Goal: Task Accomplishment & Management: Manage account settings

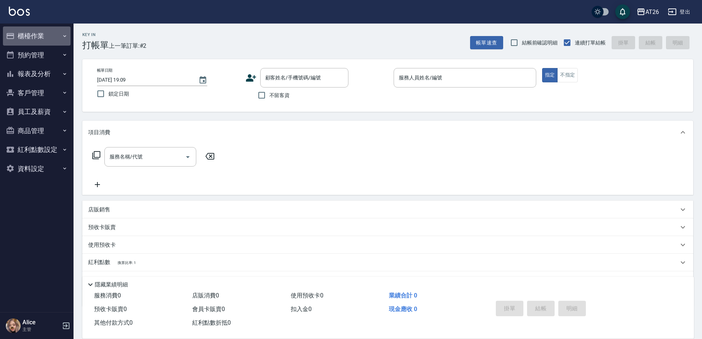
click at [64, 42] on button "櫃檯作業" at bounding box center [37, 35] width 68 height 19
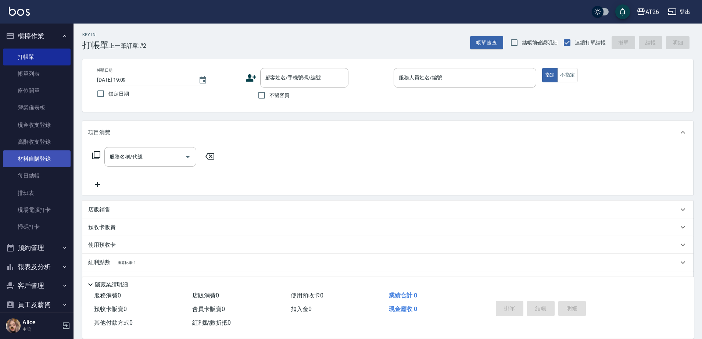
click at [44, 156] on link "材料自購登錄" at bounding box center [37, 158] width 68 height 17
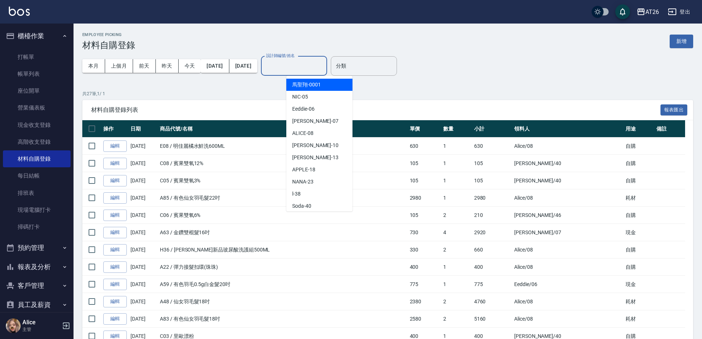
click at [315, 63] on div "設計師編號/姓名 設計師編號/姓名" at bounding box center [294, 65] width 66 height 19
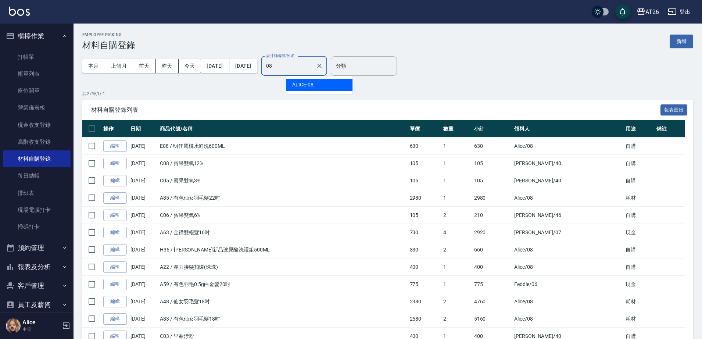
type input "ALICE-08"
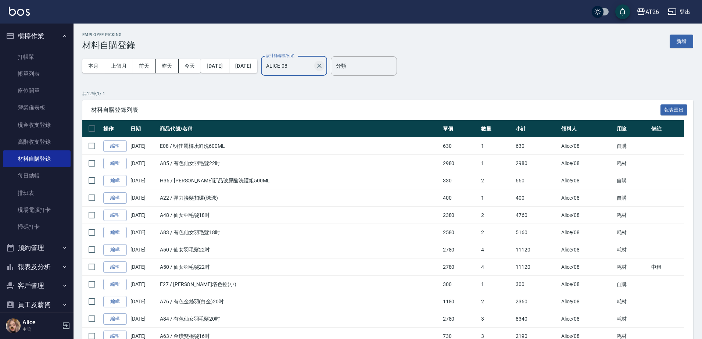
click at [323, 65] on icon "Clear" at bounding box center [319, 65] width 7 height 7
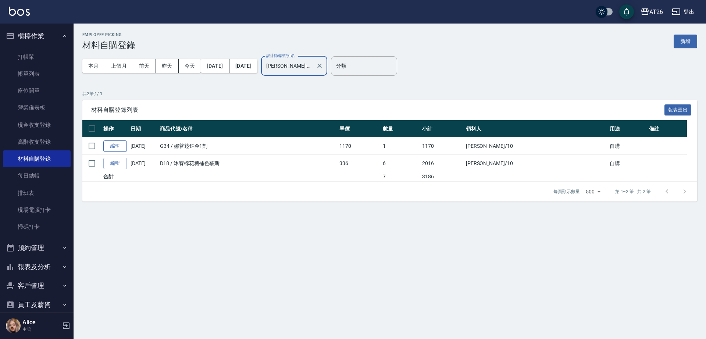
type input "Josh-10"
click at [120, 143] on link "編輯" at bounding box center [115, 145] width 24 height 11
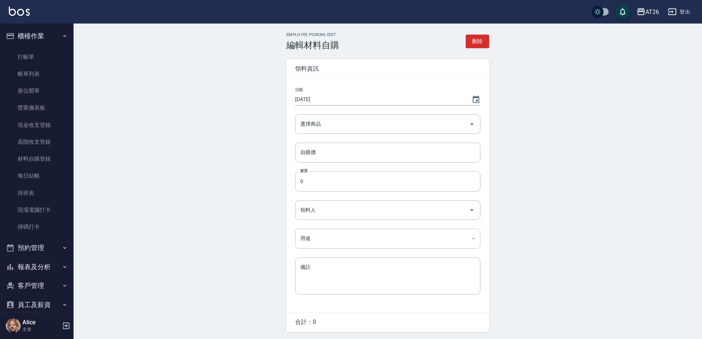
type input "2025/08/10"
type input "娜普菈鉑金1劑"
type input "1170"
type input "1"
type input "Josh"
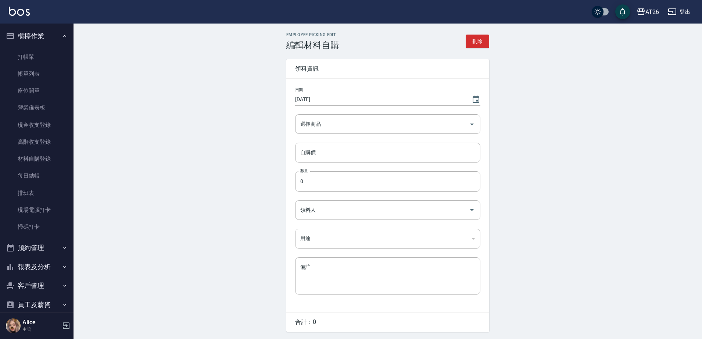
type input "自購"
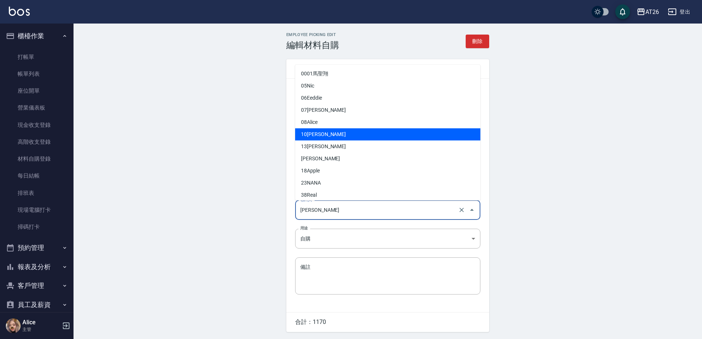
drag, startPoint x: 340, startPoint y: 205, endPoint x: 300, endPoint y: 206, distance: 39.7
click at [300, 206] on input "[PERSON_NAME]" at bounding box center [377, 210] width 158 height 13
drag, startPoint x: 351, startPoint y: 211, endPoint x: 292, endPoint y: 221, distance: 60.5
click at [292, 221] on div "日期 2025/08/10 選擇商品 娜普菈鉑金1劑 選擇商品 自購價 1170 自購價 數量 1 數量 領料人 Josh 領料人 用途 自購 自購 用途 備…" at bounding box center [387, 195] width 203 height 233
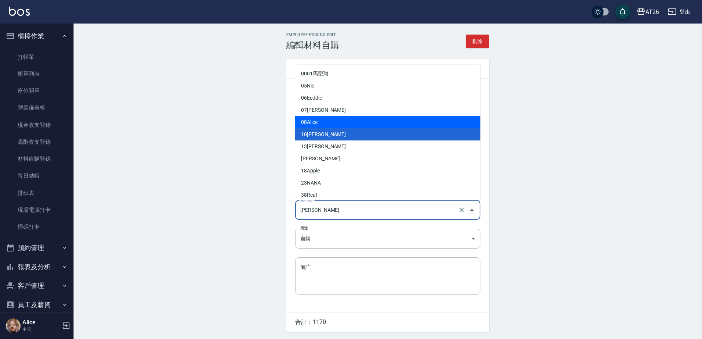
click at [322, 124] on li "08 Alice" at bounding box center [387, 122] width 185 height 12
type input "Alice"
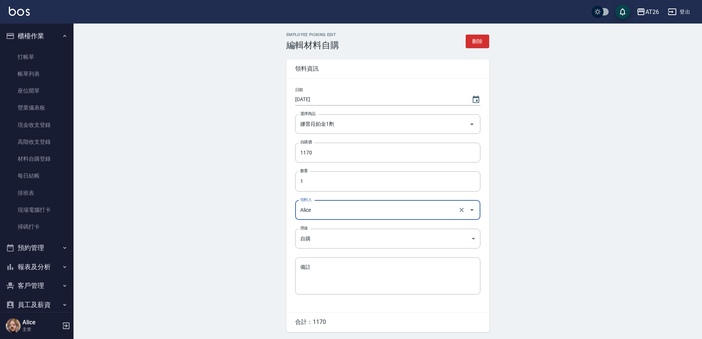
scroll to position [25, 0]
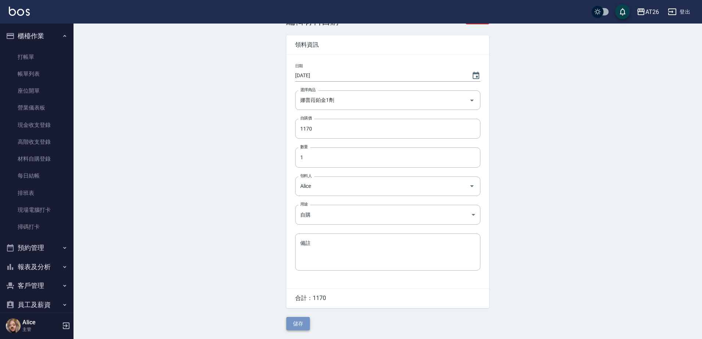
click at [290, 320] on button "儲存" at bounding box center [298, 324] width 24 height 14
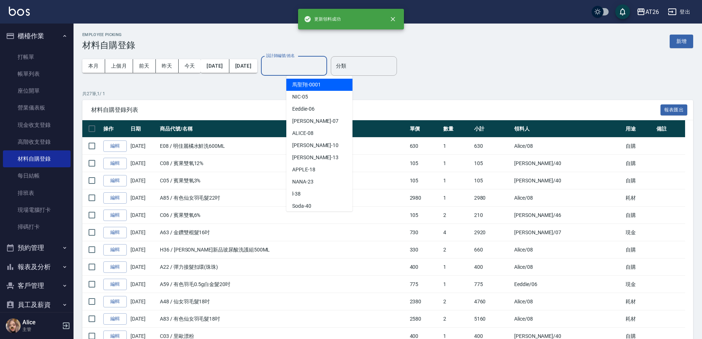
click at [297, 64] on div "設計師編號/姓名 設計師編號/姓名" at bounding box center [294, 65] width 66 height 19
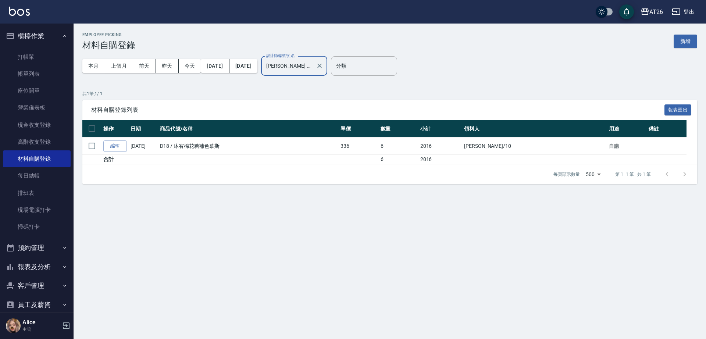
type input "[PERSON_NAME]-10"
click at [323, 67] on icon "Clear" at bounding box center [319, 65] width 7 height 7
drag, startPoint x: 341, startPoint y: 67, endPoint x: 704, endPoint y: 0, distance: 368.5
click at [313, 67] on input "Josh-10" at bounding box center [288, 66] width 49 height 13
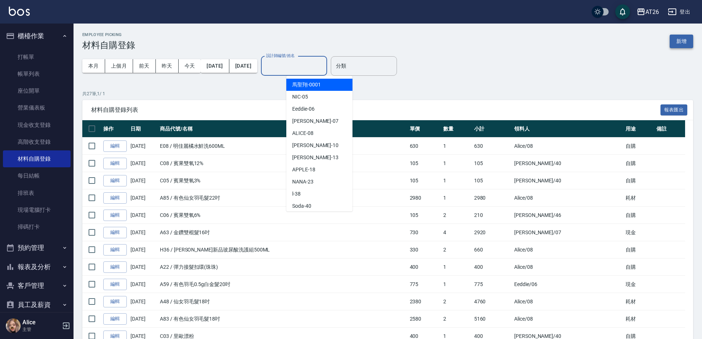
click at [675, 39] on button "新增" at bounding box center [682, 42] width 24 height 14
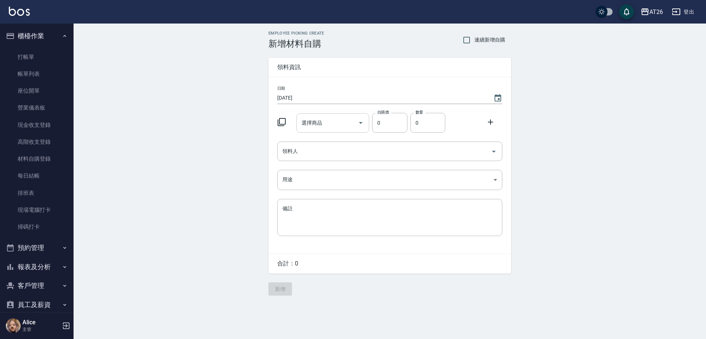
click at [322, 120] on div "選擇商品 選擇商品" at bounding box center [332, 122] width 73 height 19
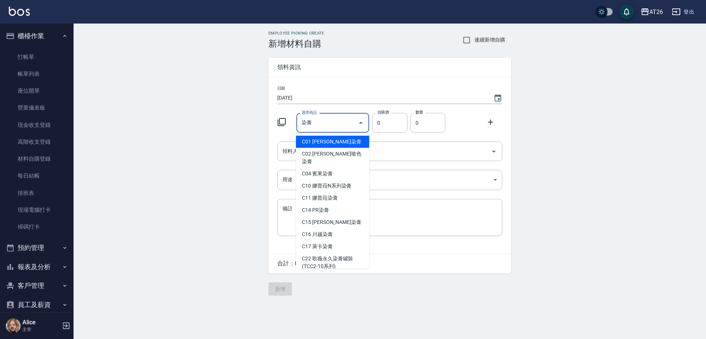
type input "里歐染膏"
type input "90"
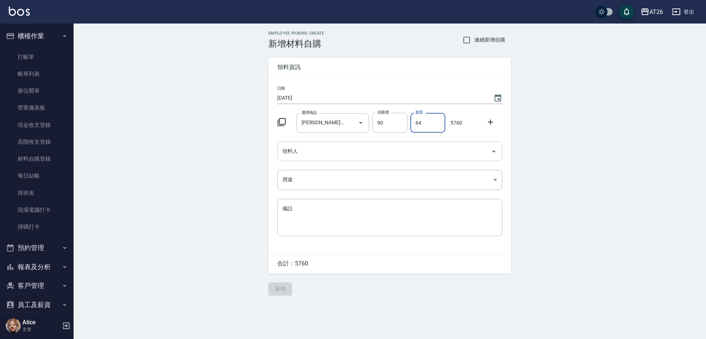
type input "64"
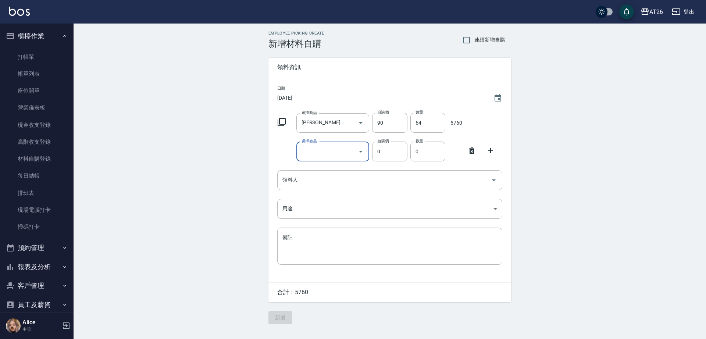
click at [308, 152] on input "選擇商品" at bounding box center [327, 151] width 55 height 13
type input "里歐嗆色染膏"
type input "120"
type input "6"
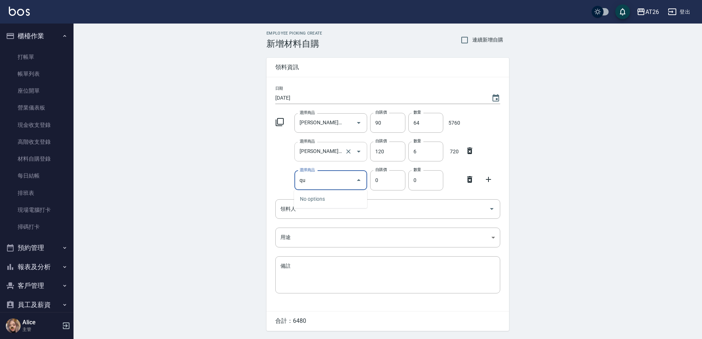
type input "q"
type input "ㄆ"
type input "瓢"
type input "里歐粉瞟"
type input "400"
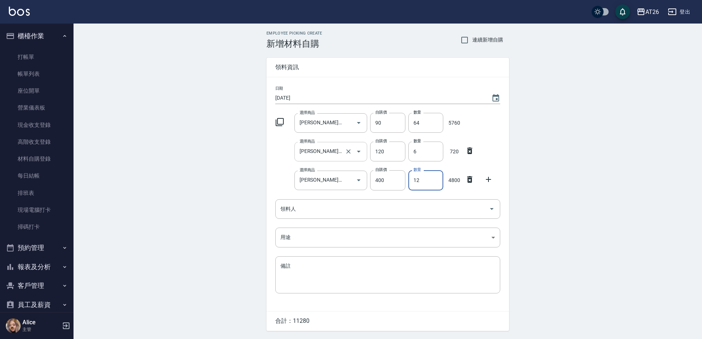
type input "12"
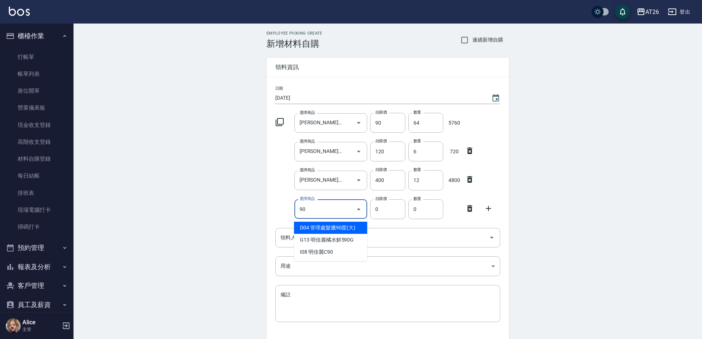
type input "管理處髮臘90度(大)"
type input "110"
type input "1"
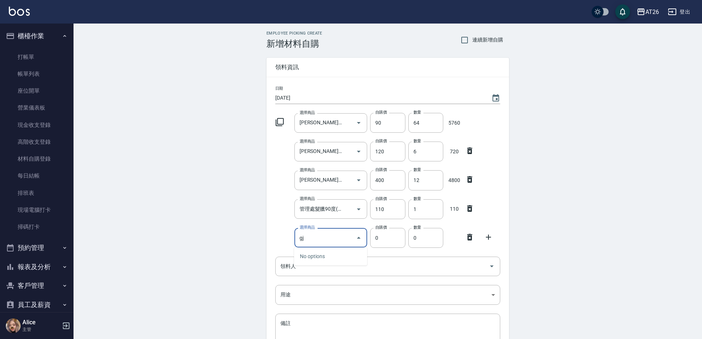
type input "g"
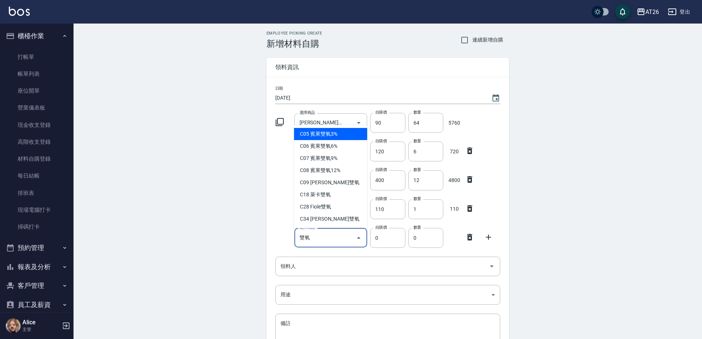
type input "雙氧"
type input "105"
type input "賓果雙氧3%"
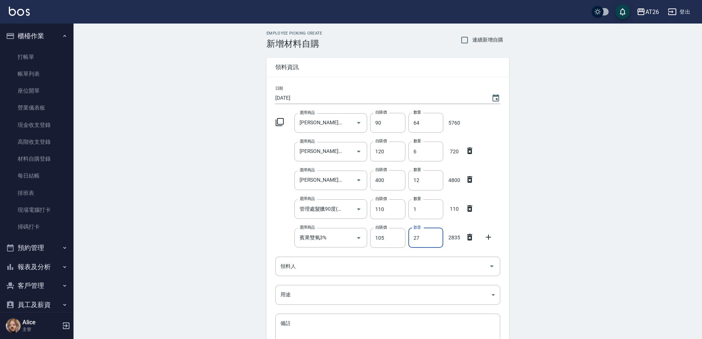
type input "27"
type input "s"
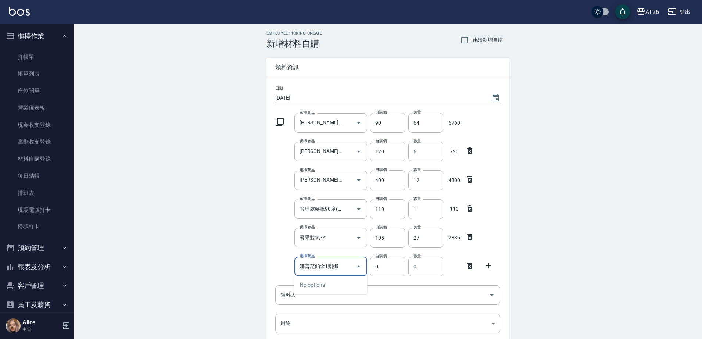
type input "娜普菈鉑金1劑"
type input "1170"
type input "1"
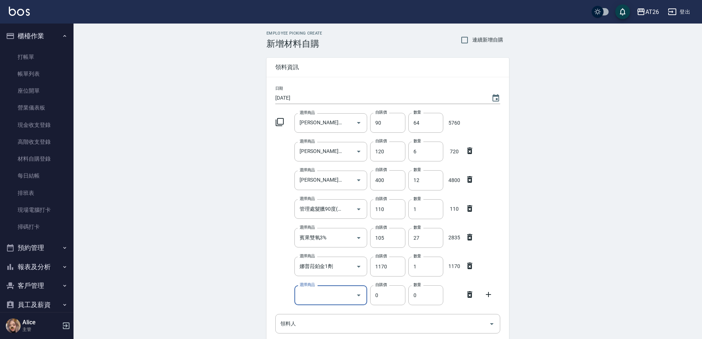
type input "s"
click at [341, 295] on div "娜普菈鉑金3劑娜 選擇商品" at bounding box center [330, 294] width 73 height 19
click at [340, 296] on input "娜普菈鉑金3劑娜" at bounding box center [325, 295] width 55 height 13
type input "娜普菈鉑金3劑"
type input "1170"
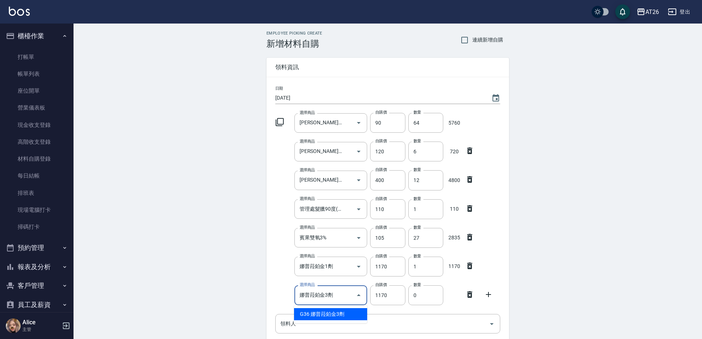
type input "1"
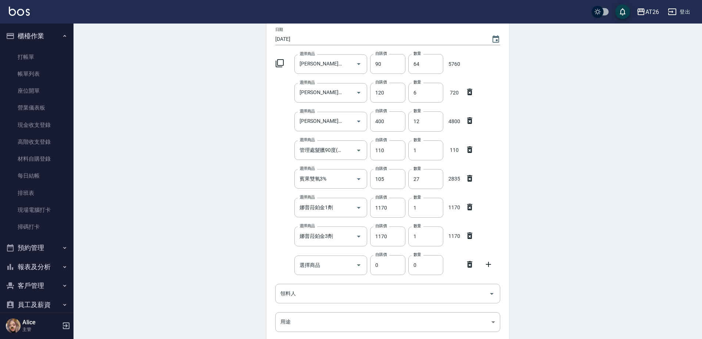
scroll to position [92, 0]
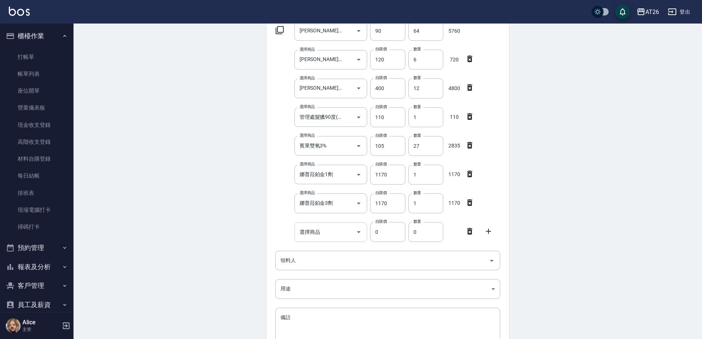
click at [317, 236] on input "選擇商品" at bounding box center [325, 232] width 55 height 13
type input "s"
type input "娜普菈鉑金2劑"
type input "520"
type input "1"
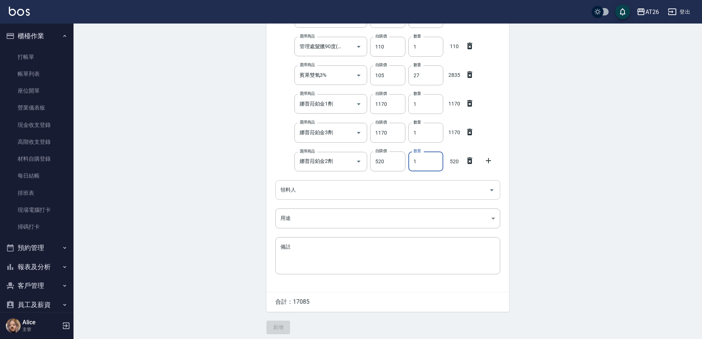
scroll to position [166, 0]
click at [352, 183] on input "領料人" at bounding box center [382, 187] width 207 height 13
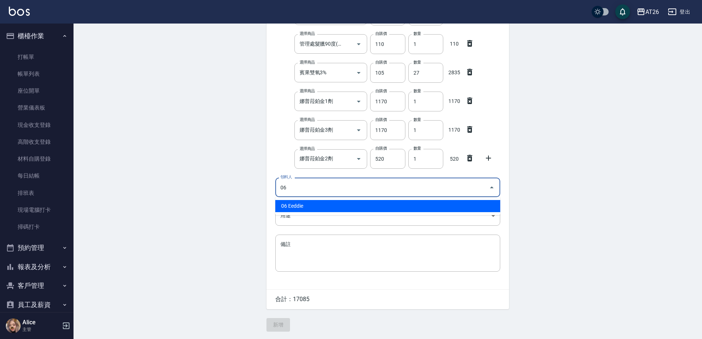
type input "06 Eeddie"
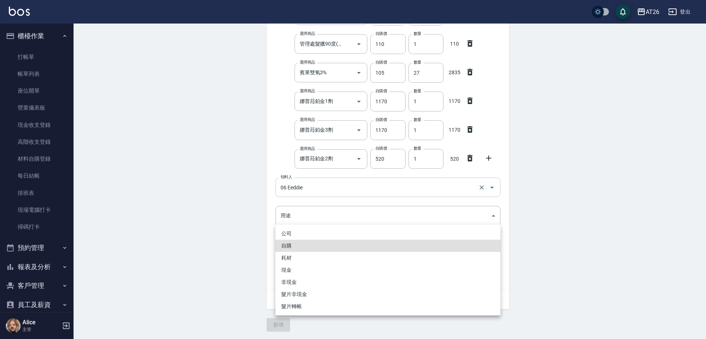
type input "自購"
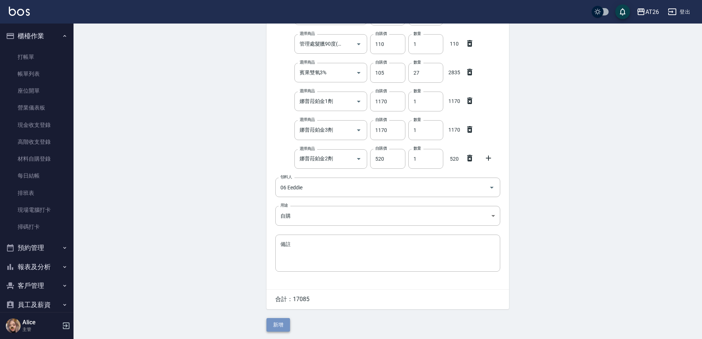
click at [273, 320] on button "新增" at bounding box center [278, 325] width 24 height 14
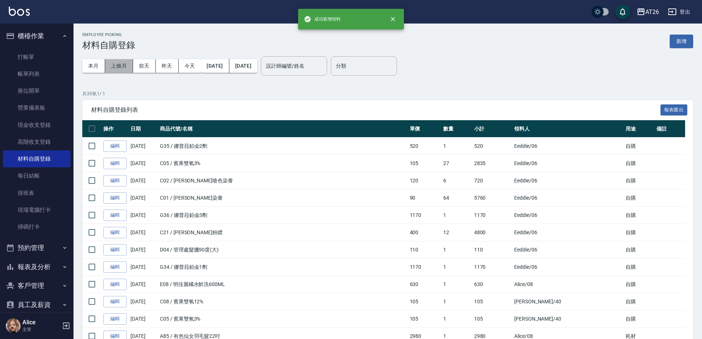
click at [112, 67] on button "上個月" at bounding box center [119, 66] width 28 height 14
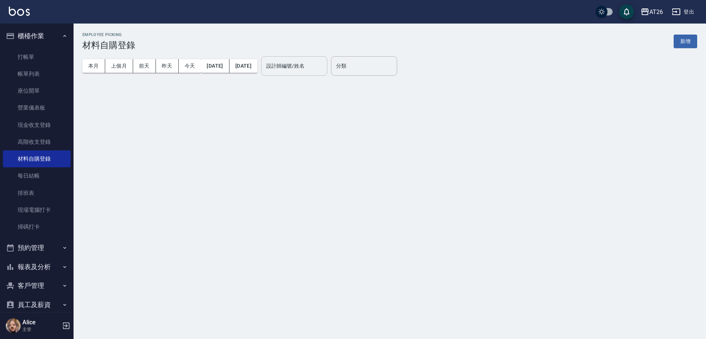
click at [297, 69] on input "設計師編號/姓名" at bounding box center [294, 66] width 60 height 13
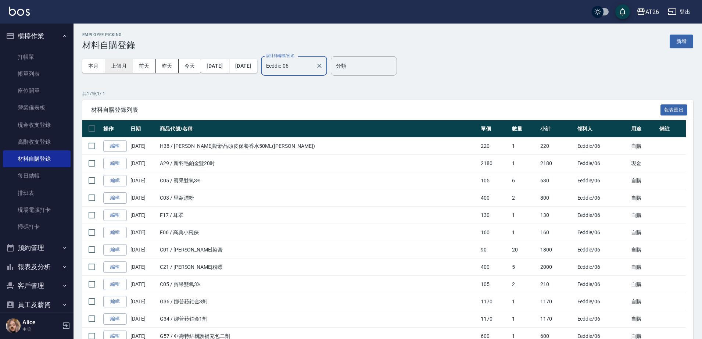
type input "Eeddie-06"
click at [110, 65] on button "上個月" at bounding box center [119, 66] width 28 height 14
drag, startPoint x: 93, startPoint y: 65, endPoint x: 140, endPoint y: 78, distance: 48.2
click at [97, 67] on button "本月" at bounding box center [93, 66] width 23 height 14
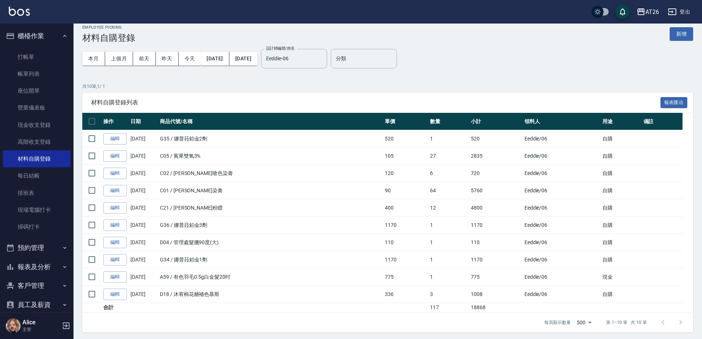
scroll to position [10, 0]
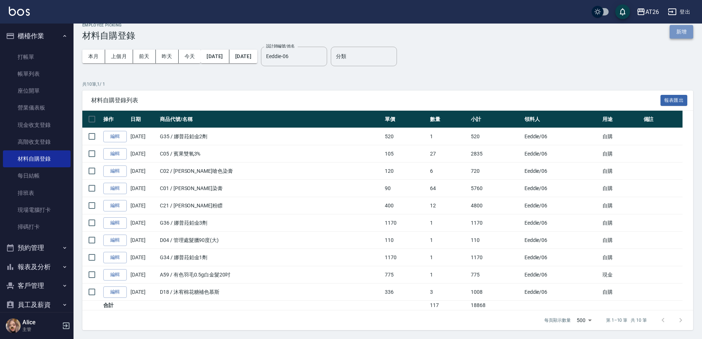
click at [688, 32] on button "新增" at bounding box center [682, 32] width 24 height 14
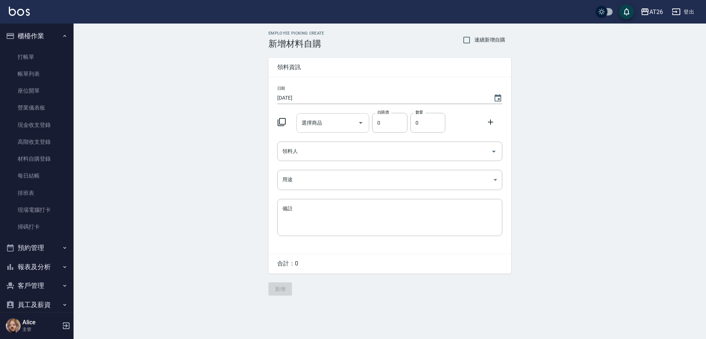
click at [315, 131] on div "選擇商品" at bounding box center [332, 122] width 73 height 19
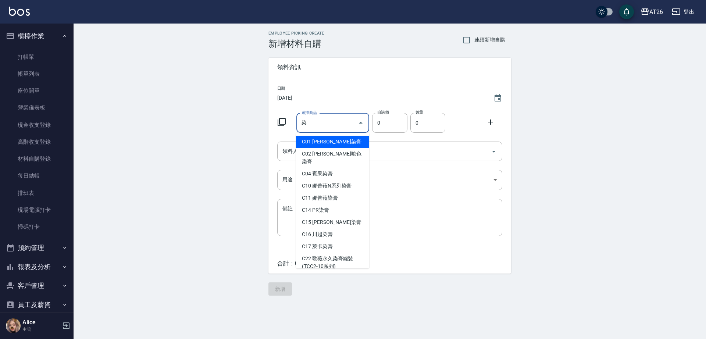
type input "里歐染膏"
type input "90"
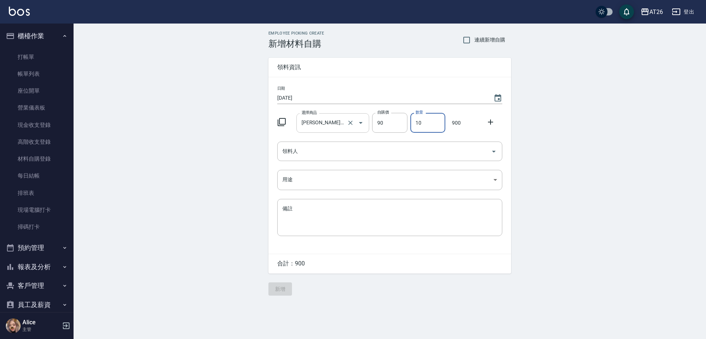
type input "10"
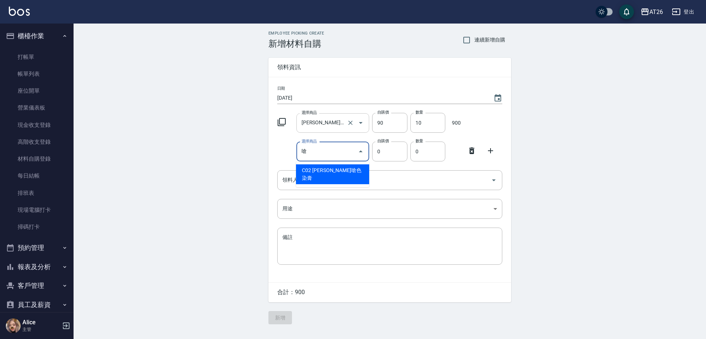
type input "里歐嗆色染膏"
type input "120"
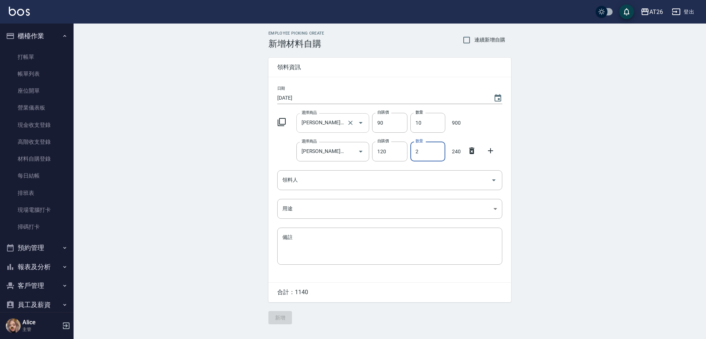
type input "2"
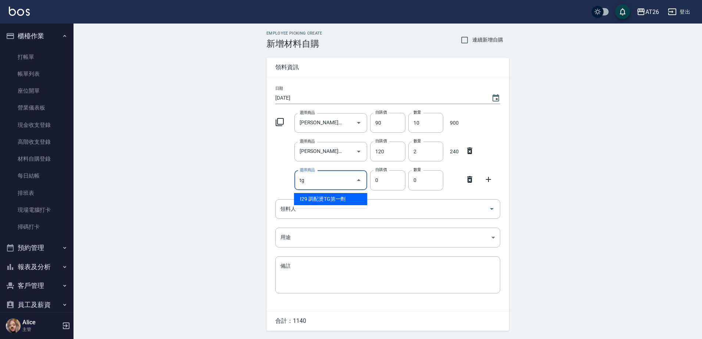
type input "調配燙TG第一劑"
type input "250"
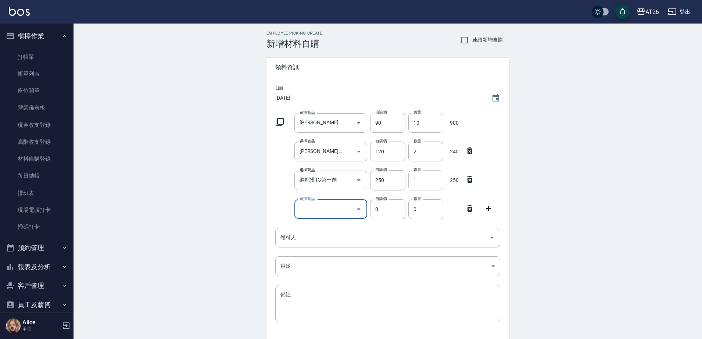
click at [414, 175] on input "1" at bounding box center [425, 180] width 35 height 20
drag, startPoint x: 414, startPoint y: 175, endPoint x: 419, endPoint y: 178, distance: 6.1
click at [419, 178] on input "1" at bounding box center [425, 180] width 35 height 20
type input "2"
click at [316, 206] on div "選擇商品 選擇商品" at bounding box center [330, 208] width 73 height 19
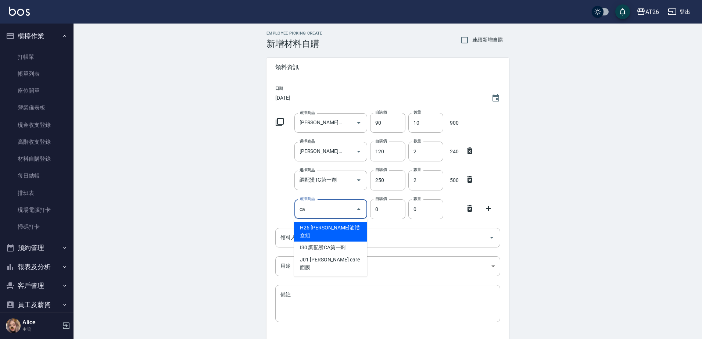
type input "Jean care 摩洛哥油禮盒組"
type input "330"
type input "1"
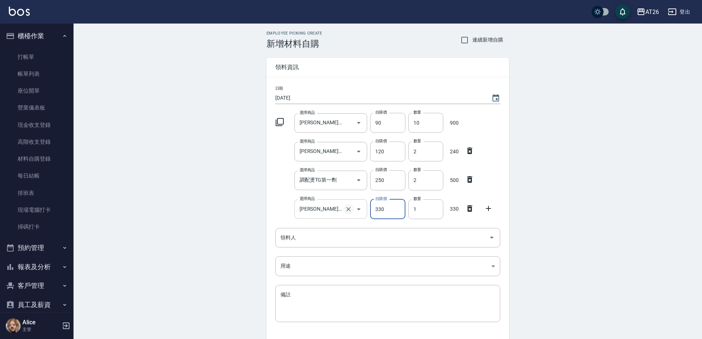
click at [351, 205] on button "Clear" at bounding box center [348, 209] width 10 height 10
type input "0"
click at [325, 207] on input "選擇商品" at bounding box center [325, 209] width 55 height 13
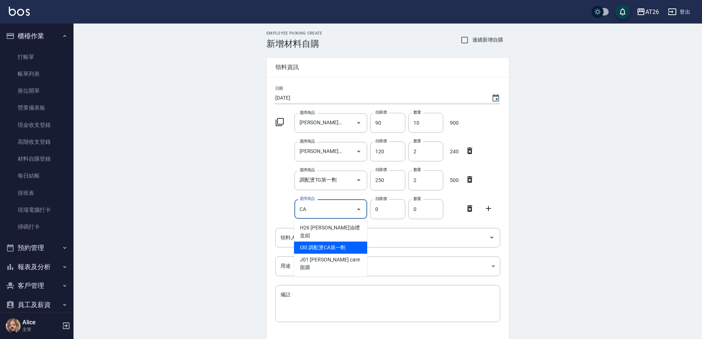
click at [326, 253] on li "I30 調配燙CA第一劑" at bounding box center [330, 247] width 73 height 12
type input "調配燙CA第一劑"
type input "250"
type input "1"
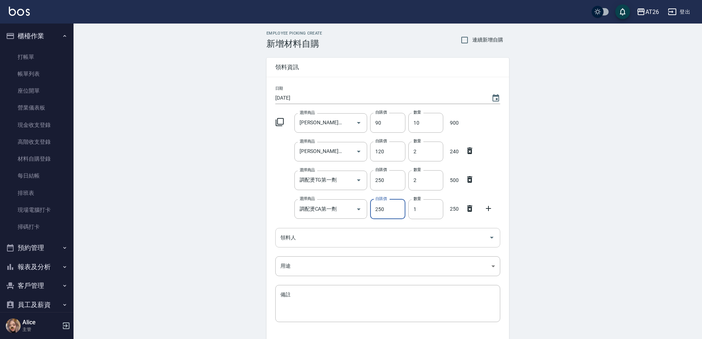
click at [309, 233] on input "領料人" at bounding box center [382, 237] width 207 height 13
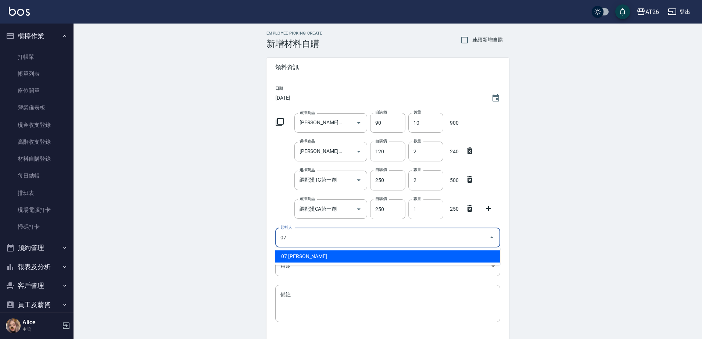
type input "07 Adam"
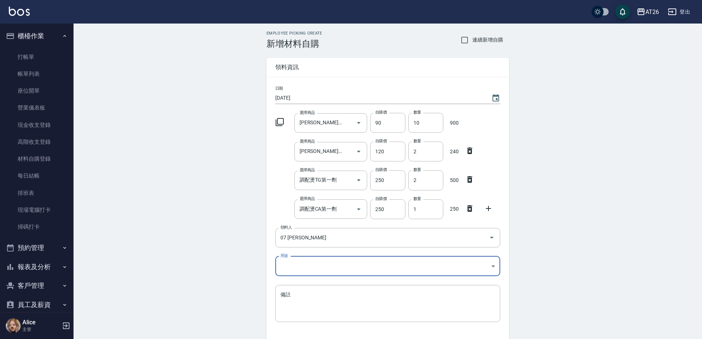
click at [323, 265] on body "AT26 登出 櫃檯作業 打帳單 帳單列表 座位開單 營業儀表板 現金收支登錄 高階收支登錄 材料自購登錄 每日結帳 排班表 現場電腦打卡 掃碼打卡 預約管理…" at bounding box center [351, 194] width 702 height 389
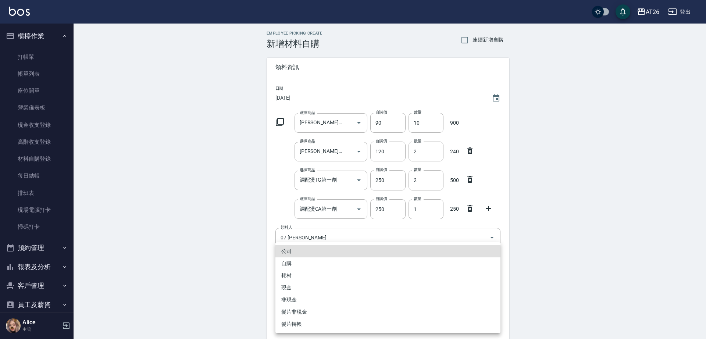
click at [301, 264] on li "自購" at bounding box center [387, 263] width 225 height 12
type input "自購"
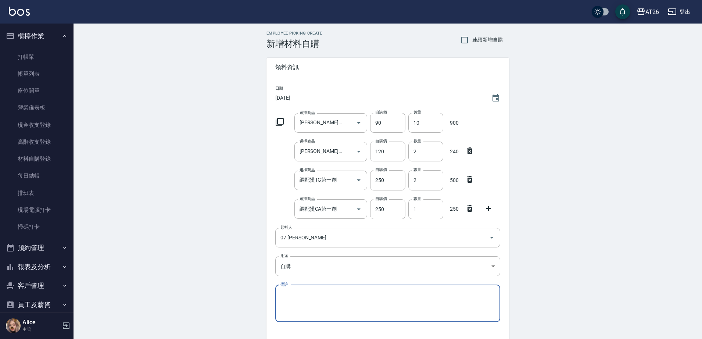
scroll to position [46, 0]
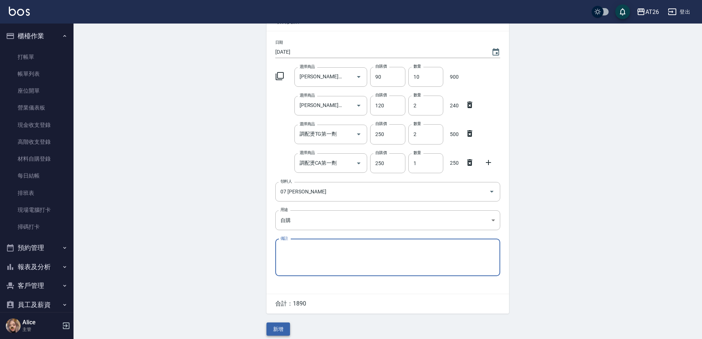
click at [283, 326] on button "新增" at bounding box center [278, 329] width 24 height 14
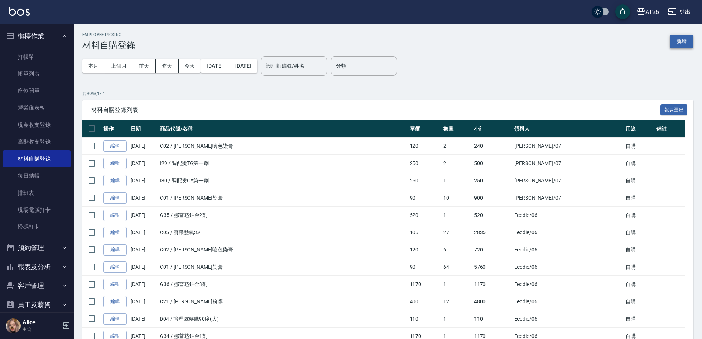
click at [679, 46] on button "新增" at bounding box center [682, 42] width 24 height 14
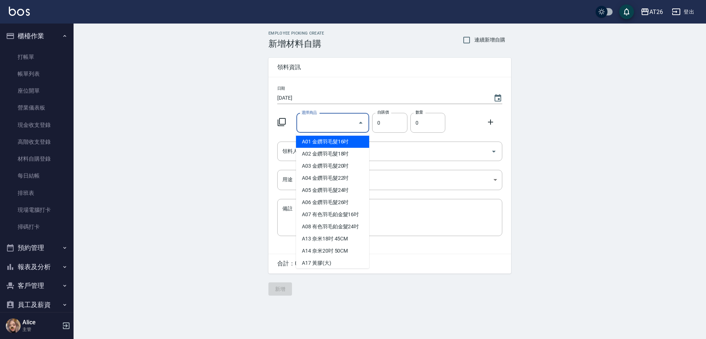
click at [338, 121] on input "選擇商品" at bounding box center [327, 123] width 55 height 13
type input "里歐染膏"
type input "90"
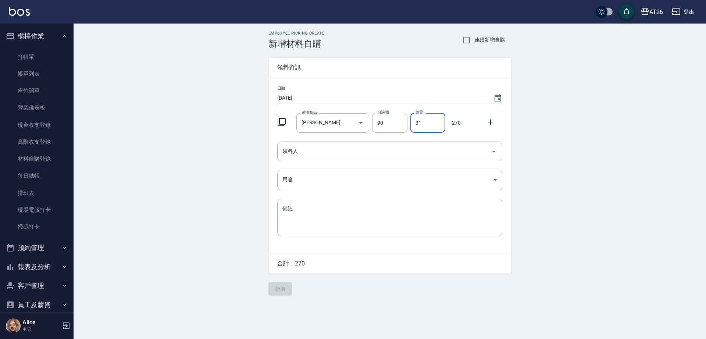
type input "31"
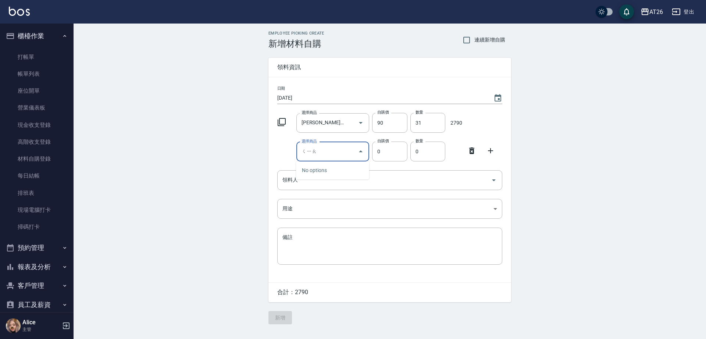
type input "巧"
type input "里歐嗆色染膏"
type input "120"
type input "3"
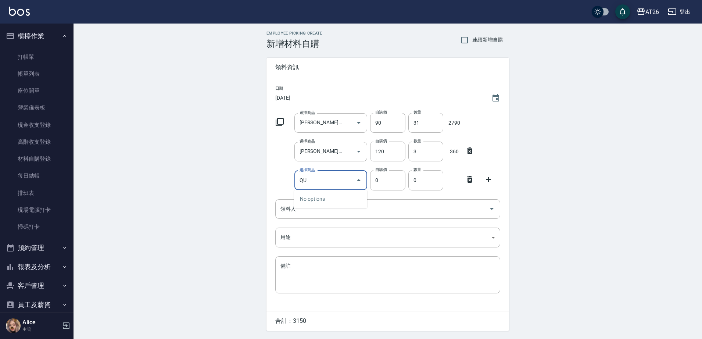
type input "Q"
type input "里歐粉瞟"
type input "400"
type input "7"
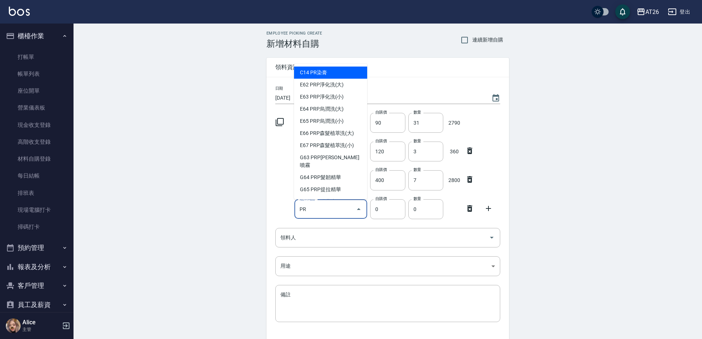
click at [308, 70] on li "C14 PR染膏" at bounding box center [330, 73] width 73 height 12
type input "PR染膏"
type input "85"
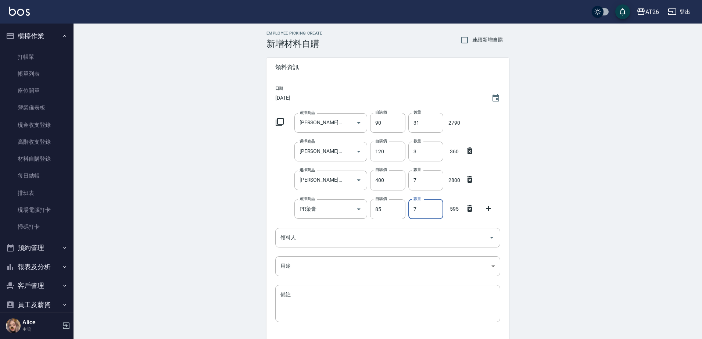
type input "7"
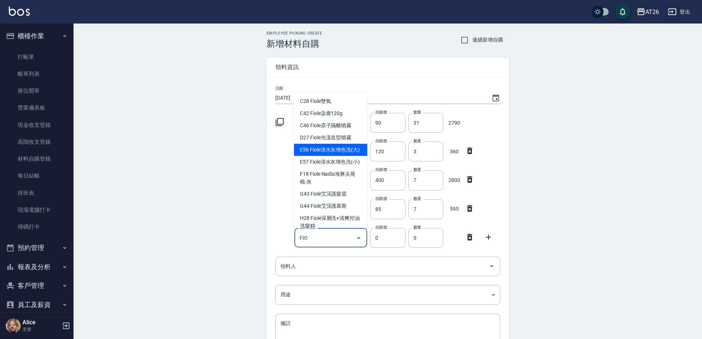
type input "Fiole原子隔離噴霧"
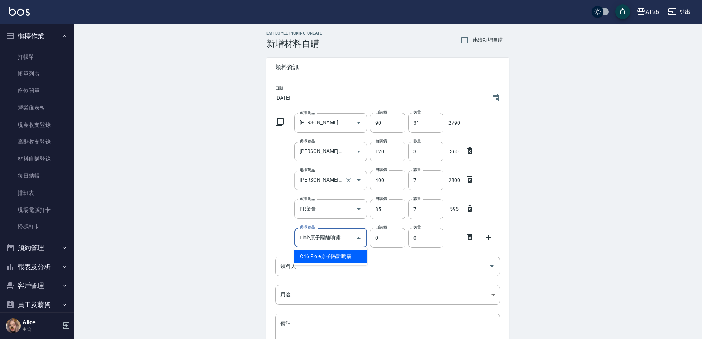
type input "263"
type input "1"
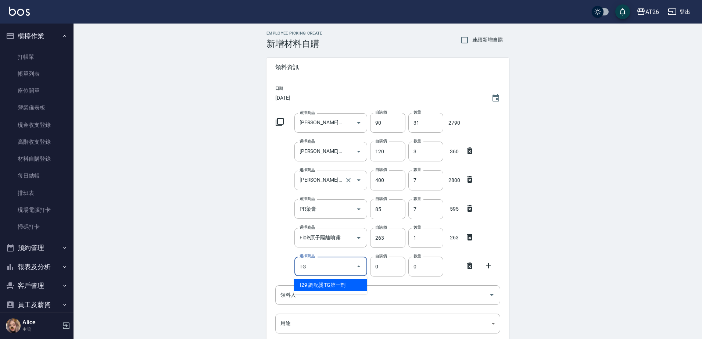
type input "調配燙TG第一劑"
type input "250"
type input "1"
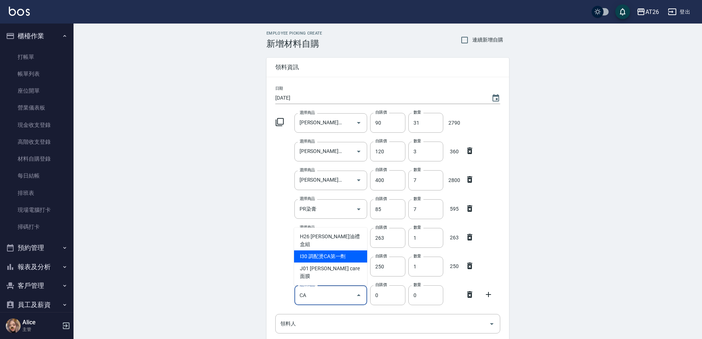
click at [344, 262] on li "I30 調配燙CA第一劑" at bounding box center [330, 256] width 73 height 12
type input "調配燙CA第一劑"
type input "250"
type input "1"
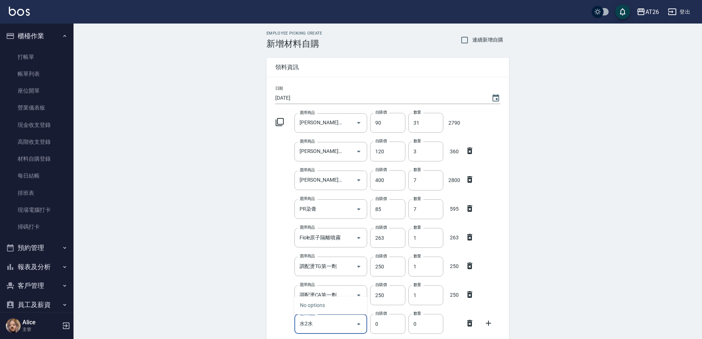
type input "水2"
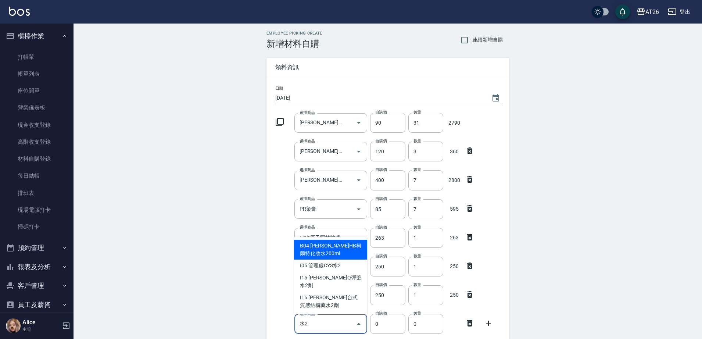
type input "305"
type input "娜普菈柯雅HB柯爾特化妝水200ml"
type input "1"
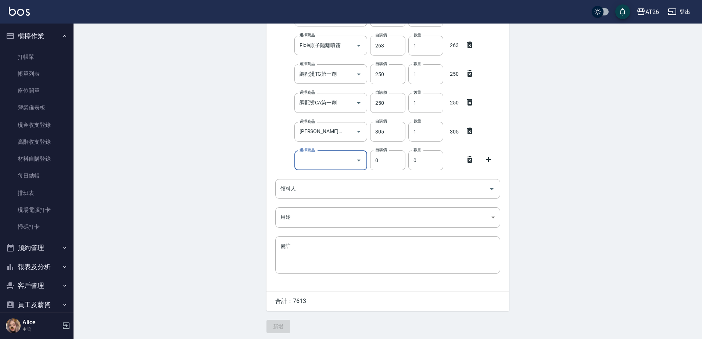
scroll to position [195, 0]
type input "G"
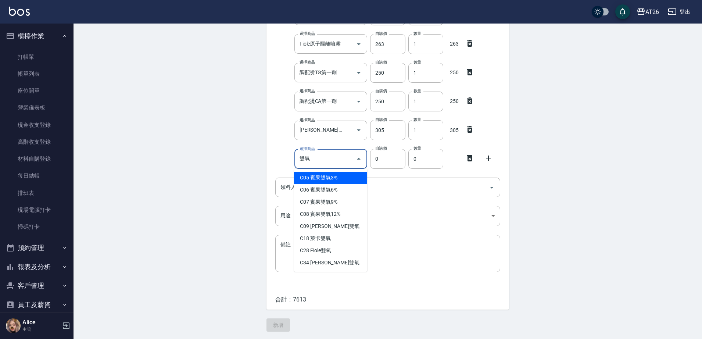
type input "雙氧"
type input "105"
type input "賓果雙氧3%"
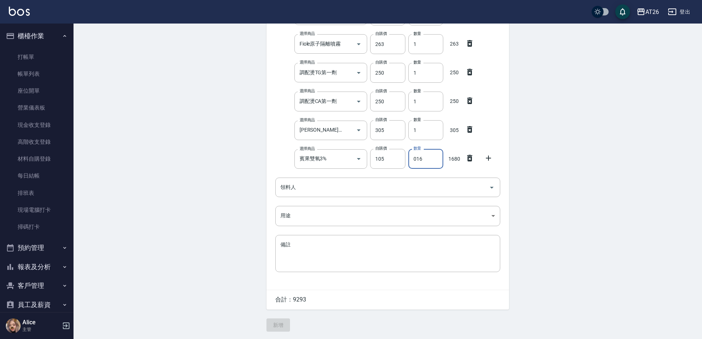
click at [416, 155] on input "016" at bounding box center [425, 159] width 35 height 20
type input "16"
click at [392, 186] on input "領料人" at bounding box center [382, 187] width 207 height 13
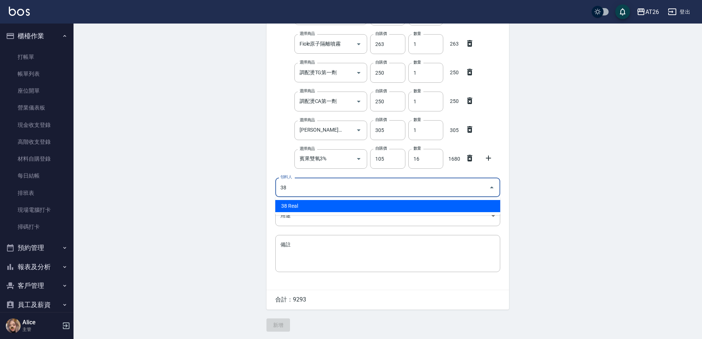
type input "38 Real"
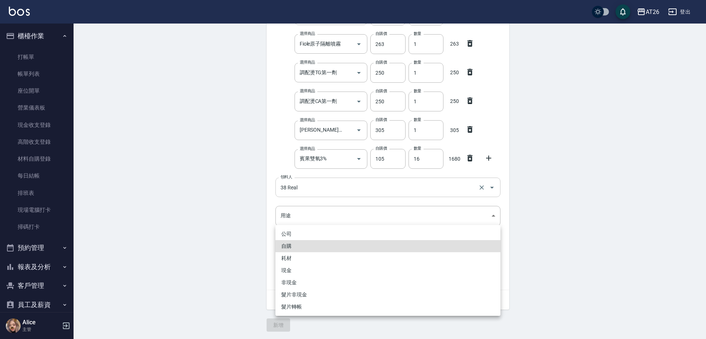
type input "自購"
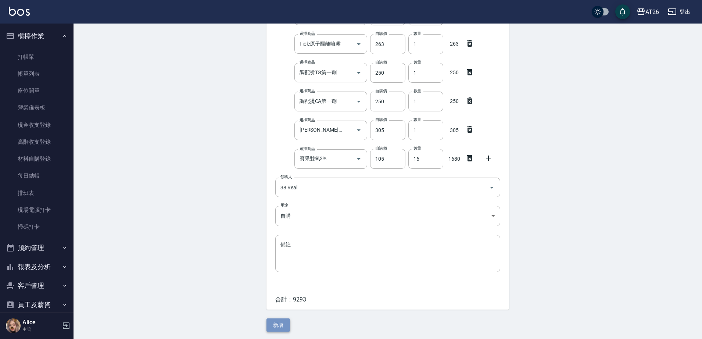
click at [280, 326] on button "新增" at bounding box center [278, 325] width 24 height 14
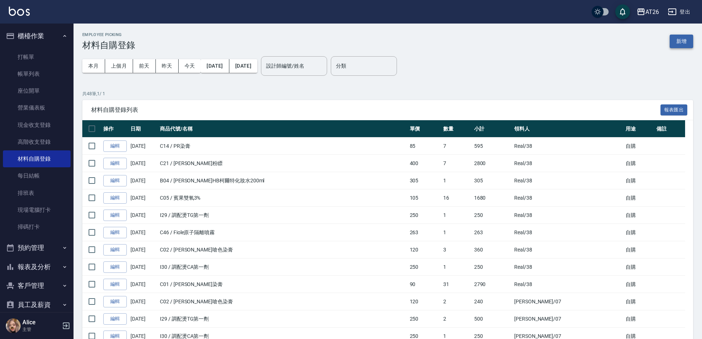
click at [688, 39] on button "新增" at bounding box center [682, 42] width 24 height 14
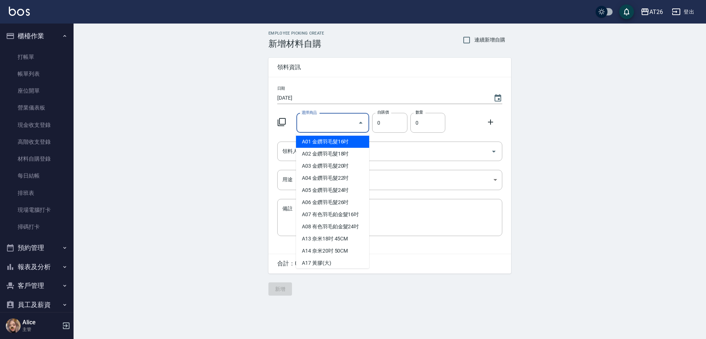
click at [336, 127] on input "選擇商品" at bounding box center [327, 123] width 55 height 13
type input "里歐染膏"
type input "90"
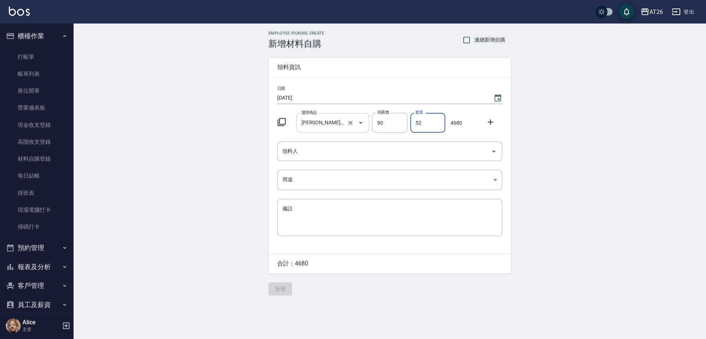
type input "52"
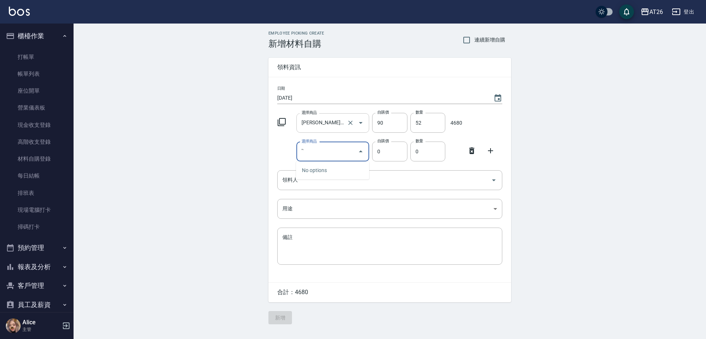
type input "'"
type input "里歐嗆色染膏"
type input "120"
type input "23"
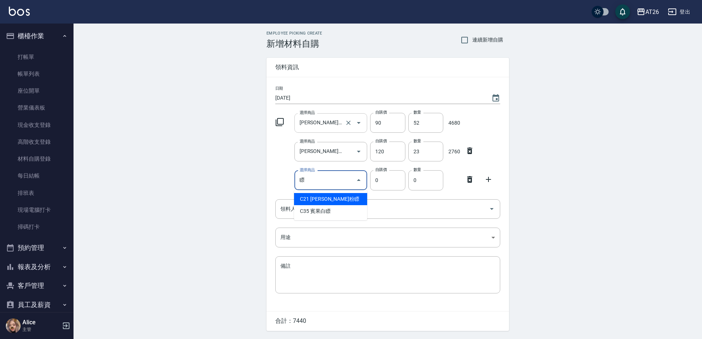
type input "里歐粉瞟"
type input "400"
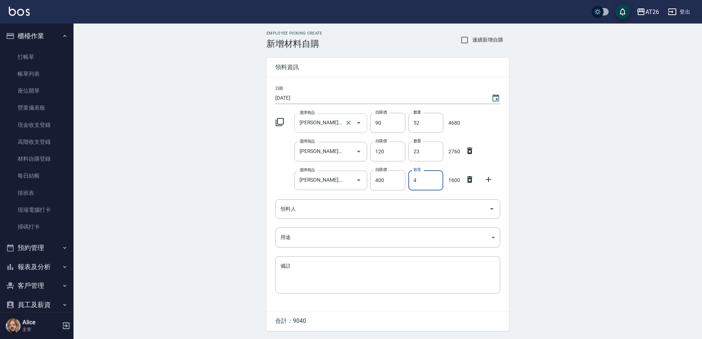
type input "4"
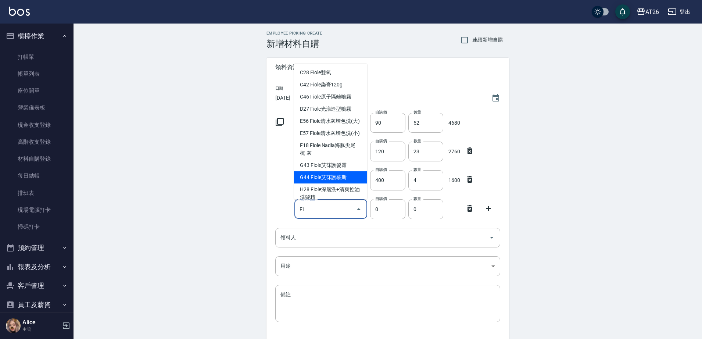
type input "Fiole原子隔離噴霧"
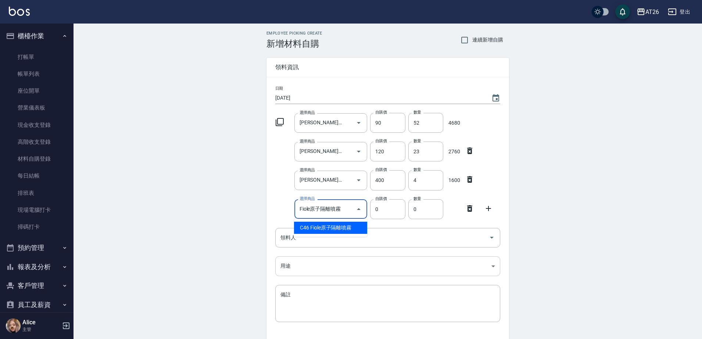
type input "263"
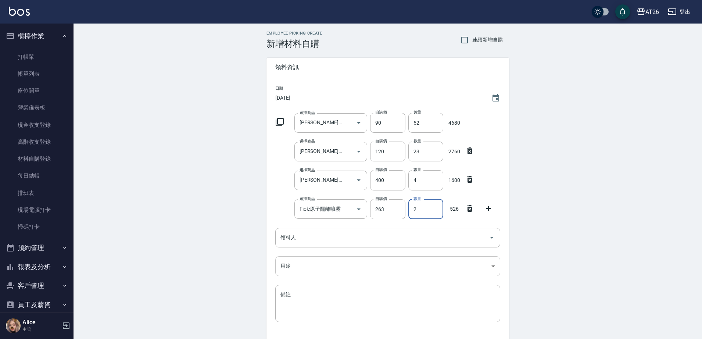
type input "2"
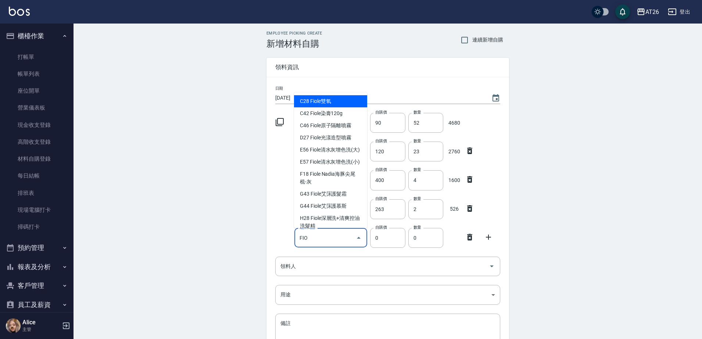
type input "Fiole染膏120g"
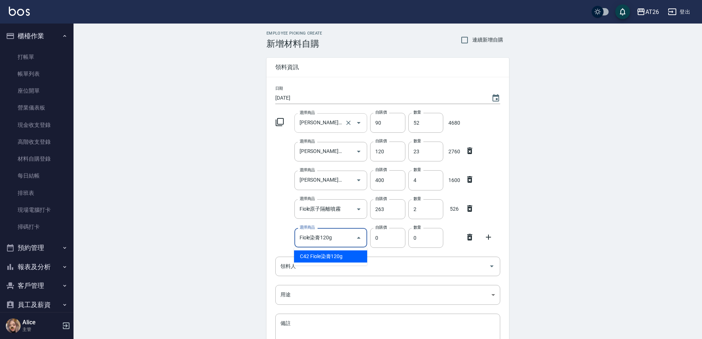
type input "188"
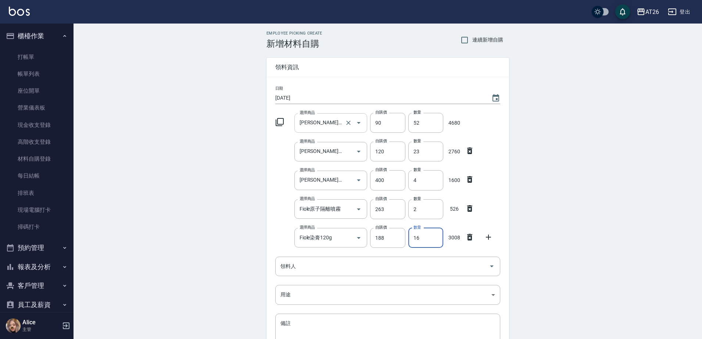
type input "16"
click at [568, 213] on div "Employee Picking Create 新增材料自購 連續新增自購 領料資訊 日期 2025/08/23 選擇商品 里歐染膏 選擇商品 自購價 90 …" at bounding box center [388, 235] width 628 height 423
click at [310, 275] on div "選擇商品" at bounding box center [330, 266] width 73 height 19
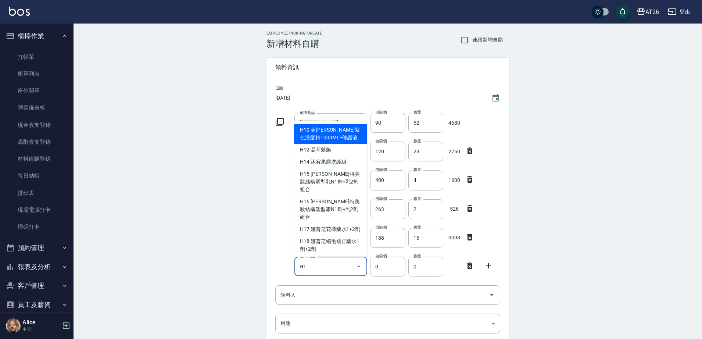
type input "芙米勒紫色洗髮精1000ML+修護液"
type input "1505"
type input "1"
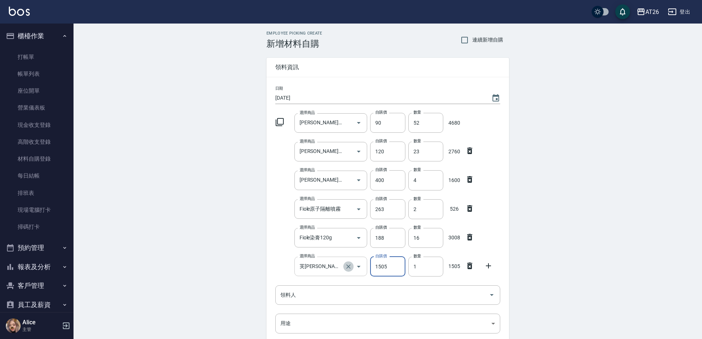
click at [344, 266] on button "Clear" at bounding box center [348, 266] width 10 height 10
type input "0"
type input "E"
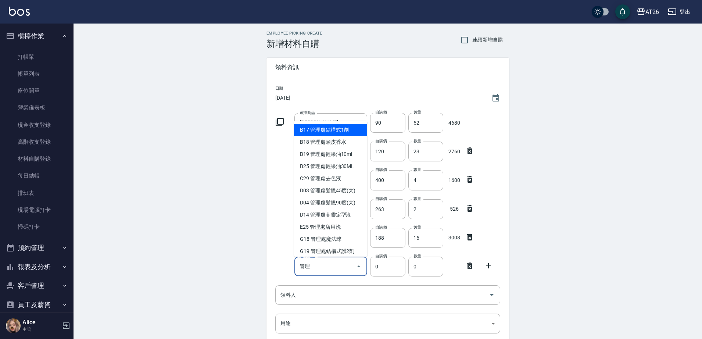
type input "管"
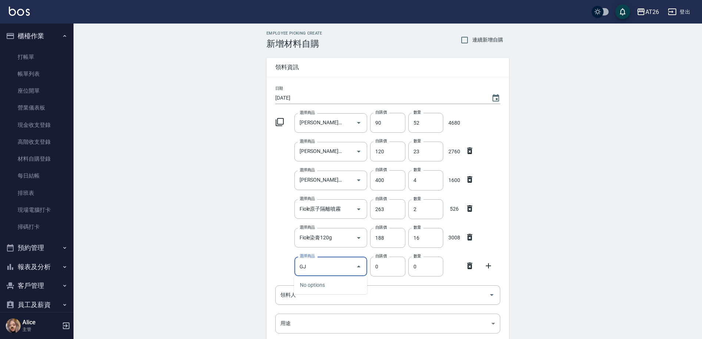
type input "G"
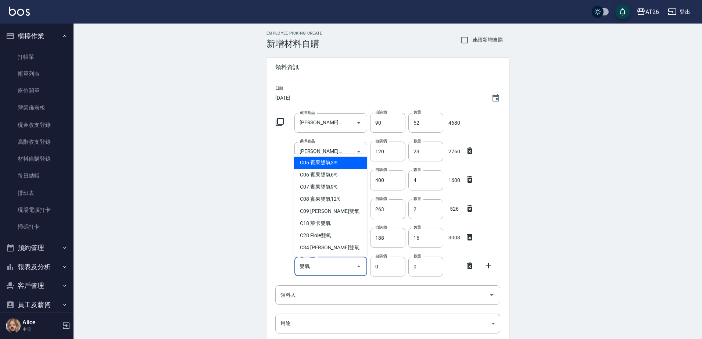
type input "賓果雙氧3%"
type input "105"
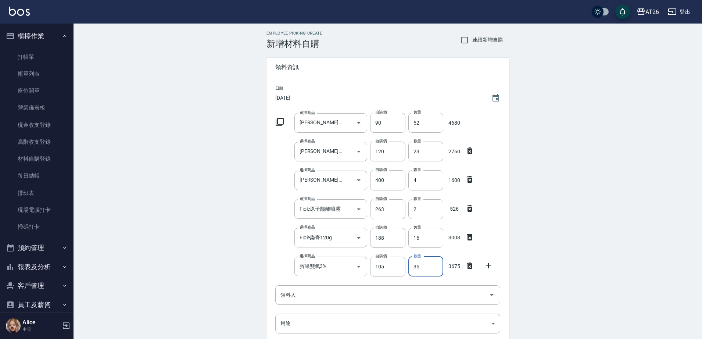
type input "35"
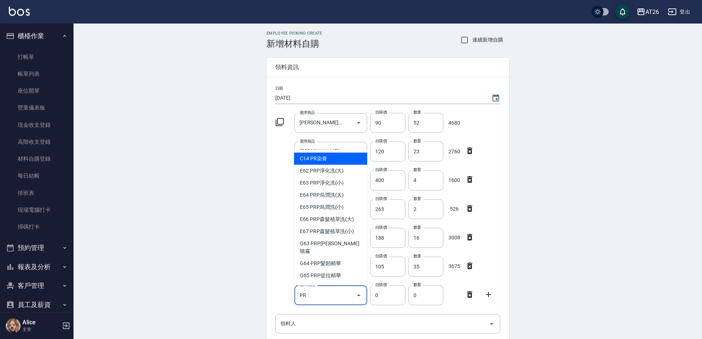
type input "PR染膏"
type input "85"
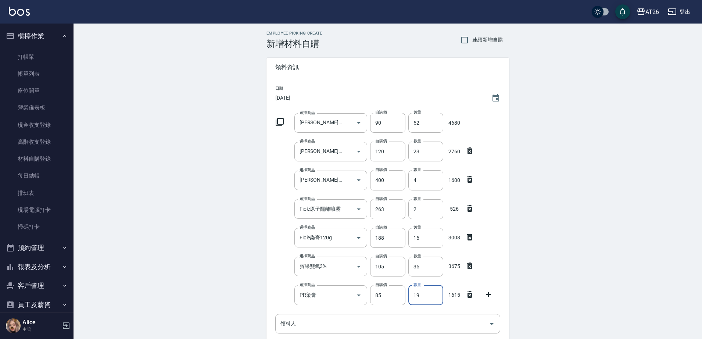
type input "19"
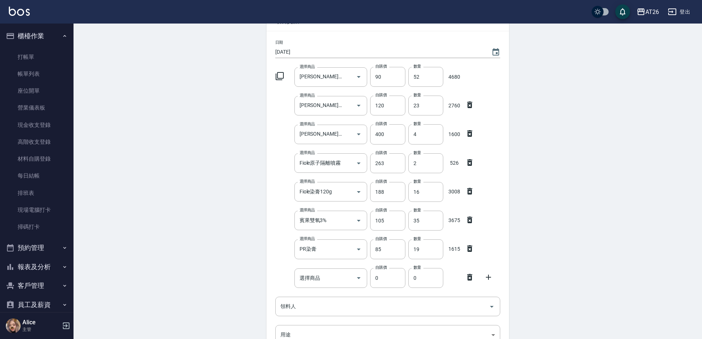
click at [466, 280] on icon at bounding box center [469, 277] width 9 height 9
click at [413, 284] on div "領料人" at bounding box center [387, 277] width 225 height 19
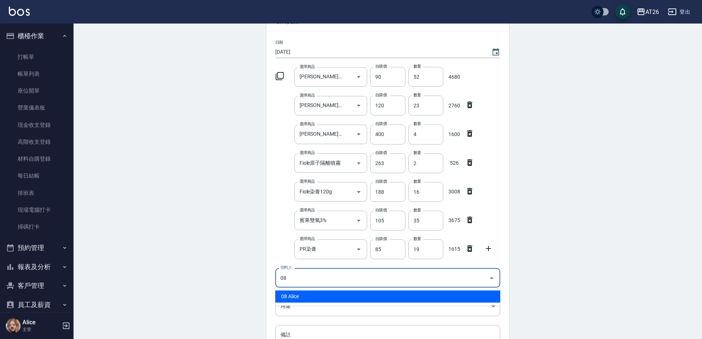
type input "08 Alice"
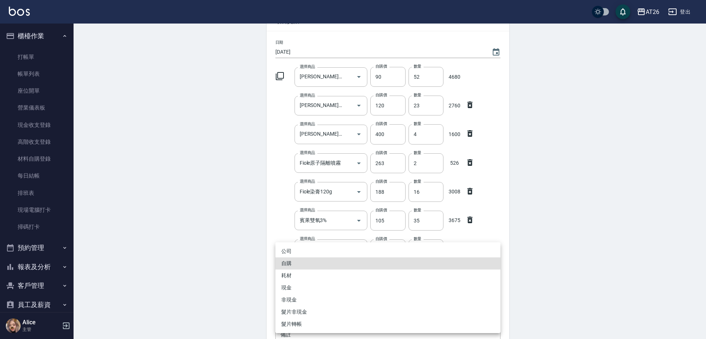
type input "自購"
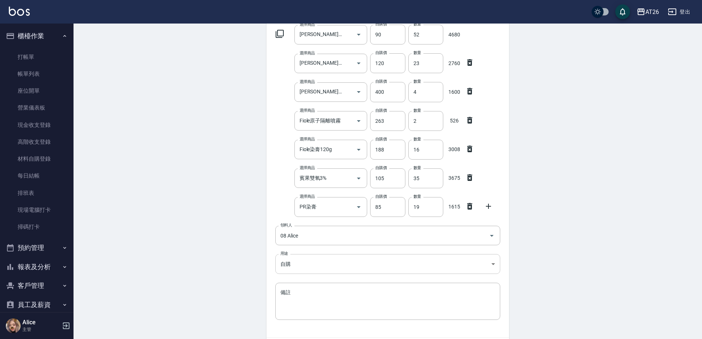
scroll to position [137, 0]
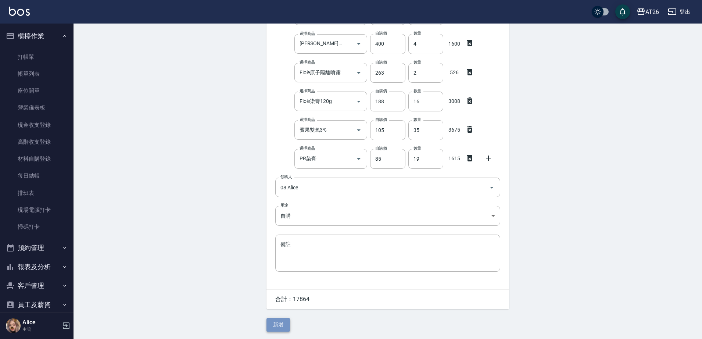
click at [271, 325] on button "新增" at bounding box center [278, 325] width 24 height 14
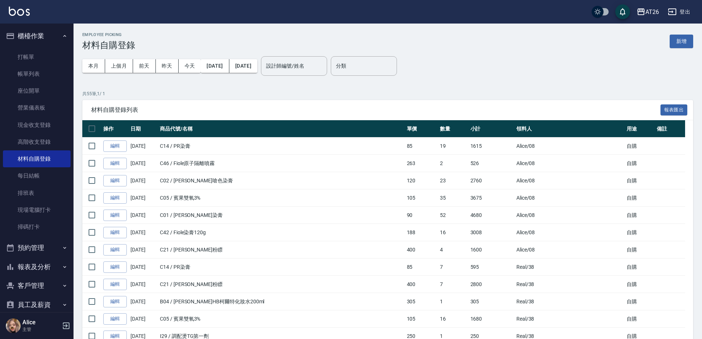
drag, startPoint x: 524, startPoint y: 44, endPoint x: 568, endPoint y: 103, distance: 73.2
drag, startPoint x: 568, startPoint y: 103, endPoint x: 632, endPoint y: 42, distance: 88.1
click at [594, 38] on div "Employee Picking 材料自購登錄 新增" at bounding box center [387, 41] width 611 height 18
click at [688, 40] on button "新增" at bounding box center [682, 42] width 24 height 14
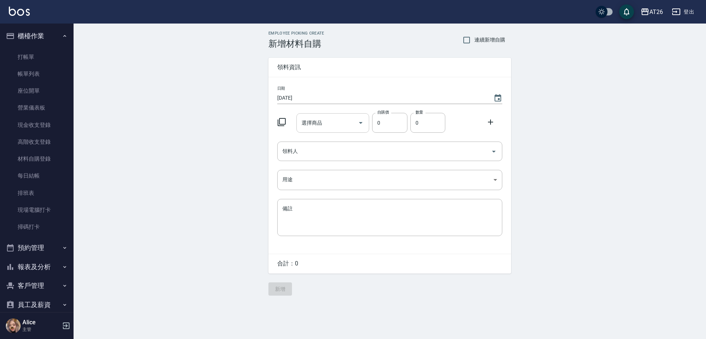
click at [339, 125] on input "選擇商品" at bounding box center [327, 123] width 55 height 13
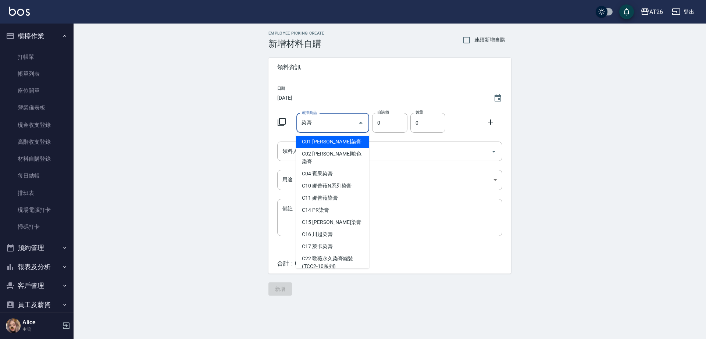
type input "里歐染膏"
type input "90"
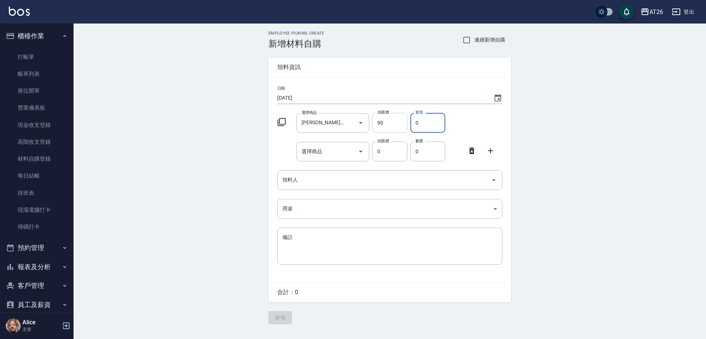
drag, startPoint x: 435, startPoint y: 128, endPoint x: 400, endPoint y: 125, distance: 35.0
click at [400, 125] on div "選擇商品 里歐染膏 選擇商品 自購價 90 自購價 數量 0 數量" at bounding box center [388, 121] width 228 height 23
type input "9"
click at [322, 156] on input "選擇商品" at bounding box center [327, 151] width 55 height 13
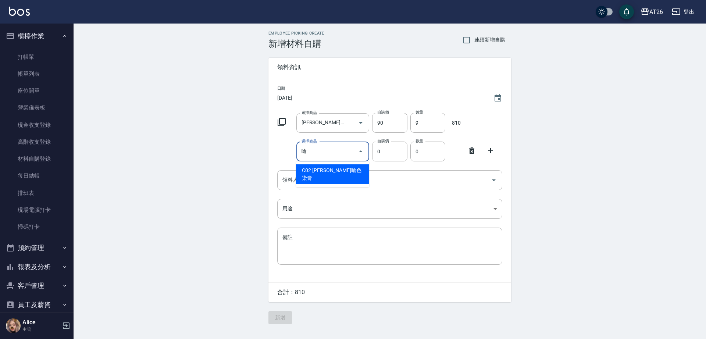
type input "里歐嗆色染膏"
type input "120"
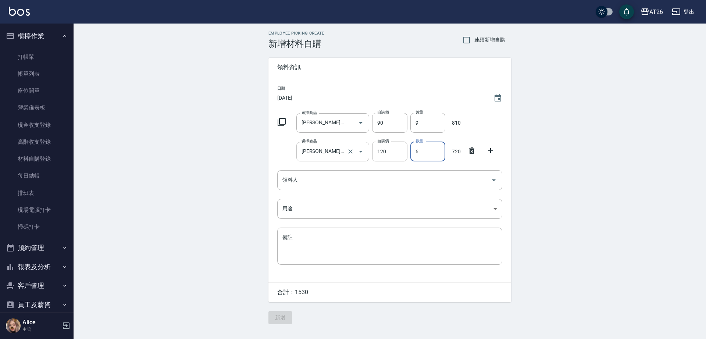
type input "6"
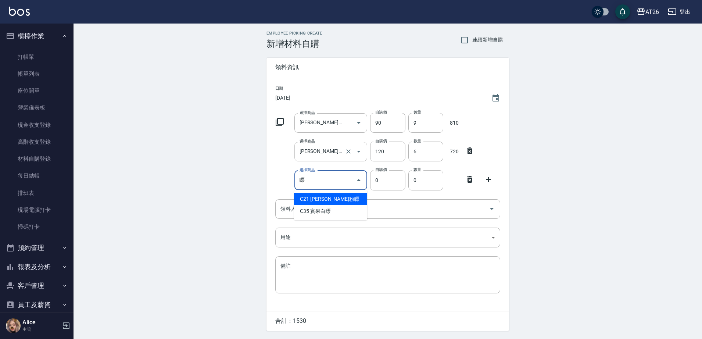
type input "里歐粉瞟"
type input "400"
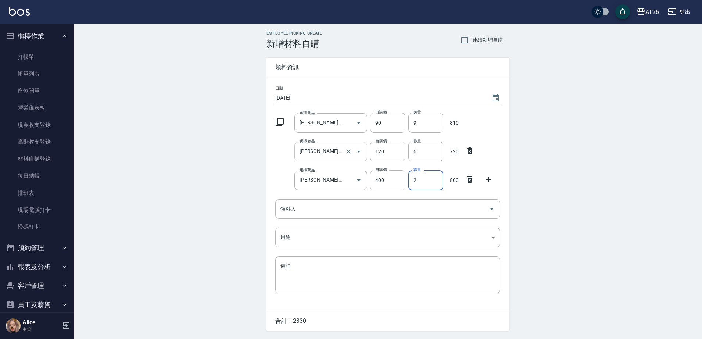
type input "2"
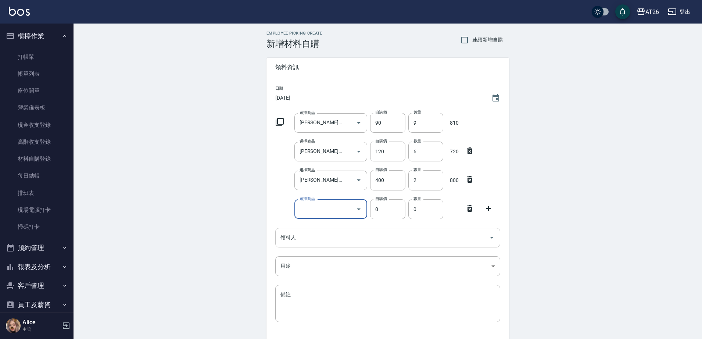
click at [331, 242] on input "領料人" at bounding box center [382, 237] width 207 height 13
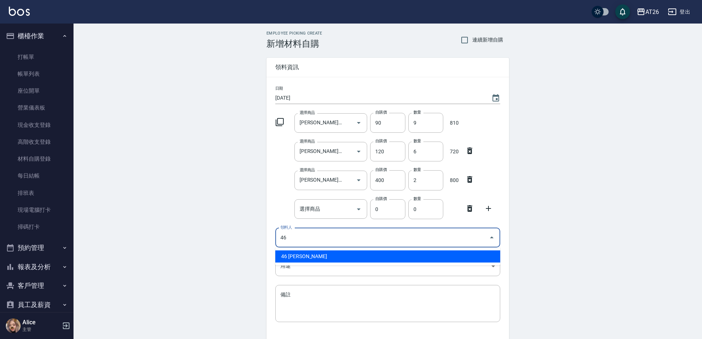
type input "46 tony"
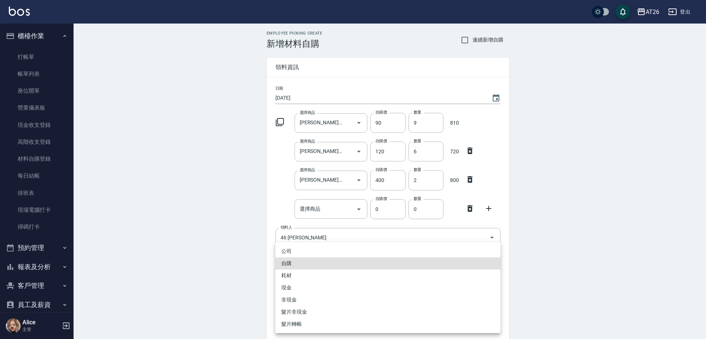
type input "自購"
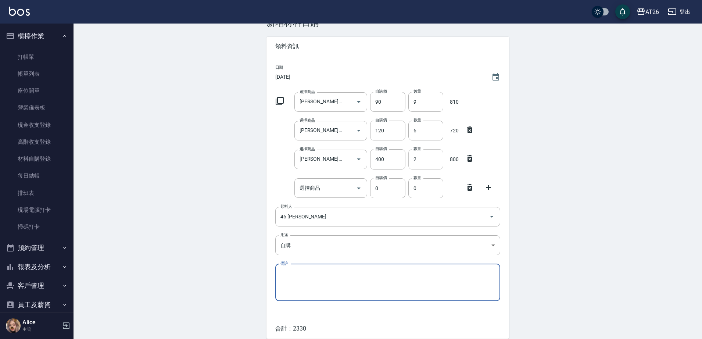
scroll to position [5, 0]
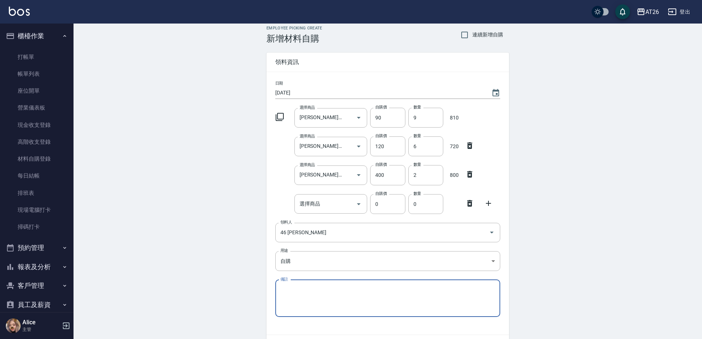
click at [469, 201] on icon at bounding box center [469, 203] width 5 height 7
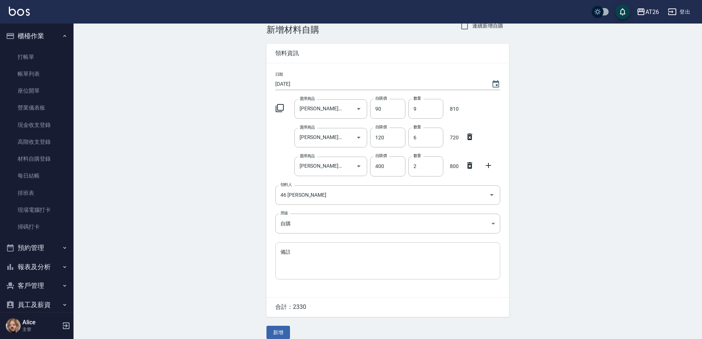
scroll to position [22, 0]
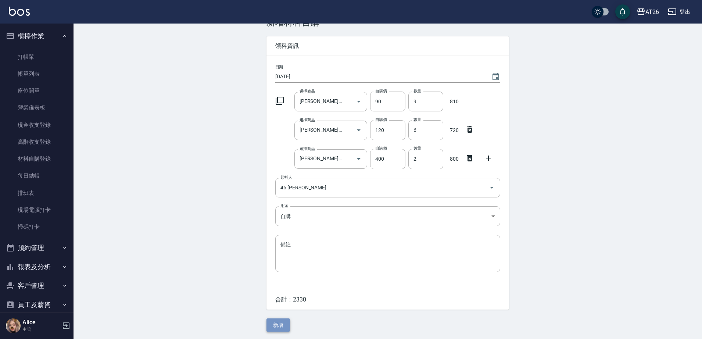
click at [283, 325] on button "新增" at bounding box center [278, 325] width 24 height 14
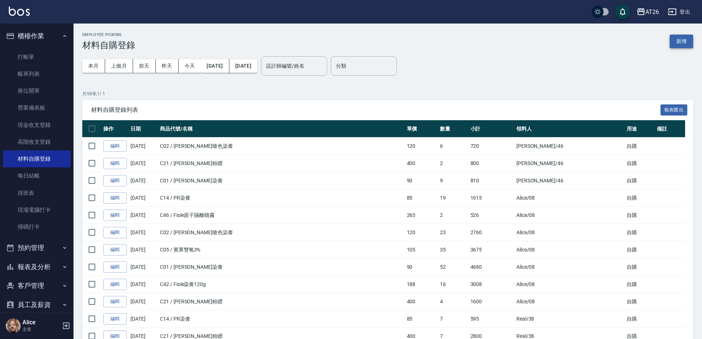
click at [676, 37] on button "新增" at bounding box center [682, 42] width 24 height 14
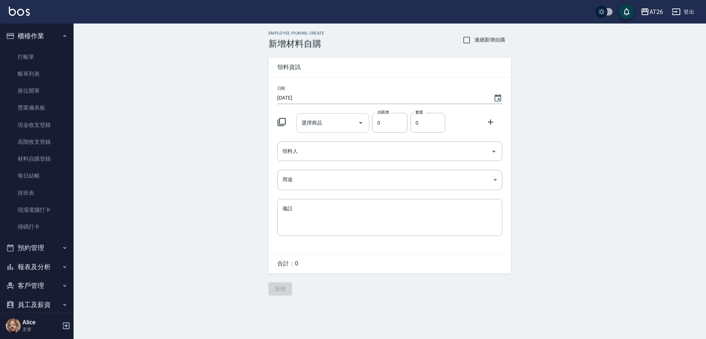
click at [312, 124] on div "選擇商品 選擇商品" at bounding box center [332, 122] width 73 height 19
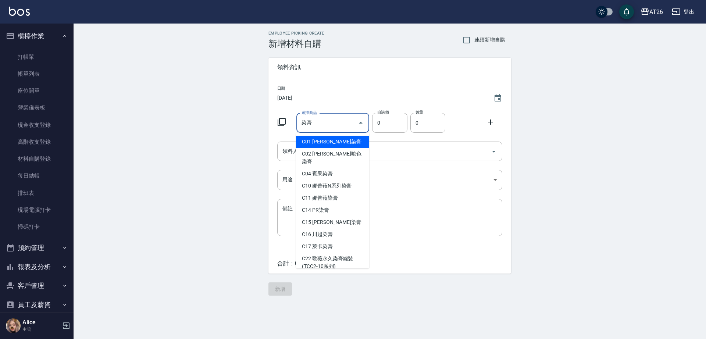
type input "里歐染膏"
type input "90"
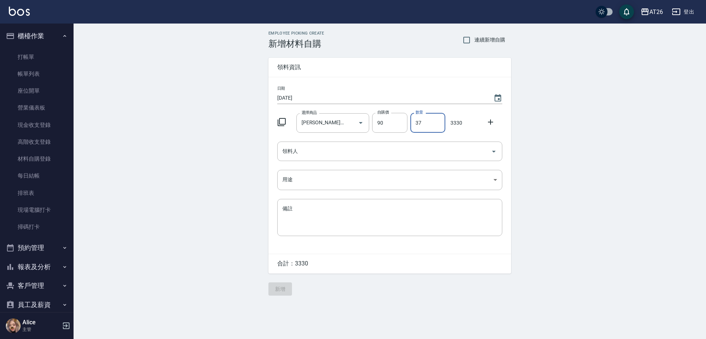
type input "37"
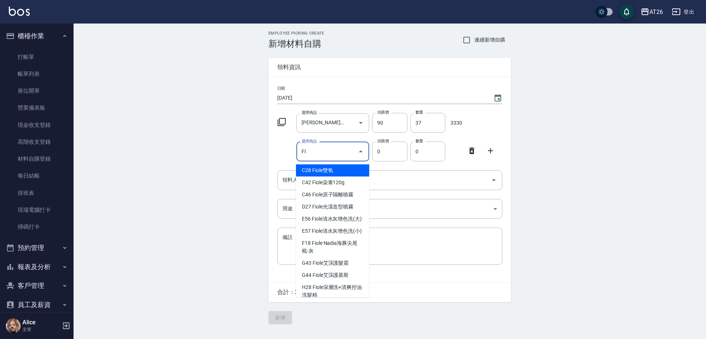
type input "F"
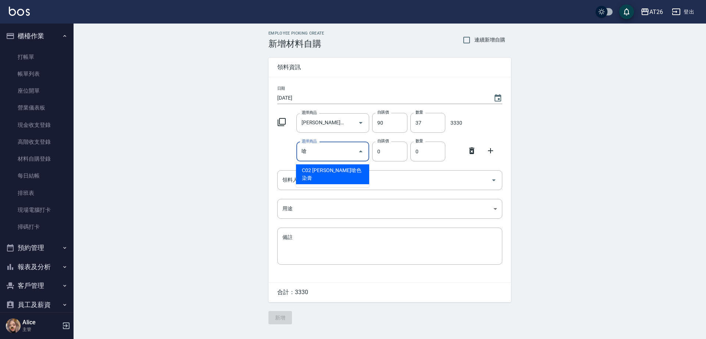
type input "里歐嗆色染膏"
type input "120"
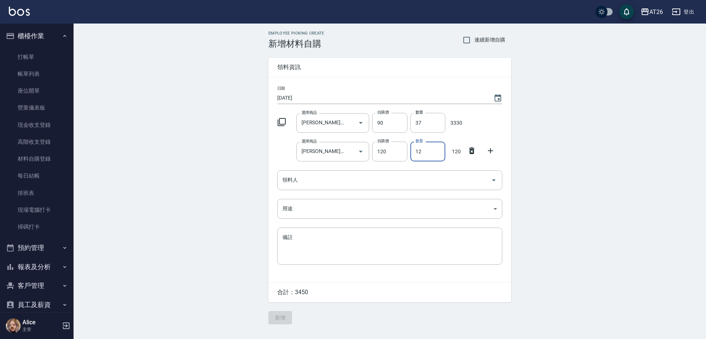
type input "12"
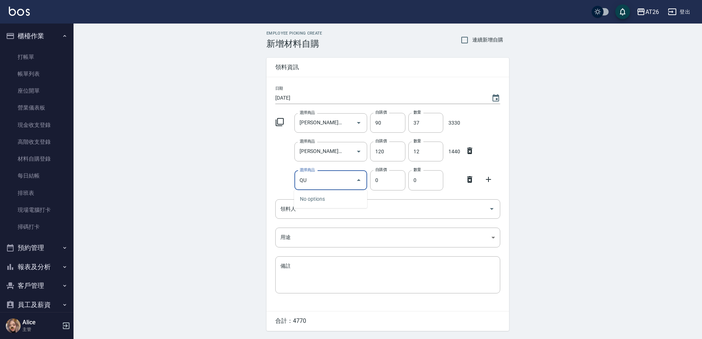
type input "Q"
type input "瞟"
type input "400"
type input "里歐粉瞟"
type input "10"
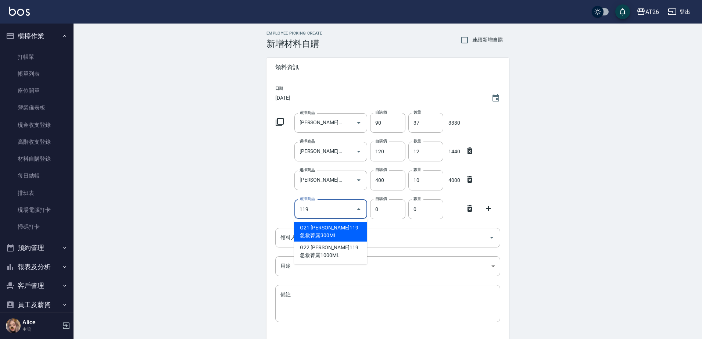
type input "里歐119急救菁露300ML"
type input "210"
type input "1"
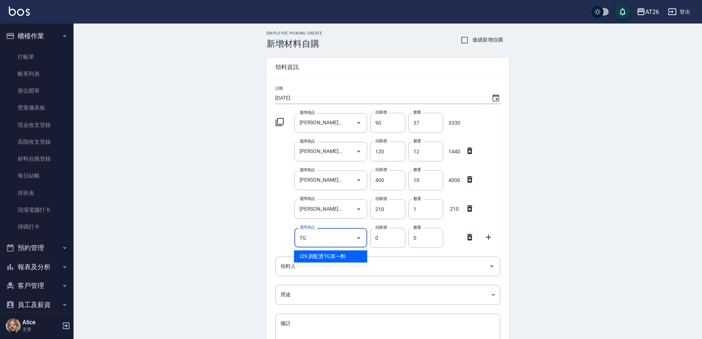
type input "調配燙TG第一劑"
type input "250"
type input "1"
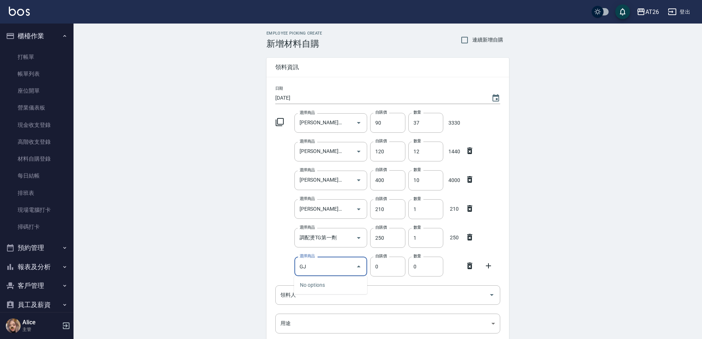
type input "G"
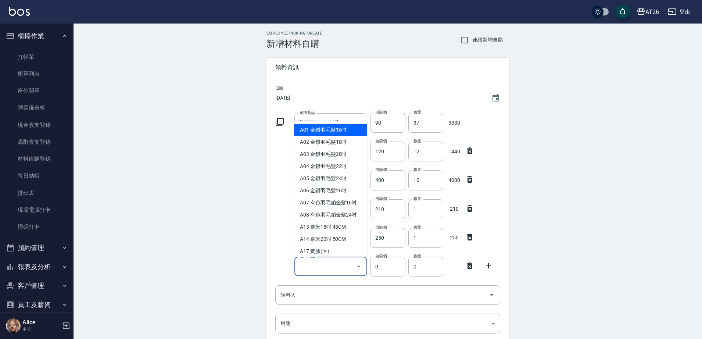
type input "1380"
type input "金鑽羽毛髮16吋"
type input "1"
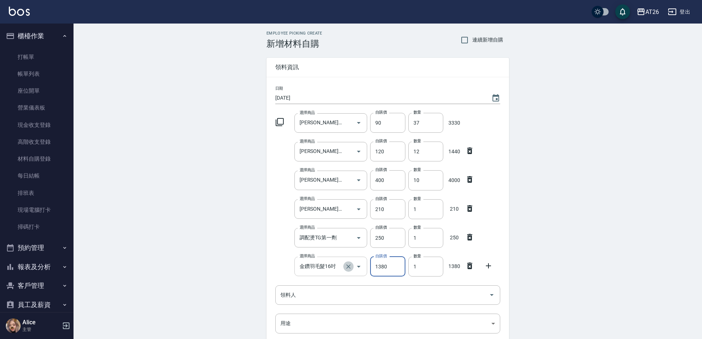
click at [347, 265] on icon "Clear" at bounding box center [348, 266] width 7 height 7
type input "0"
type input "G"
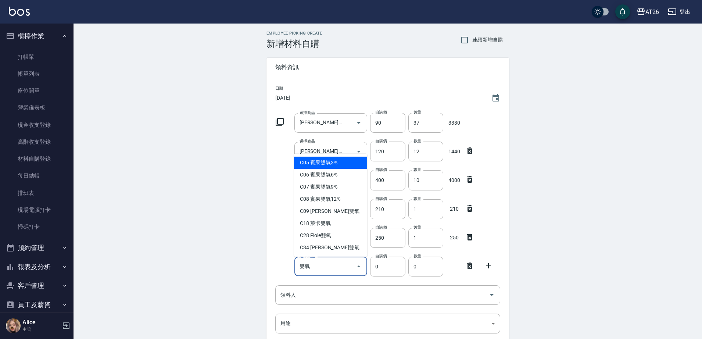
type input "賓果雙氧3%"
type input "105"
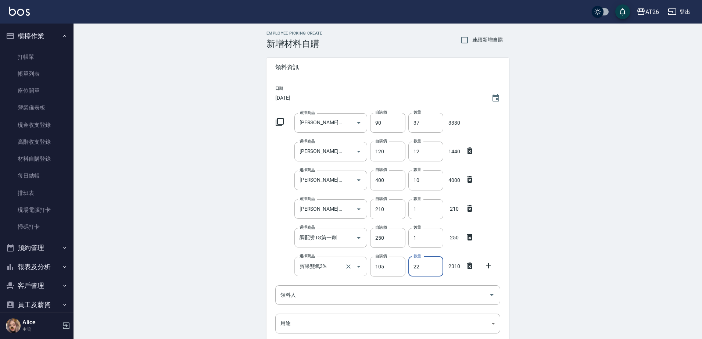
type input "22"
click at [469, 292] on icon at bounding box center [469, 294] width 9 height 9
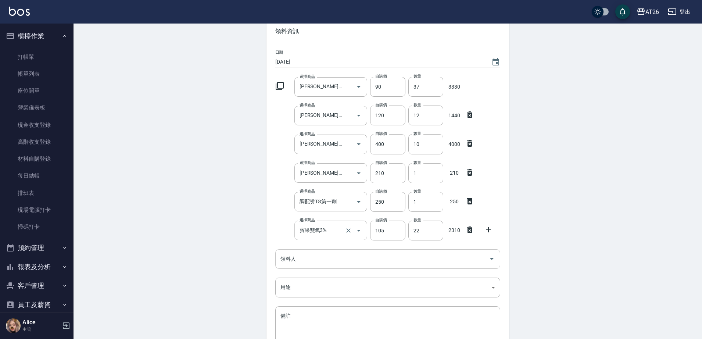
scroll to position [46, 0]
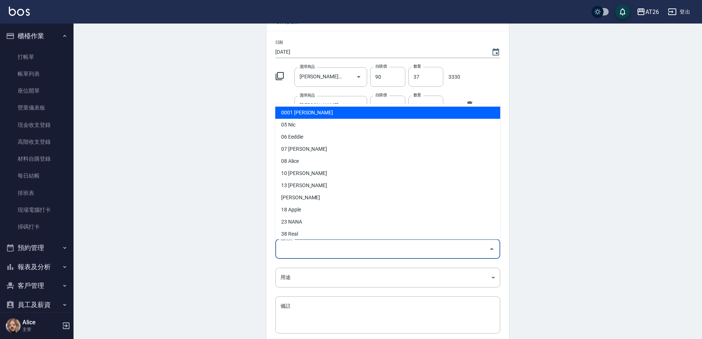
click at [300, 253] on input "領料人" at bounding box center [382, 249] width 207 height 13
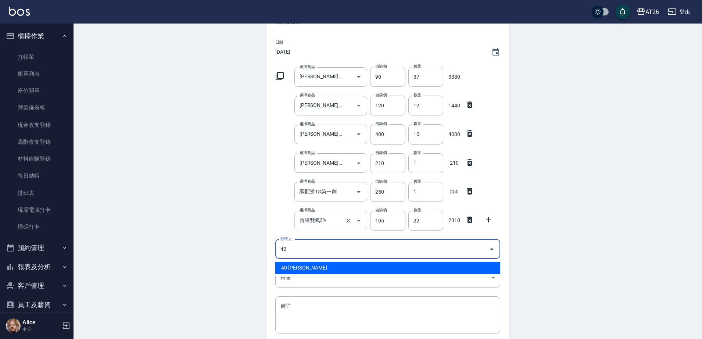
type input "40 小綾"
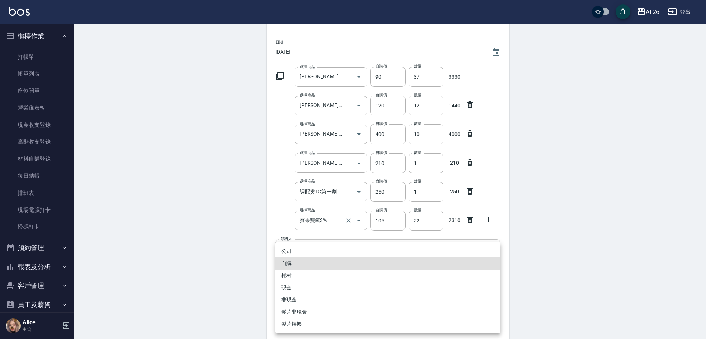
type input "自購"
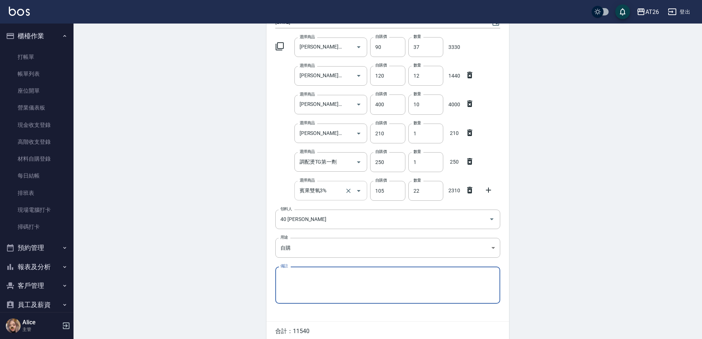
scroll to position [109, 0]
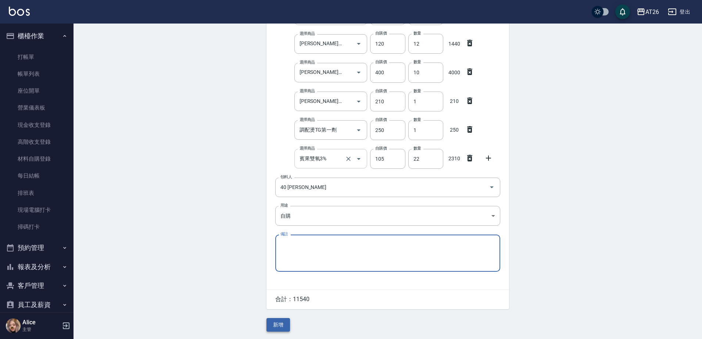
click at [270, 319] on button "新增" at bounding box center [278, 325] width 24 height 14
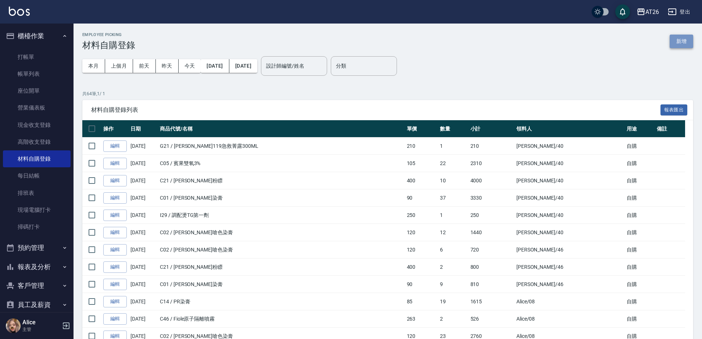
click at [679, 39] on button "新增" at bounding box center [682, 42] width 24 height 14
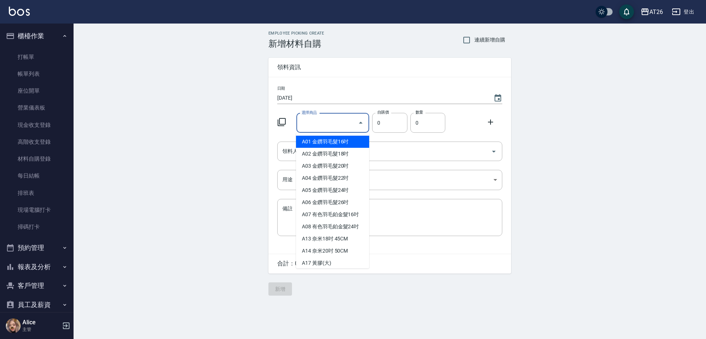
click at [324, 124] on input "選擇商品" at bounding box center [327, 123] width 55 height 13
type input "里歐漂粉"
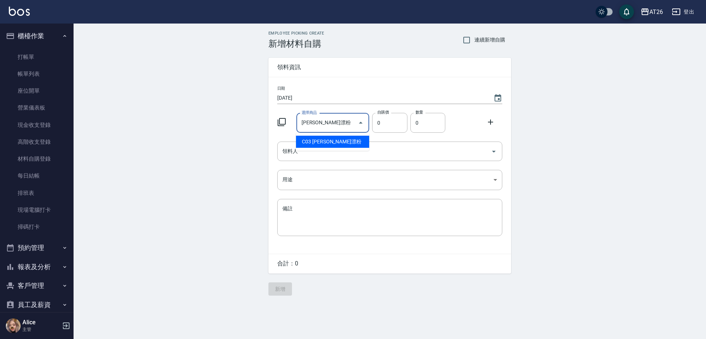
type input "400"
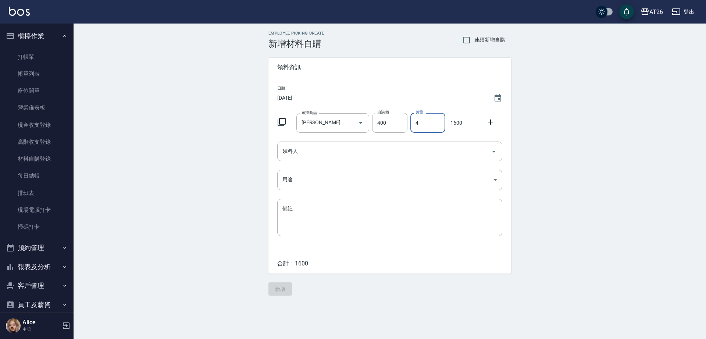
type input "4"
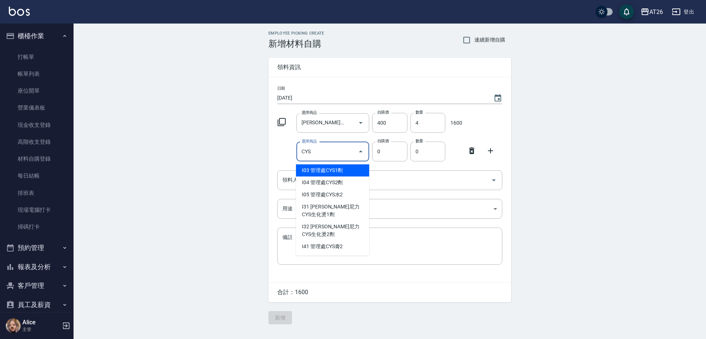
type input "管理處CYS1劑"
type input "270"
type input "1"
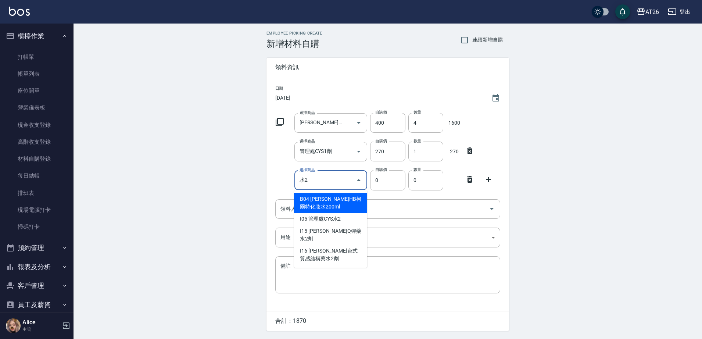
type input "娜普菈柯雅HB柯爾特化妝水200ml"
type input "305"
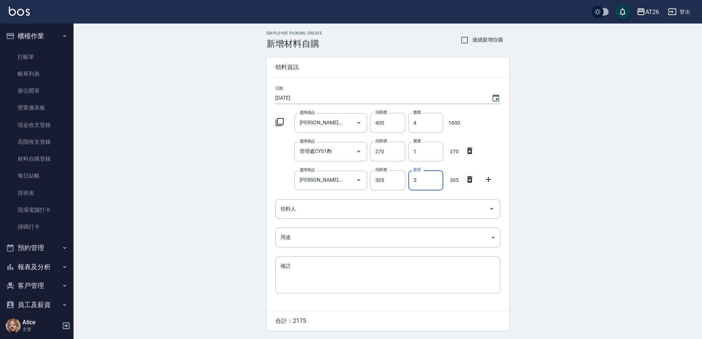
type input "5"
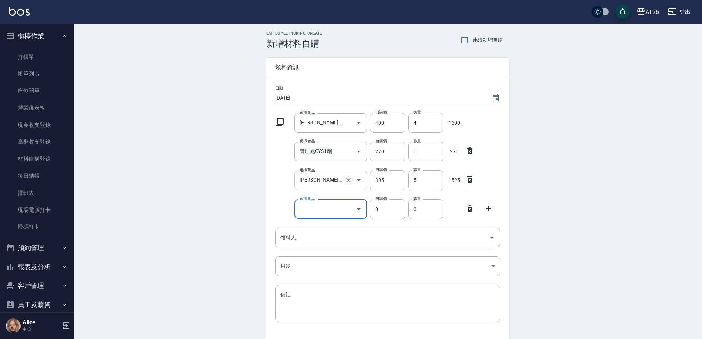
click at [350, 185] on button "Clear" at bounding box center [348, 180] width 10 height 10
type input "0"
click at [316, 182] on div "選擇商品 選擇商品" at bounding box center [330, 180] width 73 height 19
type input "G"
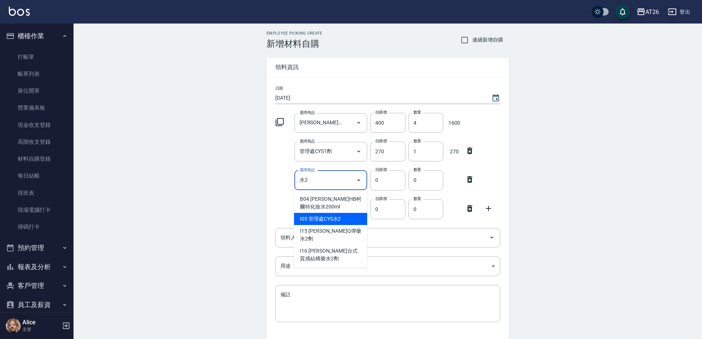
click at [347, 215] on li "I05 管理處CYS水2" at bounding box center [330, 219] width 73 height 12
type input "管理處CYS水2"
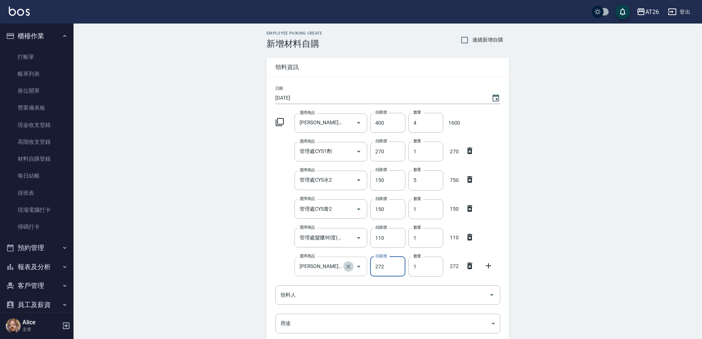
click at [349, 271] on button "Clear" at bounding box center [348, 266] width 10 height 10
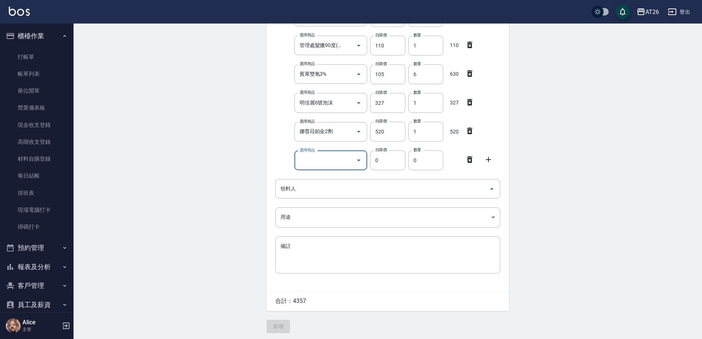
scroll to position [195, 0]
click at [322, 181] on input "領料人" at bounding box center [382, 187] width 207 height 13
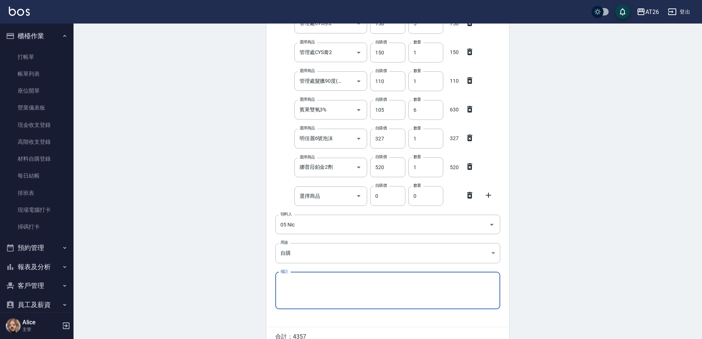
scroll to position [103, 0]
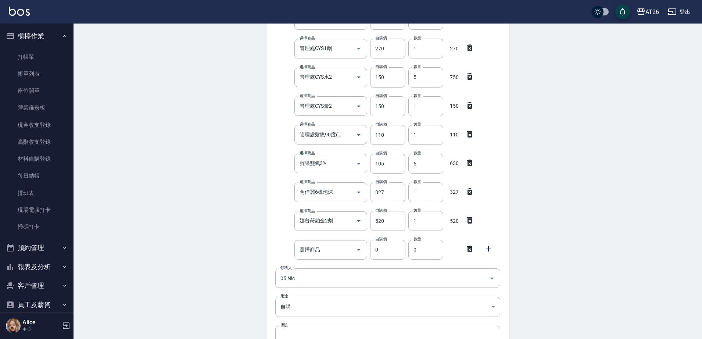
click at [469, 246] on icon at bounding box center [469, 249] width 5 height 7
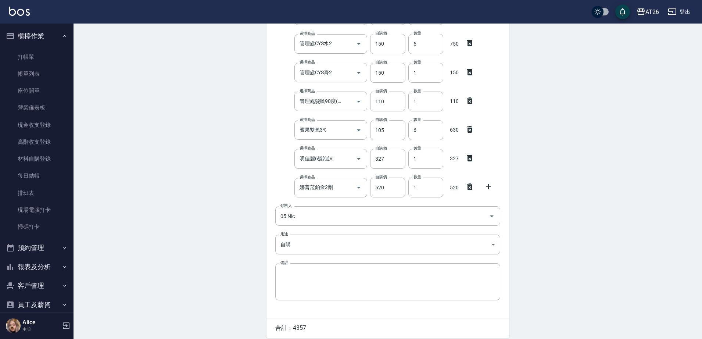
scroll to position [166, 0]
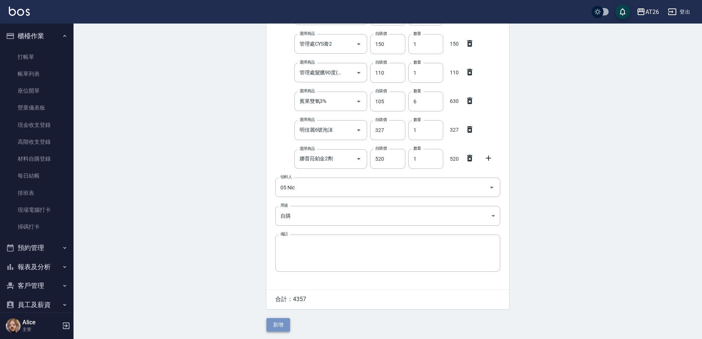
click at [279, 321] on button "新增" at bounding box center [278, 325] width 24 height 14
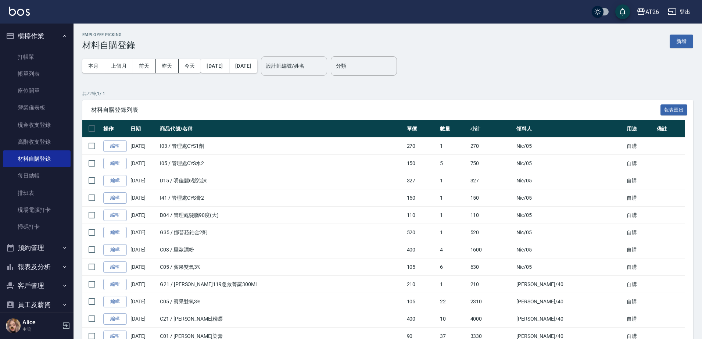
click at [304, 73] on div "設計師編號/姓名" at bounding box center [294, 65] width 66 height 19
click at [684, 44] on button "新增" at bounding box center [682, 42] width 24 height 14
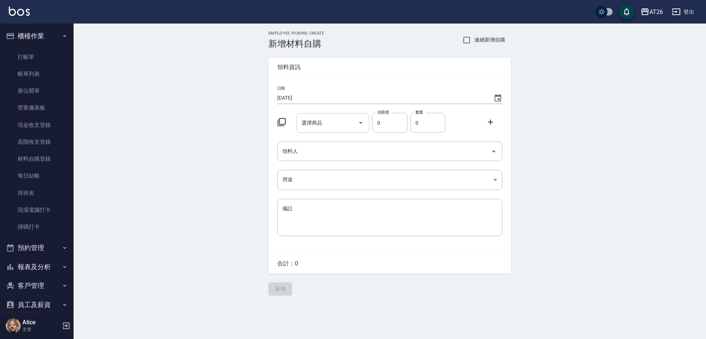
click at [320, 126] on input "選擇商品" at bounding box center [327, 123] width 55 height 13
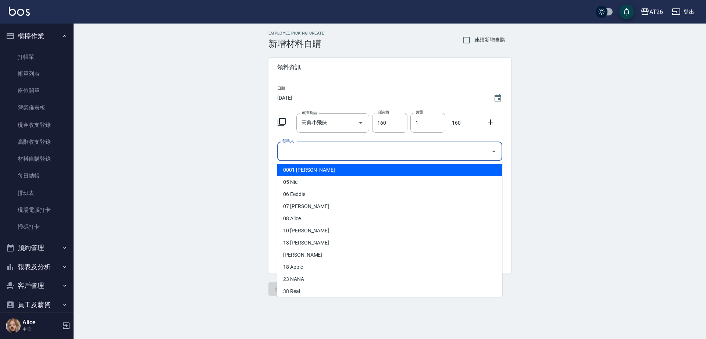
click at [369, 149] on input "領料人" at bounding box center [383, 151] width 207 height 13
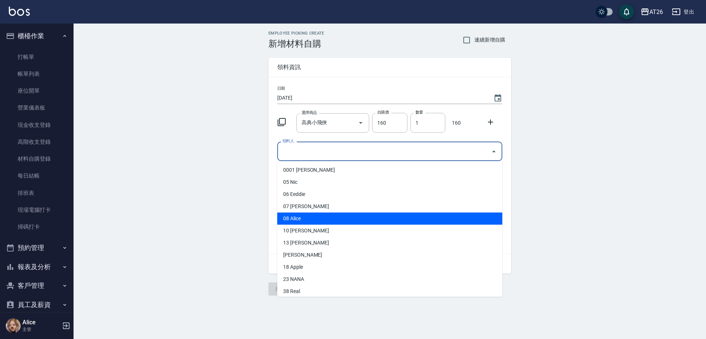
click at [304, 221] on li "08 Alice" at bounding box center [389, 218] width 225 height 12
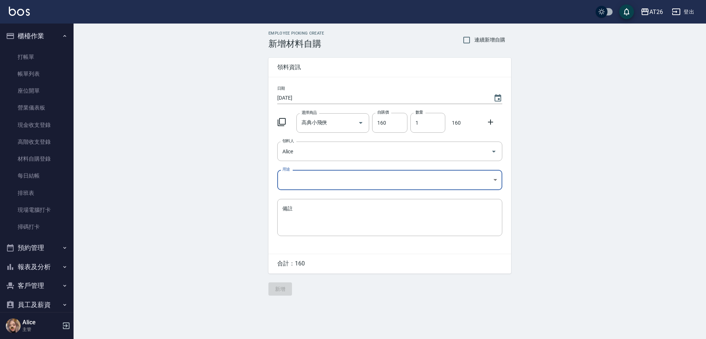
click at [327, 181] on body "AT26 登出 櫃檯作業 打帳單 帳單列表 座位開單 營業儀表板 現金收支登錄 高階收支登錄 材料自購登錄 每日結帳 排班表 現場電腦打卡 掃碼打卡 預約管理…" at bounding box center [353, 169] width 706 height 339
click at [307, 216] on li "自購" at bounding box center [389, 211] width 225 height 12
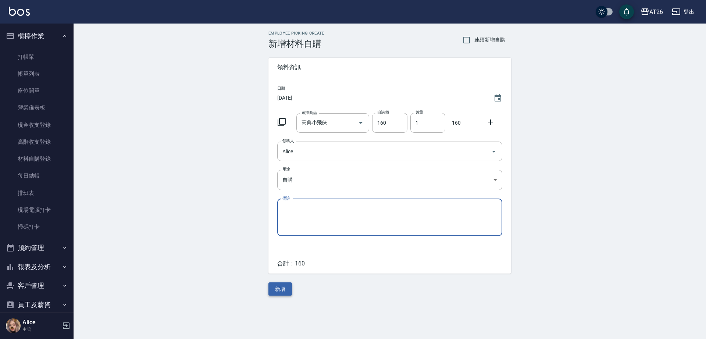
click at [282, 293] on button "新增" at bounding box center [280, 289] width 24 height 14
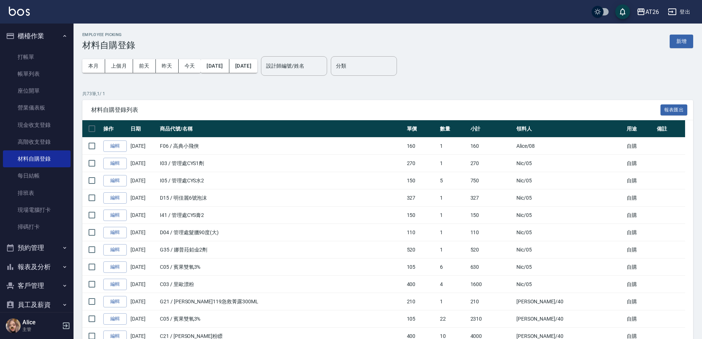
click at [679, 34] on div "Employee Picking 材料自購登錄 新增" at bounding box center [387, 41] width 611 height 18
click at [677, 37] on button "新增" at bounding box center [682, 42] width 24 height 14
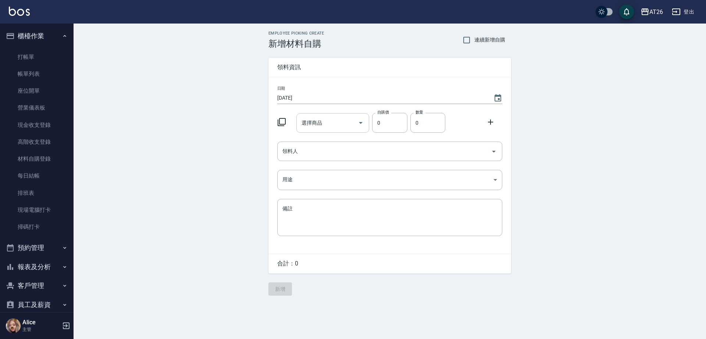
click at [316, 123] on input "選擇商品" at bounding box center [327, 123] width 55 height 13
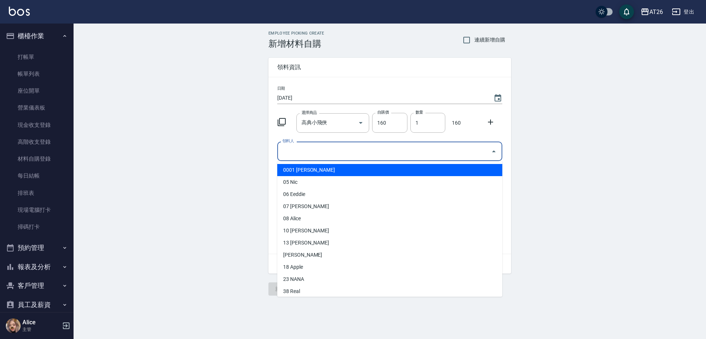
click at [319, 156] on input "領料人" at bounding box center [383, 151] width 207 height 13
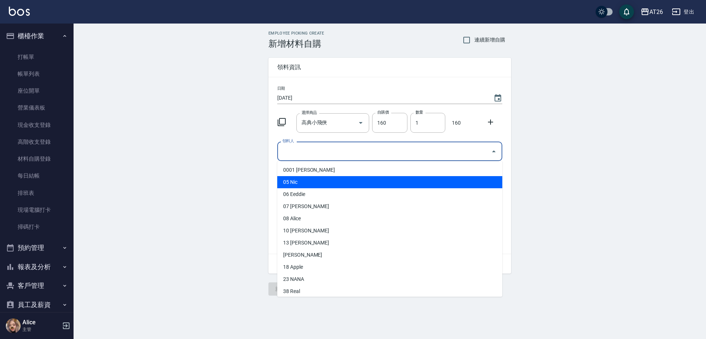
click at [321, 180] on li "05 Nic" at bounding box center [389, 182] width 225 height 12
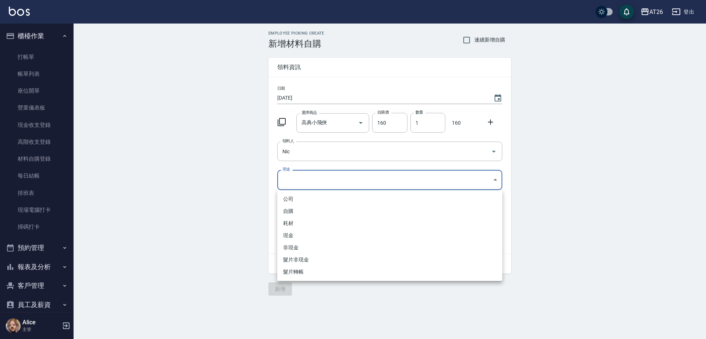
click at [309, 186] on body "AT26 登出 櫃檯作業 打帳單 帳單列表 座位開單 營業儀表板 現金收支登錄 高階收支登錄 材料自購登錄 每日結帳 排班表 現場電腦打卡 掃碼打卡 預約管理…" at bounding box center [353, 169] width 706 height 339
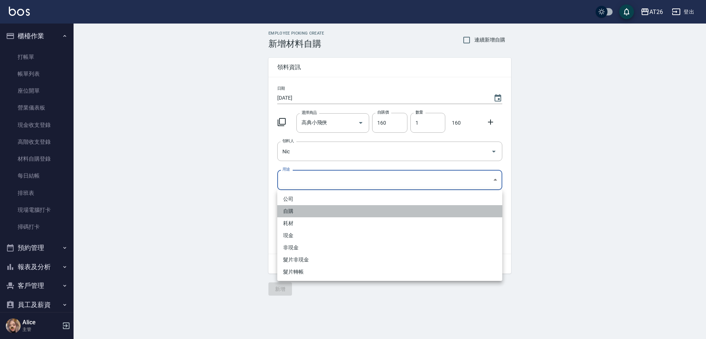
click at [295, 212] on li "自購" at bounding box center [389, 211] width 225 height 12
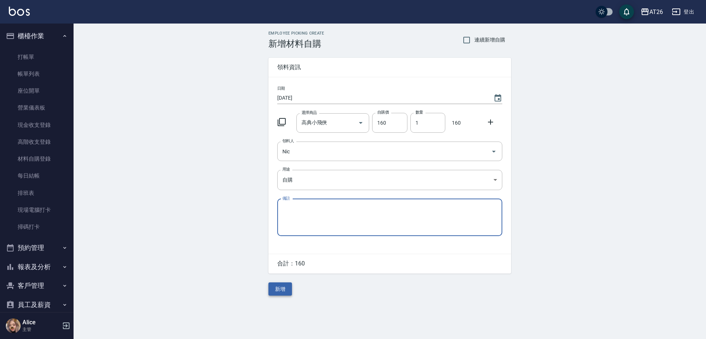
click at [281, 289] on button "新增" at bounding box center [280, 289] width 24 height 14
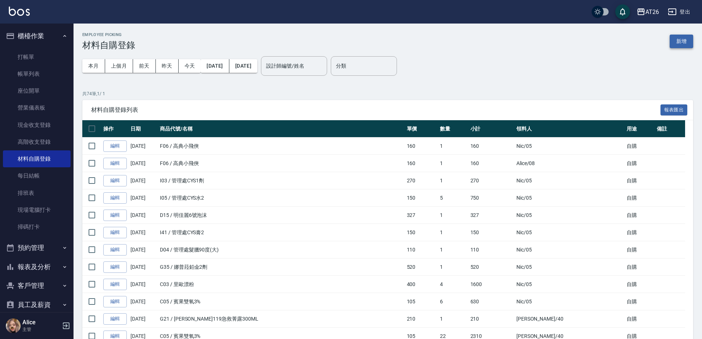
click at [678, 42] on button "新增" at bounding box center [682, 42] width 24 height 14
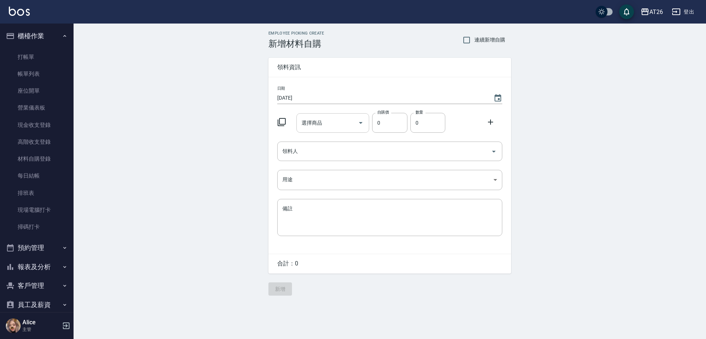
click at [317, 128] on input "選擇商品" at bounding box center [327, 123] width 55 height 13
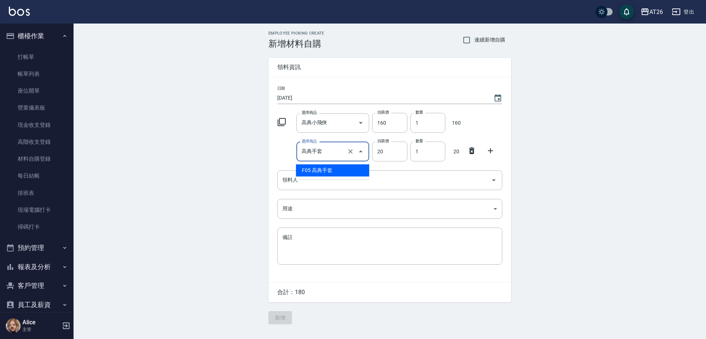
click at [311, 147] on input "高典手套" at bounding box center [323, 151] width 46 height 13
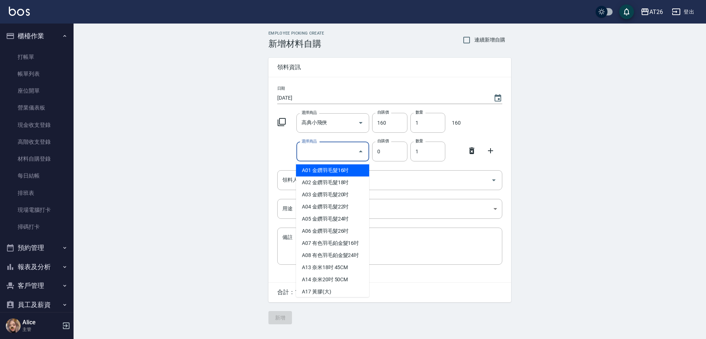
click at [314, 147] on div "選擇商品 選擇商品" at bounding box center [332, 151] width 73 height 19
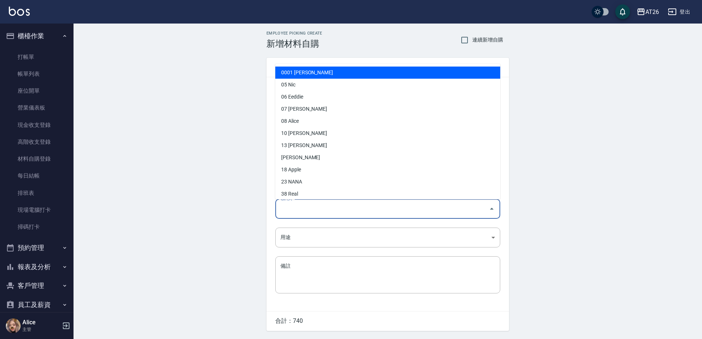
click at [343, 210] on input "領料人" at bounding box center [382, 209] width 207 height 13
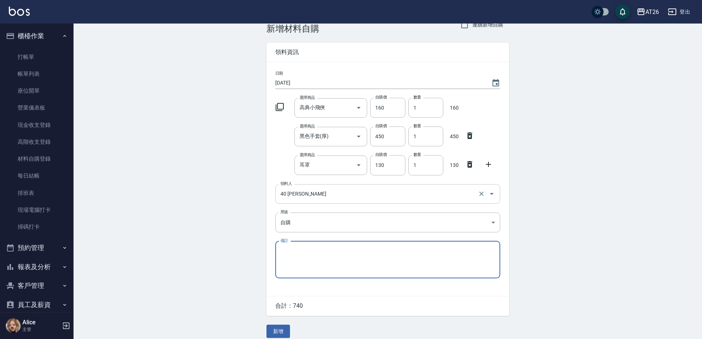
scroll to position [22, 0]
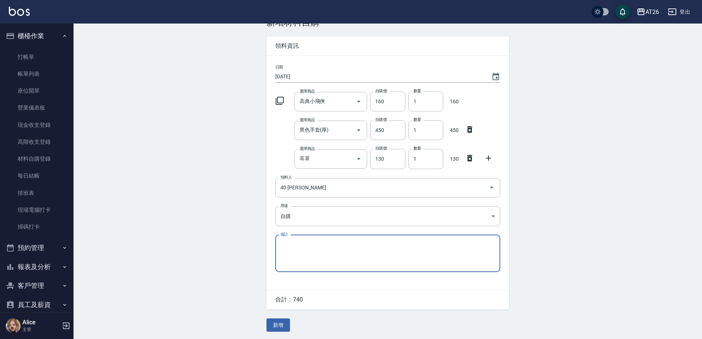
drag, startPoint x: 275, startPoint y: 327, endPoint x: 269, endPoint y: 328, distance: 5.6
click at [273, 327] on button "新增" at bounding box center [278, 325] width 24 height 14
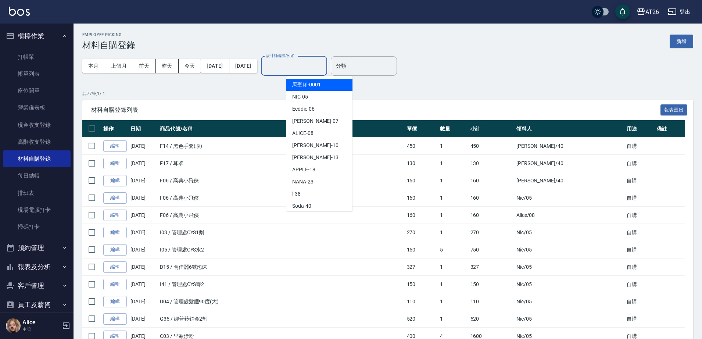
click at [318, 65] on input "設計師編號/姓名" at bounding box center [294, 66] width 60 height 13
click at [679, 40] on button "新增" at bounding box center [682, 42] width 24 height 14
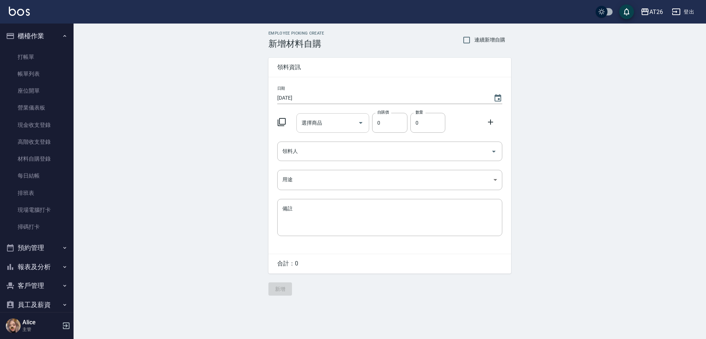
click at [335, 126] on input "選擇商品" at bounding box center [327, 123] width 55 height 13
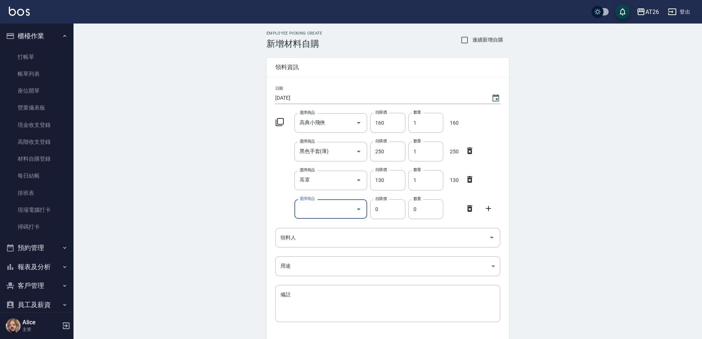
click at [470, 212] on icon at bounding box center [469, 208] width 9 height 9
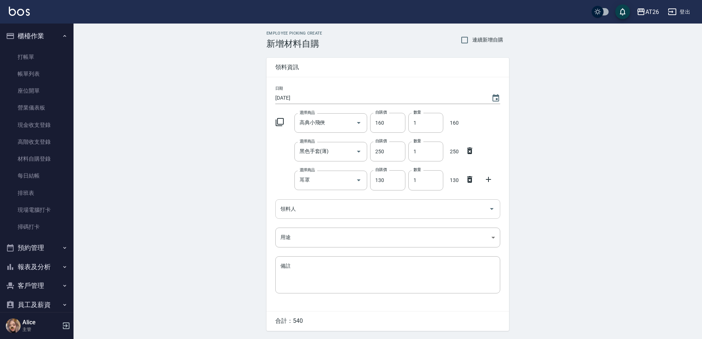
drag, startPoint x: 299, startPoint y: 217, endPoint x: 296, endPoint y: 208, distance: 9.5
click at [300, 218] on div "領料人" at bounding box center [387, 208] width 225 height 19
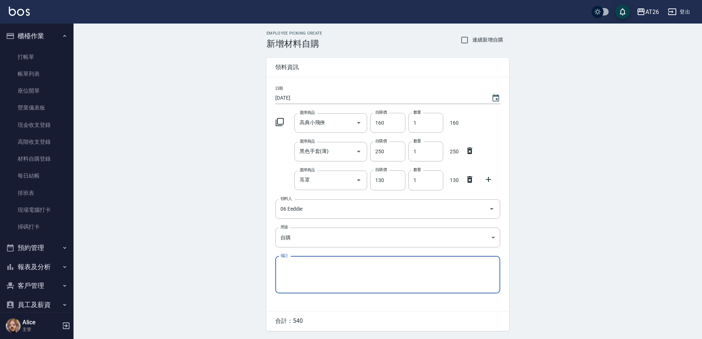
scroll to position [22, 0]
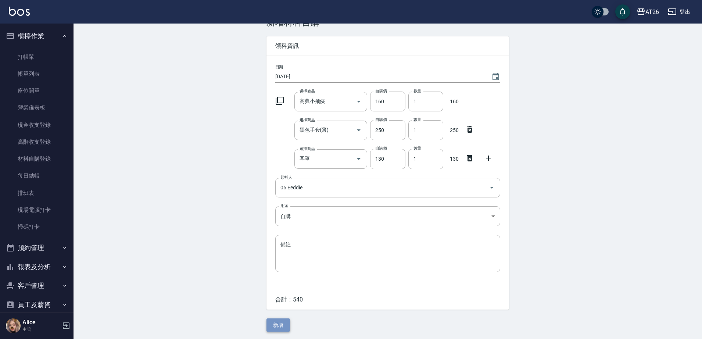
click at [286, 331] on button "新增" at bounding box center [278, 325] width 24 height 14
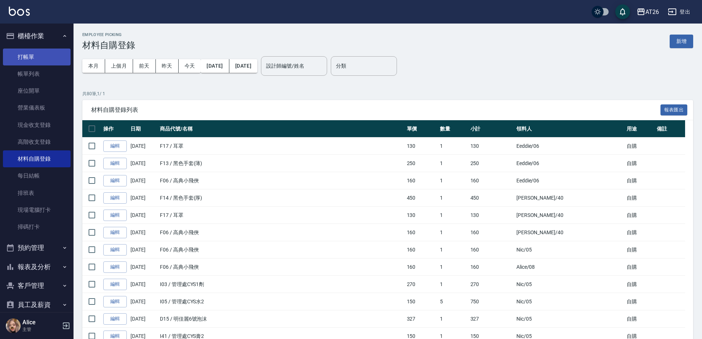
click at [22, 52] on link "打帳單" at bounding box center [37, 57] width 68 height 17
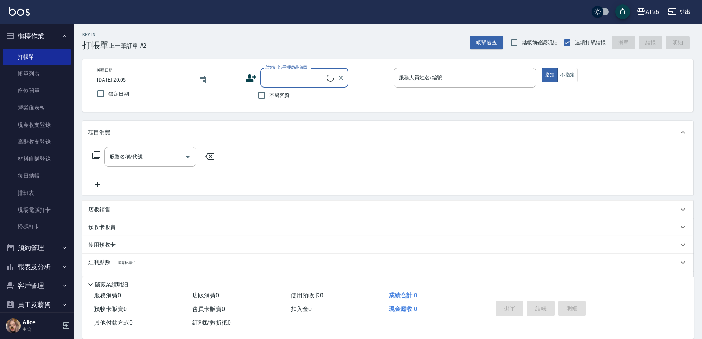
click at [291, 74] on input "顧客姓名/手機號碼/編號" at bounding box center [295, 77] width 63 height 13
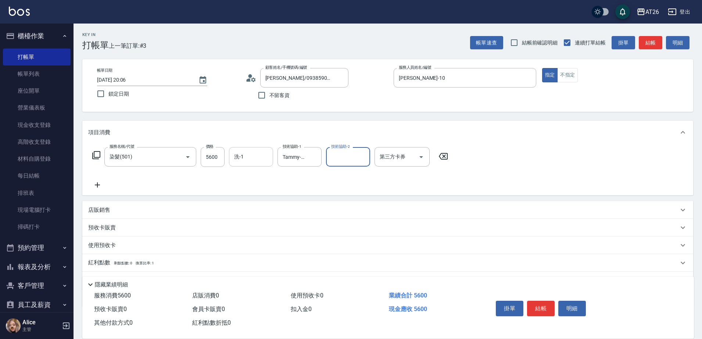
click at [244, 154] on input "洗-1" at bounding box center [250, 156] width 37 height 13
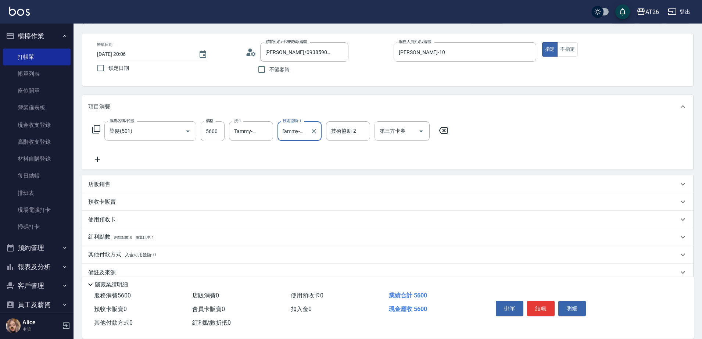
scroll to position [39, 0]
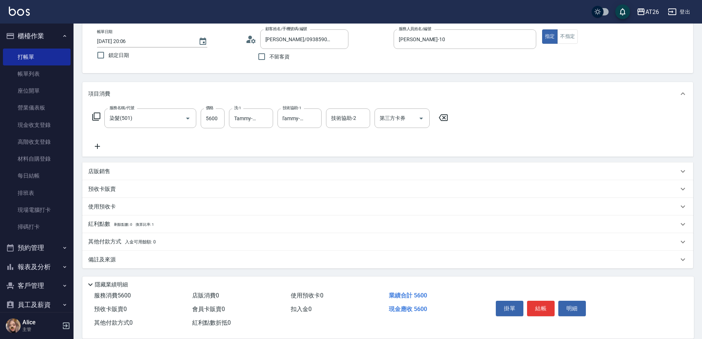
click at [98, 243] on p "其他付款方式 入金可用餘額: 0" at bounding box center [122, 242] width 68 height 8
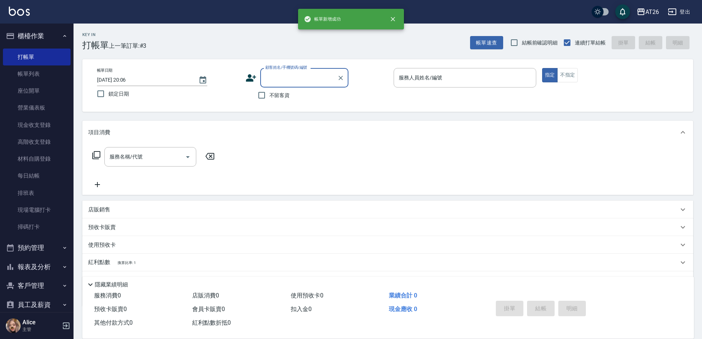
scroll to position [0, 0]
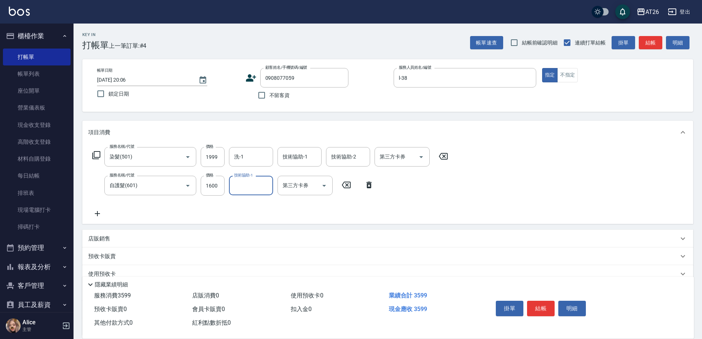
click at [148, 232] on div "店販銷售" at bounding box center [387, 239] width 611 height 18
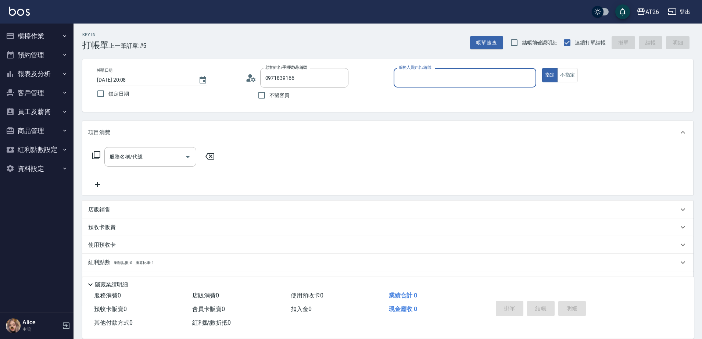
type input "新客人 姓名未設定/0971839166/null"
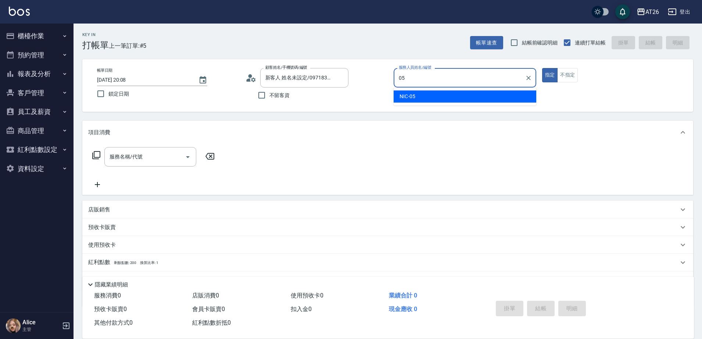
type input "NIC-05"
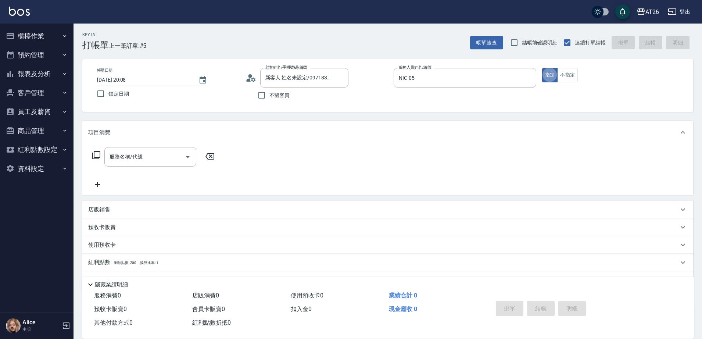
type button "true"
type input "401"
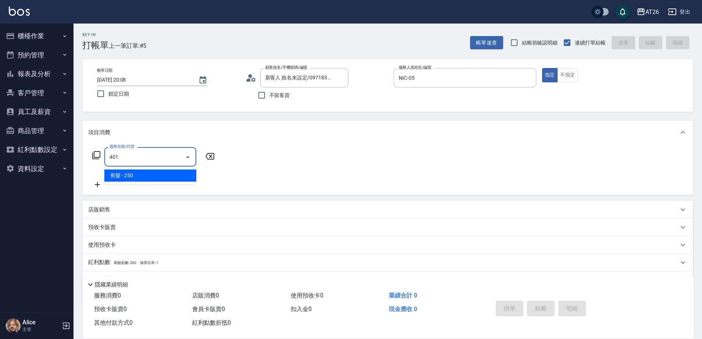
type input "20"
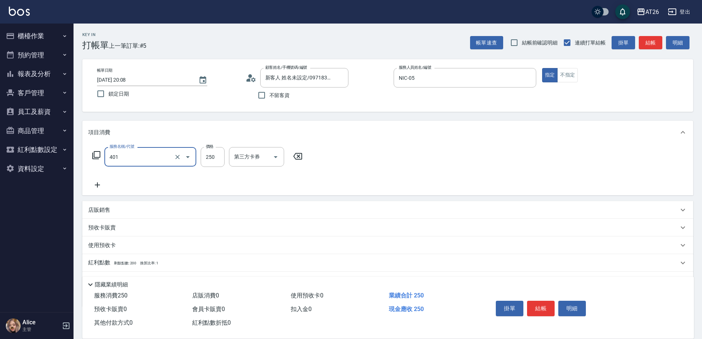
type input "剪髮(401)"
type input "7"
type input "0"
type input "700"
type input "70"
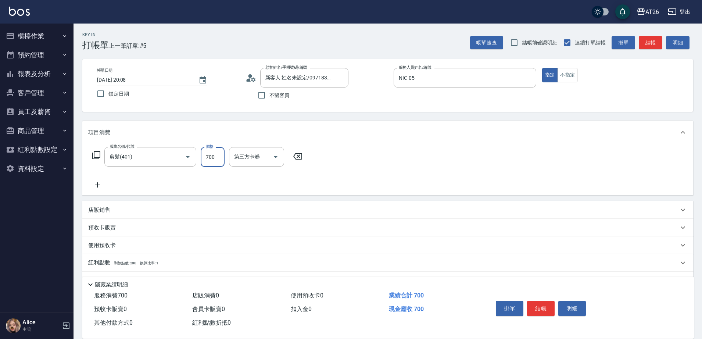
type input "700"
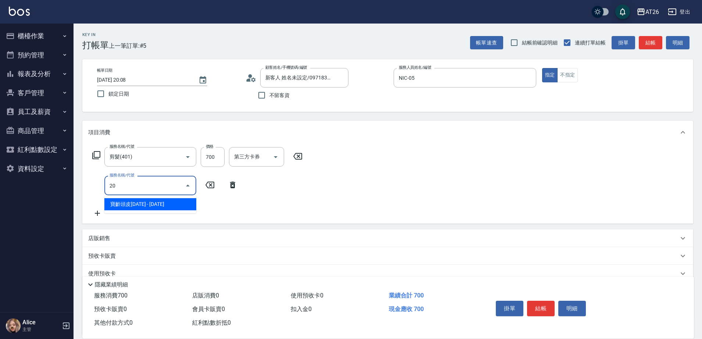
type input "201"
type input "90"
type input "洗髮(201)"
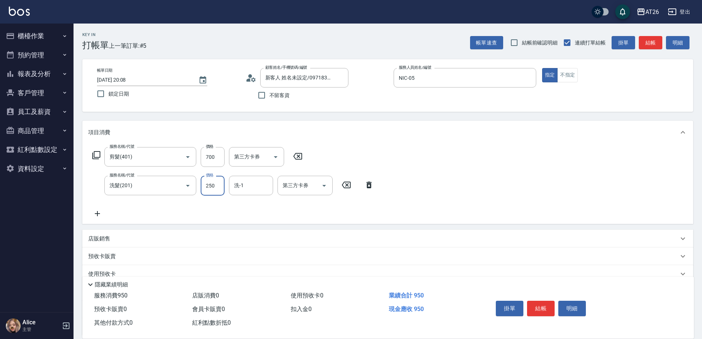
type input "0"
type input "70"
type input "0"
type input "[PERSON_NAME]-44"
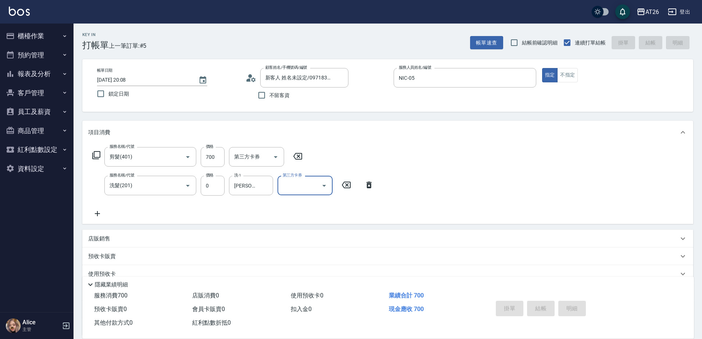
type input "0"
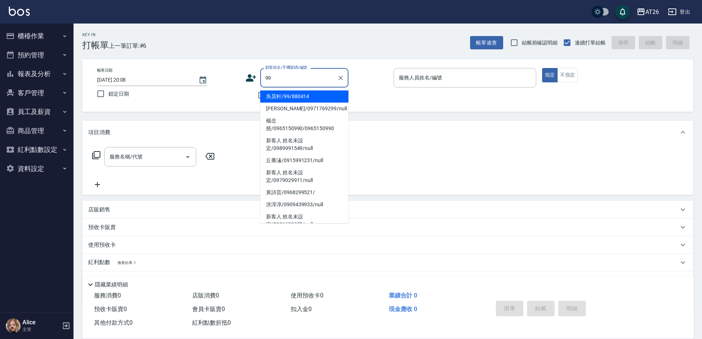
type input "吳昊軒/99/880414"
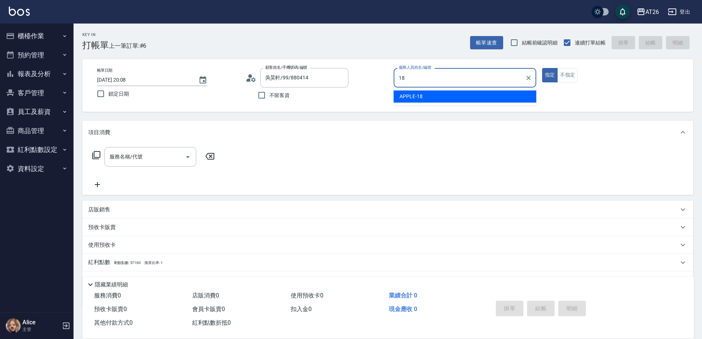
type input "APPLE-18"
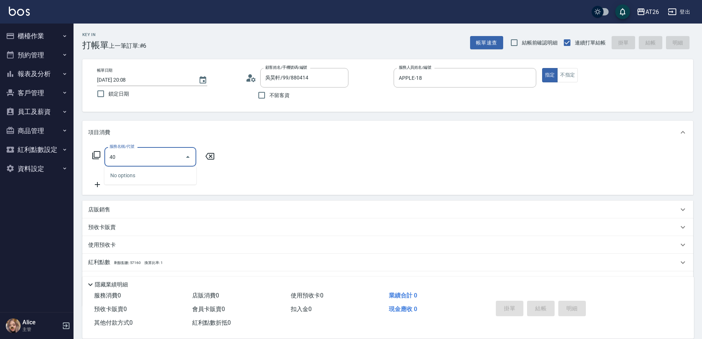
type input "401"
type input "20"
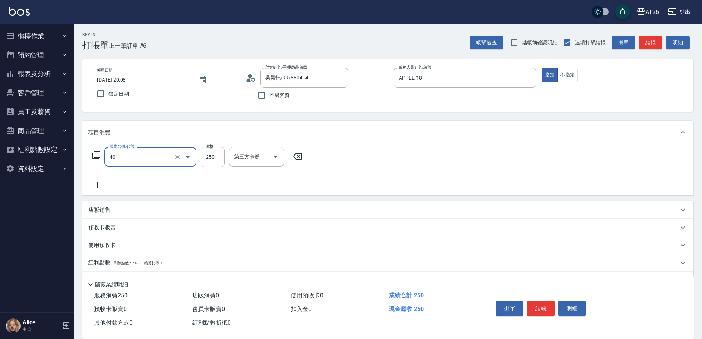
type input "剪髮(401)"
type input "7"
type input "0"
type input "700"
type input "70"
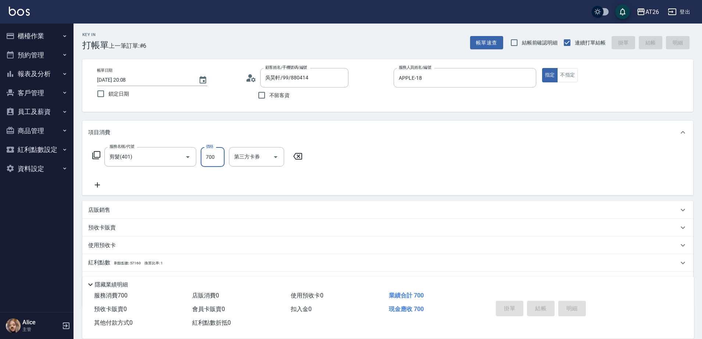
type input "2025/08/23 20:09"
type input "0"
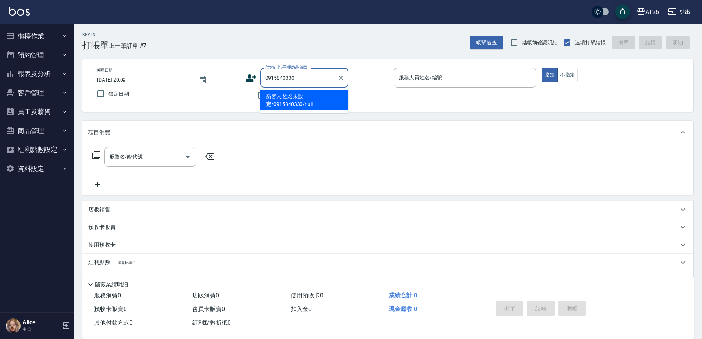
type input "新客人 姓名未設定/0915840330/null"
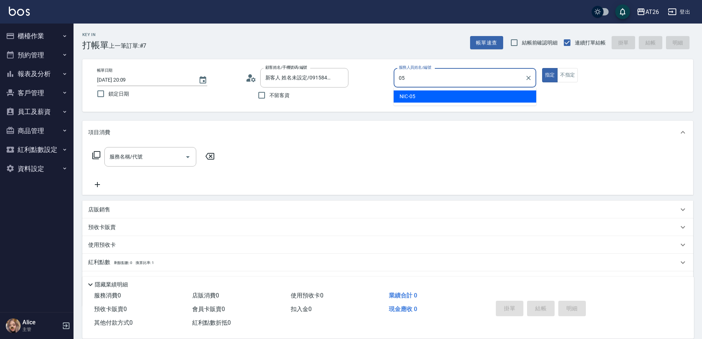
type input "NIC-05"
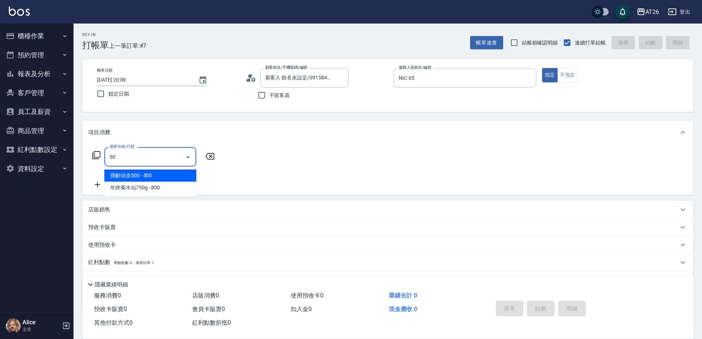
type input "501"
type input "120"
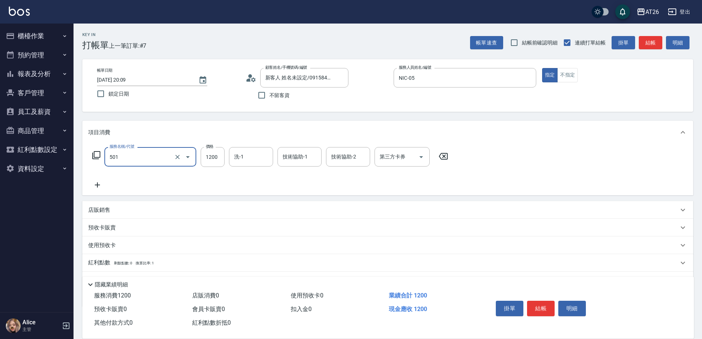
type input "染髮(501)"
type input "0"
type input "180"
type input "10"
type input "1800"
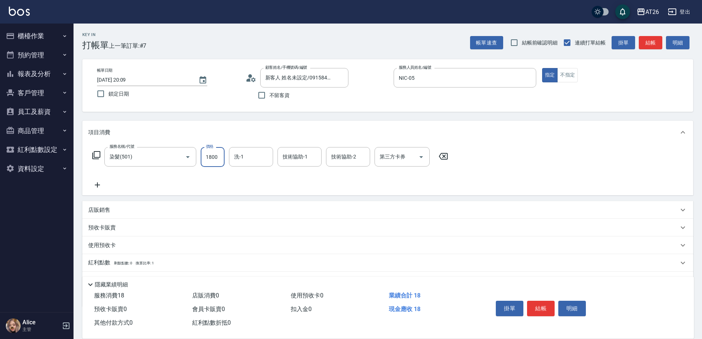
type input "180"
type input "1800"
type input "[PERSON_NAME]-44"
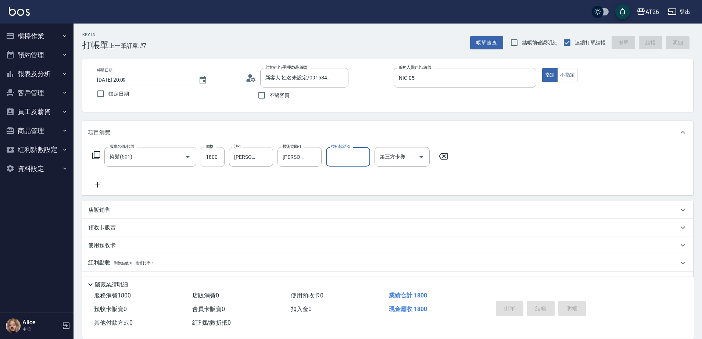
type input "0"
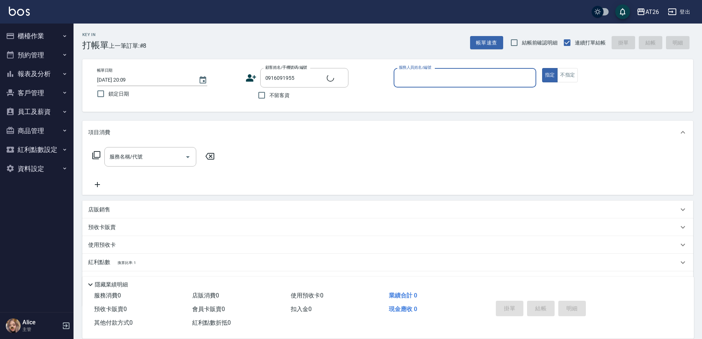
type input "新客人 姓名未設定/0916091955/null"
type input "1"
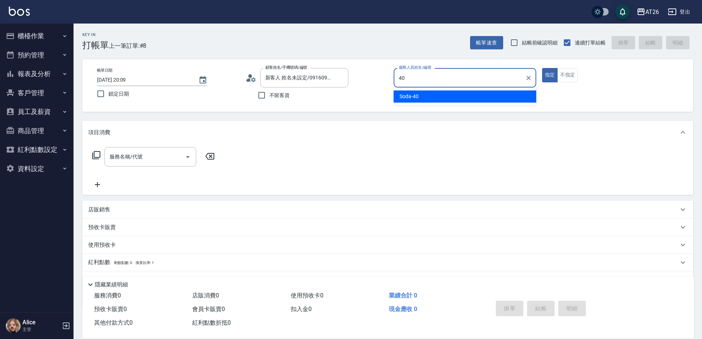
type input "Soda-40"
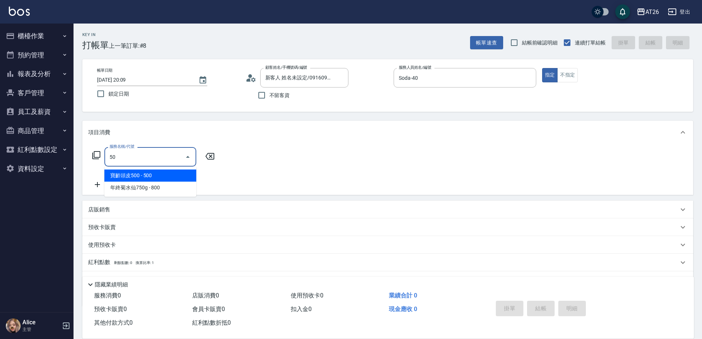
type input "501"
type input "120"
type input "染髮(501)"
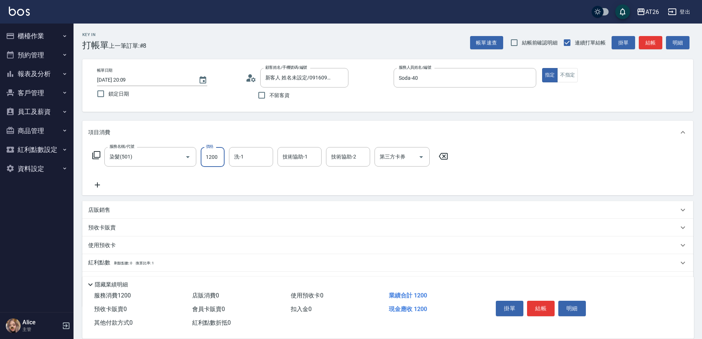
type input "2"
type input "0"
type input "288"
type input "20"
type input "2880"
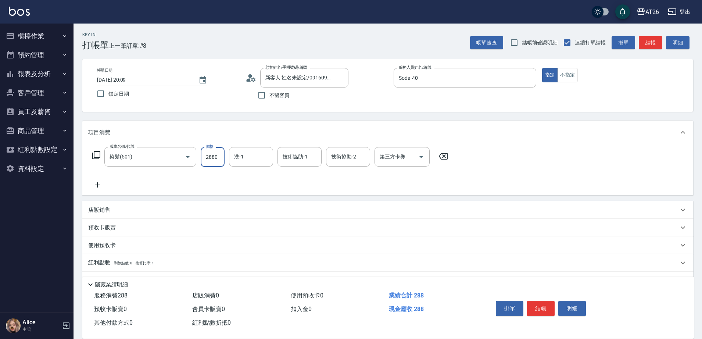
type input "280"
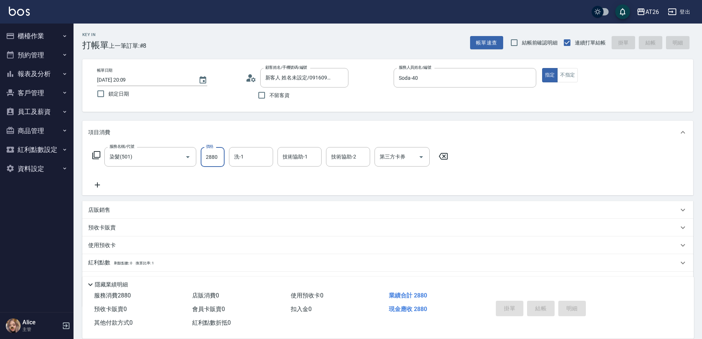
type input "0"
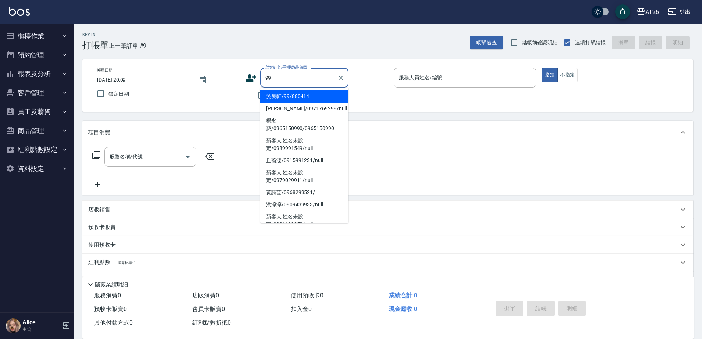
type input "吳昊軒/99/880414"
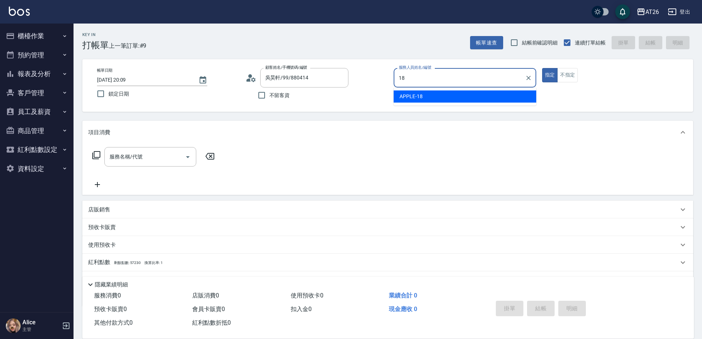
type input "APPLE-18"
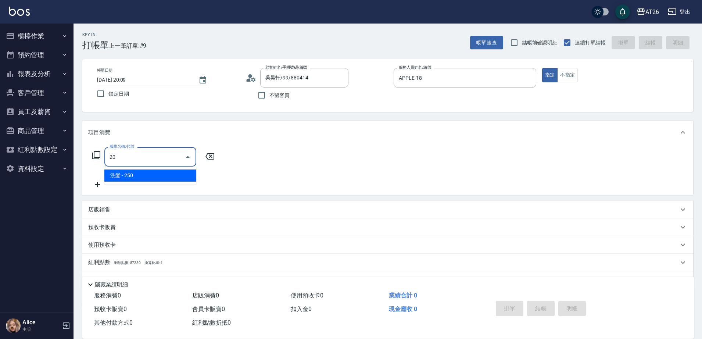
type input "2"
type input "401"
type input "20"
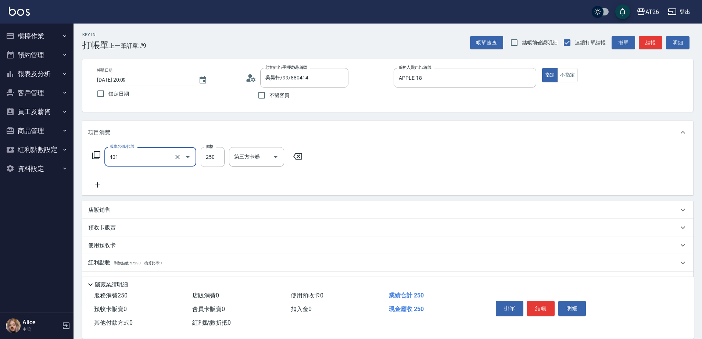
type input "剪髮(401)"
type input "6"
type input "0"
type input "600"
type input "60"
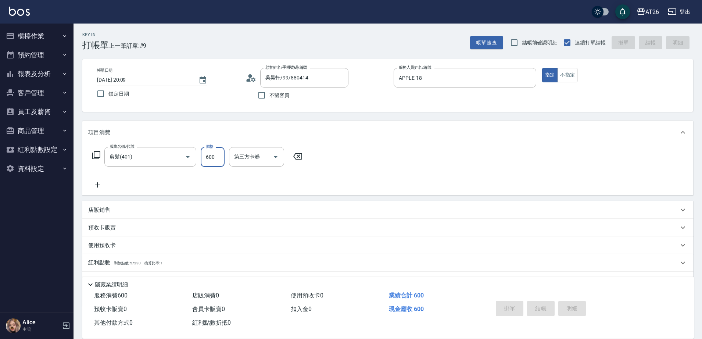
type input "2025/08/23 20:10"
type input "0"
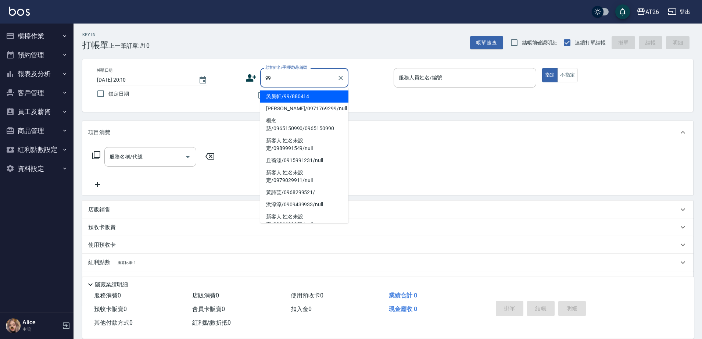
type input "吳昊軒/99/880414"
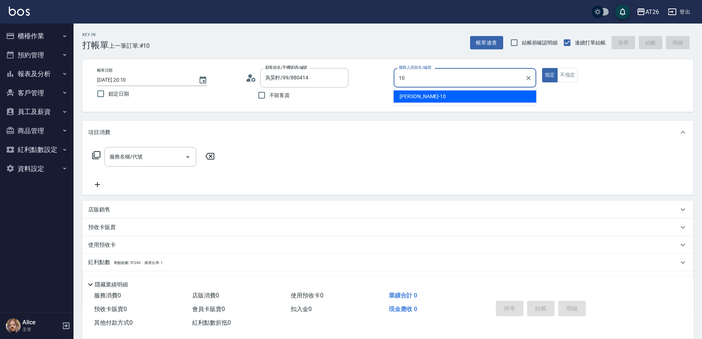
type input "Josh-10"
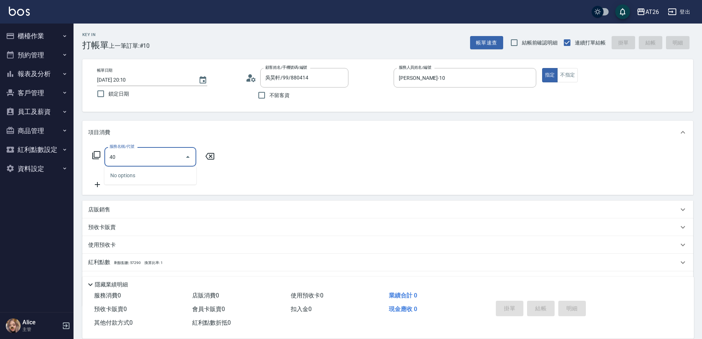
type input "401"
type input "20"
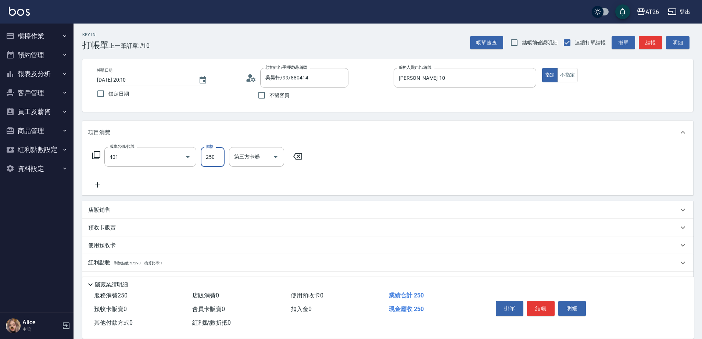
type input "剪髮(401)"
type input "3"
type input "0"
type input "300"
type input "30"
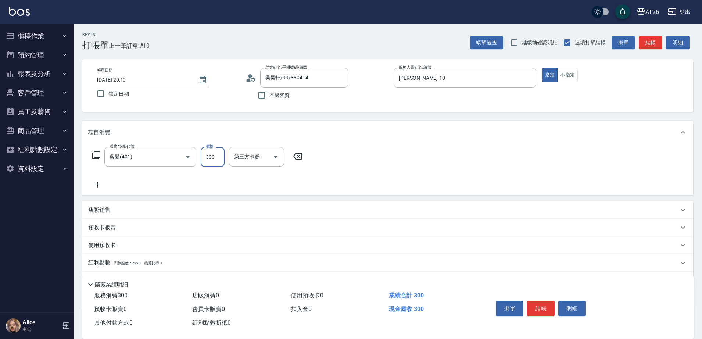
type input "300"
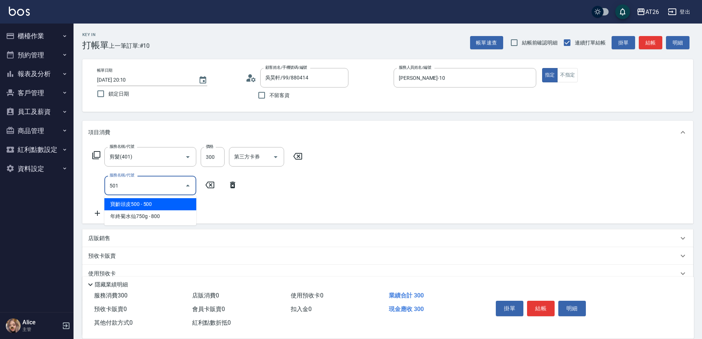
type input "501"
type input "150"
type input "染髮(501)"
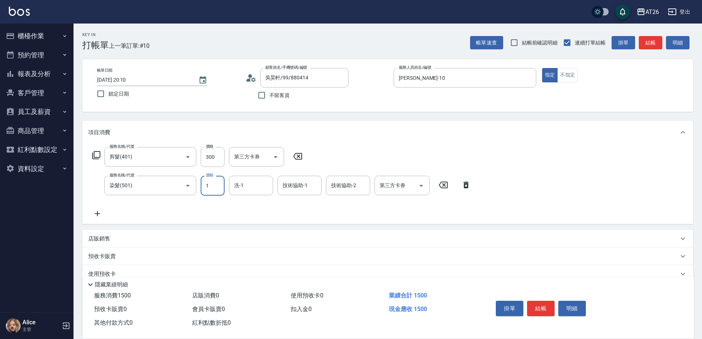
type input "14"
type input "30"
type input "140"
type input "40"
type input "1400"
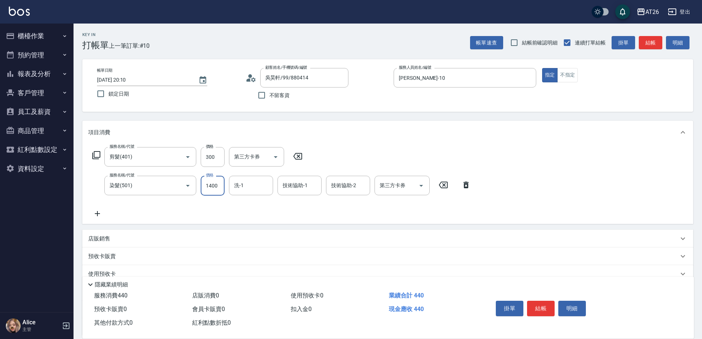
type input "170"
type input "1400"
type input "NANA-23"
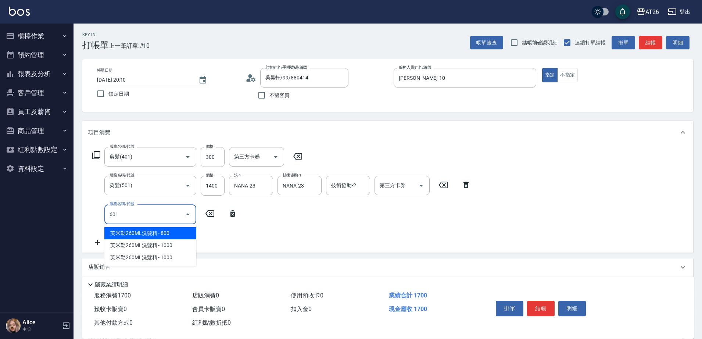
type input "601"
type input "200"
type input "自護髮(601)"
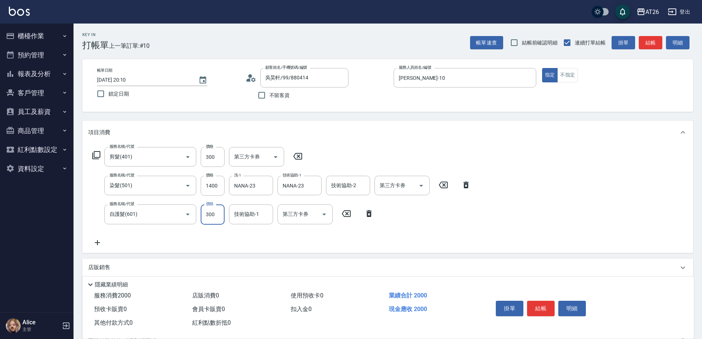
type input "2"
type input "170"
type input "250"
type input "420"
type input "2500"
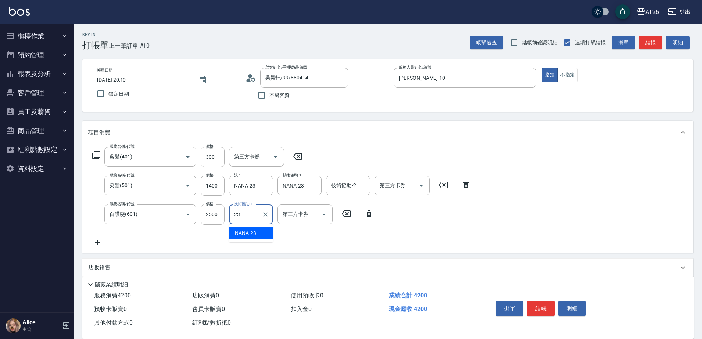
type input "NANA-23"
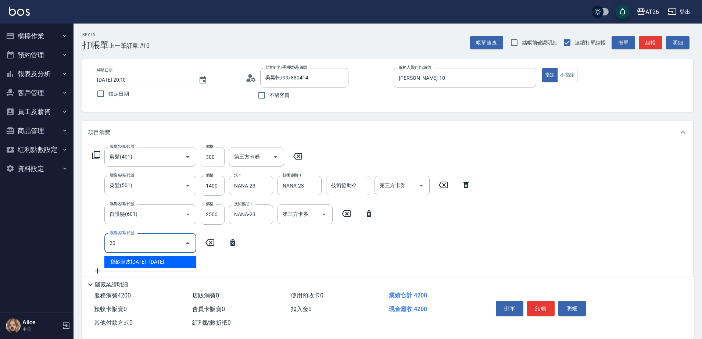
type input "201"
type input "440"
type input "洗髮(201)"
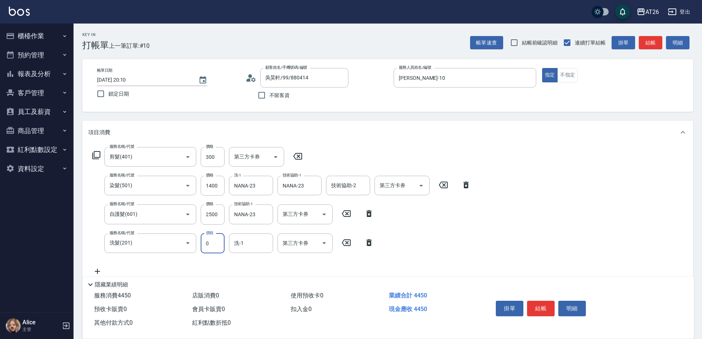
type input "0"
type input "420"
type input "4"
type input "NANA-23"
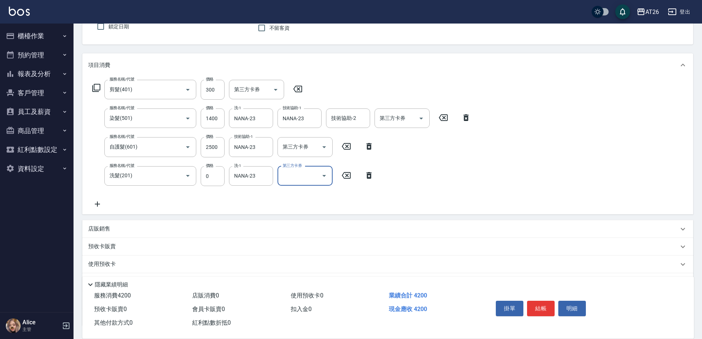
scroll to position [125, 0]
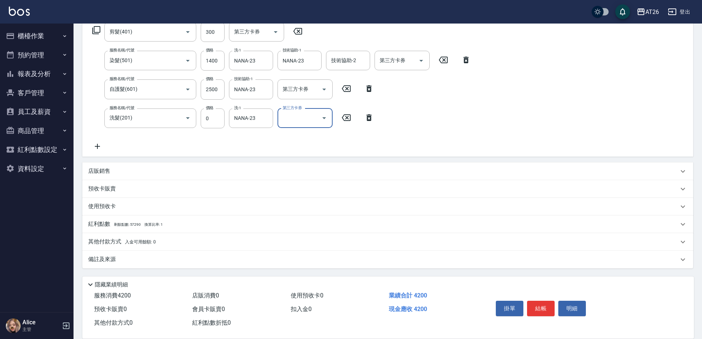
click at [130, 236] on div "其他付款方式 入金可用餘額: 0" at bounding box center [387, 242] width 611 height 18
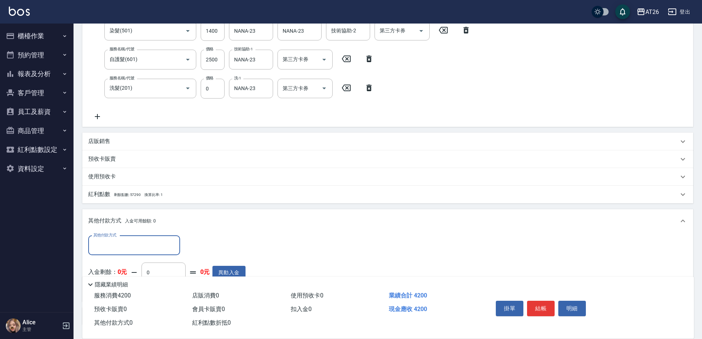
scroll to position [0, 0]
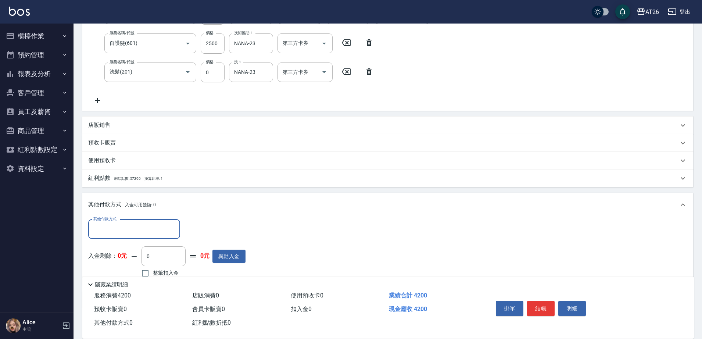
click at [115, 214] on div "其他付款方式 入金可用餘額: 0" at bounding box center [387, 205] width 611 height 24
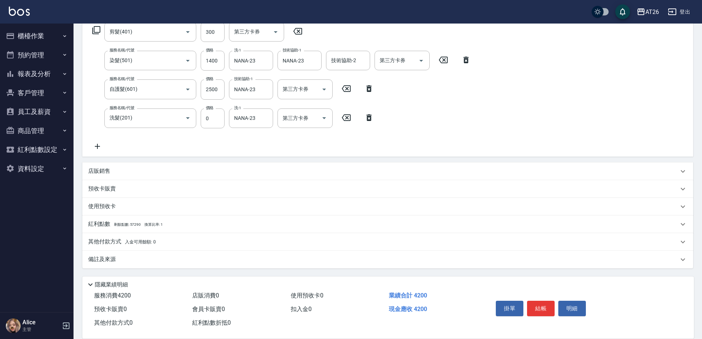
scroll to position [125, 0]
click at [101, 242] on p "其他付款方式 入金可用餘額: 0" at bounding box center [122, 242] width 68 height 8
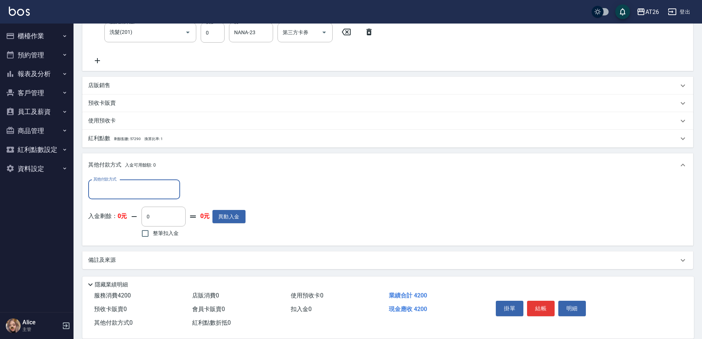
scroll to position [211, 0]
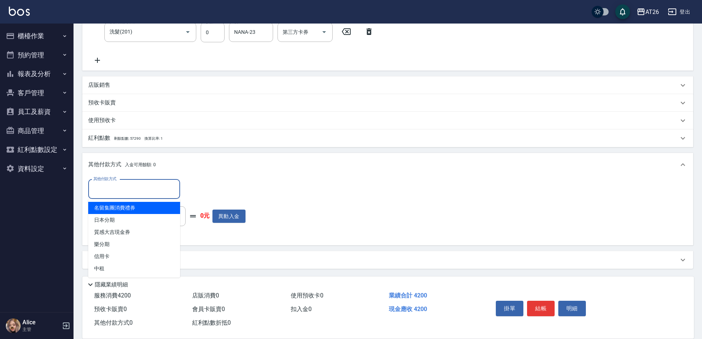
click at [94, 194] on input "其他付款方式" at bounding box center [134, 189] width 85 height 13
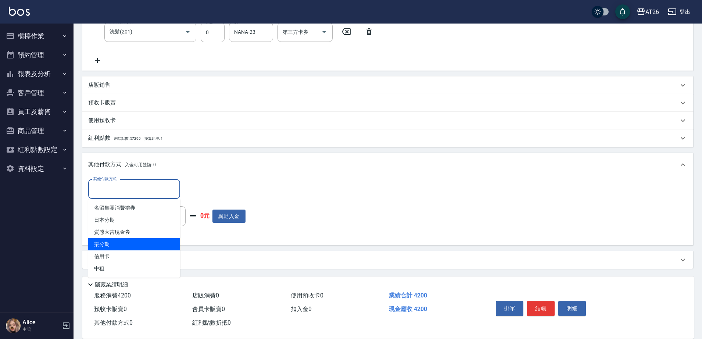
click at [115, 250] on span "樂分期" at bounding box center [134, 244] width 92 height 12
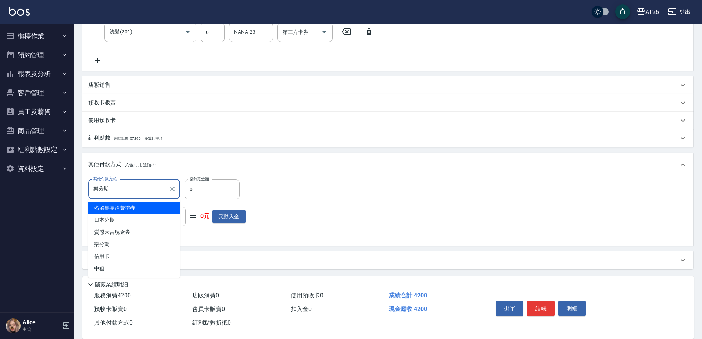
click at [130, 193] on input "樂分期" at bounding box center [129, 189] width 74 height 13
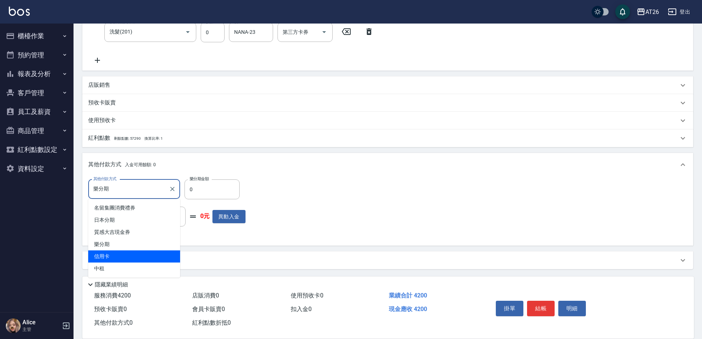
click at [127, 254] on span "信用卡" at bounding box center [134, 256] width 92 height 12
type input "信用卡"
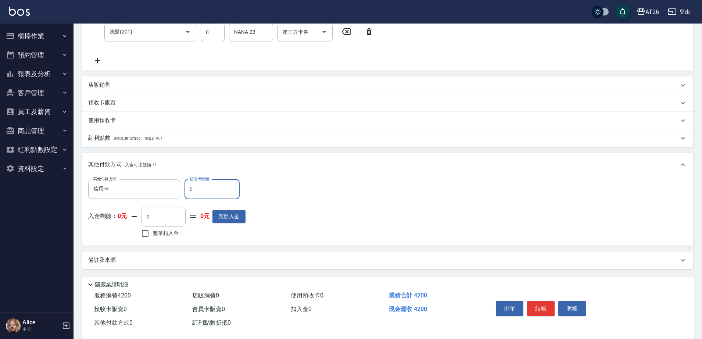
click at [204, 188] on input "0" at bounding box center [212, 189] width 55 height 20
type input "4"
type input "410"
type input "420"
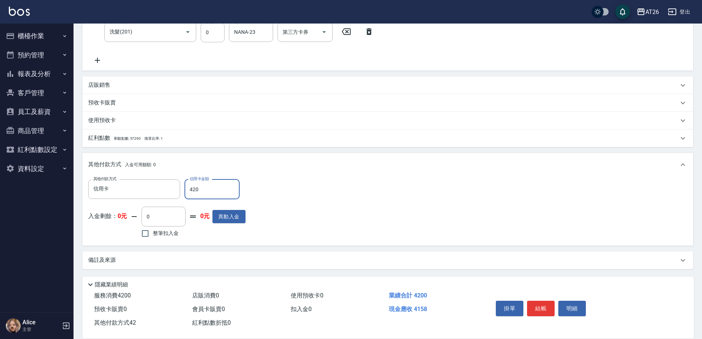
type input "0"
type input "4200"
type input "2025/08/23 20:12"
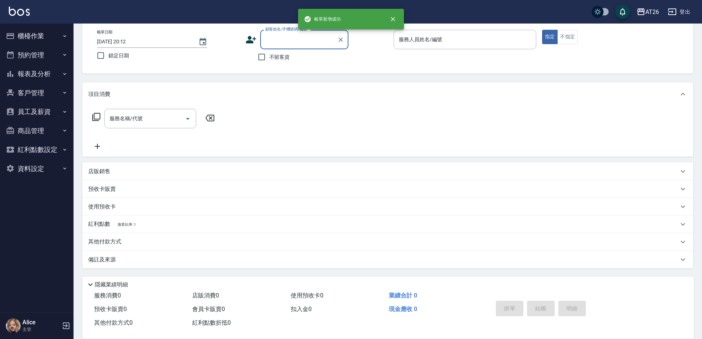
scroll to position [0, 0]
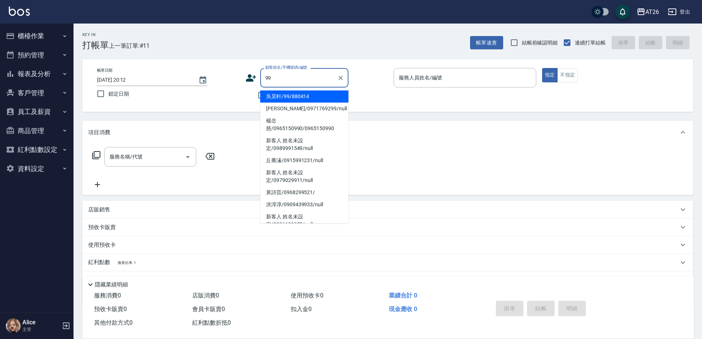
type input "吳昊軒/99/880414"
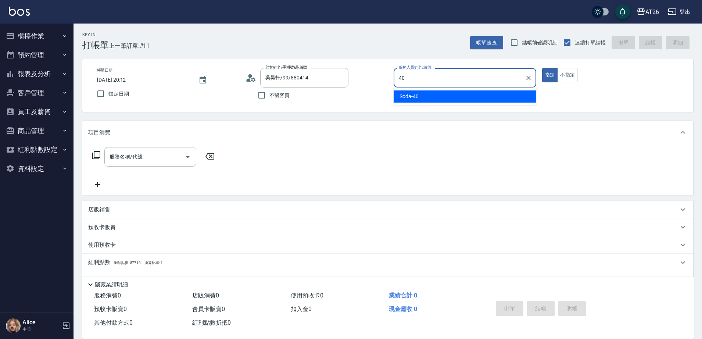
type input "4"
type input "l-38"
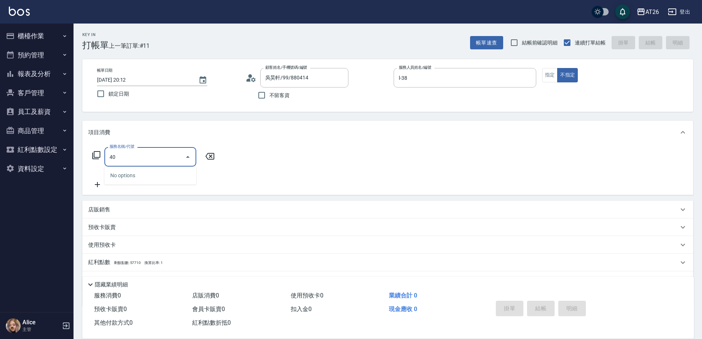
type input "401"
type input "20"
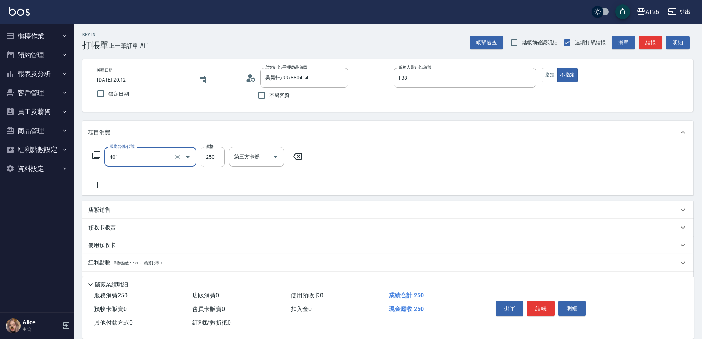
type input "剪髮(401)"
type input "7"
type input "0"
type input "700"
type input "70"
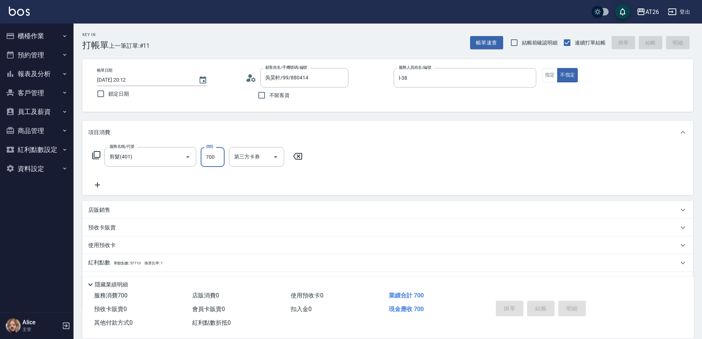
type input "0"
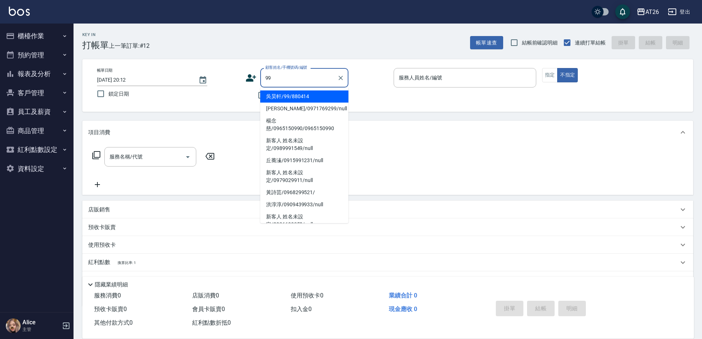
type input "吳昊軒/99/880414"
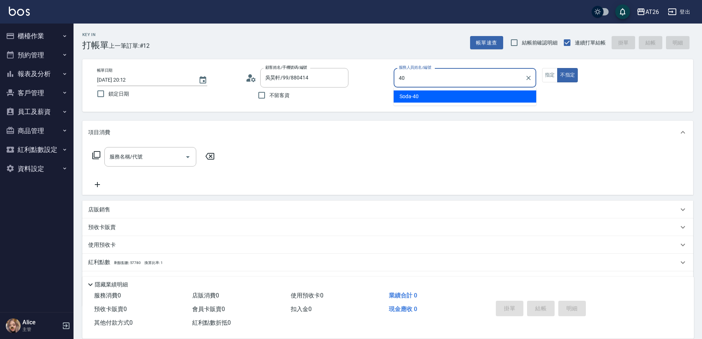
type input "Soda-40"
type button "false"
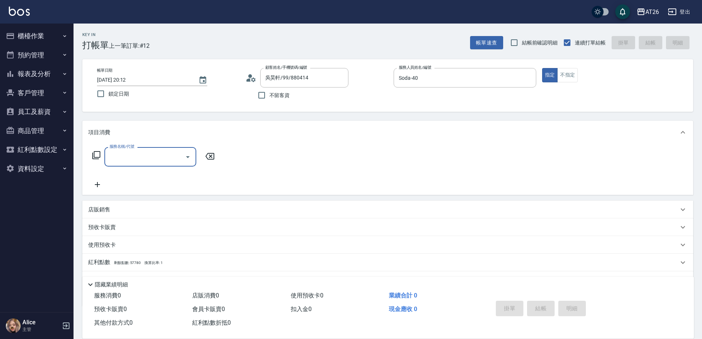
click at [138, 212] on div "店販銷售" at bounding box center [383, 210] width 590 height 8
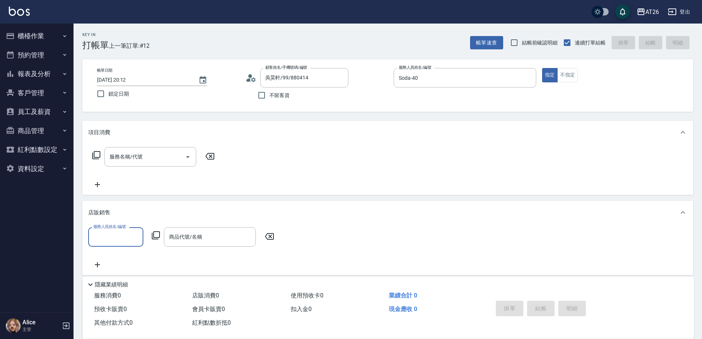
click at [112, 240] on input "服務人員姓名/編號" at bounding box center [116, 236] width 49 height 13
type input "Soda-40"
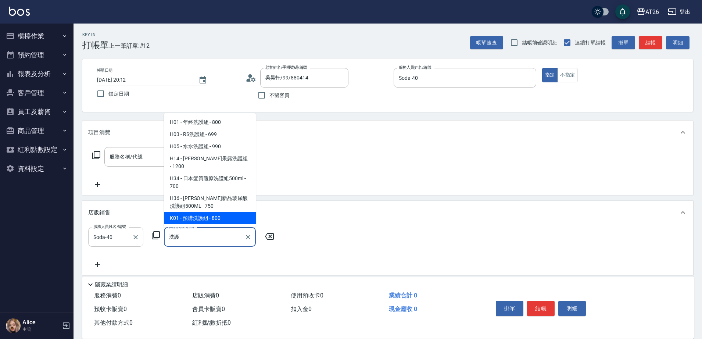
type input "喬娜斯新品玻尿酸洗護組500ML"
type input "70"
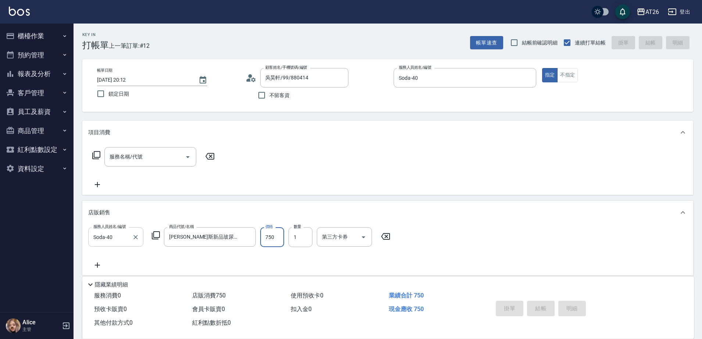
type input "2025/08/23 20:13"
type input "0"
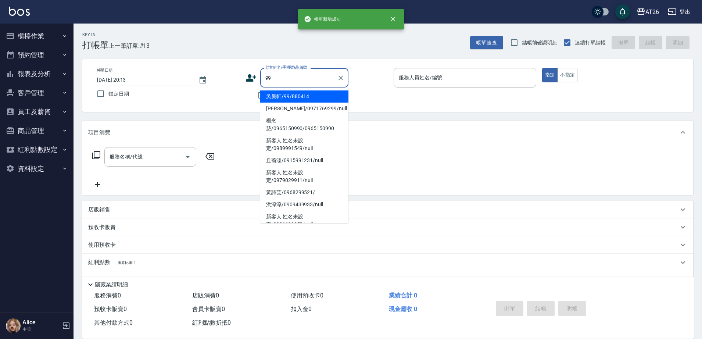
type input "9"
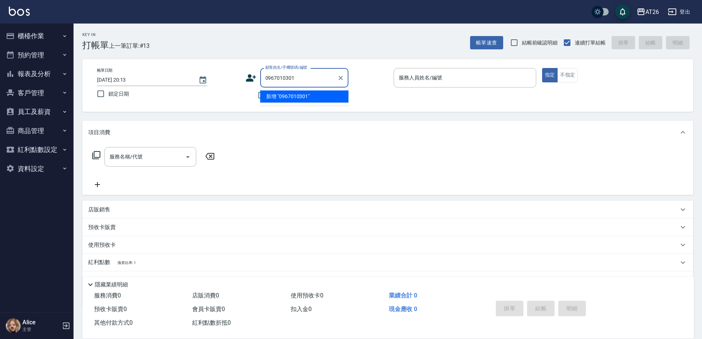
type input "0967010301"
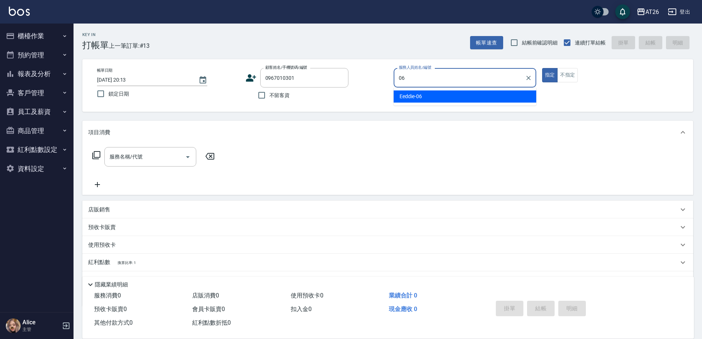
type input "Eeddie-06"
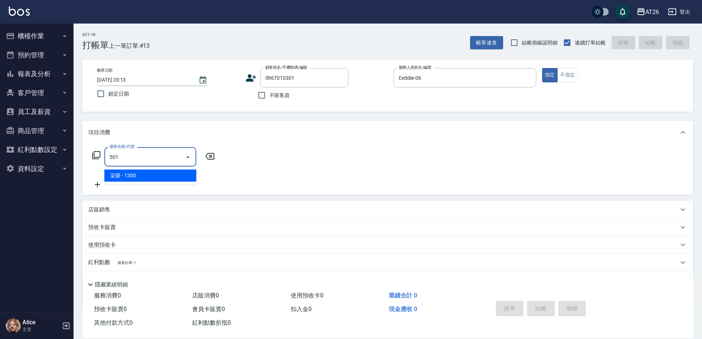
type input "染髮(501)"
type input "120"
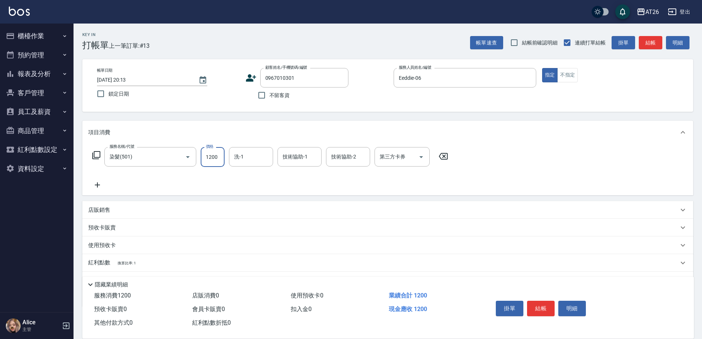
type input "1"
type input "0"
type input "170"
type input "10"
type input "1700"
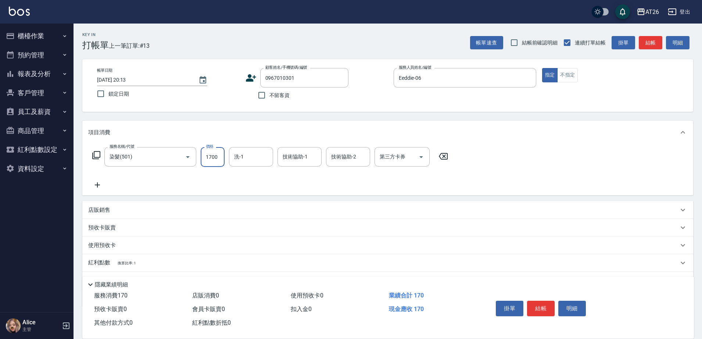
type input "170"
type input "1700"
type input "NANA-23"
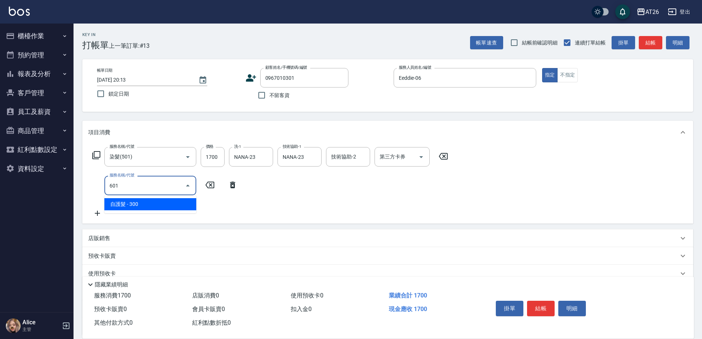
type input "601"
type input "200"
type input "自護髮(601)"
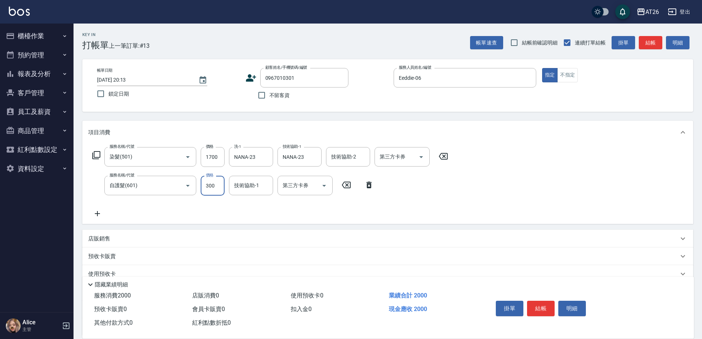
type input "2"
type input "170"
type input "250"
type input "190"
type input "2500"
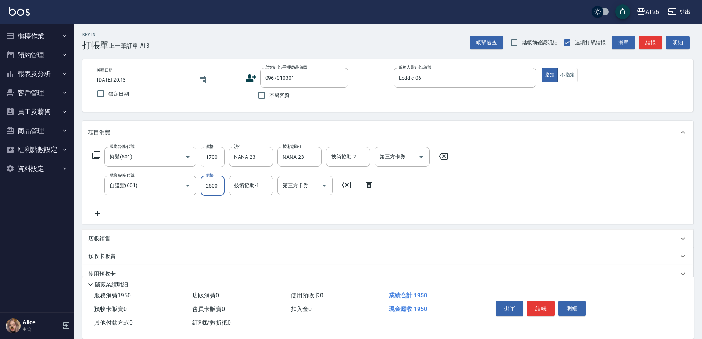
type input "420"
type input "2500"
type input "3"
type input "NANA-23"
click at [112, 240] on div "店販銷售" at bounding box center [383, 239] width 590 height 8
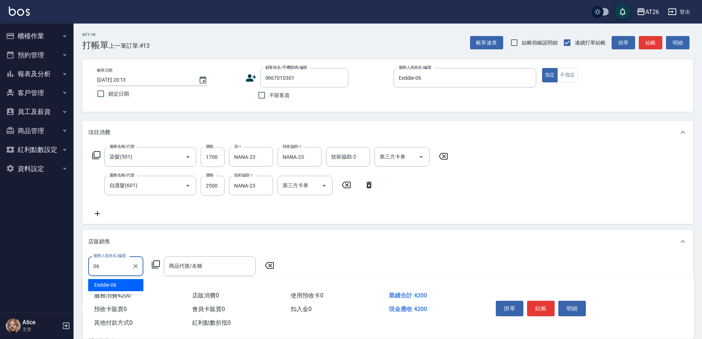
type input "Eeddie-06"
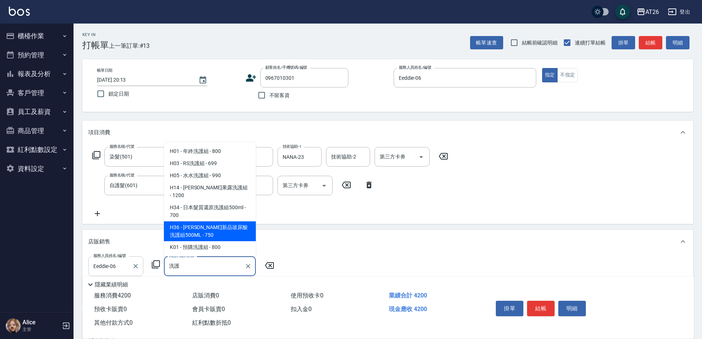
type input "喬娜斯新品玻尿酸洗護組500ML"
type input "490"
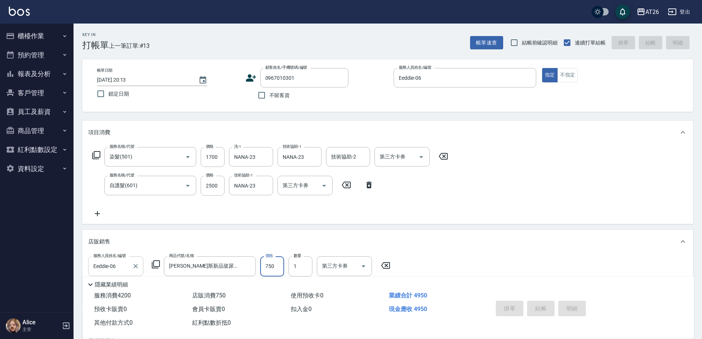
type input "0"
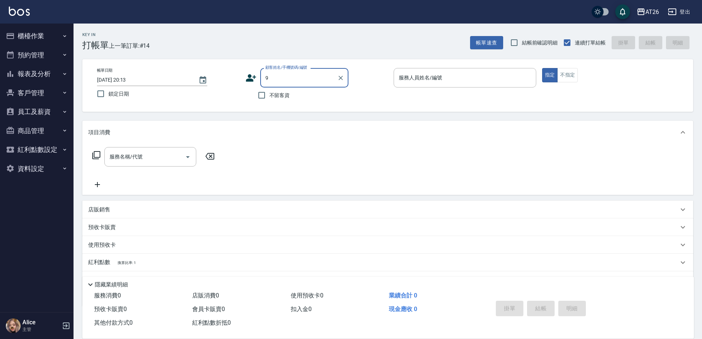
type input "99"
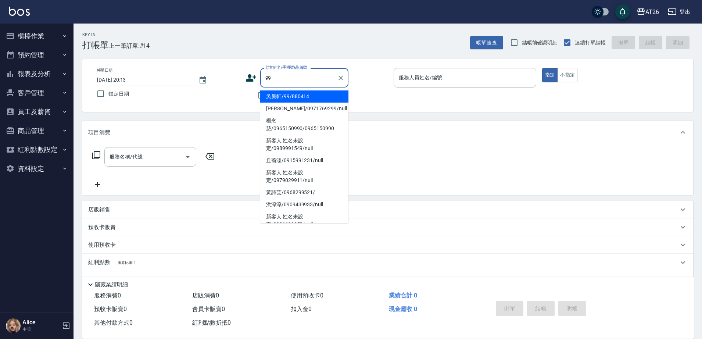
type input "吳昊軒/99/880414"
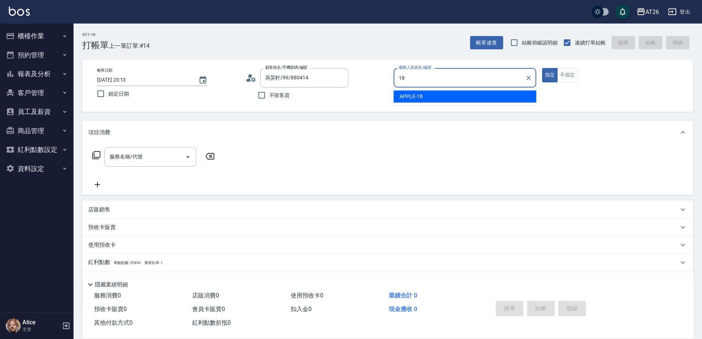
type input "APPLE-18"
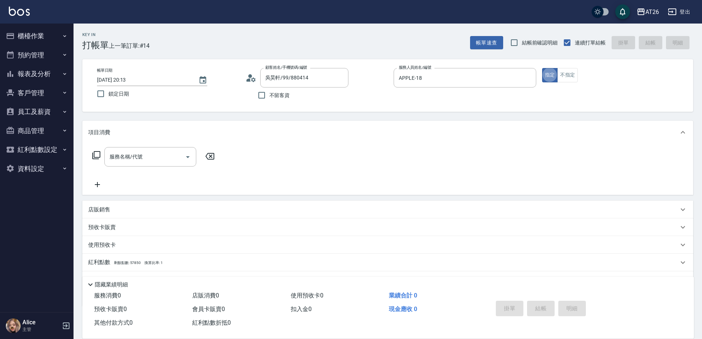
type button "true"
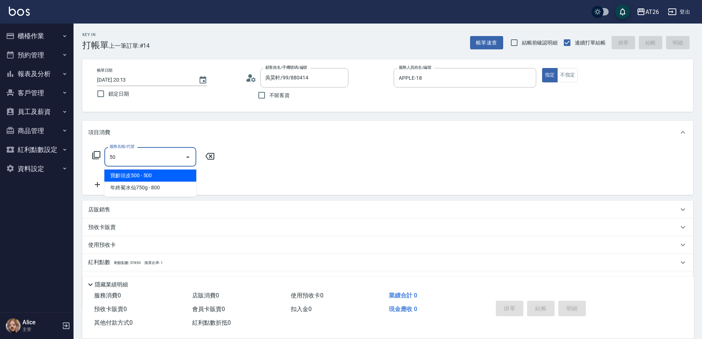
type input "501"
type input "120"
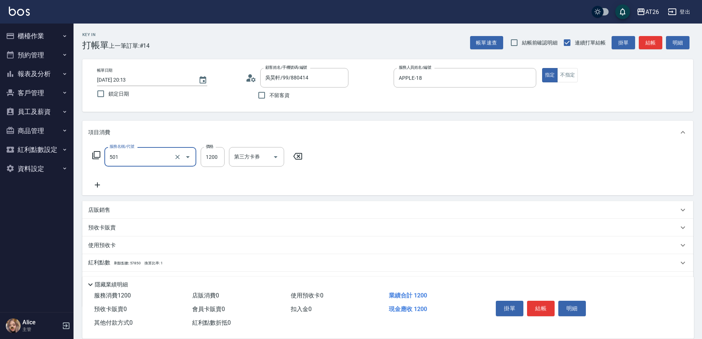
type input "染髮(501)"
type input "2"
type input "0"
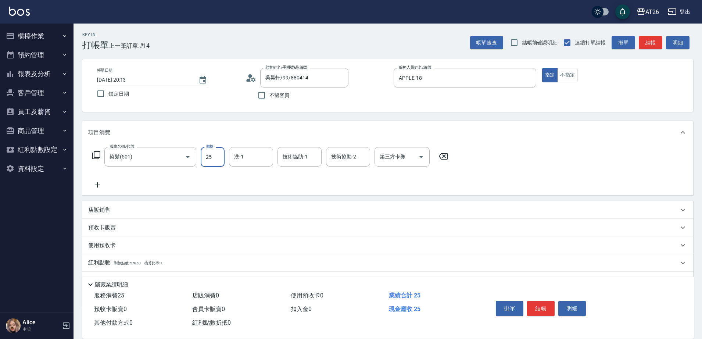
type input "250"
type input "20"
type input "2500"
type input "250"
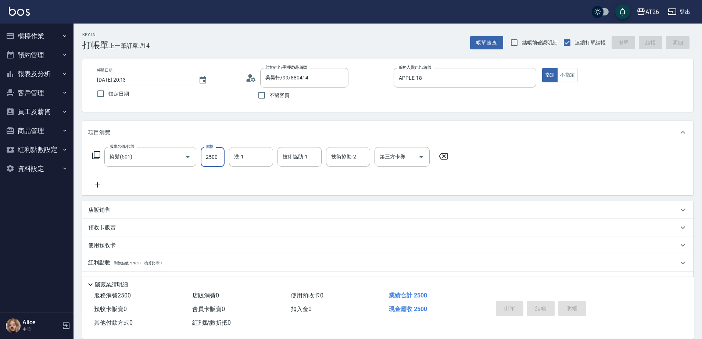
type input "[DATE] 20:14"
type input "0"
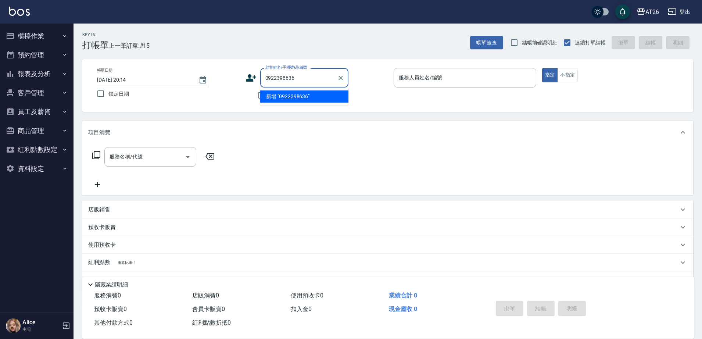
type input "0922398636"
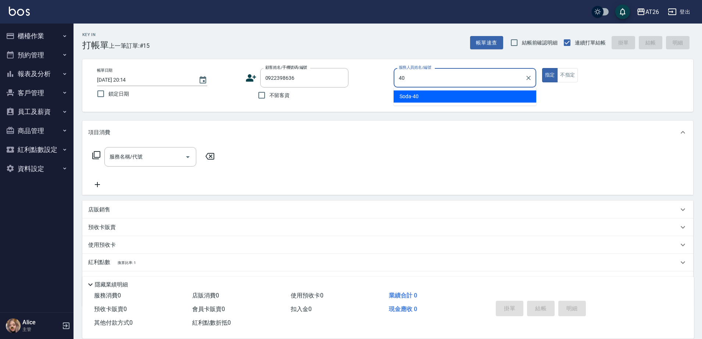
type input "Soda-40"
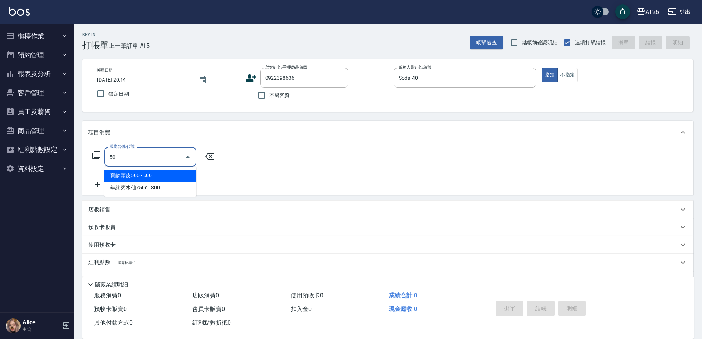
type input "501"
type input "120"
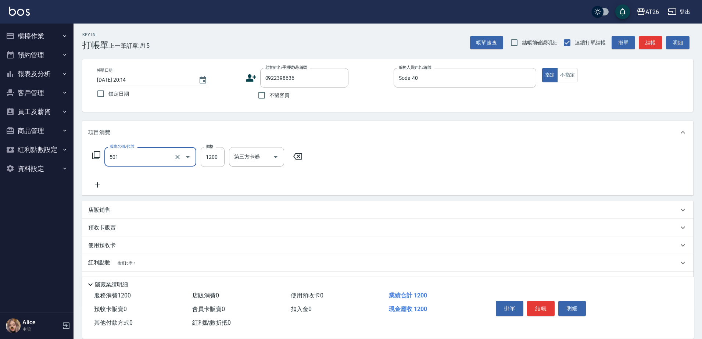
type input "染髮(501)"
type input "1"
type input "0"
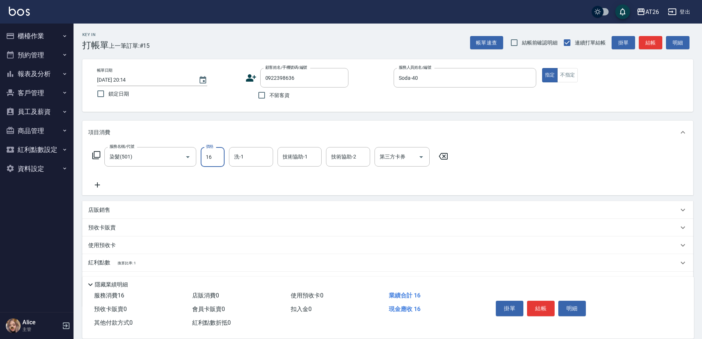
type input "168"
type input "10"
type input "1680"
type input "160"
type input "1680"
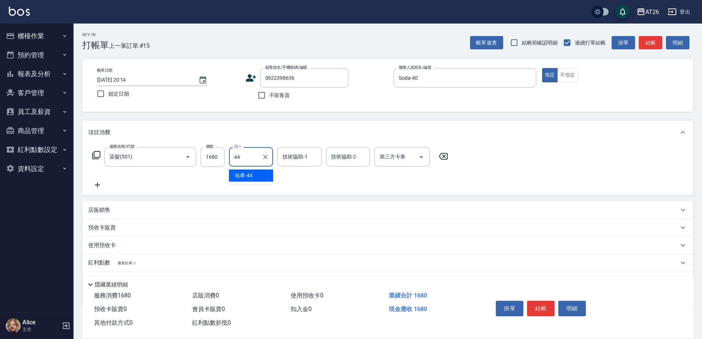
type input "[PERSON_NAME]-44"
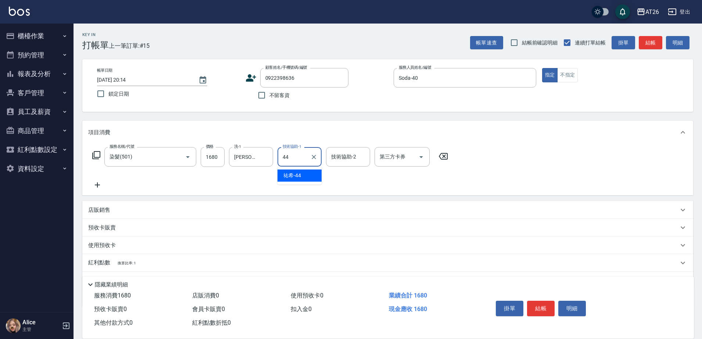
type input "[PERSON_NAME]-44"
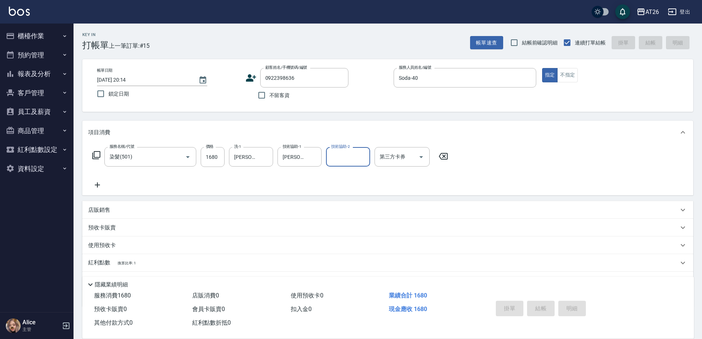
type input "0"
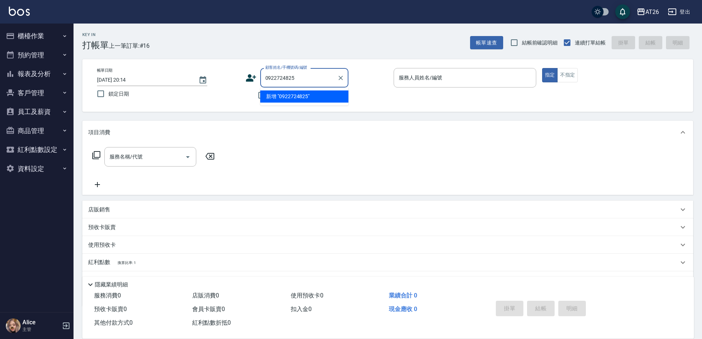
type input "0922724825"
type input "王俊捷/0922724825/0922724825"
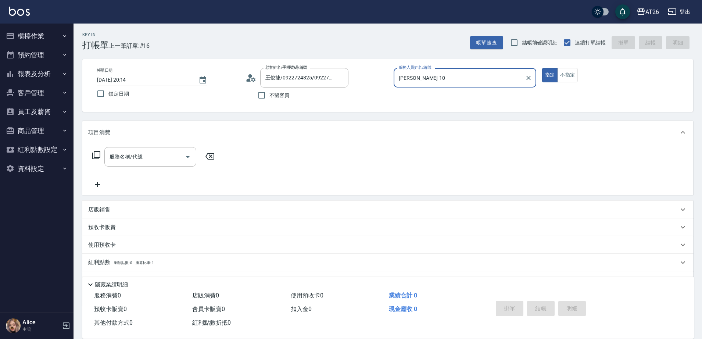
type input "[PERSON_NAME]-10"
click at [542, 68] on button "指定" at bounding box center [550, 75] width 16 height 14
type button "true"
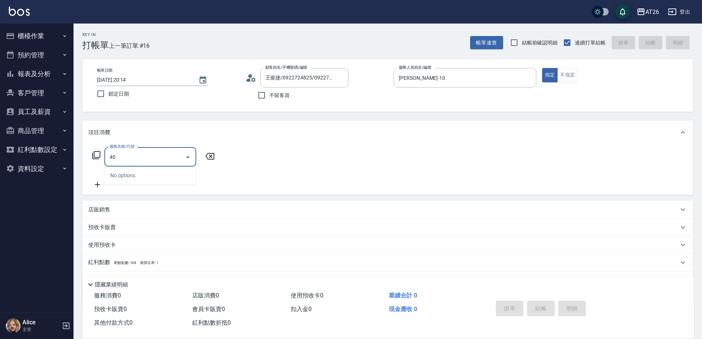
type input "401"
type input "20"
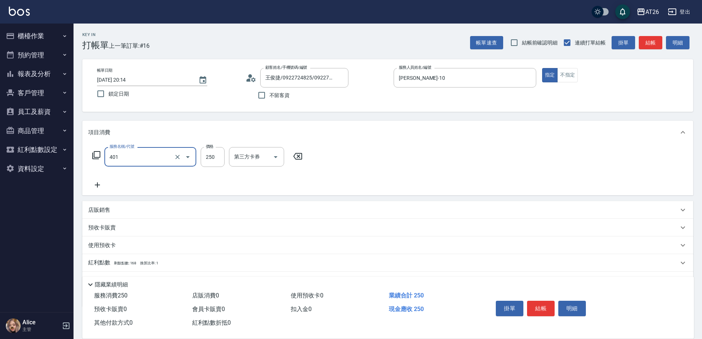
type input "剪髮(401)"
type input "8"
type input "0"
type input "800"
type input "80"
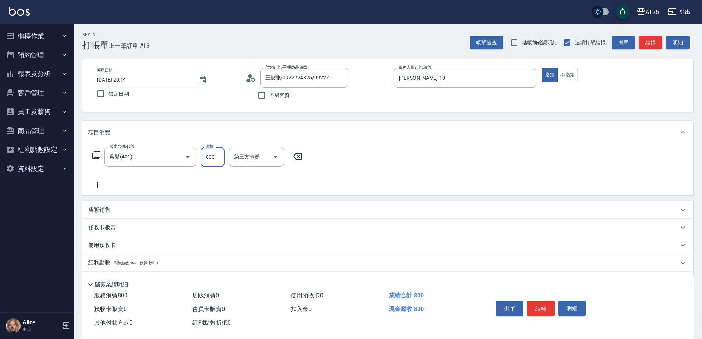
type input "800"
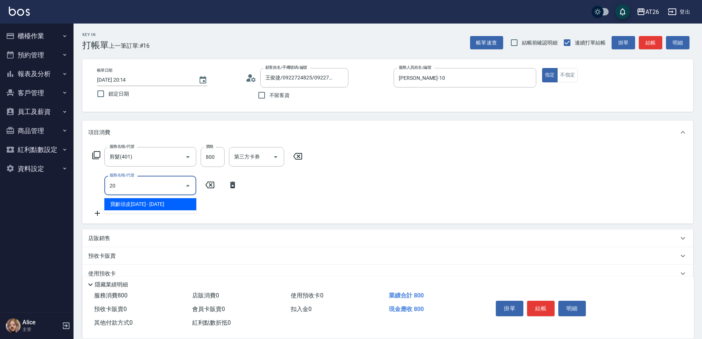
type input "201"
type input "100"
type input "洗髮(201)"
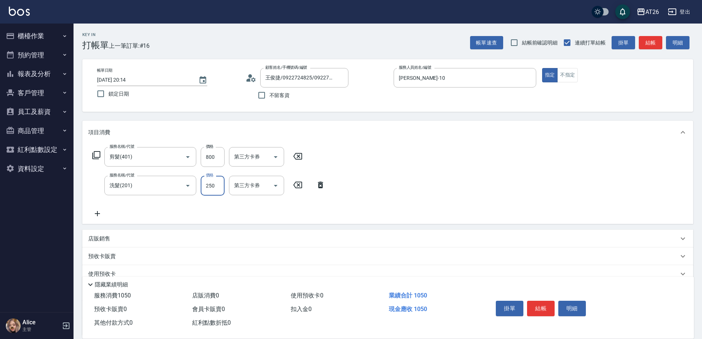
type input "0"
type input "80"
type input "0"
type input "NANA-23"
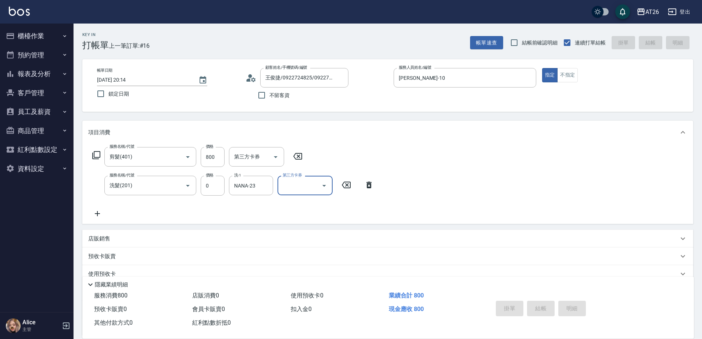
type input "[DATE] 20:15"
type input "0"
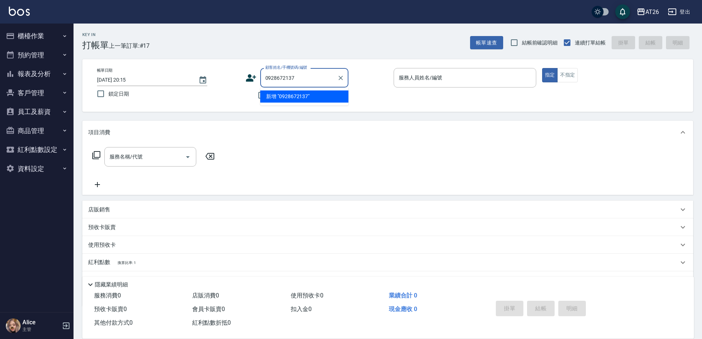
type input "0928672137"
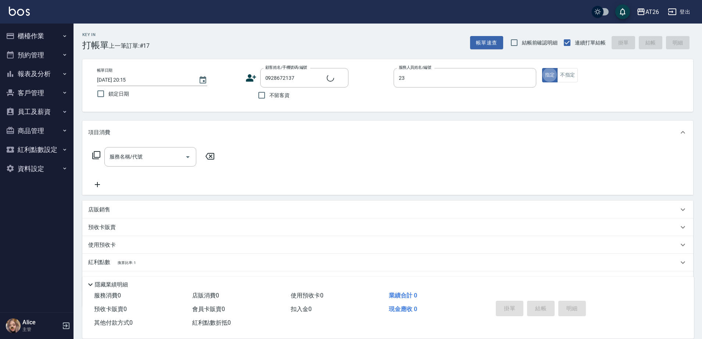
type input "NANA-23"
type input "401"
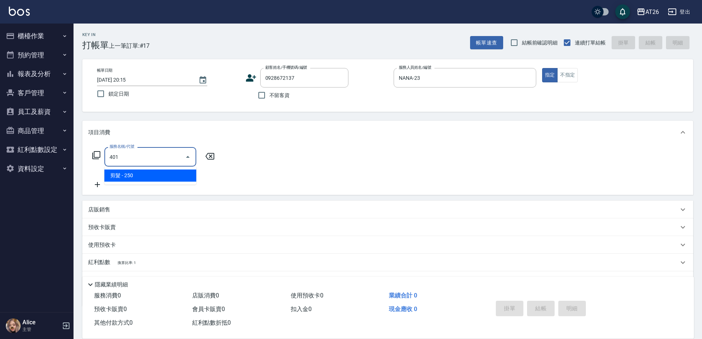
type input "20"
type input "剪髮(401)"
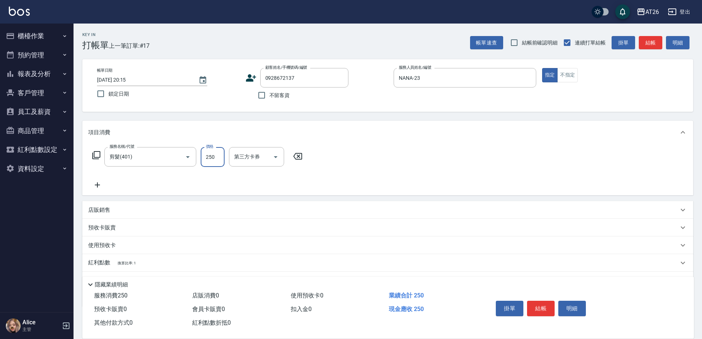
type input "7"
type input "0"
type input "700"
type input "70"
type input "700"
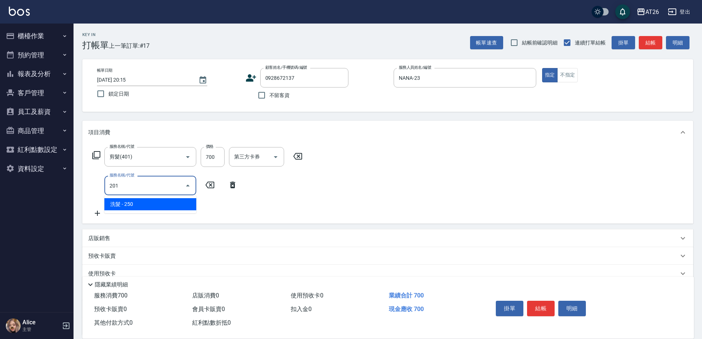
type input "201"
type input "90"
type input "洗髮(201)"
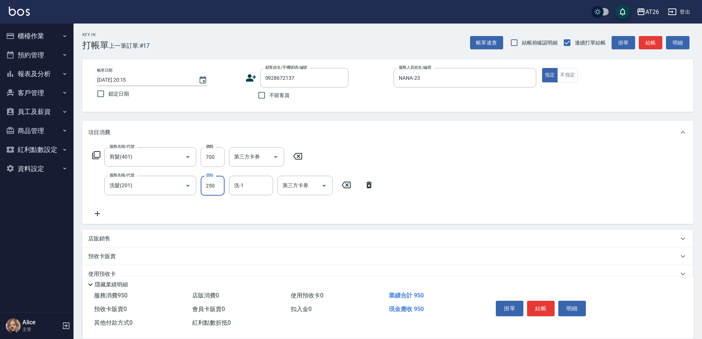
type input "4"
type input "70"
type input "0"
type input "2"
type input "44"
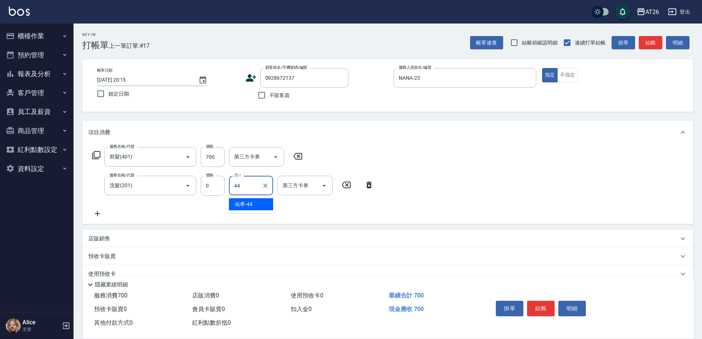
type input "[PERSON_NAME]-44"
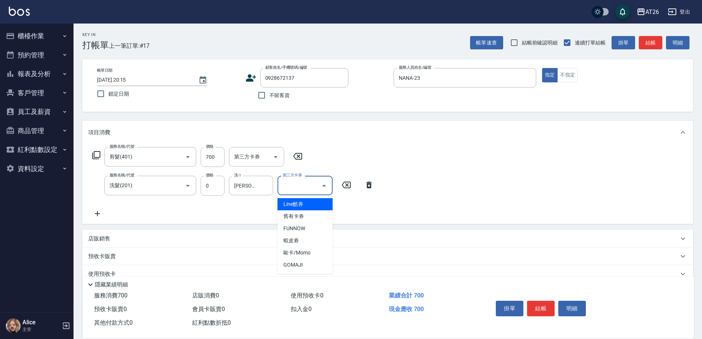
type input "Line酷券"
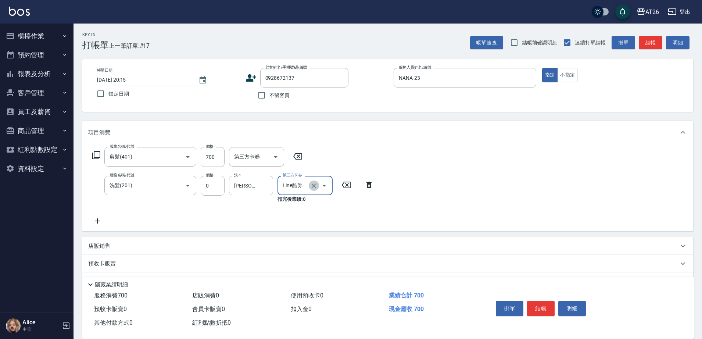
click at [316, 183] on icon "Clear" at bounding box center [313, 185] width 7 height 7
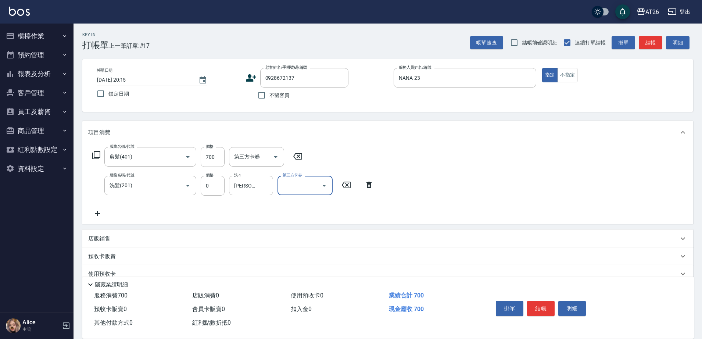
click at [358, 141] on div "項目消費" at bounding box center [387, 133] width 611 height 24
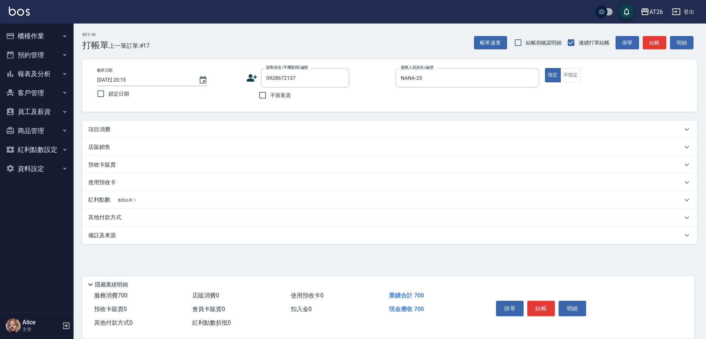
click at [361, 133] on div "項目消費" at bounding box center [385, 130] width 594 height 8
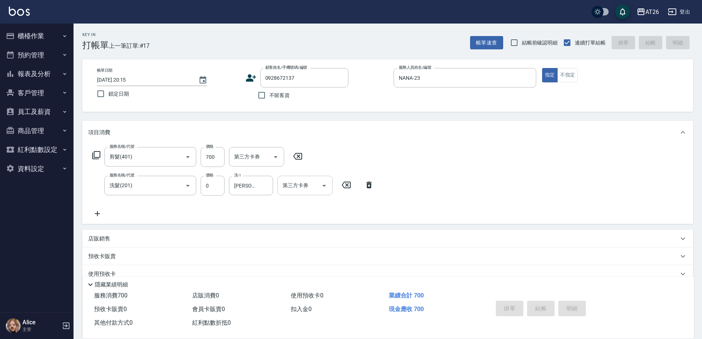
type input "0"
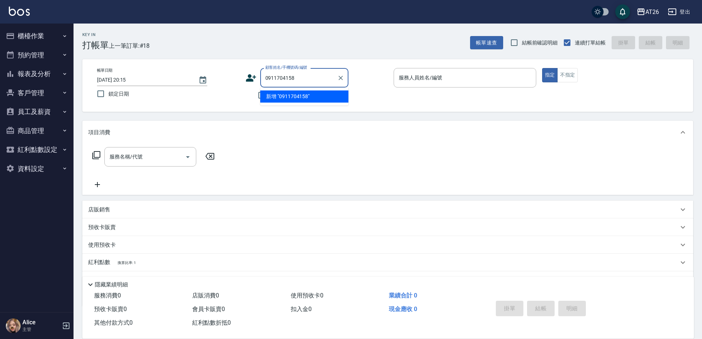
type input "0911704158"
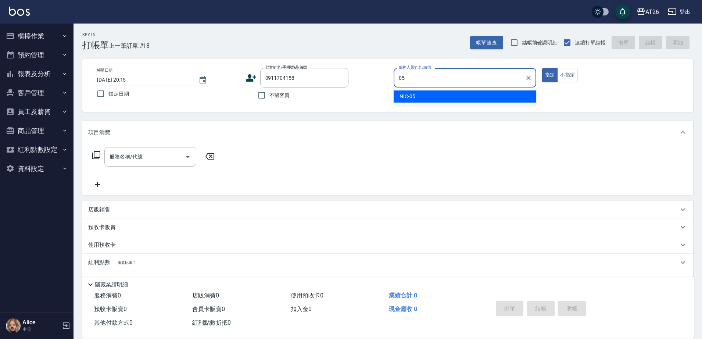
type input "NIC-05"
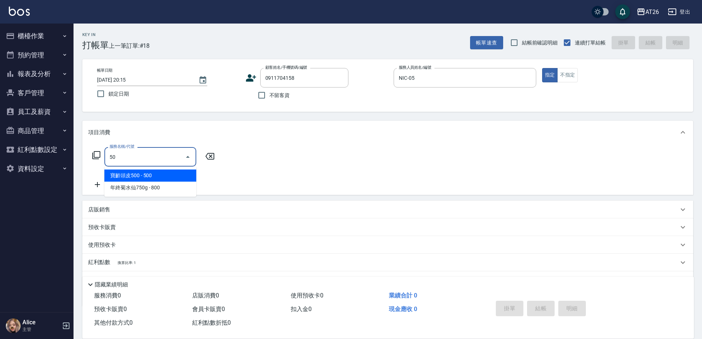
type input "5"
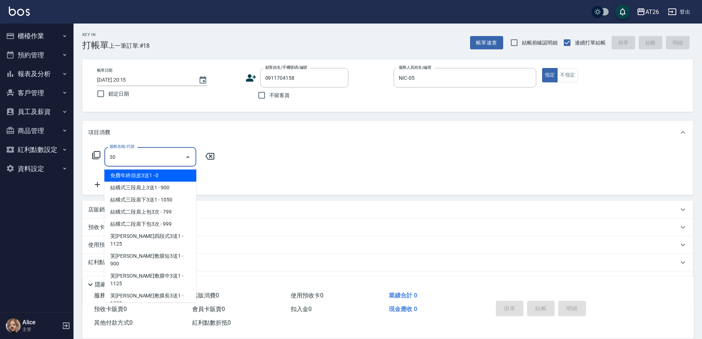
type input "301"
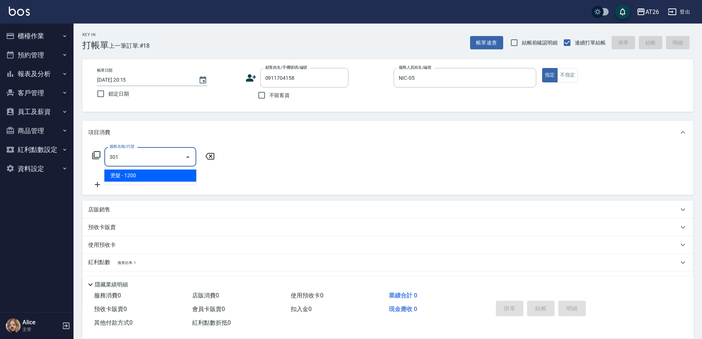
type input "120"
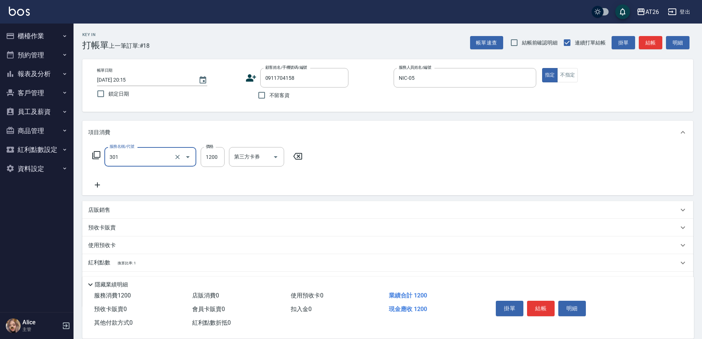
type input "燙髮(301)"
type input "1"
type input "0"
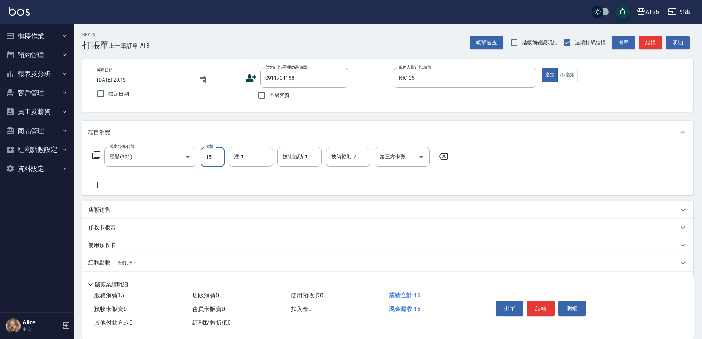
type input "158"
type input "10"
type input "1580"
type input "150"
type input "1580"
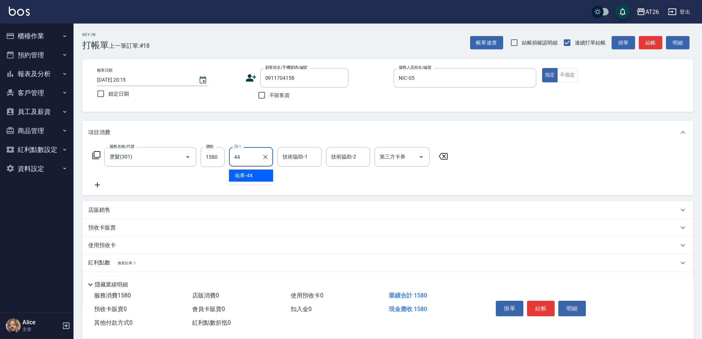
type input "祐希-44"
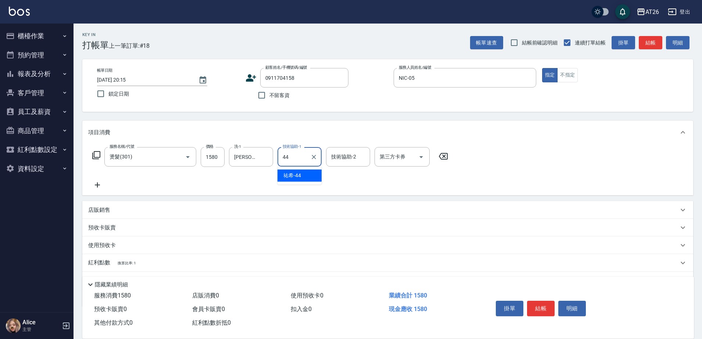
type input "祐希-44"
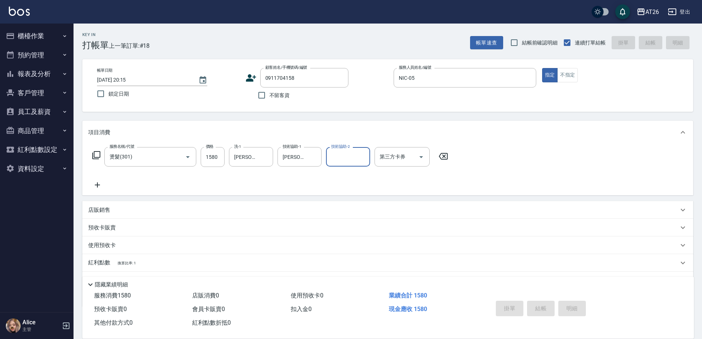
type input "0"
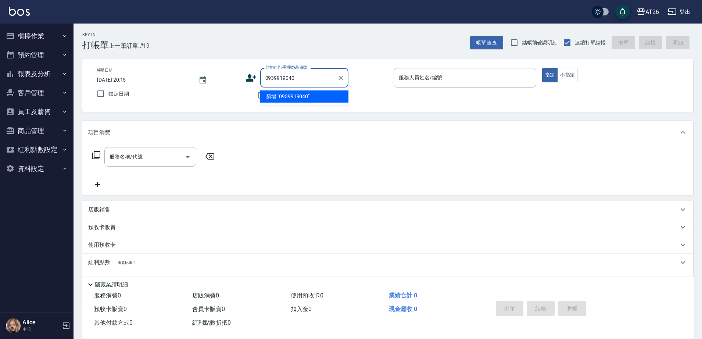
type input "0939919040"
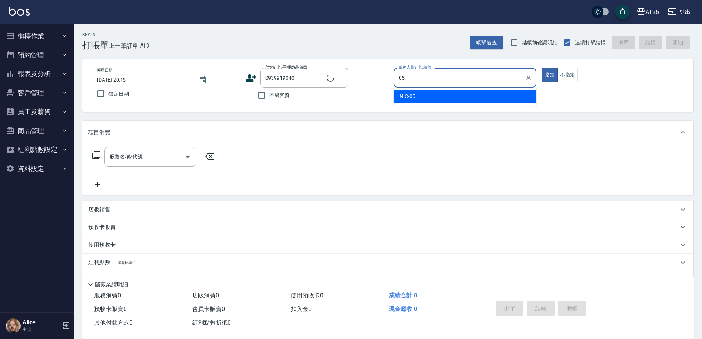
type input "NIC-05"
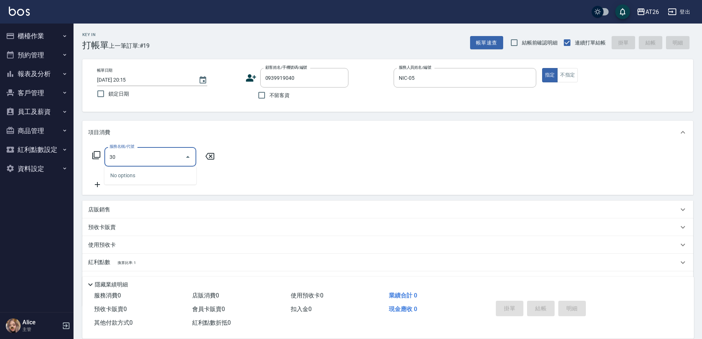
type input "301"
type input "120"
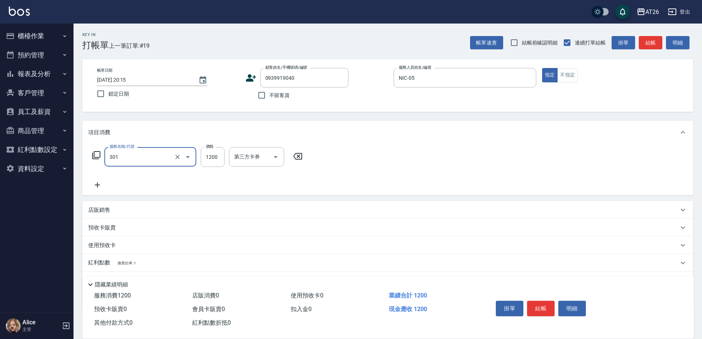
type input "燙髮(301)"
type input "2"
type input "0"
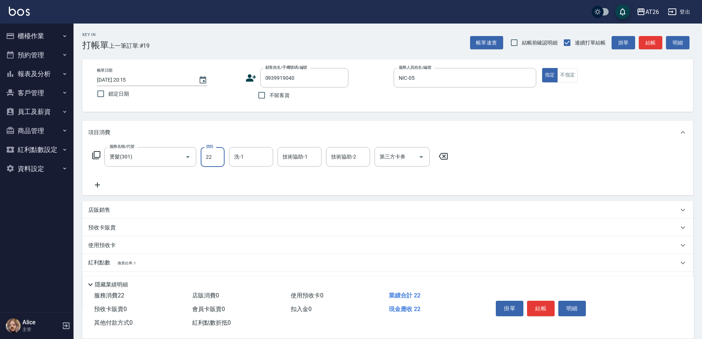
type input "228"
type input "20"
type input "2280"
type input "220"
type input "2280"
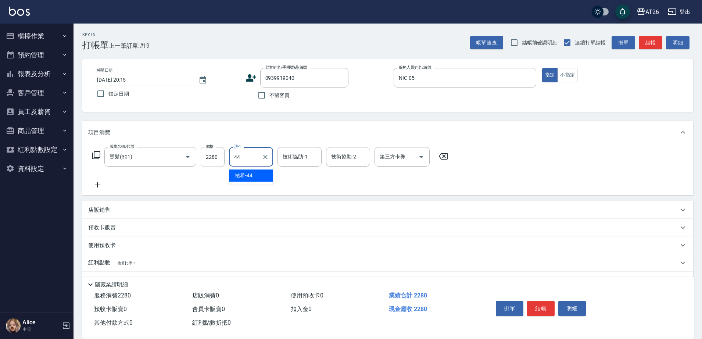
type input "祐希-44"
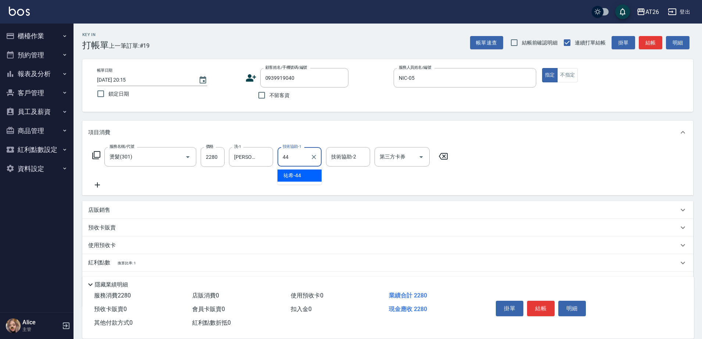
type input "祐希-44"
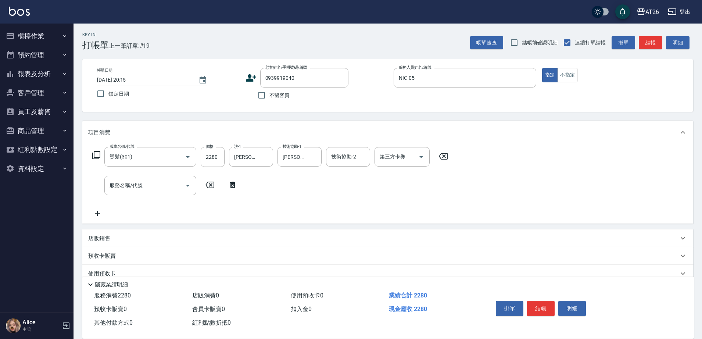
click at [235, 183] on icon at bounding box center [232, 185] width 5 height 7
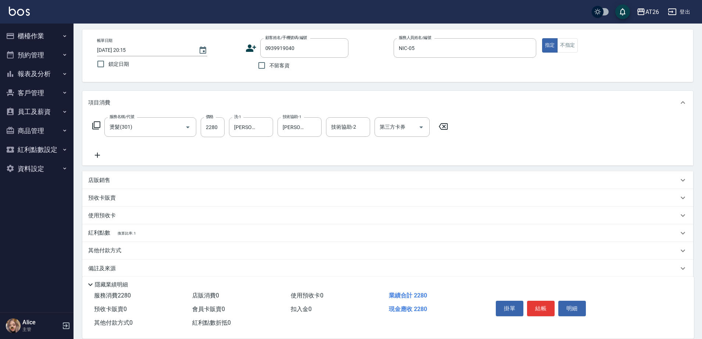
scroll to position [39, 0]
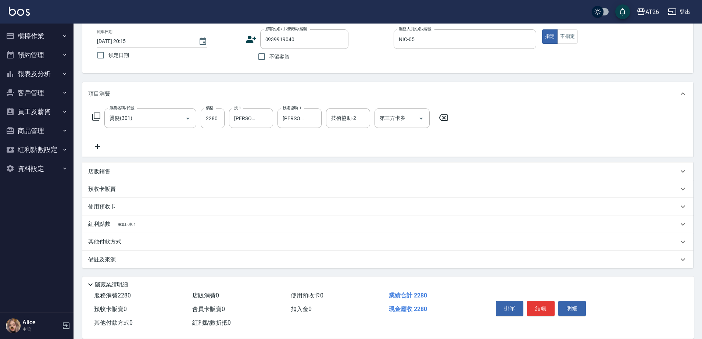
click at [144, 239] on div "其他付款方式" at bounding box center [383, 242] width 590 height 8
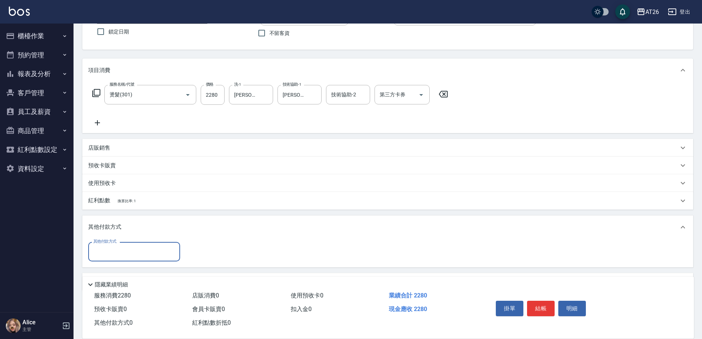
scroll to position [85, 0]
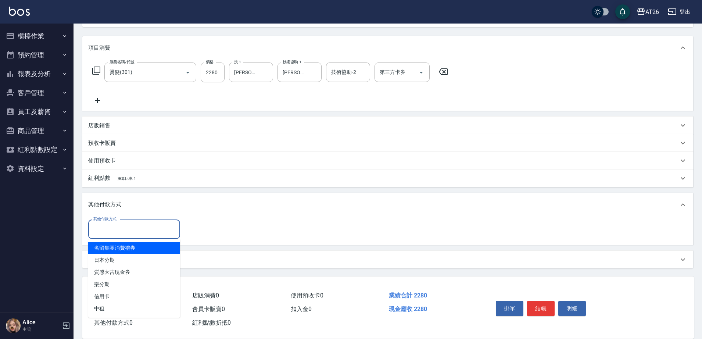
click at [144, 235] on input "其他付款方式" at bounding box center [134, 229] width 85 height 13
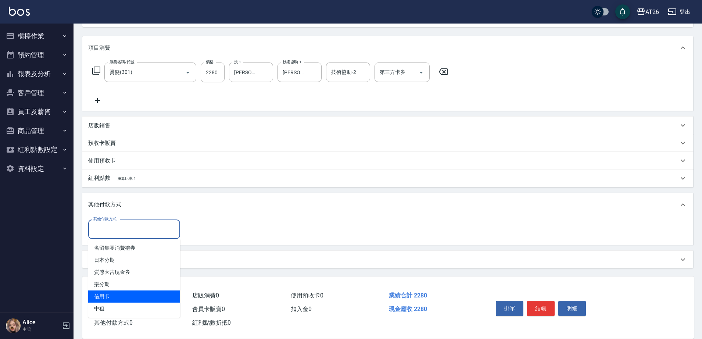
click at [117, 299] on span "信用卡" at bounding box center [134, 296] width 92 height 12
type input "信用卡"
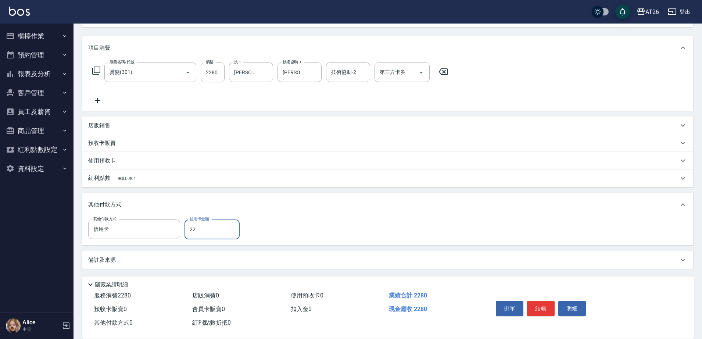
type input "222"
type input "200"
type input "2228"
type input "0"
type input "222"
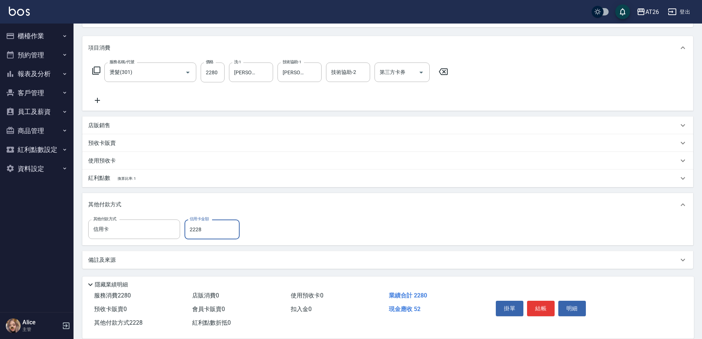
type input "200"
type input "22"
type input "220"
type input "228"
type input "200"
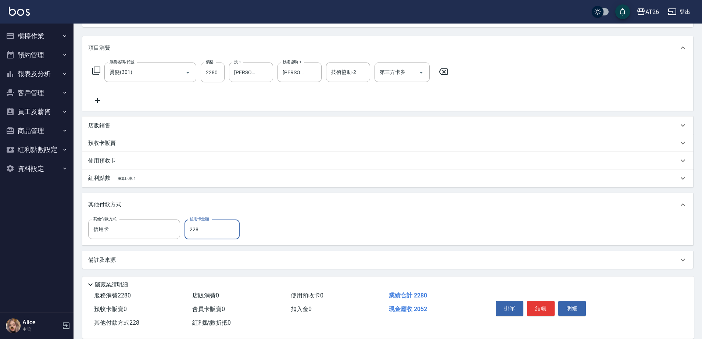
type input "2280"
type input "0"
type input "[DATE] 20:16"
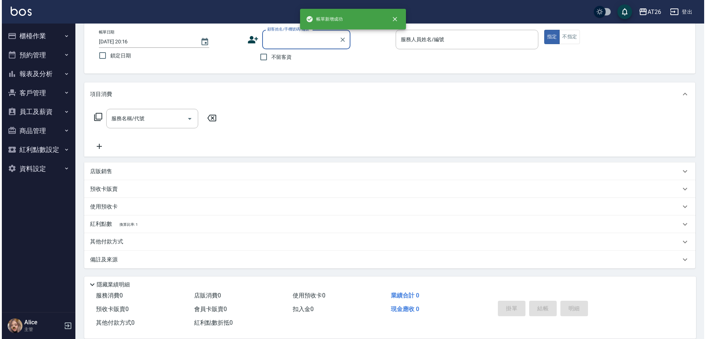
scroll to position [0, 0]
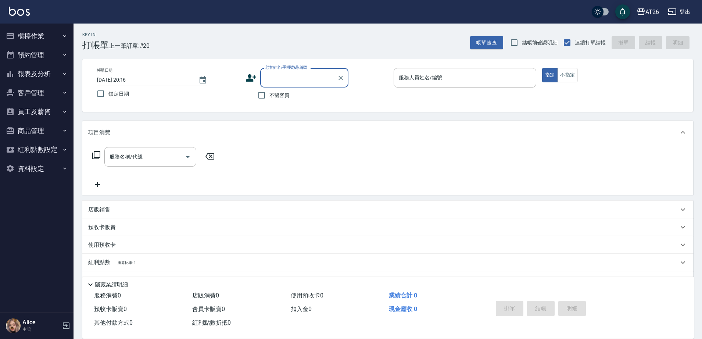
click at [33, 31] on button "櫃檯作業" at bounding box center [37, 35] width 68 height 19
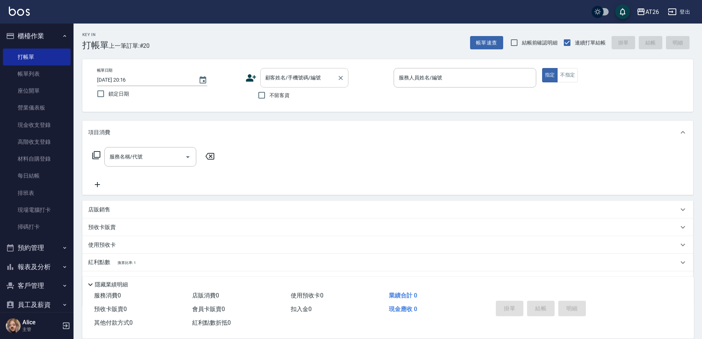
click at [292, 75] on div "顧客姓名/手機號碼/編號 顧客姓名/手機號碼/編號" at bounding box center [304, 77] width 88 height 19
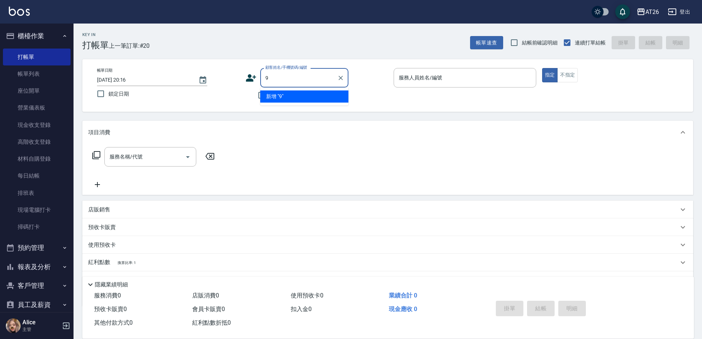
type input "99"
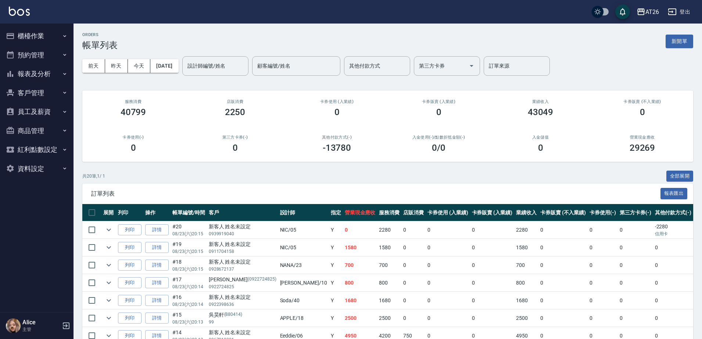
click at [166, 230] on link "詳情" at bounding box center [157, 229] width 24 height 11
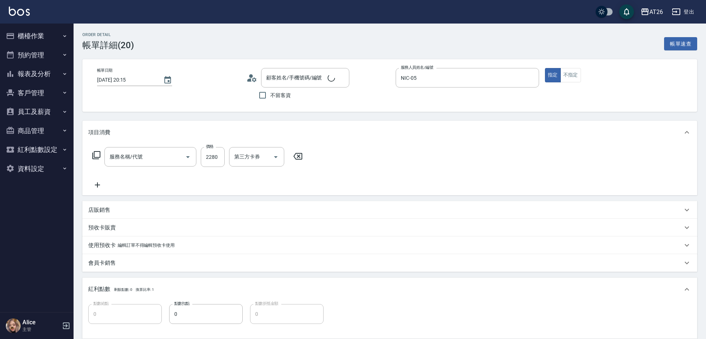
type input "[DATE] 20:15"
type input "NIC-05"
type input "0"
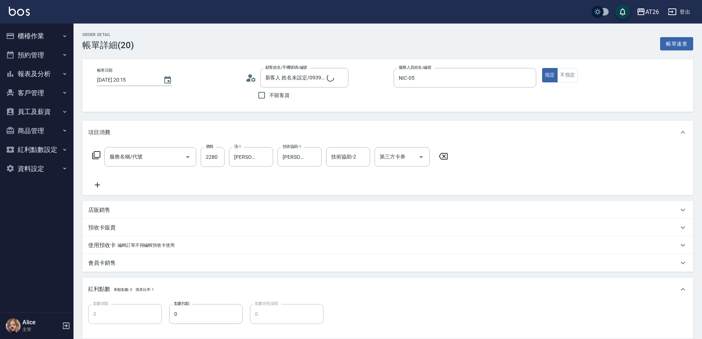
type input "新客人 姓名未設定/0939919040/null"
type input "燙髮(301)"
click at [40, 33] on button "櫃檯作業" at bounding box center [37, 35] width 68 height 19
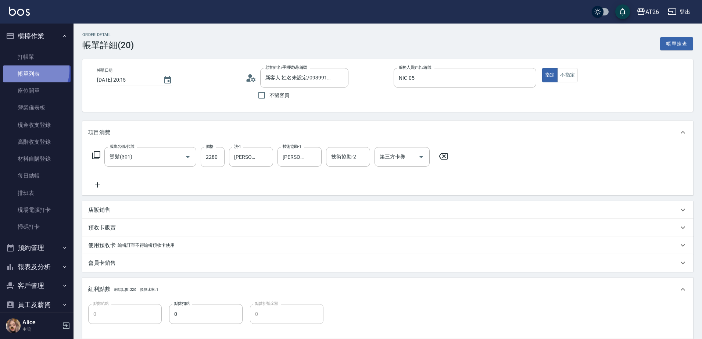
click at [32, 70] on link "帳單列表" at bounding box center [37, 73] width 68 height 17
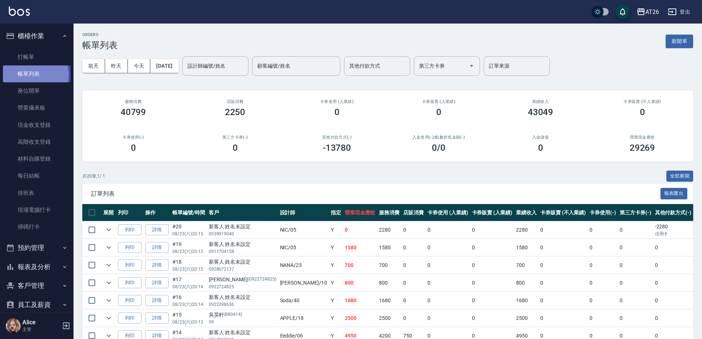
click at [30, 75] on link "帳單列表" at bounding box center [37, 73] width 68 height 17
click at [146, 65] on button "今天" at bounding box center [139, 66] width 23 height 14
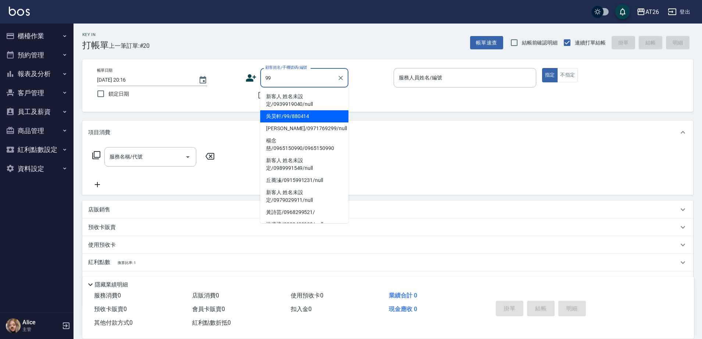
type input "吳昊軒/99/880414"
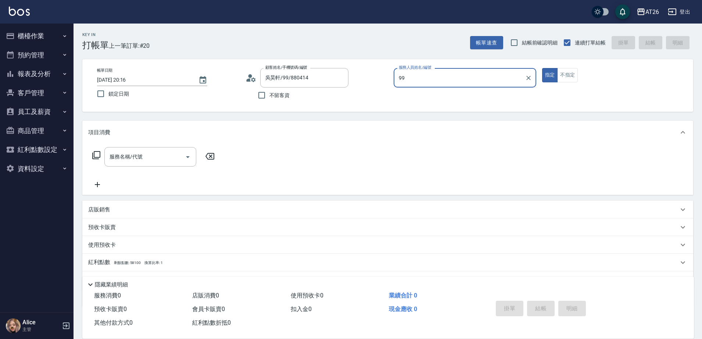
type input "9"
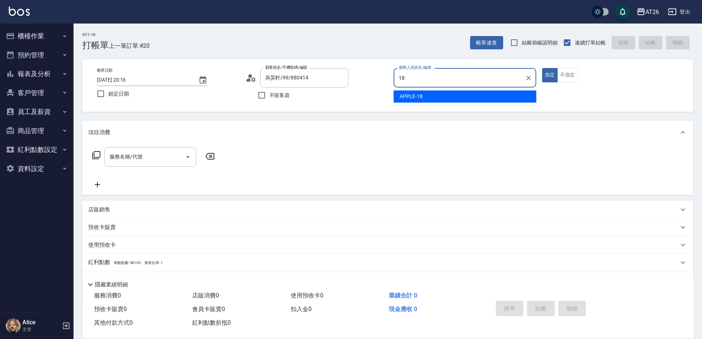
type input "APPLE-18"
type button "true"
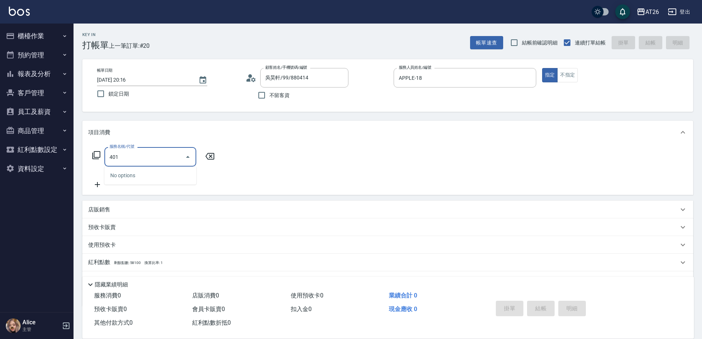
type input "剪髮(401)"
type input "20"
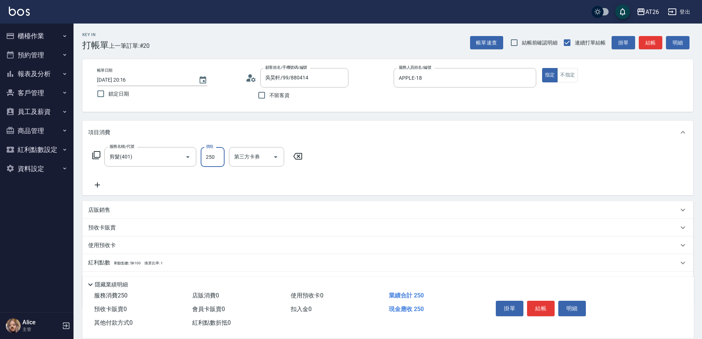
type input "5"
type input "0"
type input "500"
type input "50"
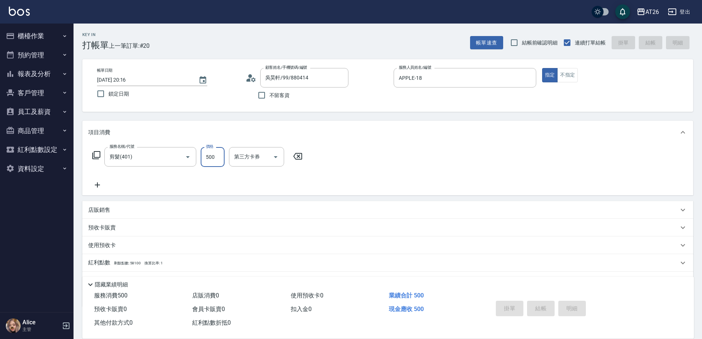
type input "0"
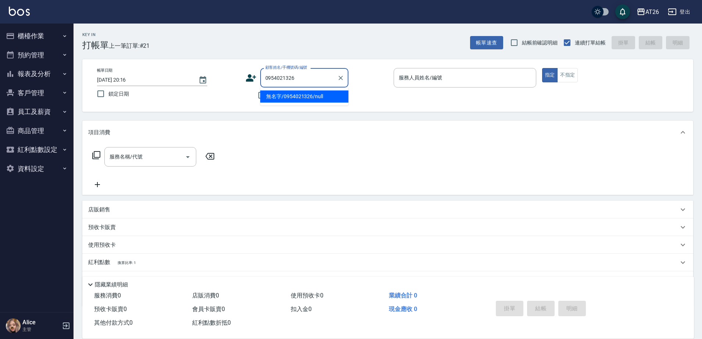
type input "無名字/0954021326/null"
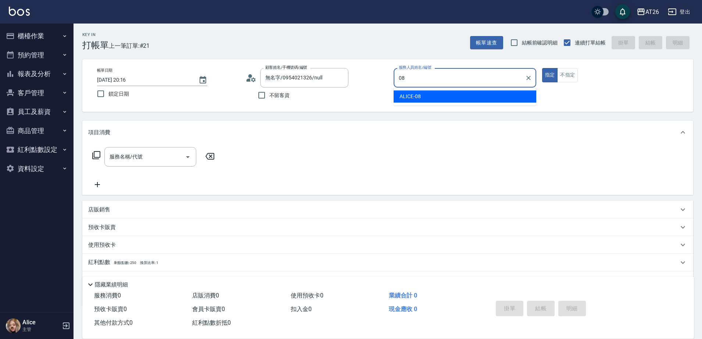
type input "ALICE-08"
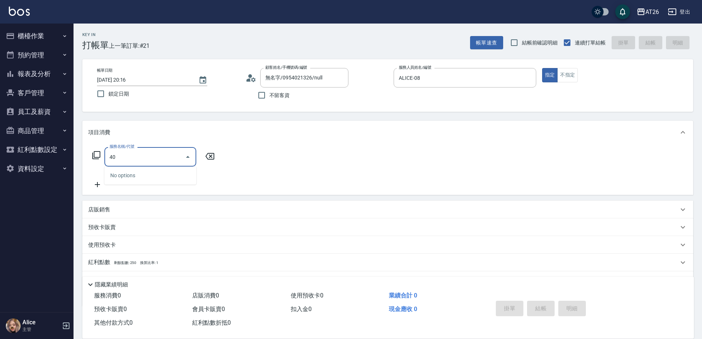
type input "401"
type input "20"
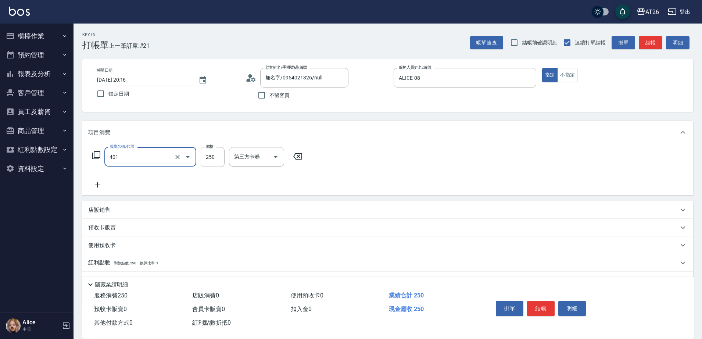
type input "剪髮(401)"
type input "4"
type input "0"
type input "400"
type input "40"
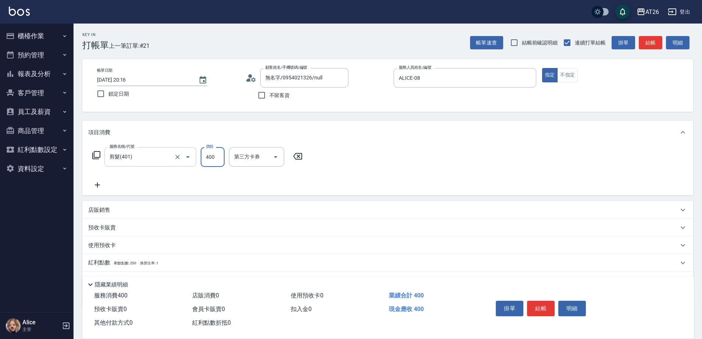
type input "400"
click at [134, 161] on input "剪髮(401)" at bounding box center [140, 156] width 65 height 13
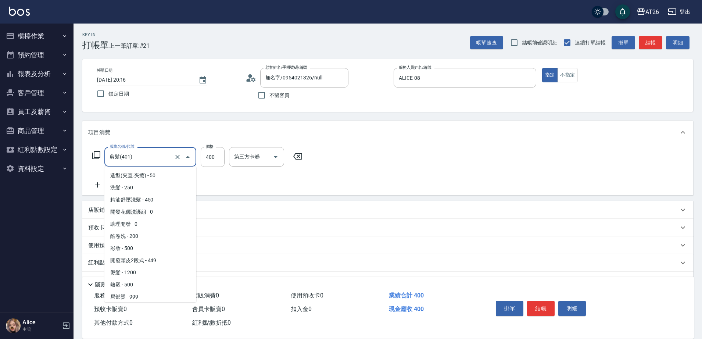
scroll to position [37, 0]
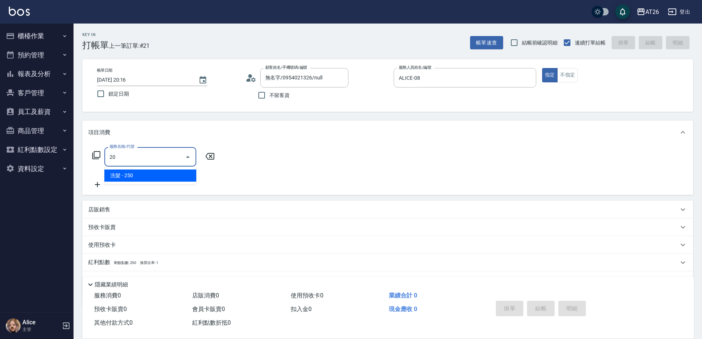
type input "201"
type input "0"
type input "洗髮(201)"
type input "20"
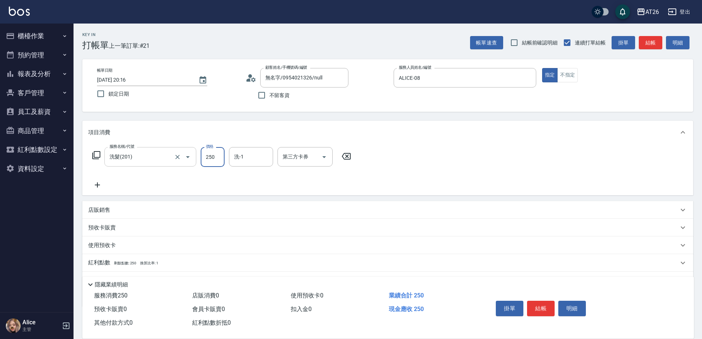
type input "4"
type input "0"
type input "400"
type input "40"
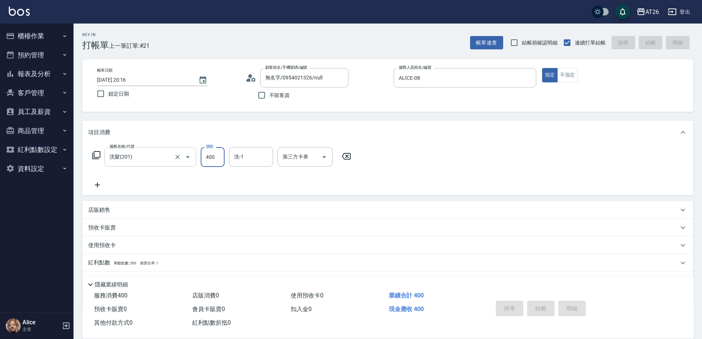
type input "[DATE] 20:17"
type input "0"
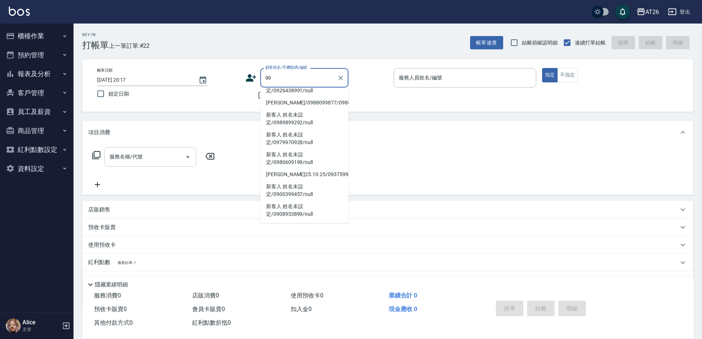
scroll to position [3, 0]
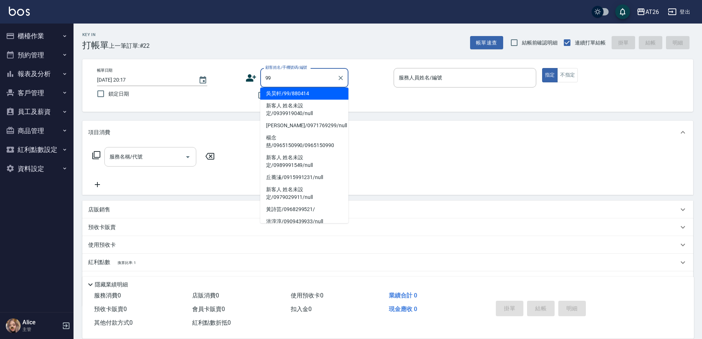
type input "吳昊軒/99/880414"
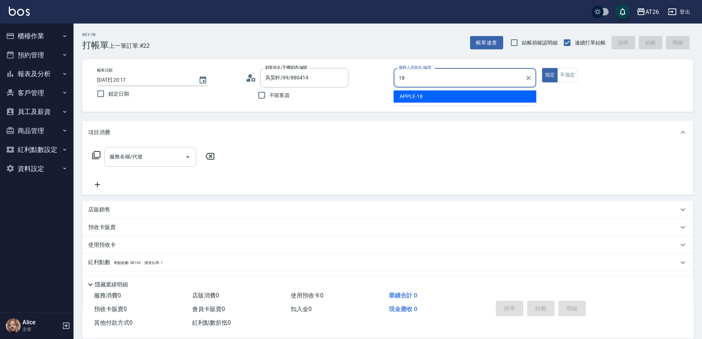
type input "APPLE-18"
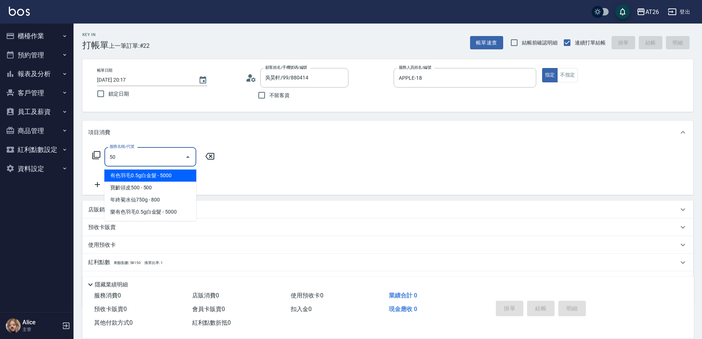
type input "501"
type input "120"
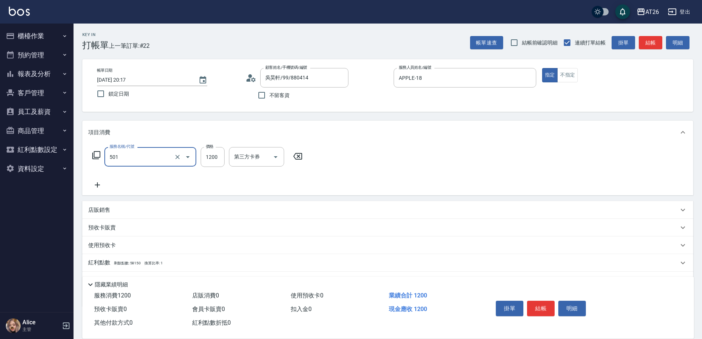
type input "染髮(501)"
type input "2"
type input "0"
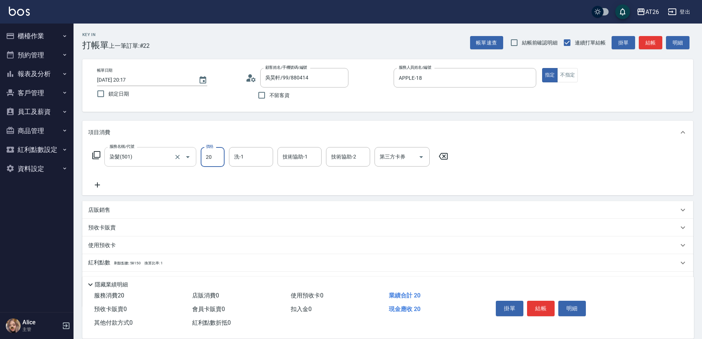
type input "200"
type input "20"
type input "2000"
type input "200"
type input "2000"
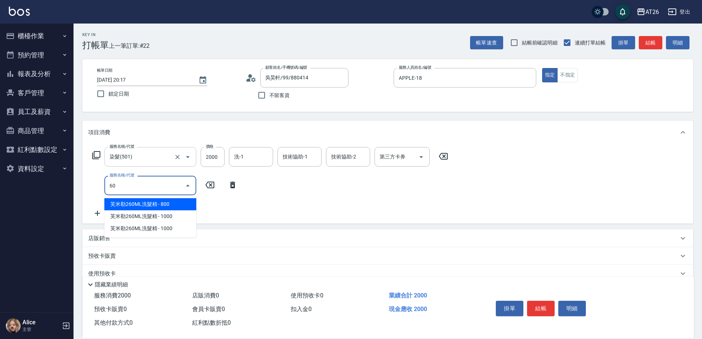
type input "601"
type input "230"
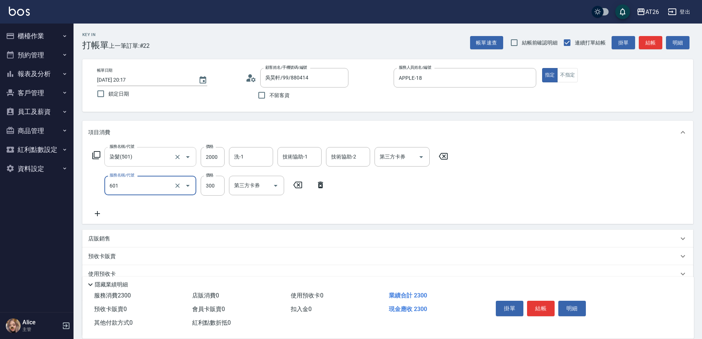
type input "自護髮(601)"
type input "1"
type input "200"
type input "100"
type input "210"
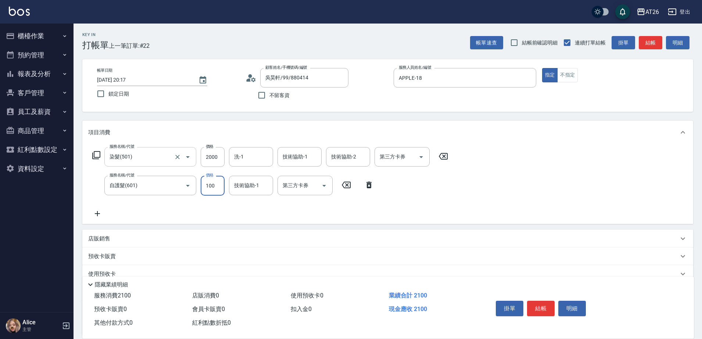
type input "1000"
type input "300"
type input "1000"
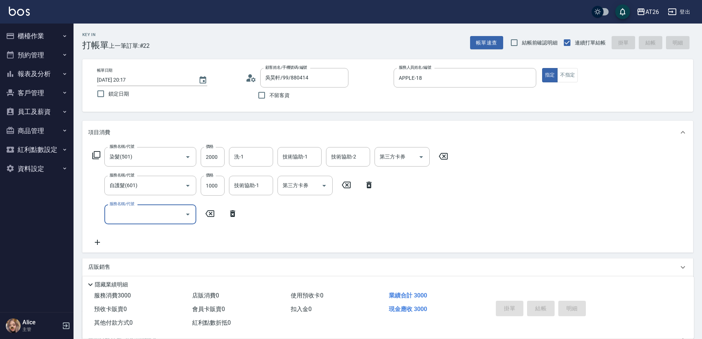
type input "0"
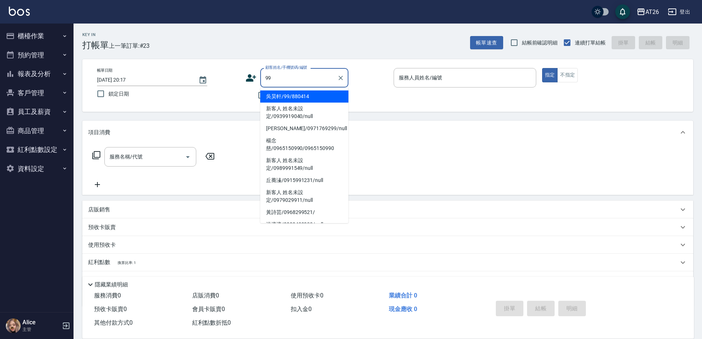
type input "吳昊軒/99/880414"
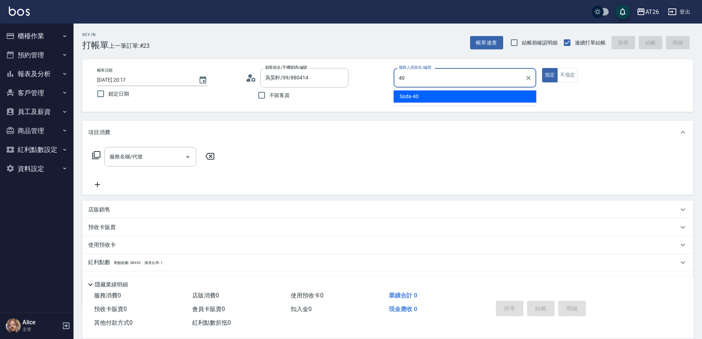
type input "Soda-40"
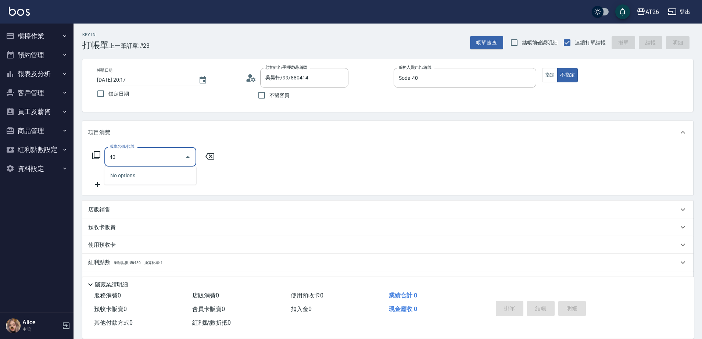
type input "4"
type input "201"
type input "20"
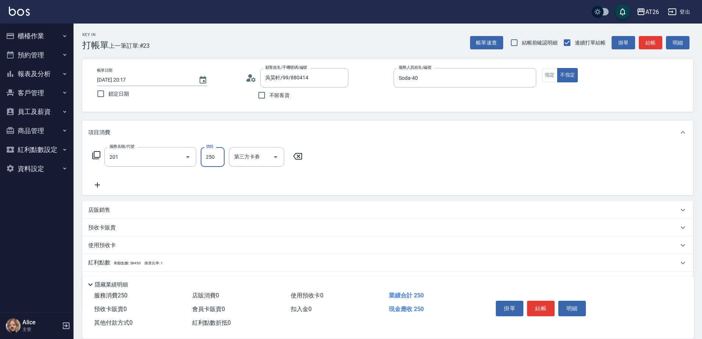
type input "洗髮(201)"
type input "4"
type input "0"
type input "400"
type input "40"
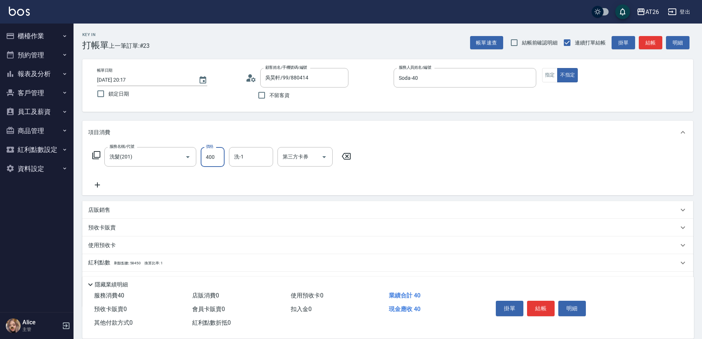
type input "400"
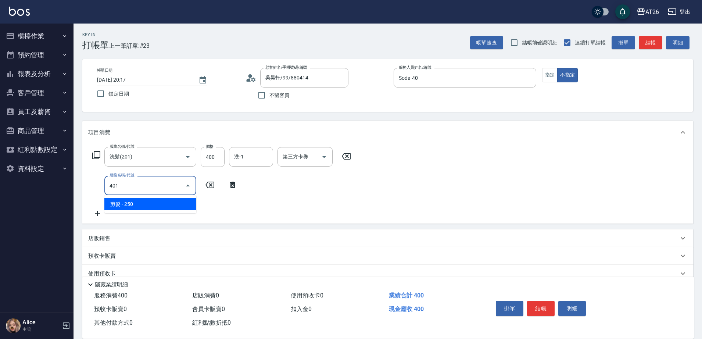
type input "401"
type input "60"
type input "剪髮(401)"
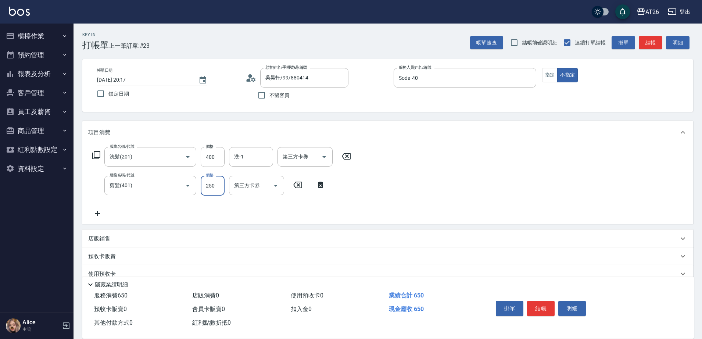
type input "3"
type input "40"
type input "300"
type input "70"
type input "300"
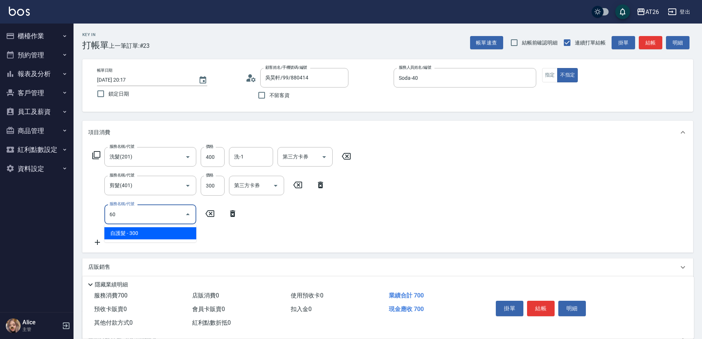
type input "6"
type input "501"
type input "190"
type input "染髮(501)"
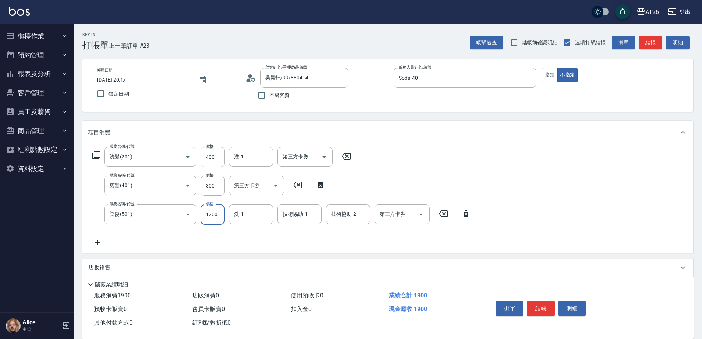
type input "1"
type input "70"
type input "100"
type input "80"
type input "1000"
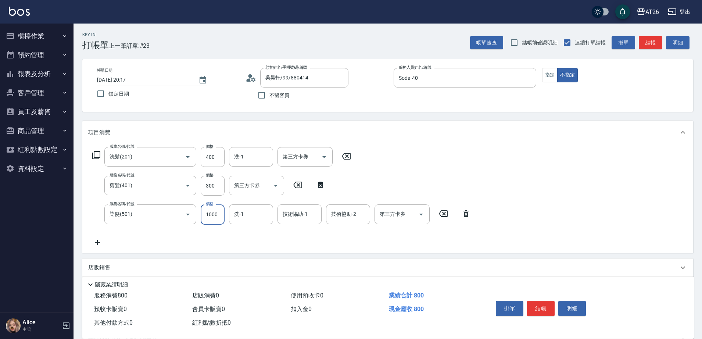
type input "170"
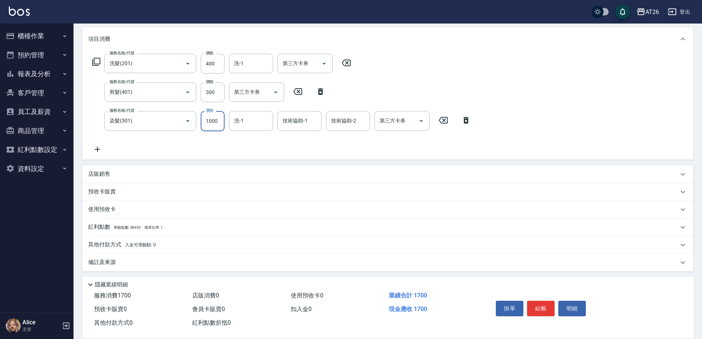
scroll to position [96, 0]
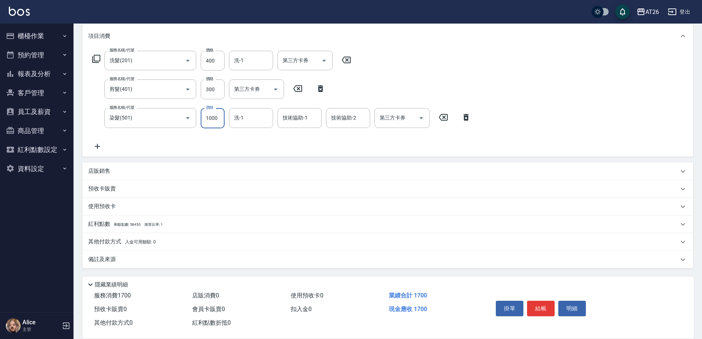
type input "1000"
click at [140, 240] on span "入金可用餘額: 0" at bounding box center [140, 241] width 31 height 5
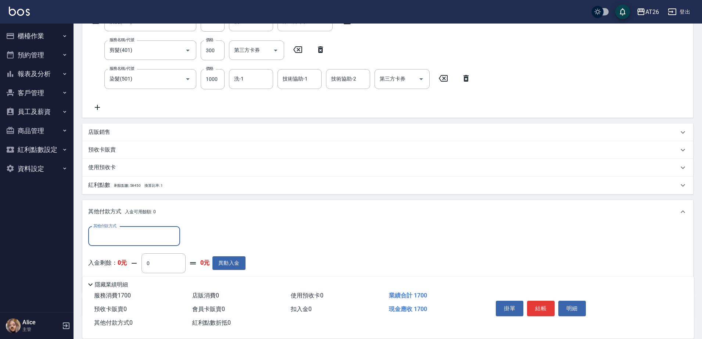
scroll to position [183, 0]
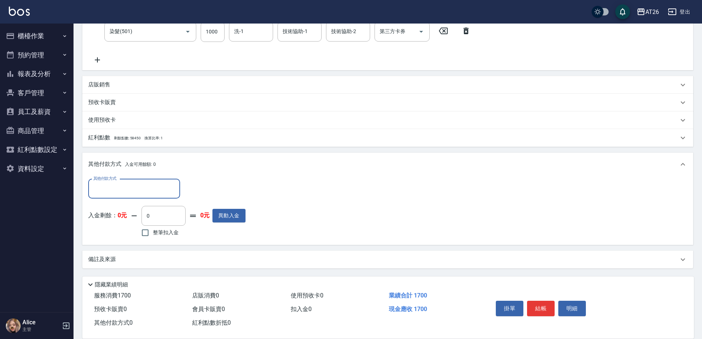
click at [117, 186] on input "其他付款方式" at bounding box center [134, 188] width 85 height 13
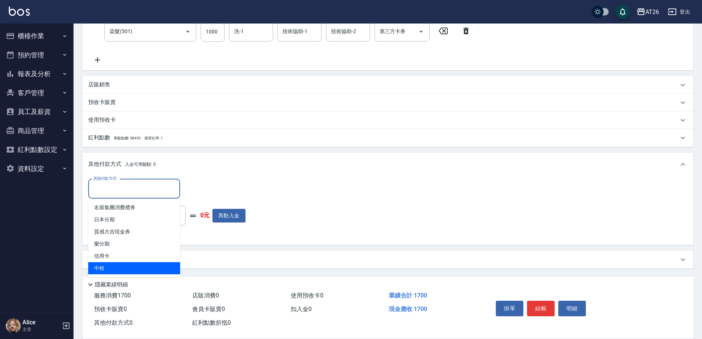
click at [110, 262] on span "中租" at bounding box center [134, 268] width 92 height 12
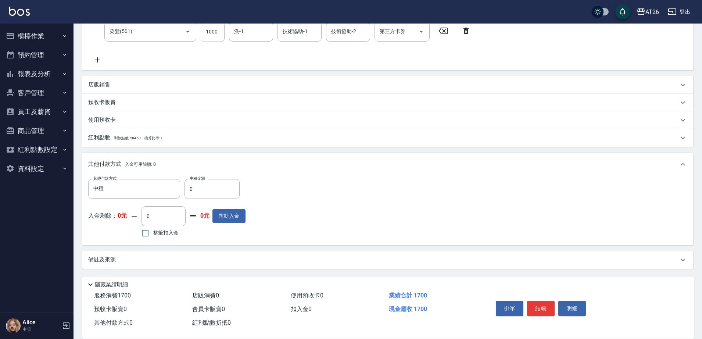
click at [110, 262] on p "備註及來源" at bounding box center [102, 260] width 28 height 8
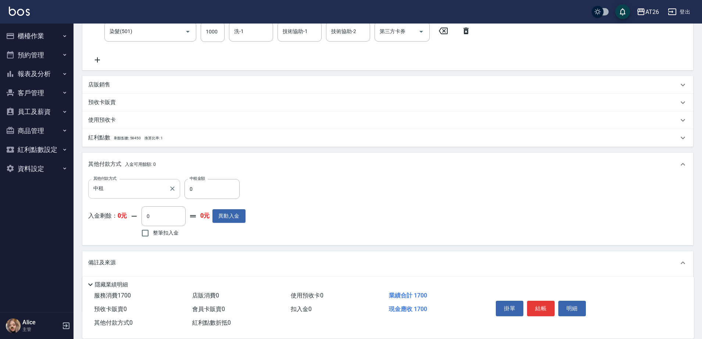
click at [105, 190] on input "中租" at bounding box center [129, 188] width 74 height 13
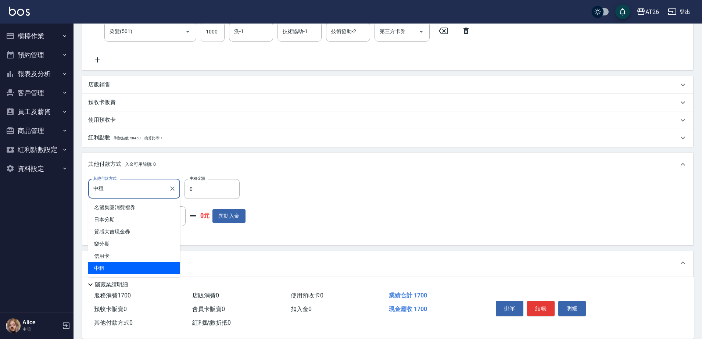
click at [111, 255] on span "信用卡" at bounding box center [134, 256] width 92 height 12
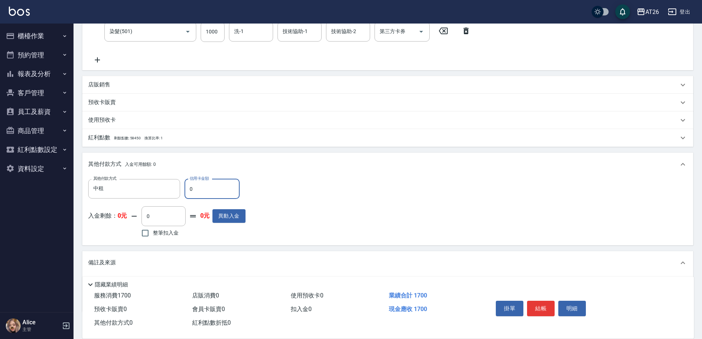
type input "信用卡"
click at [205, 187] on input "0" at bounding box center [212, 189] width 55 height 20
type input "1"
type input "160"
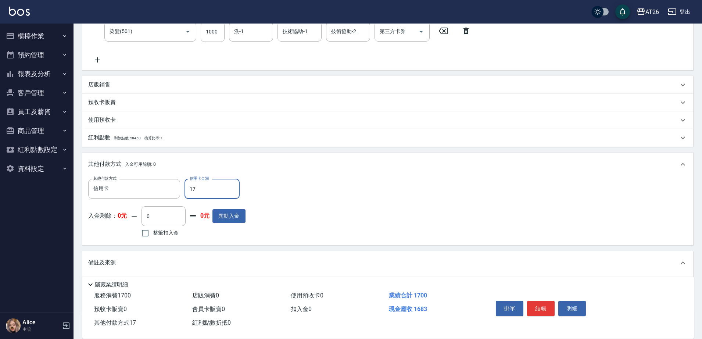
type input "170"
type input "0"
type input "1700"
type input "2025/08/23 20:18"
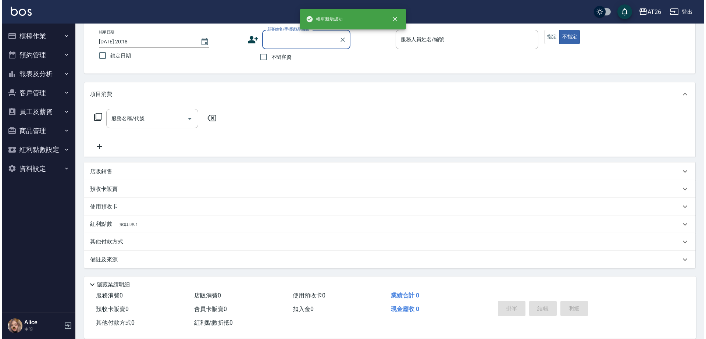
scroll to position [0, 0]
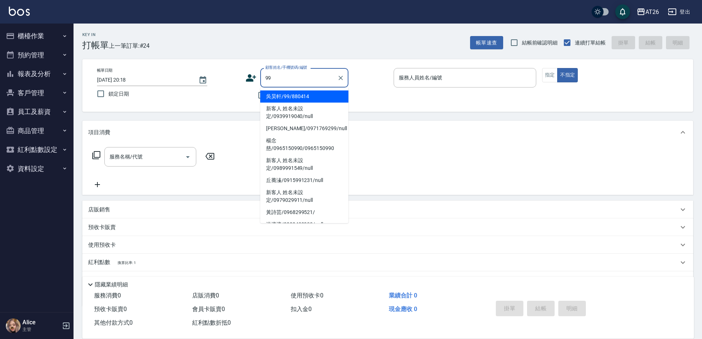
type input "吳昊軒/99/880414"
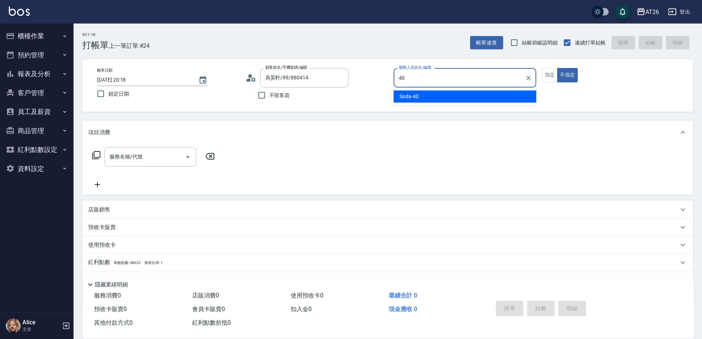
type input "Soda-40"
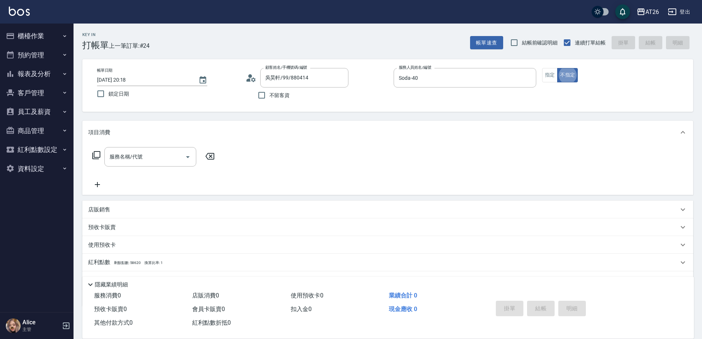
type button "false"
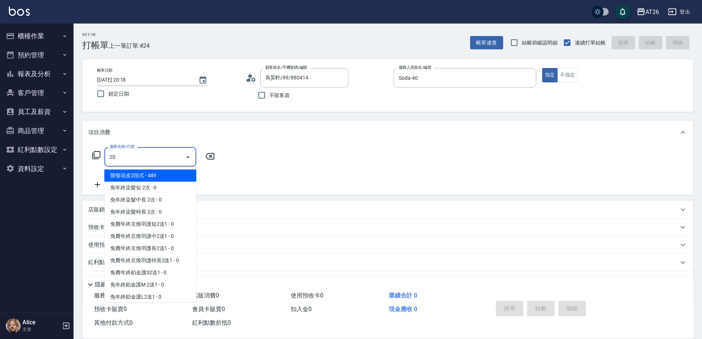
type input "201"
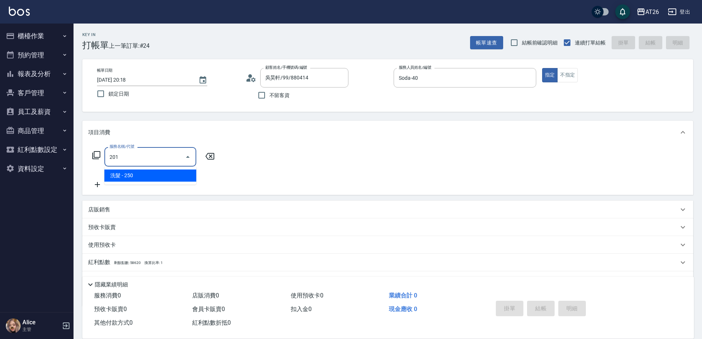
type input "20"
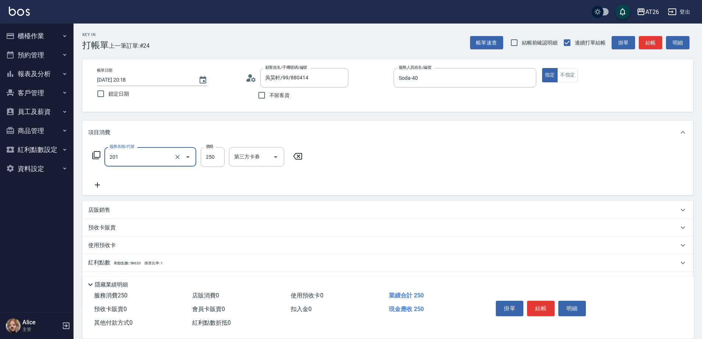
type input "洗髮(201)"
type input "4"
type input "0"
type input "400"
type input "40"
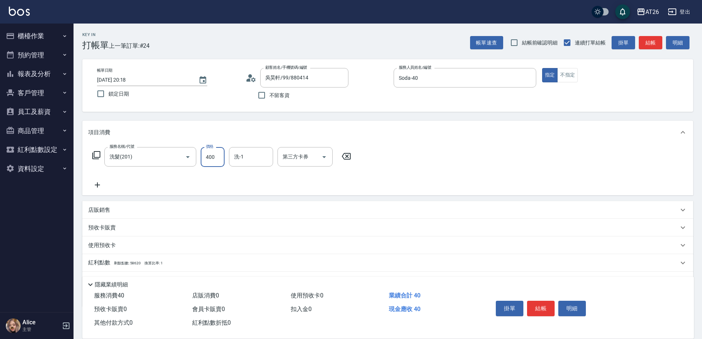
type input "400"
type input "tony-46"
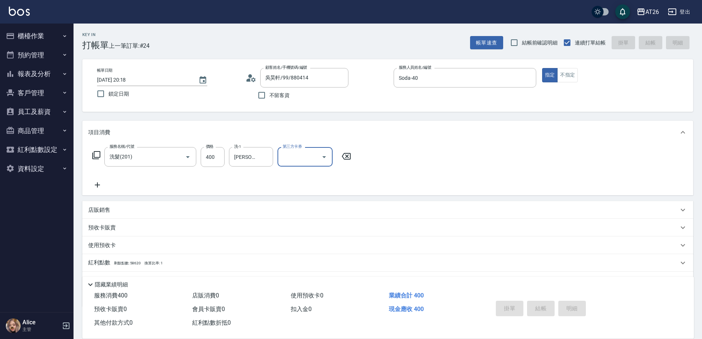
type input "2025/08/23 20:19"
type input "0"
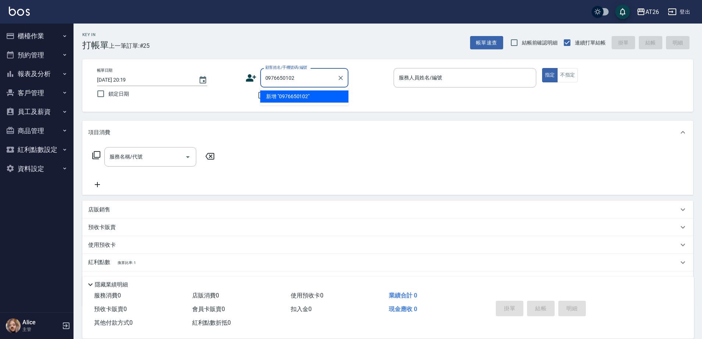
type input "0976650102"
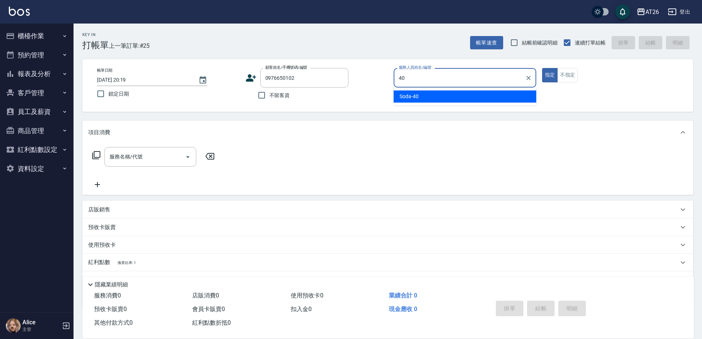
type input "Soda-40"
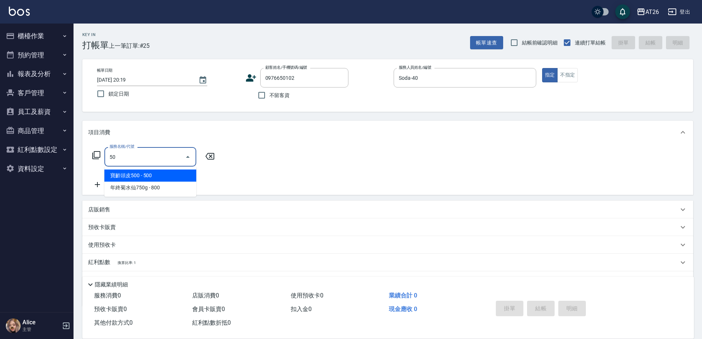
type input "501"
type input "120"
type input "染髮(501)"
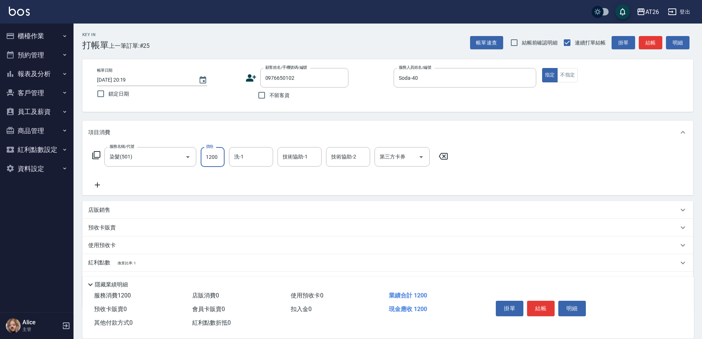
type input "2"
type input "0"
type input "288"
type input "20"
type input "2880"
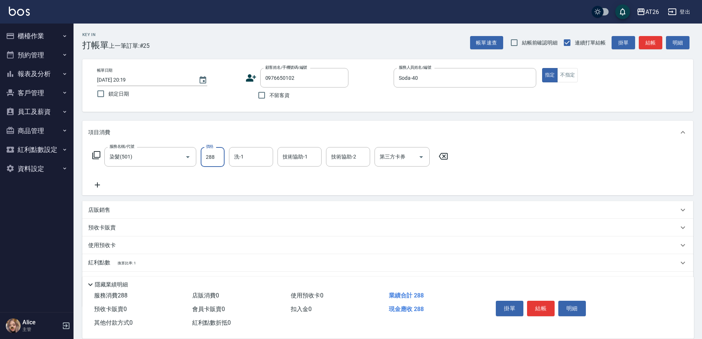
type input "280"
type input "2880"
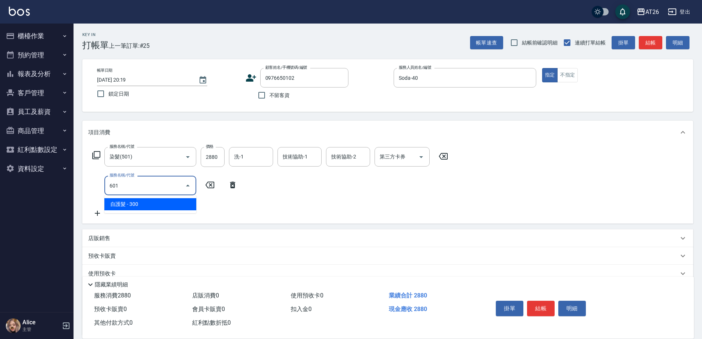
type input "601"
type input "310"
type input "自護髮(601)"
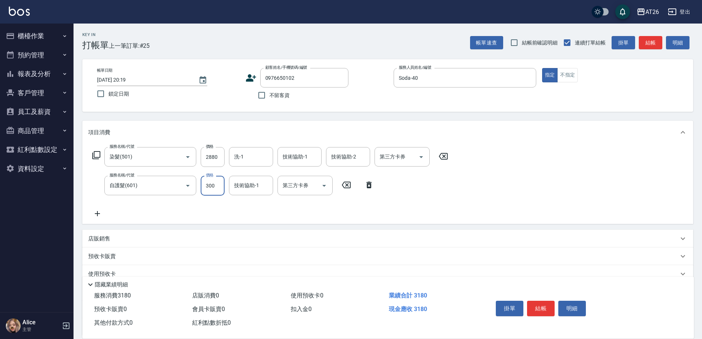
type input "2"
type input "280"
type input "25"
type input "290"
type input "250"
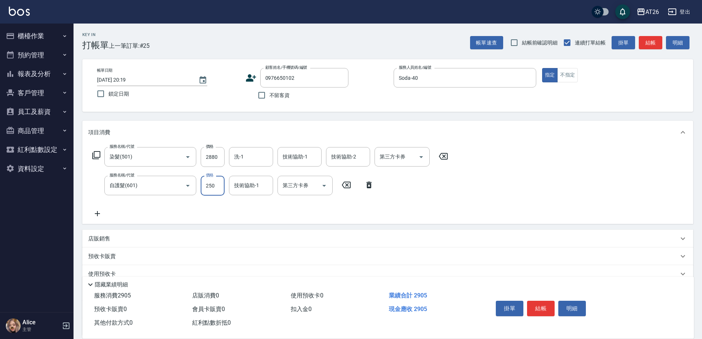
type input "310"
type input "2500"
type input "530"
type input "2500"
type input "tony-46"
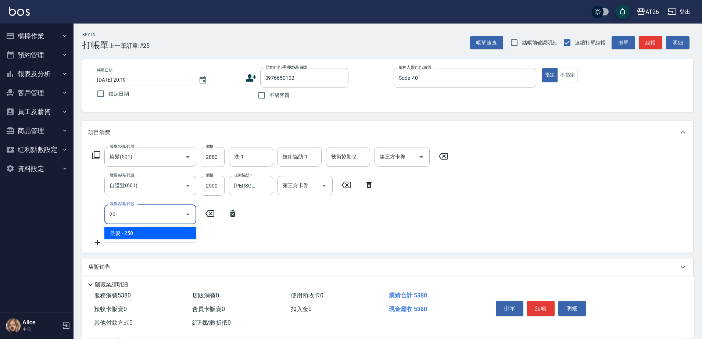
type input "201"
type input "560"
type input "洗髮(201)"
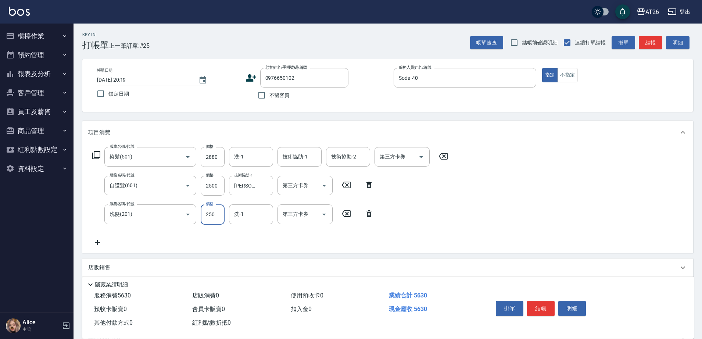
type input "0"
type input "530"
type input "0"
type input "tony-46"
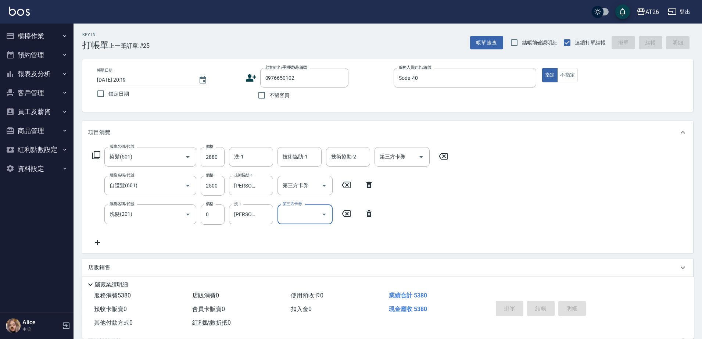
type input "0"
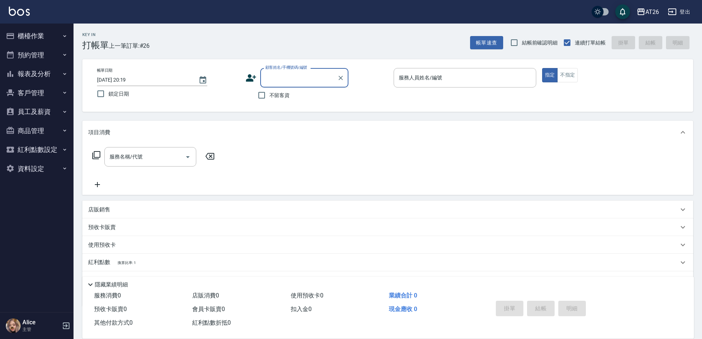
click at [302, 77] on input "顧客姓名/手機號碼/編號" at bounding box center [299, 77] width 71 height 13
type input "0952565352"
type input "NIC-05"
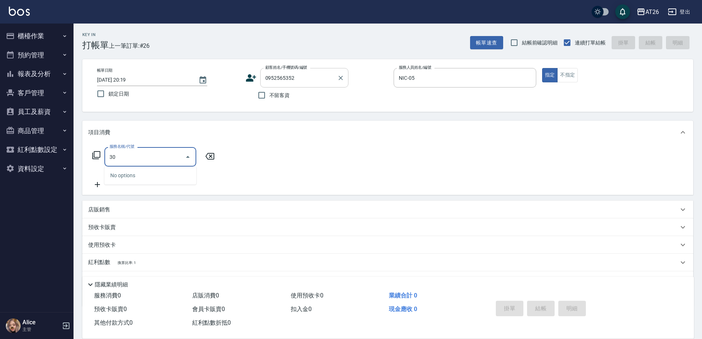
type input "301"
type input "120"
type input "燙髮(301)"
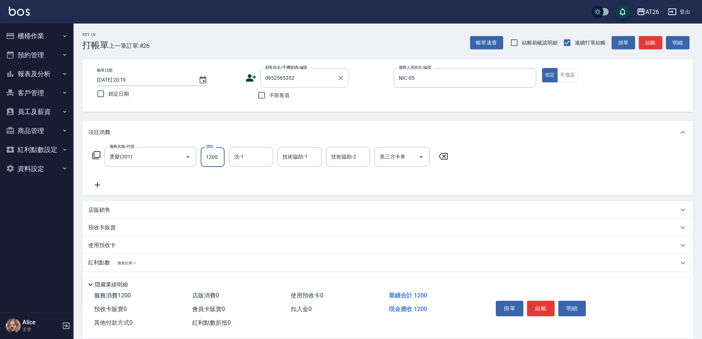
type input "2"
type input "0"
type input "270"
type input "20"
type input "2700"
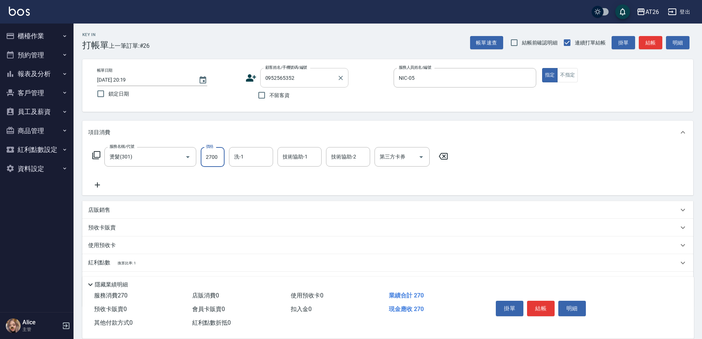
type input "270"
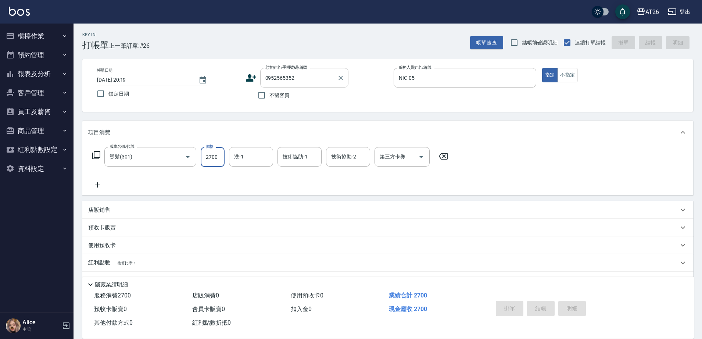
type input "2025/08/23 20:21"
type input "0"
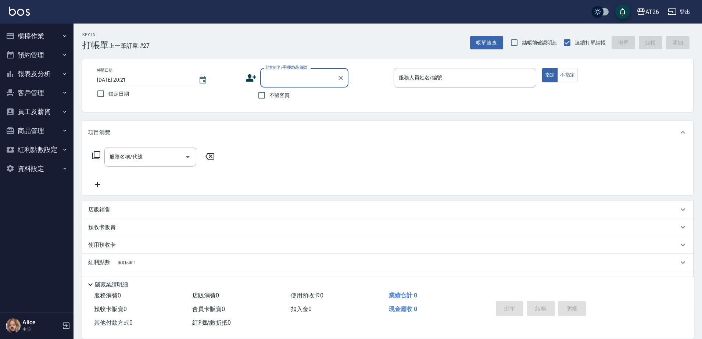
click at [270, 78] on input "顧客姓名/手機號碼/編號" at bounding box center [299, 77] width 71 height 13
type input "99"
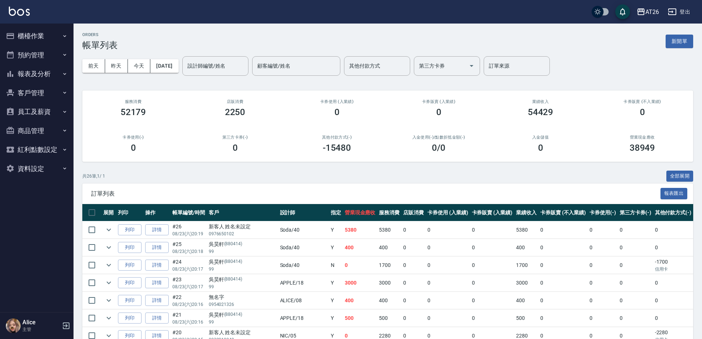
click at [29, 80] on button "報表及分析" at bounding box center [37, 73] width 68 height 19
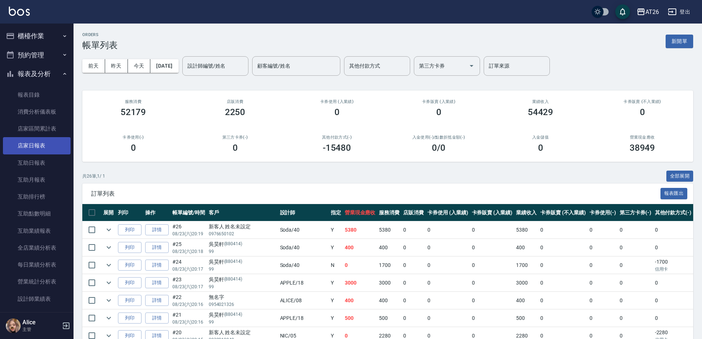
click at [37, 146] on link "店家日報表" at bounding box center [37, 145] width 68 height 17
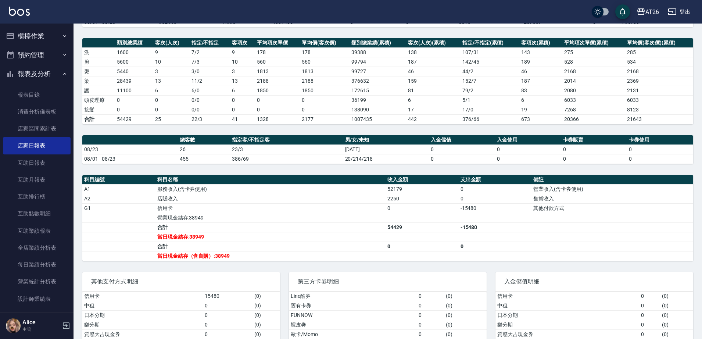
scroll to position [92, 0]
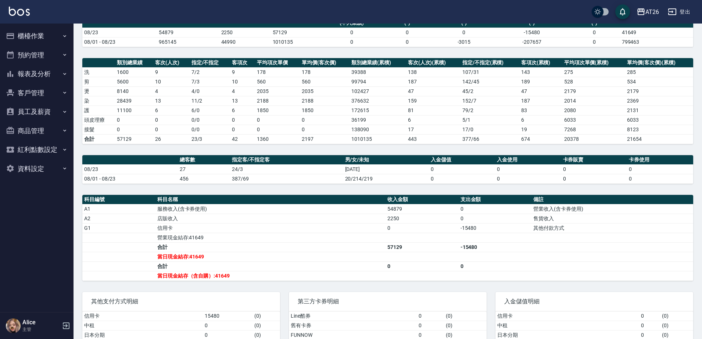
scroll to position [92, 0]
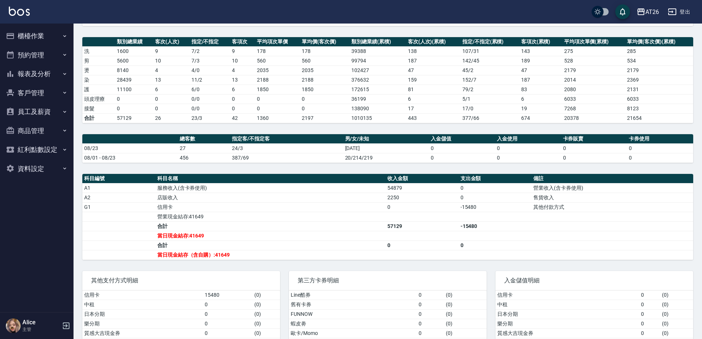
click at [35, 34] on button "櫃檯作業" at bounding box center [37, 35] width 68 height 19
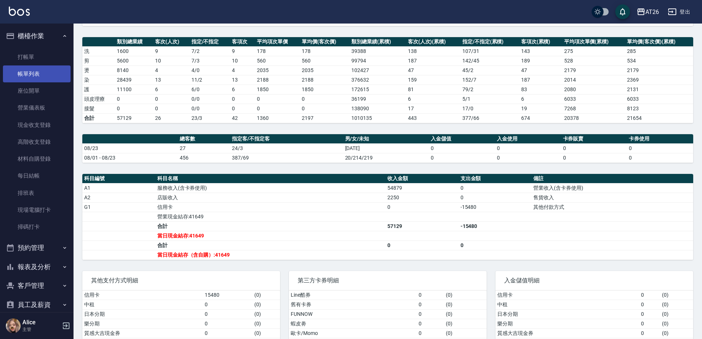
click at [40, 73] on link "帳單列表" at bounding box center [37, 73] width 68 height 17
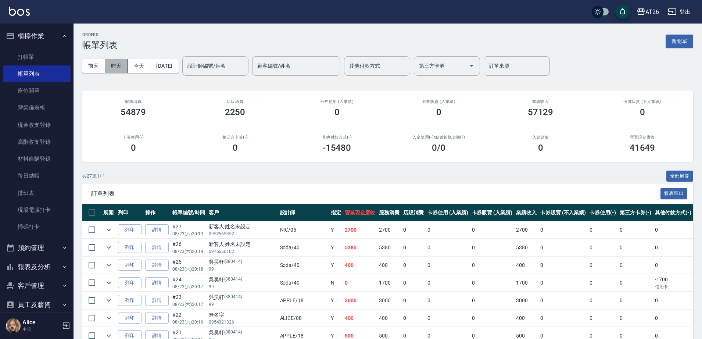
click at [121, 64] on button "昨天" at bounding box center [116, 66] width 23 height 14
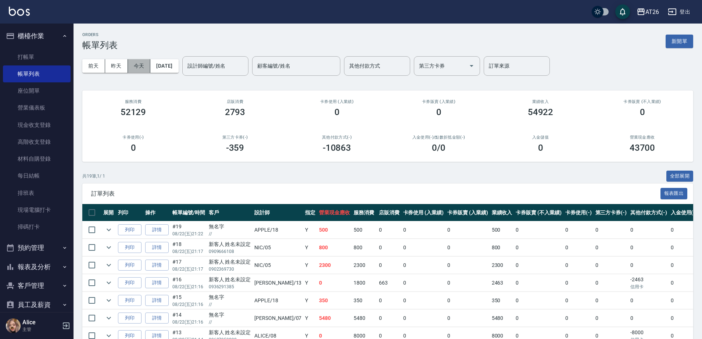
click at [145, 67] on button "今天" at bounding box center [139, 66] width 23 height 14
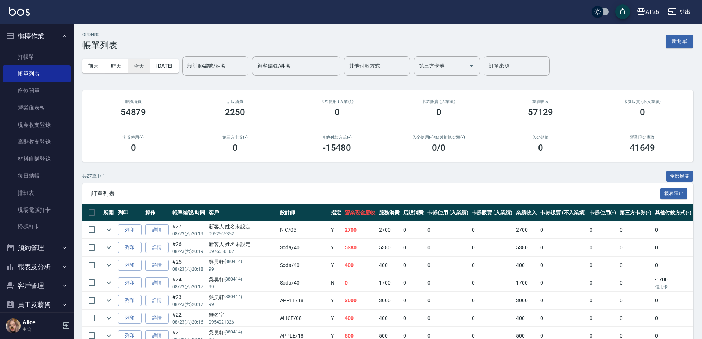
click at [135, 63] on button "今天" at bounding box center [139, 66] width 23 height 14
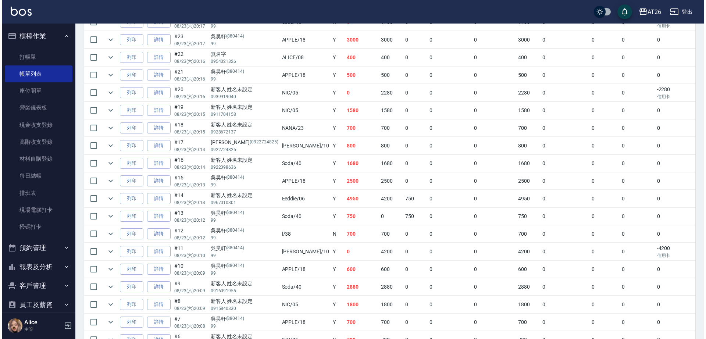
scroll to position [394, 0]
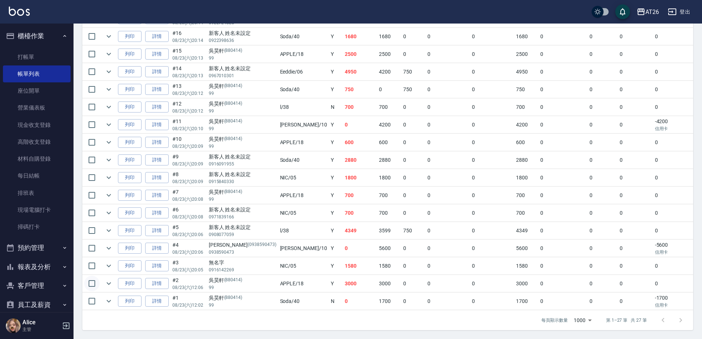
click at [93, 279] on input "checkbox" at bounding box center [91, 283] width 15 height 15
checkbox input "true"
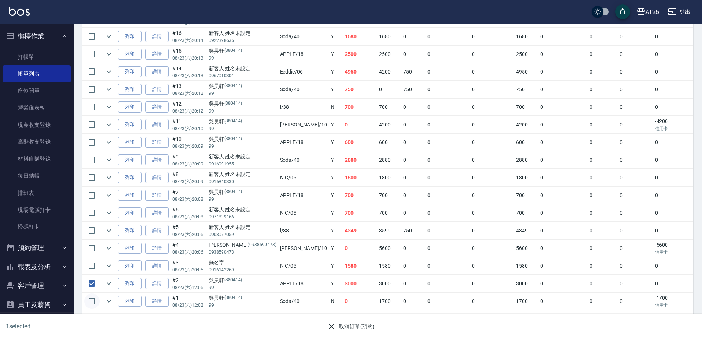
click at [91, 296] on input "checkbox" at bounding box center [91, 300] width 15 height 15
checkbox input "true"
click at [342, 326] on button "取消訂單(預約)" at bounding box center [350, 327] width 53 height 14
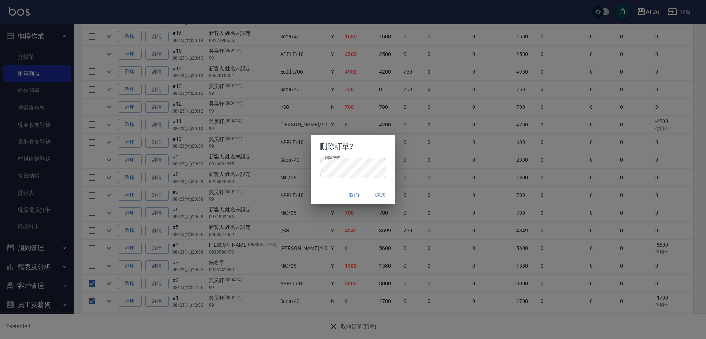
click at [379, 200] on button "確認" at bounding box center [381, 195] width 24 height 14
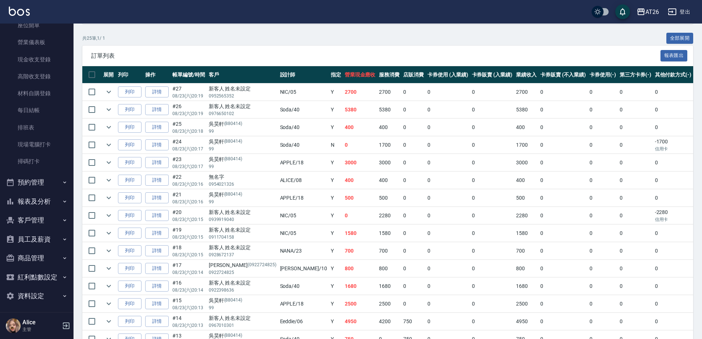
scroll to position [68, 0]
click at [34, 196] on button "報表及分析" at bounding box center [37, 199] width 68 height 19
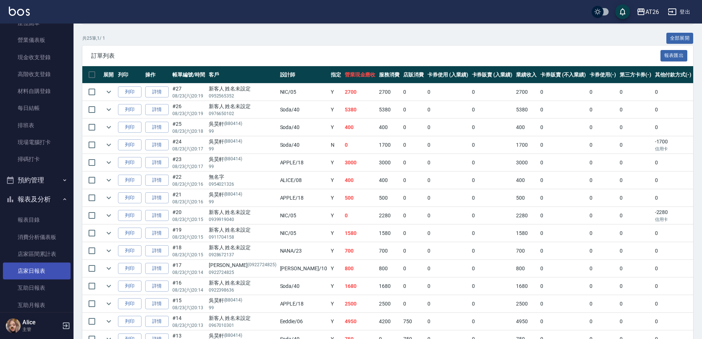
click at [35, 264] on link "店家日報表" at bounding box center [37, 270] width 68 height 17
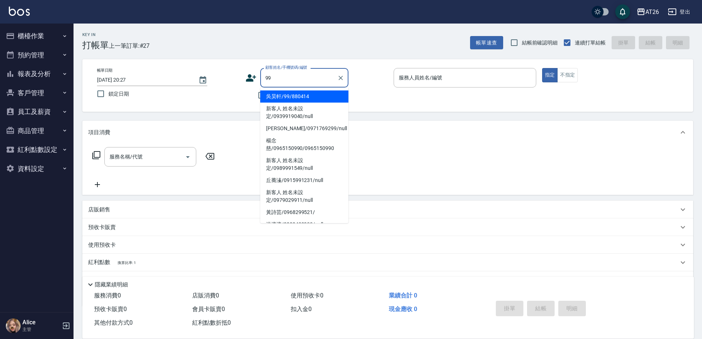
type input "吳昊軒/99/880414"
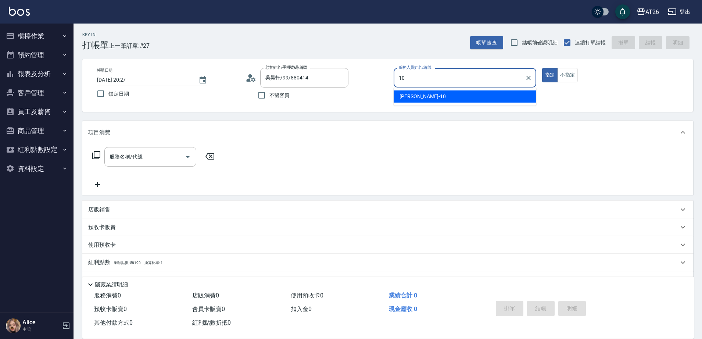
type input "[PERSON_NAME]-10"
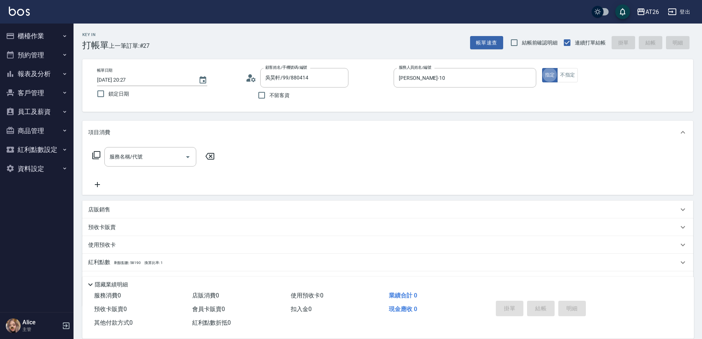
type button "true"
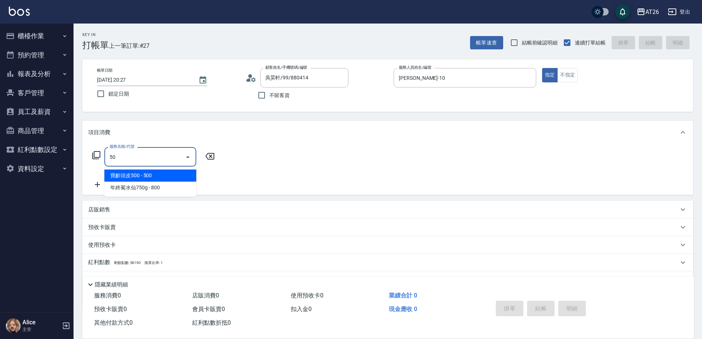
type input "501"
type input "120"
type input "染髮(501)"
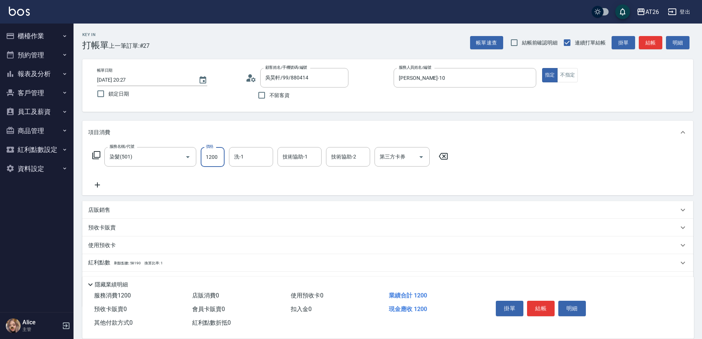
type input "5"
type input "0"
type input "500"
type input "50"
type input "5000"
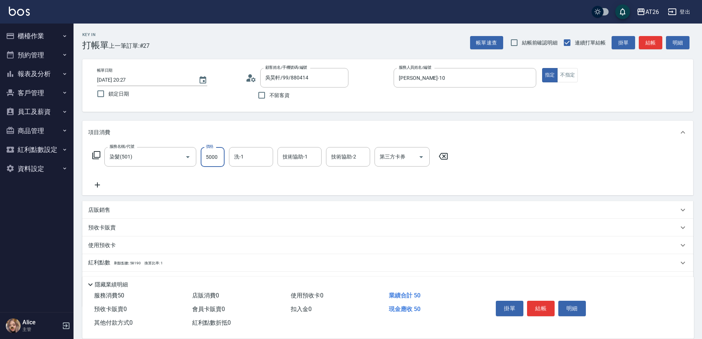
type input "500"
type input "5000"
type input "2"
type input "Tammy-47"
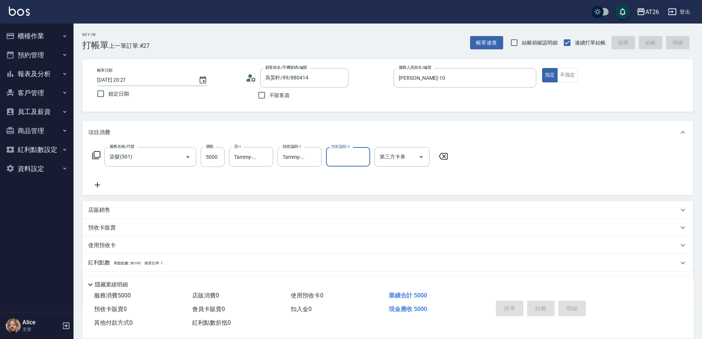
type input "0"
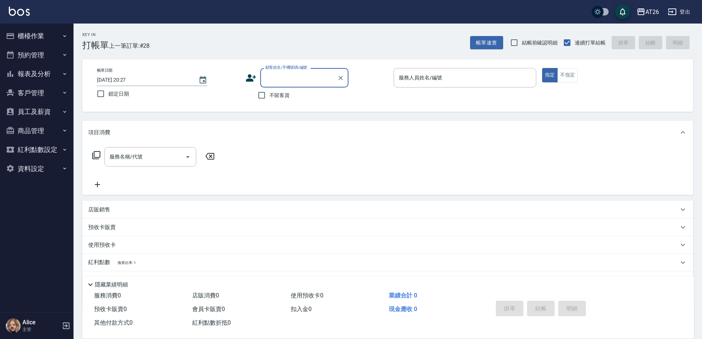
click at [282, 78] on input "顧客姓名/手機號碼/編號" at bounding box center [299, 77] width 71 height 13
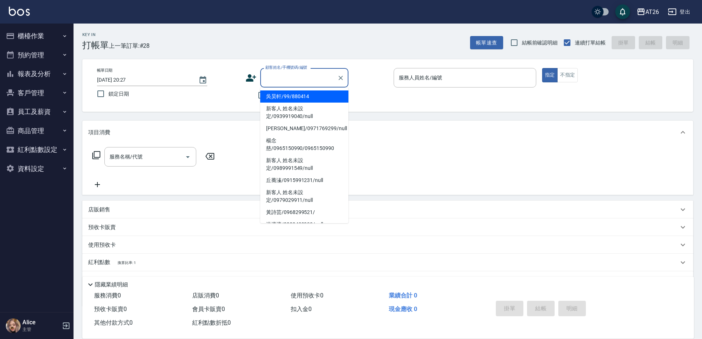
type input "吳昊軒/99/880414"
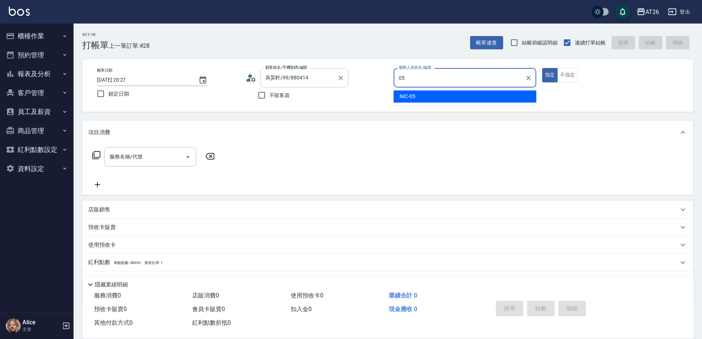
type input "NIC-05"
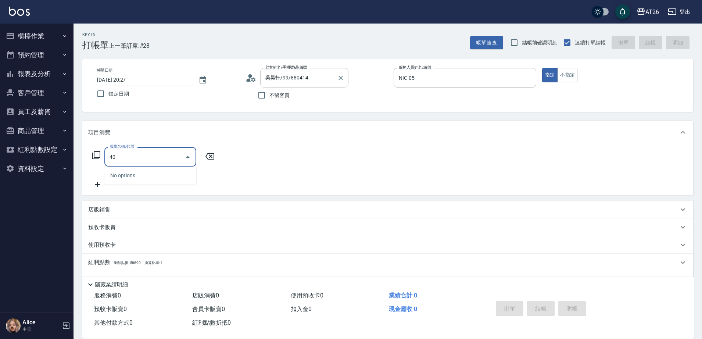
type input "401"
type input "20"
type input "剪髮(401)"
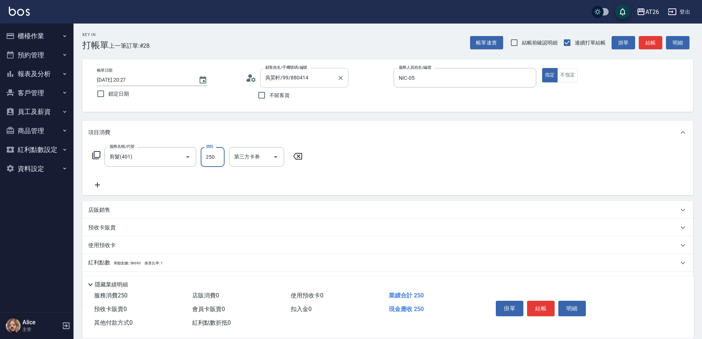
type input "7"
type input "0"
type input "700"
type input "70"
type input "700"
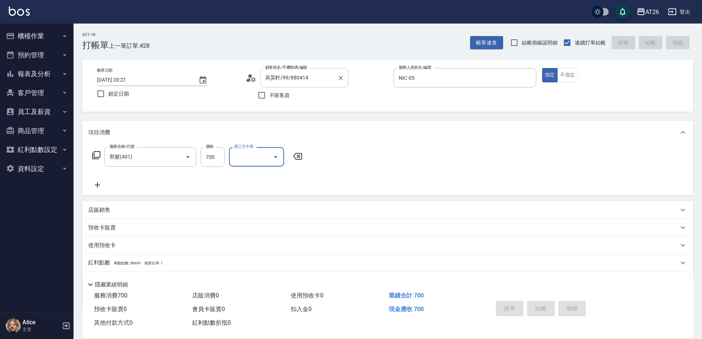
type input "2025/08/23 20:29"
type input "0"
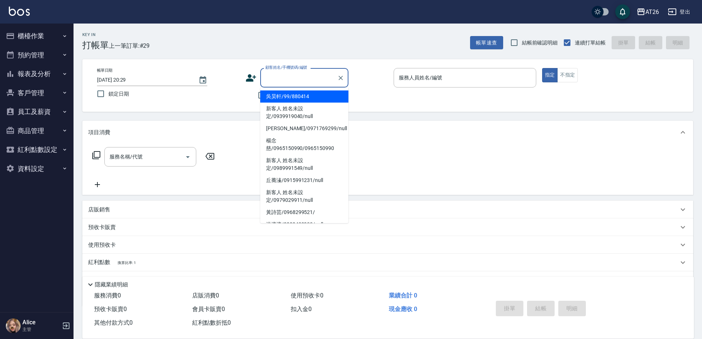
click at [293, 83] on input "顧客姓名/手機號碼/編號" at bounding box center [299, 77] width 71 height 13
type input "吳昊軒/99/880414"
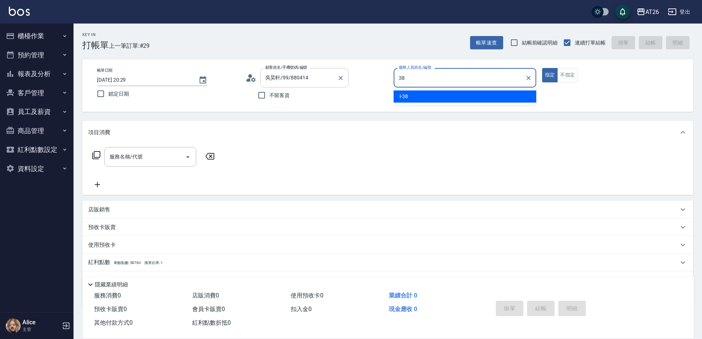
type input "l-38"
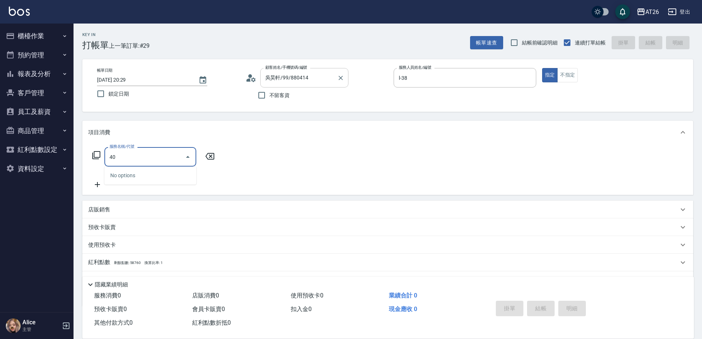
type input "401"
type input "20"
type input "剪髮(401)"
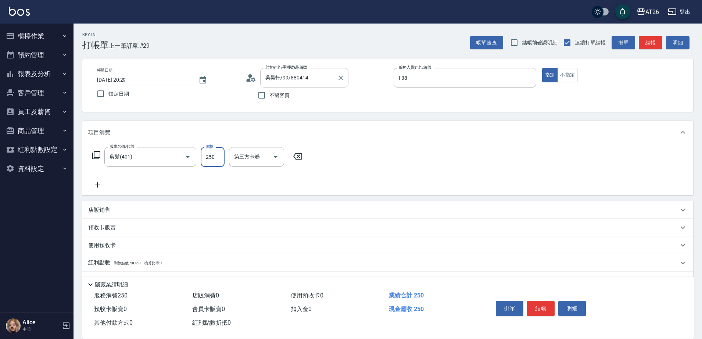
type input "8"
type input "0"
type input "800"
type input "80"
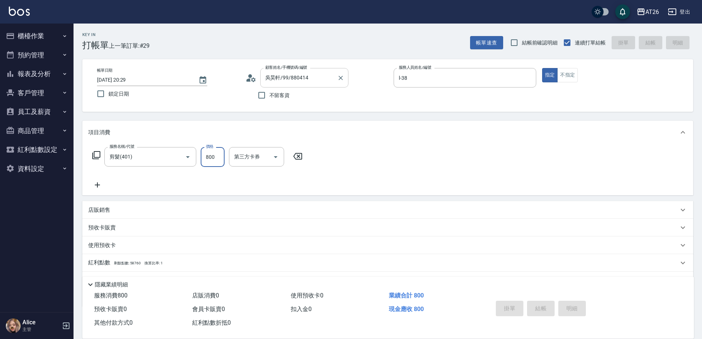
type input "2025/08/23 20:35"
type input "0"
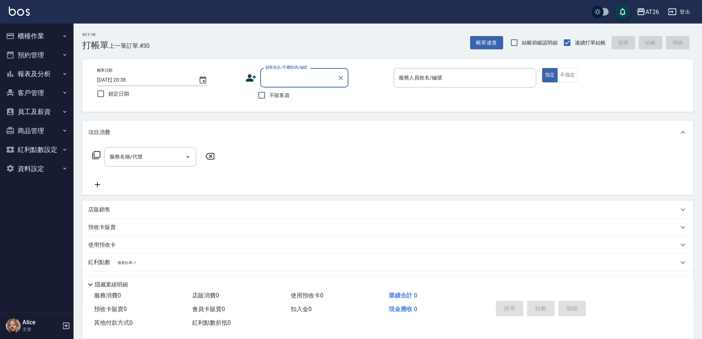
click at [314, 76] on input "顧客姓名/手機號碼/編號" at bounding box center [299, 77] width 71 height 13
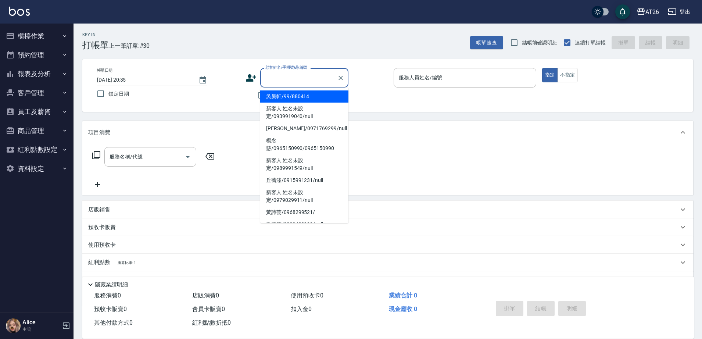
click at [290, 74] on input "顧客姓名/手機號碼/編號" at bounding box center [299, 77] width 71 height 13
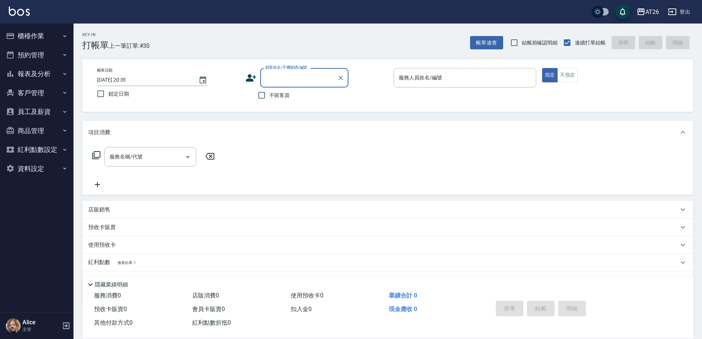
click at [268, 77] on input "顧客姓名/手機號碼/編號" at bounding box center [299, 77] width 71 height 13
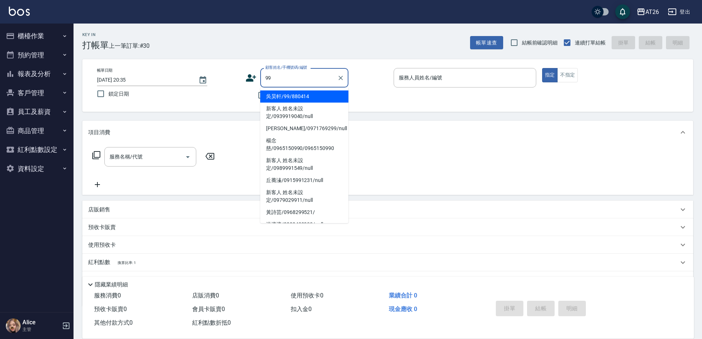
type input "吳昊軒/99/880414"
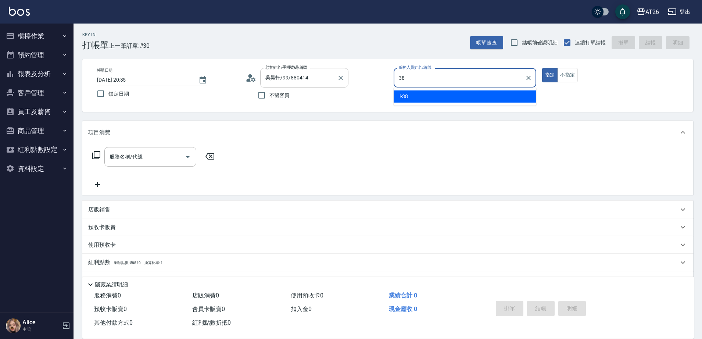
type input "l-38"
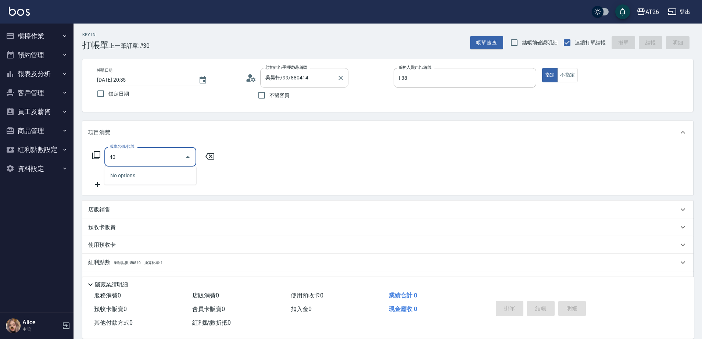
type input "401"
type input "20"
type input "剪髮(401)"
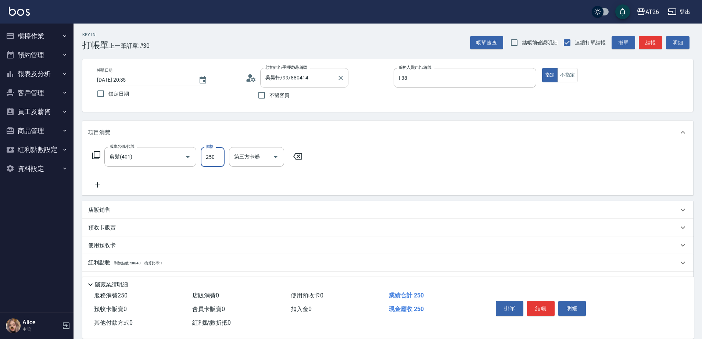
type input "6"
type input "0"
type input "600"
type input "60"
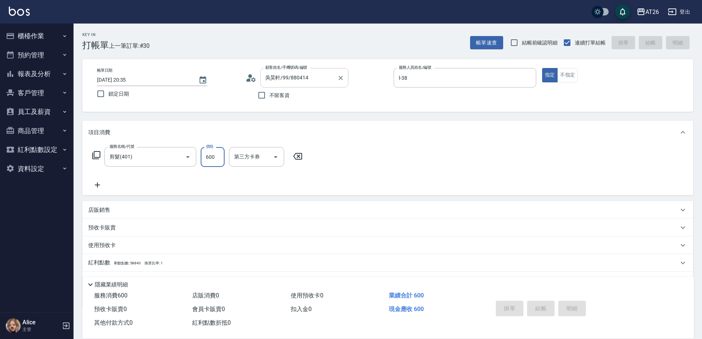
type input "2025/08/23 20:38"
type input "0"
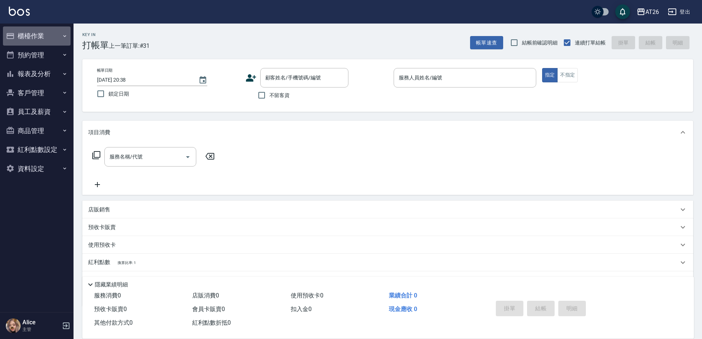
click at [40, 40] on button "櫃檯作業" at bounding box center [37, 35] width 68 height 19
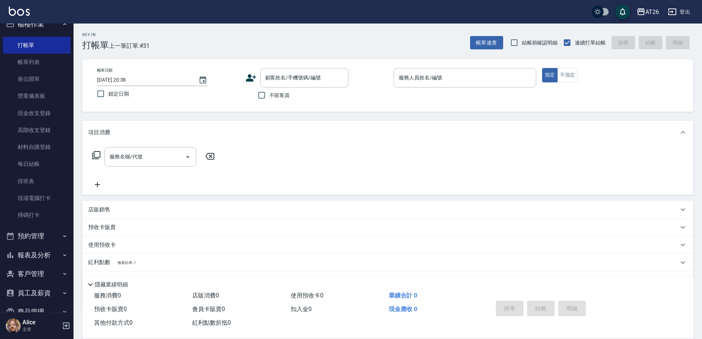
scroll to position [46, 0]
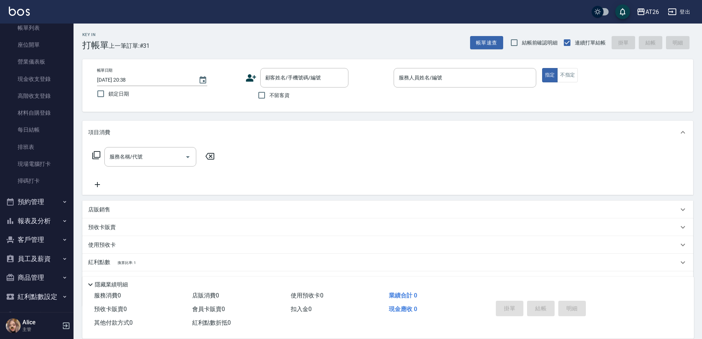
click at [39, 225] on button "報表及分析" at bounding box center [37, 220] width 68 height 19
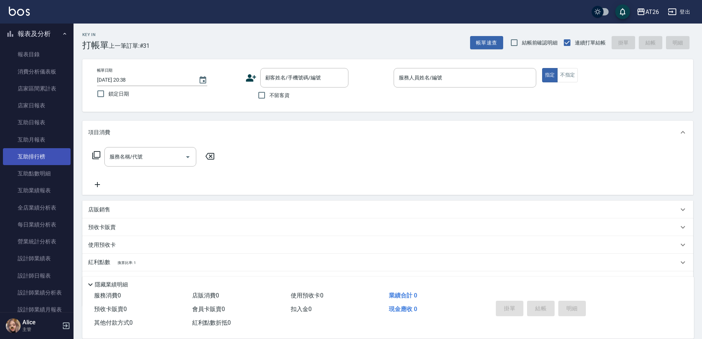
scroll to position [230, 0]
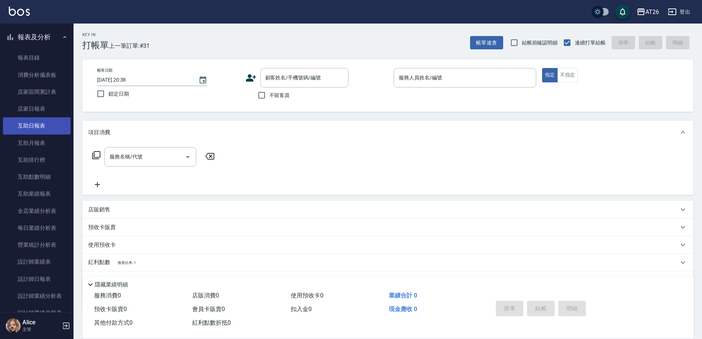
click at [43, 119] on link "互助日報表" at bounding box center [37, 125] width 68 height 17
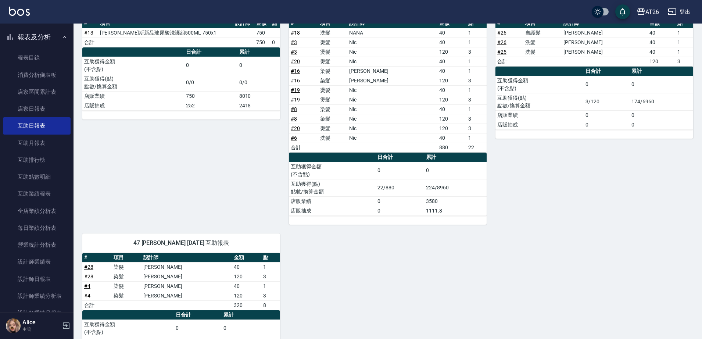
scroll to position [357, 0]
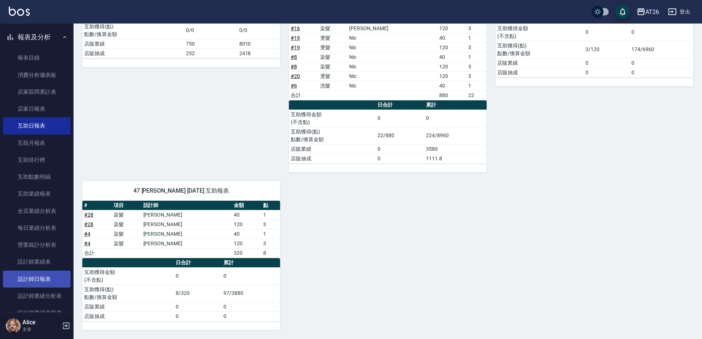
click at [34, 275] on link "設計師日報表" at bounding box center [37, 279] width 68 height 17
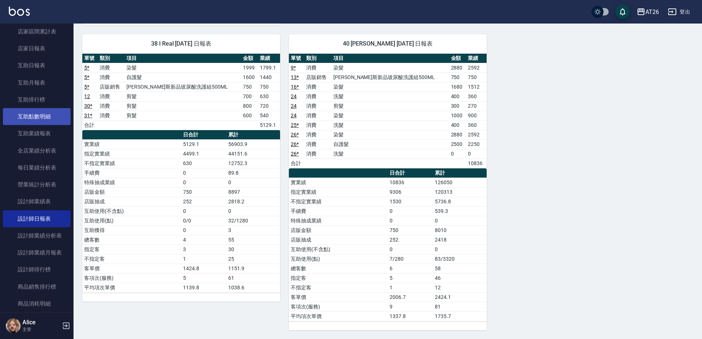
scroll to position [368, 0]
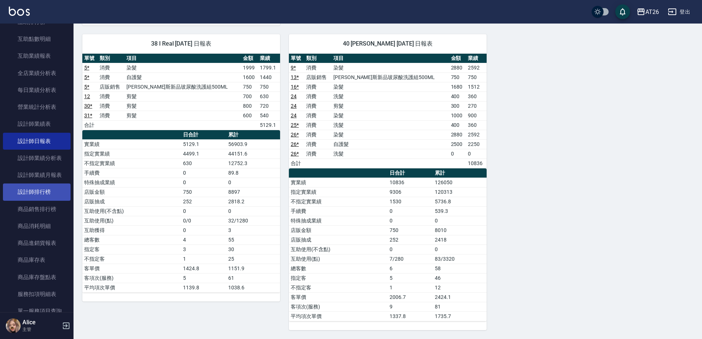
click at [33, 196] on link "設計師排行榜" at bounding box center [37, 191] width 68 height 17
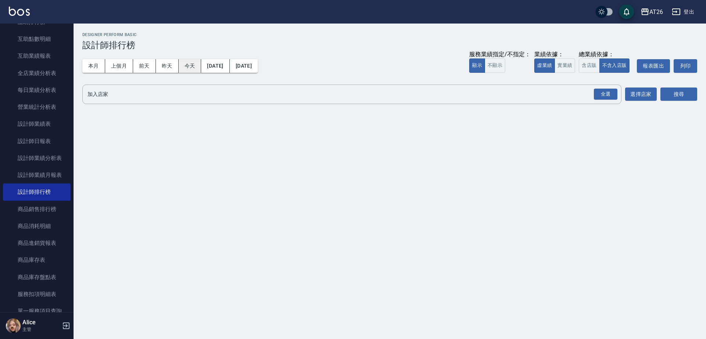
click at [189, 64] on button "今天" at bounding box center [190, 66] width 23 height 14
click at [567, 64] on button "實業績" at bounding box center [564, 65] width 21 height 14
click at [602, 94] on div "全選" at bounding box center [606, 94] width 24 height 11
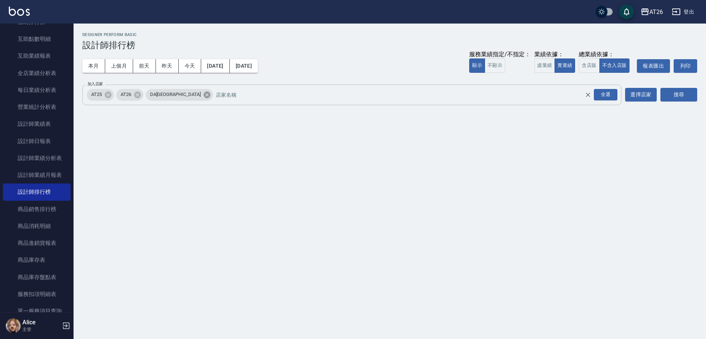
click at [204, 93] on icon at bounding box center [207, 94] width 7 height 7
click at [108, 93] on icon at bounding box center [108, 94] width 7 height 7
click at [680, 94] on button "搜尋" at bounding box center [678, 95] width 37 height 14
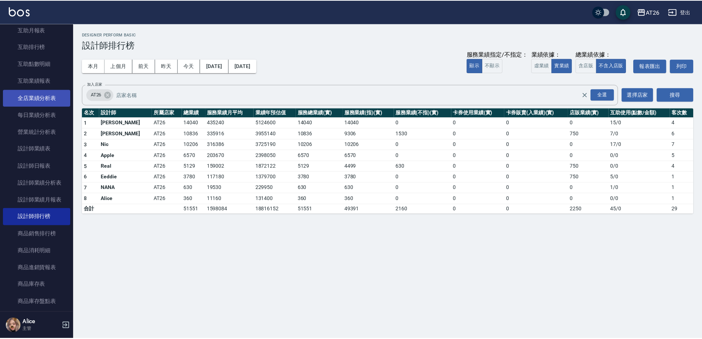
scroll to position [322, 0]
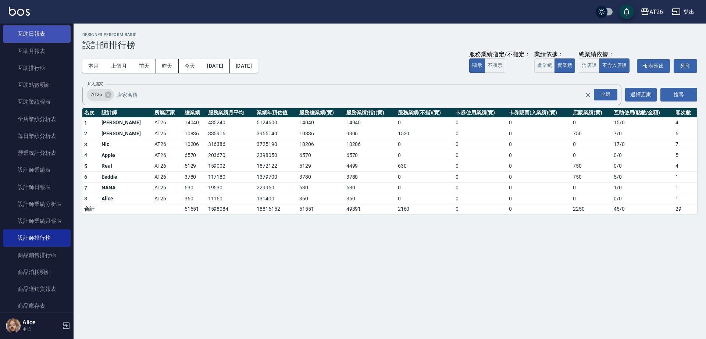
click at [38, 36] on link "互助日報表" at bounding box center [37, 33] width 68 height 17
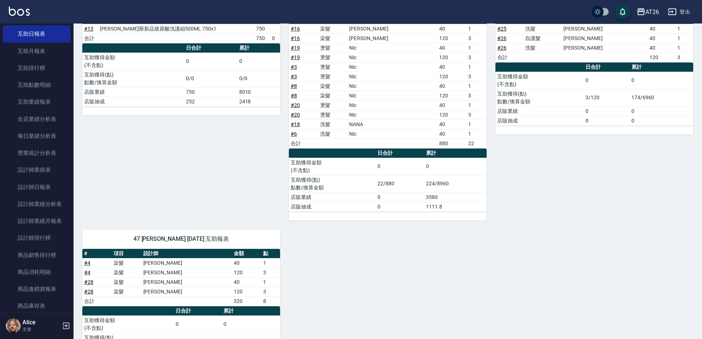
scroll to position [357, 0]
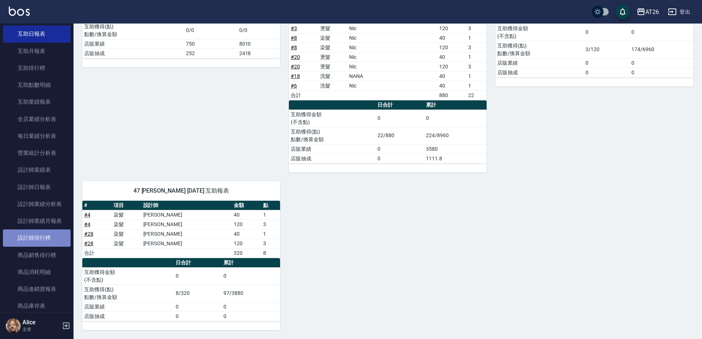
click at [45, 236] on link "設計師排行榜" at bounding box center [37, 237] width 68 height 17
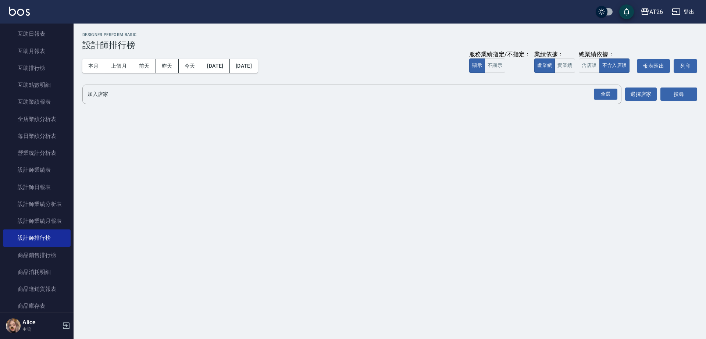
click at [209, 264] on div "AT26 2025-08-01 - 2025-08-23 設計師排行榜 列印時間： 2025-08-23-20:54 Designer Perform Bas…" at bounding box center [353, 169] width 706 height 339
click at [179, 64] on button "今天" at bounding box center [190, 66] width 23 height 14
click at [568, 60] on button "實業績" at bounding box center [564, 65] width 21 height 14
click at [607, 95] on div "全選" at bounding box center [606, 94] width 24 height 11
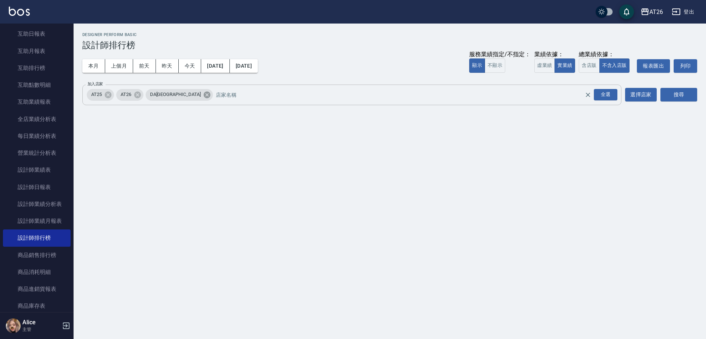
click at [204, 93] on icon at bounding box center [207, 94] width 7 height 7
click at [107, 95] on icon at bounding box center [108, 94] width 7 height 7
click at [680, 96] on button "搜尋" at bounding box center [678, 95] width 37 height 14
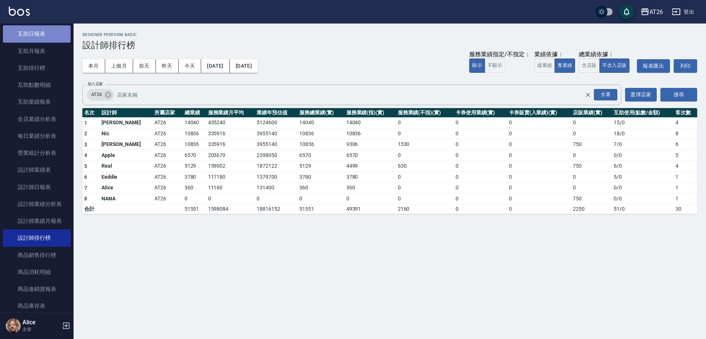
click at [44, 36] on link "互助日報表" at bounding box center [37, 33] width 68 height 17
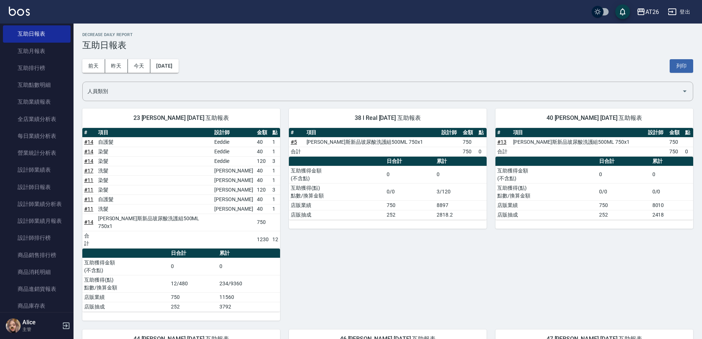
click at [671, 276] on div "40 Soda 小綾 08/23/2025 互助報表 # 項目 設計師 金額 點 # 13 喬娜斯新品玻尿酸洗護組500ML 750x1 750 合計 750…" at bounding box center [590, 210] width 207 height 221
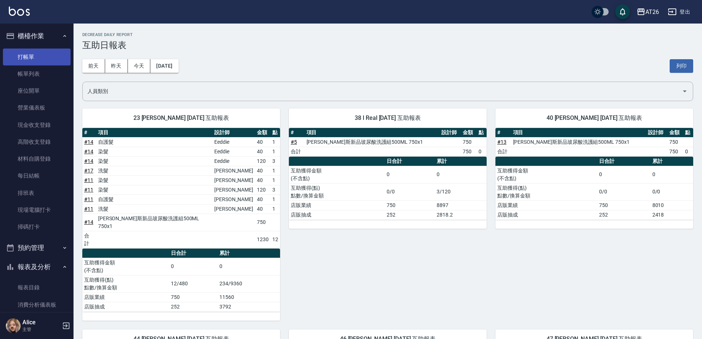
click at [37, 52] on link "打帳單" at bounding box center [37, 57] width 68 height 17
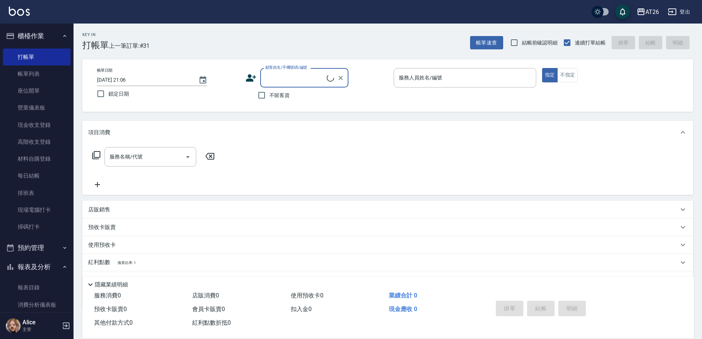
click at [282, 74] on input "顧客姓名/手機號碼/編號" at bounding box center [295, 77] width 63 height 13
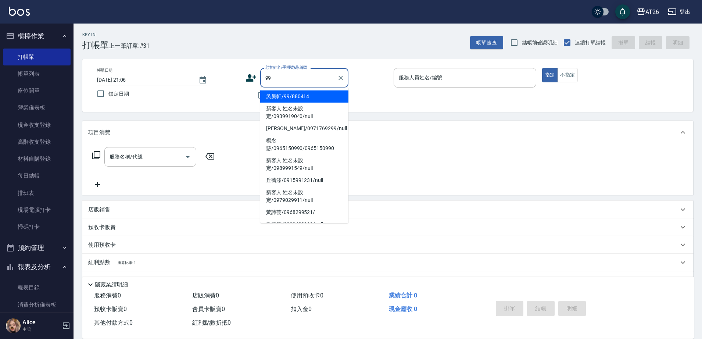
type input "吳昊軒/99/880414"
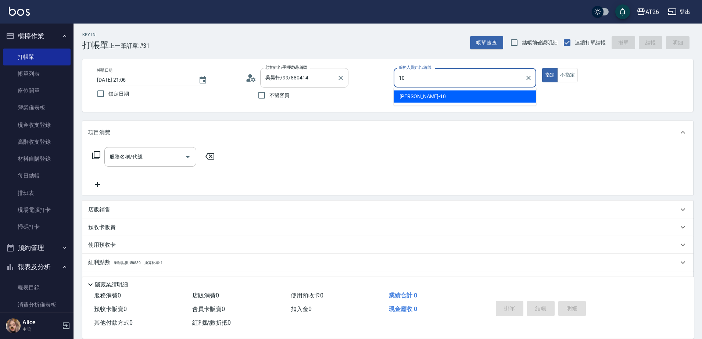
type input "[PERSON_NAME]-10"
type button "true"
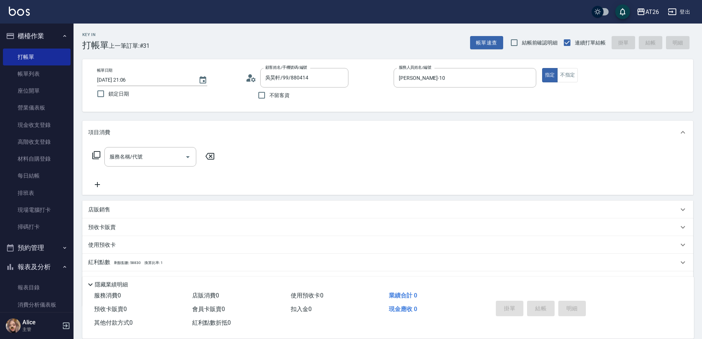
click at [161, 216] on div "店販銷售" at bounding box center [387, 210] width 611 height 18
type input "[PERSON_NAME]-10"
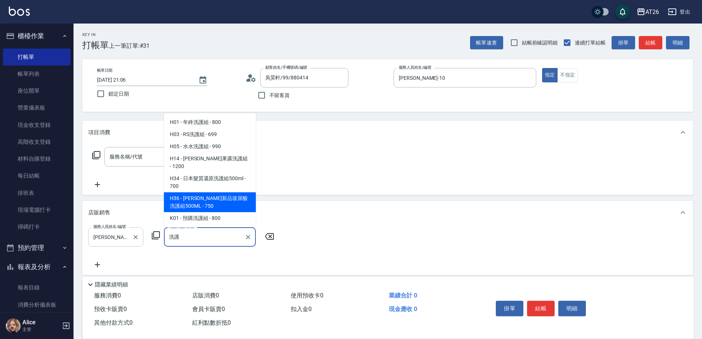
type input "[PERSON_NAME]斯新品玻尿酸洗護組500ML"
type input "70"
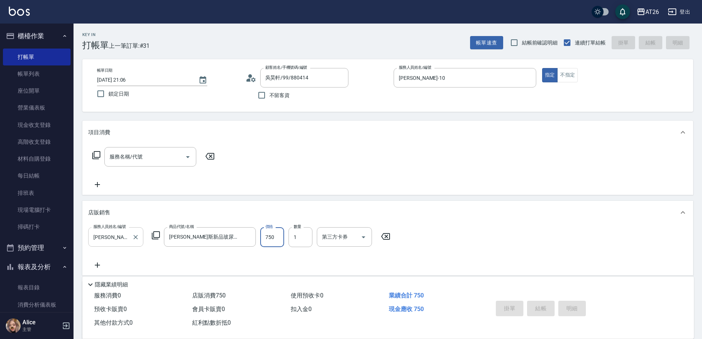
type input "0"
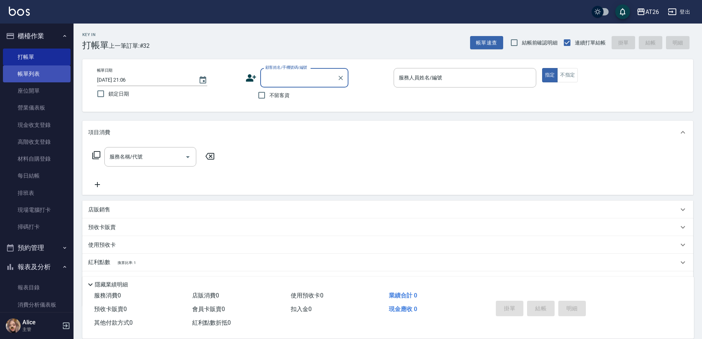
click at [39, 72] on link "帳單列表" at bounding box center [37, 73] width 68 height 17
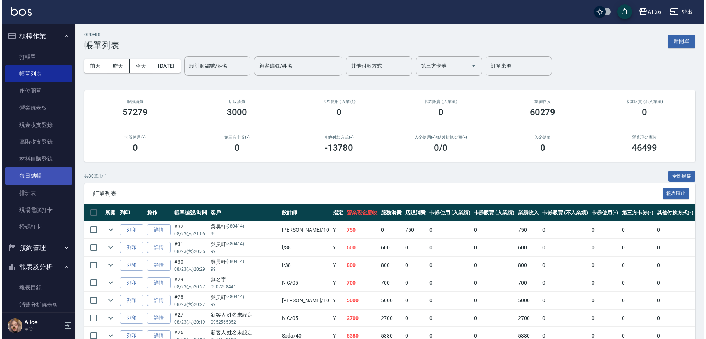
scroll to position [92, 0]
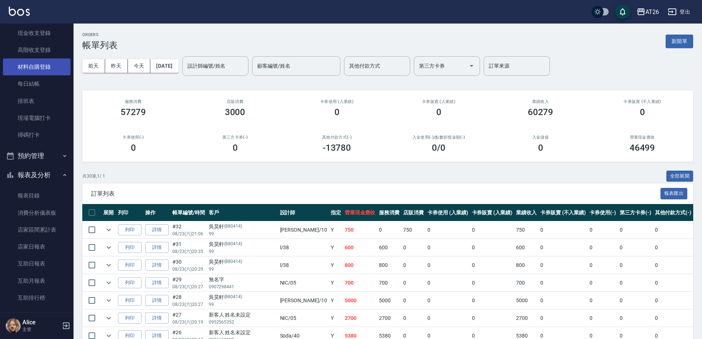
click at [44, 58] on link "材料自購登錄" at bounding box center [37, 66] width 68 height 17
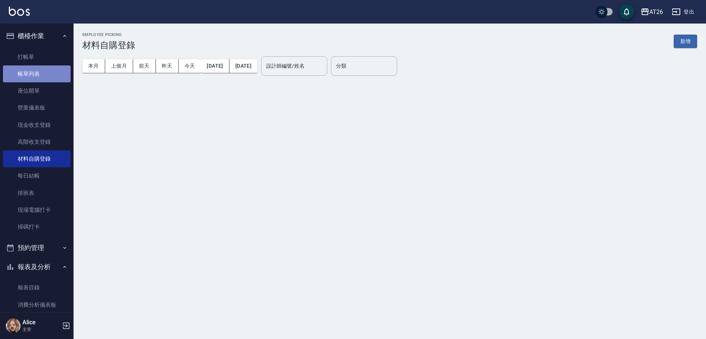
click at [43, 78] on link "帳單列表" at bounding box center [37, 73] width 68 height 17
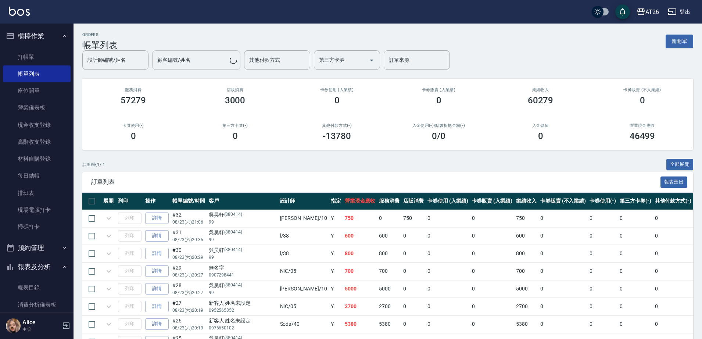
click at [205, 58] on input "顧客編號/姓名" at bounding box center [192, 60] width 74 height 13
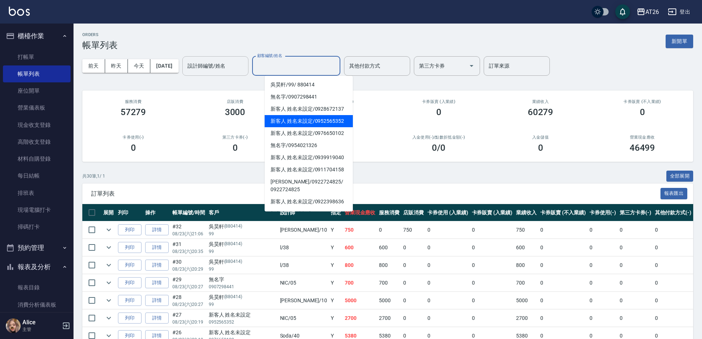
click at [216, 68] on input "設計師編號/姓名" at bounding box center [216, 66] width 60 height 13
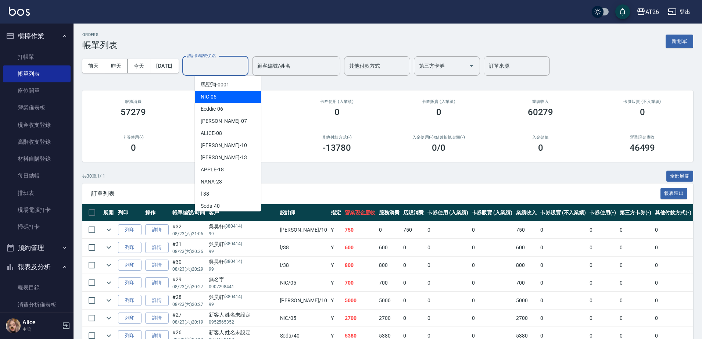
click at [219, 93] on div "NIC -05" at bounding box center [228, 97] width 66 height 12
type input "NIC-05"
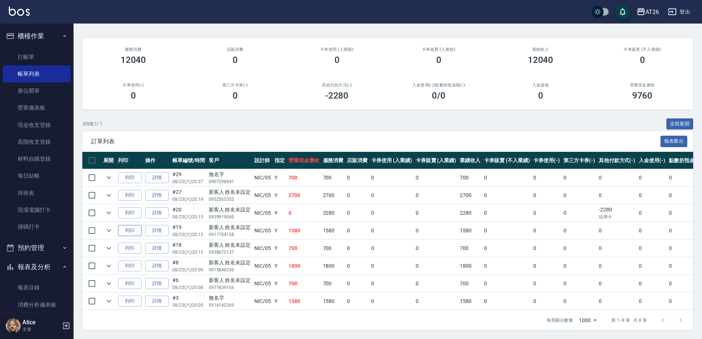
scroll to position [59, 0]
click at [106, 226] on icon "expand row" at bounding box center [108, 230] width 9 height 9
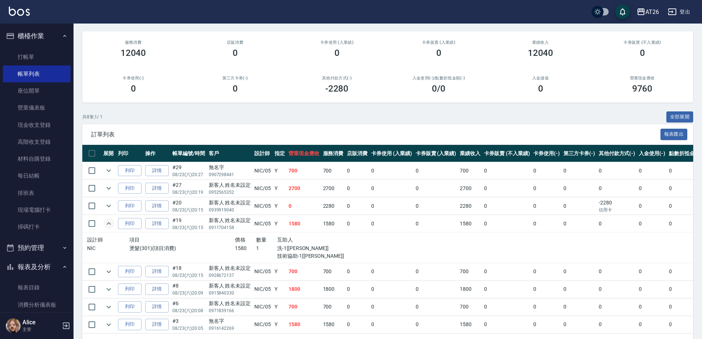
click at [175, 227] on p "08/23 (六) 20:15" at bounding box center [188, 227] width 33 height 7
click at [147, 226] on link "詳情" at bounding box center [157, 223] width 24 height 11
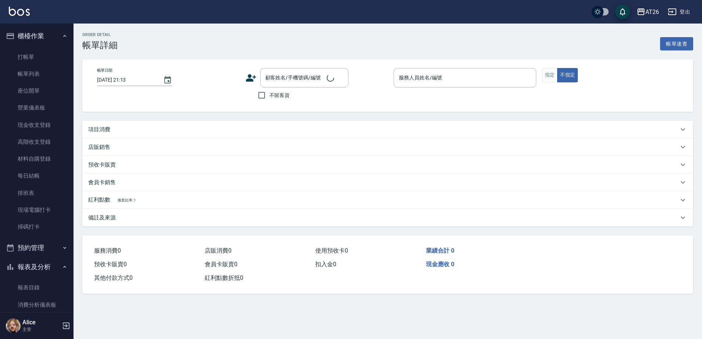
type input "2025/08/23 20:15"
type input "NIC-05"
type input "150"
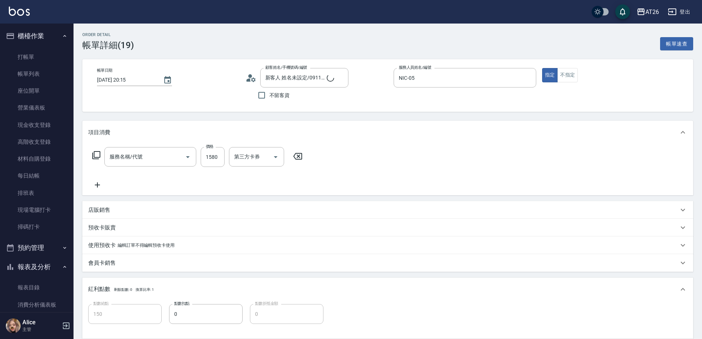
type input "新客人 姓名未設定/0911704158/null"
type input "燙髮(301)"
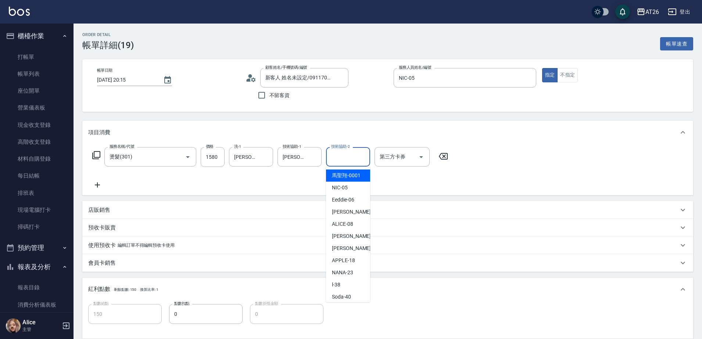
click at [364, 157] on input "技術協助-2" at bounding box center [347, 156] width 37 height 13
type input "祐希-44"
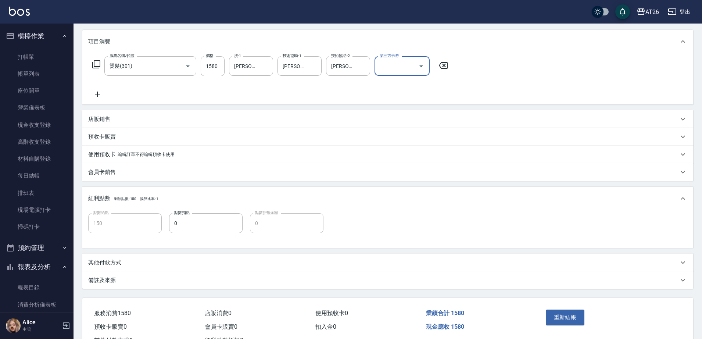
scroll to position [92, 0]
click at [555, 308] on div "重新結帳" at bounding box center [576, 321] width 67 height 32
click at [565, 317] on button "重新結帳" at bounding box center [565, 315] width 39 height 15
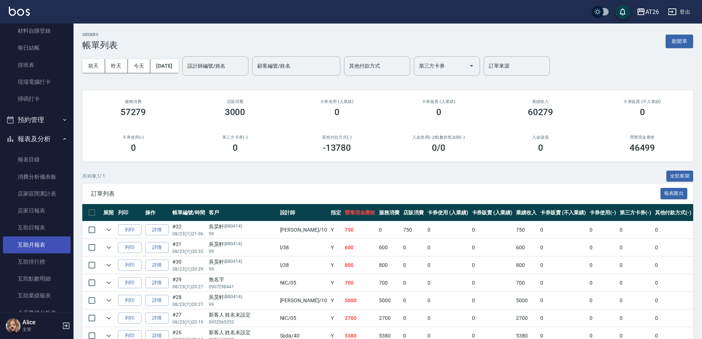
scroll to position [138, 0]
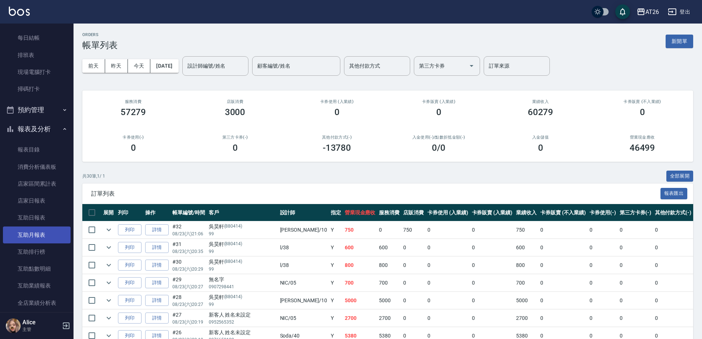
click at [46, 229] on link "互助月報表" at bounding box center [37, 234] width 68 height 17
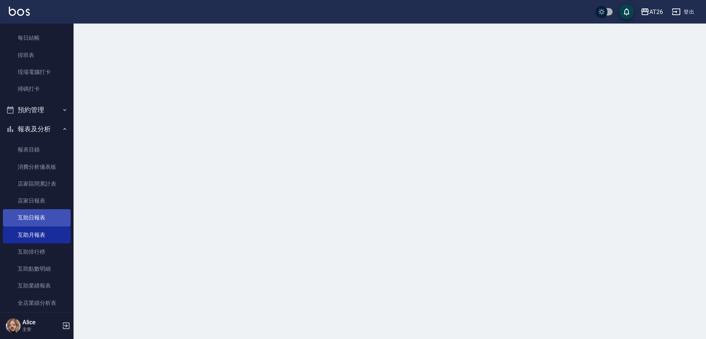
click at [37, 220] on link "互助日報表" at bounding box center [37, 217] width 68 height 17
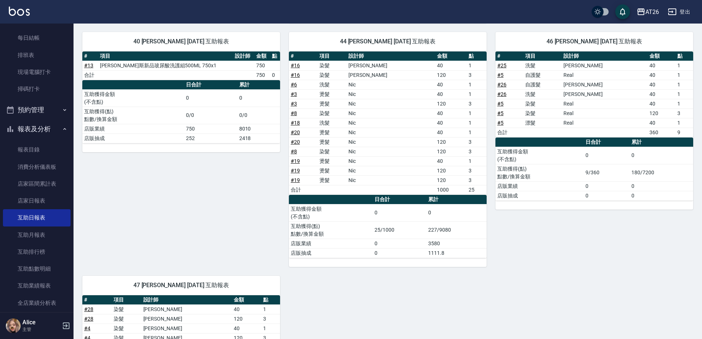
scroll to position [276, 0]
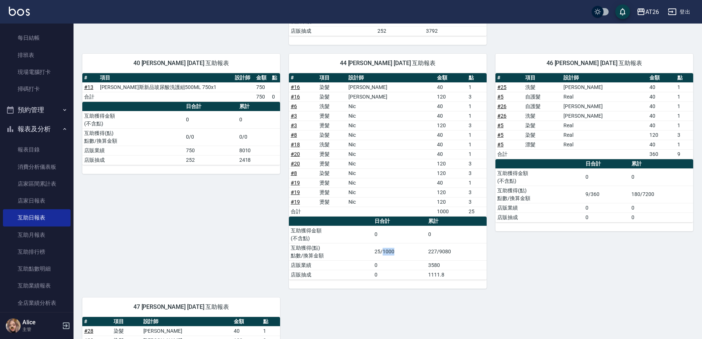
drag, startPoint x: 397, startPoint y: 237, endPoint x: 384, endPoint y: 237, distance: 13.6
click at [384, 243] on td "25/1000" at bounding box center [400, 251] width 54 height 17
click at [395, 243] on td "25/1000" at bounding box center [400, 251] width 54 height 17
drag, startPoint x: 395, startPoint y: 236, endPoint x: 362, endPoint y: 246, distance: 35.5
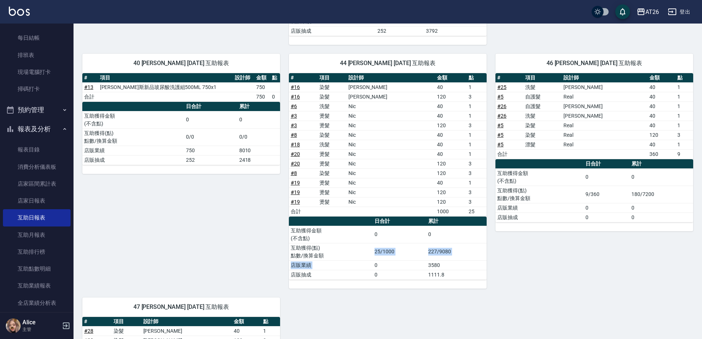
click at [362, 246] on tbody "互助獲得金額 (不含點) 0 0 互助獲得(點) 點數/換算金額 25/1000 227/9080 店販業績 0 3580 店販抽成 0 1111.8" at bounding box center [388, 253] width 198 height 54
click at [379, 243] on td "25/1000" at bounding box center [400, 251] width 54 height 17
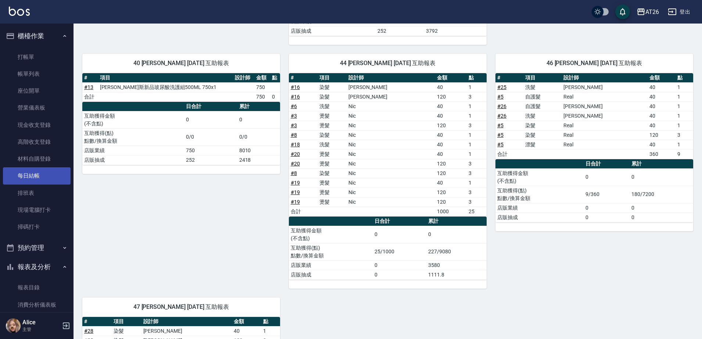
click at [43, 170] on link "每日結帳" at bounding box center [37, 175] width 68 height 17
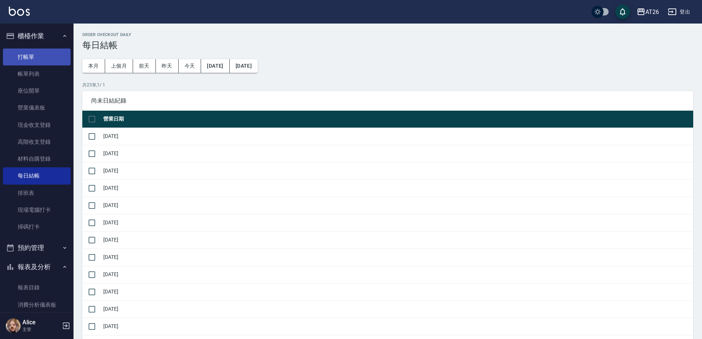
click at [22, 64] on link "打帳單" at bounding box center [37, 57] width 68 height 17
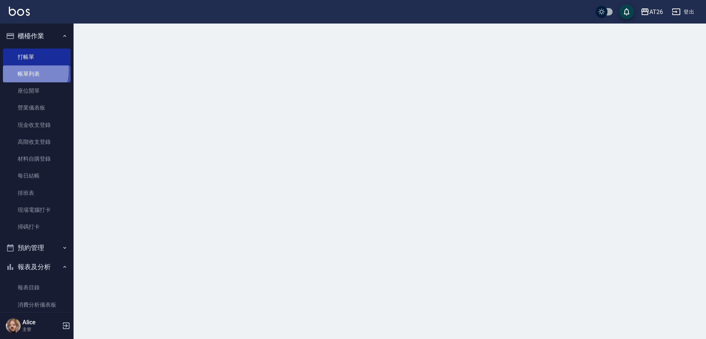
click at [24, 71] on link "帳單列表" at bounding box center [37, 73] width 68 height 17
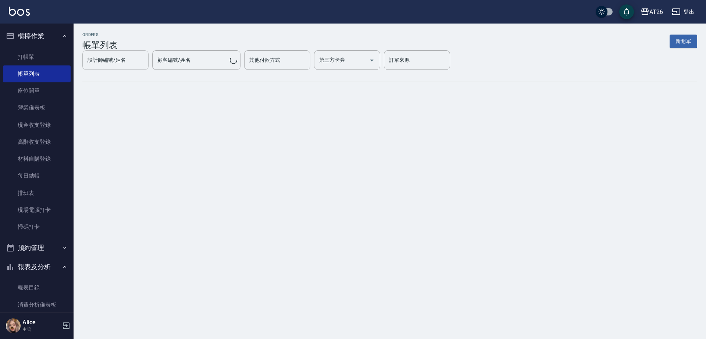
click at [171, 57] on div "設計師編號/姓名 設計師編號/姓名 顧客編號/姓名 顧客編號/姓名 其他付款方式 其他付款方式 第三方卡券 第三方卡券 訂單來源 訂單來源" at bounding box center [389, 59] width 615 height 19
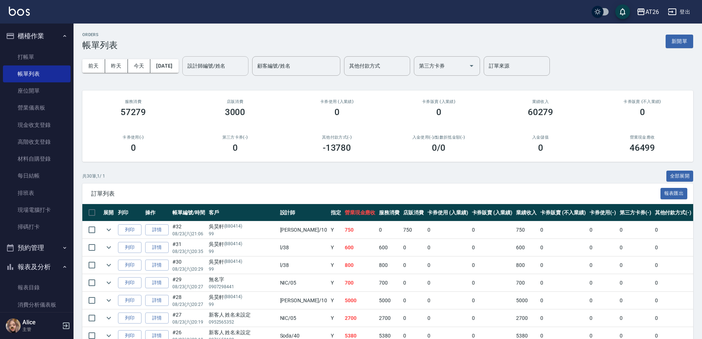
click at [216, 65] on input "設計師編號/姓名" at bounding box center [216, 66] width 60 height 13
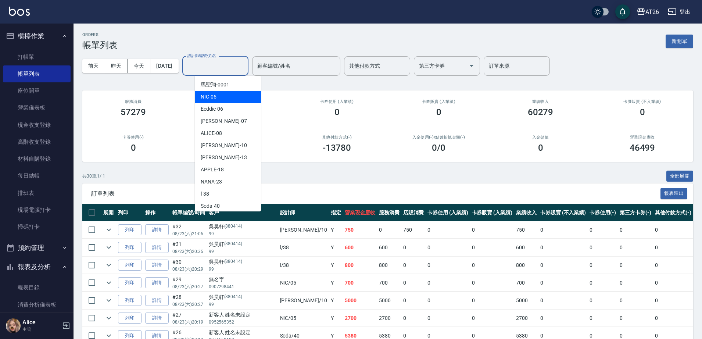
click at [221, 96] on div "NIC -05" at bounding box center [228, 97] width 66 height 12
type input "NIC-05"
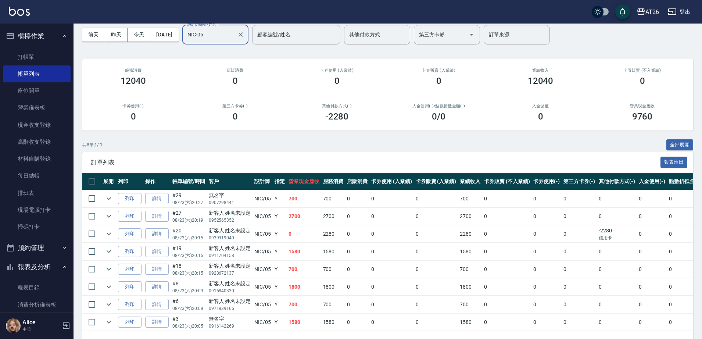
scroll to position [59, 0]
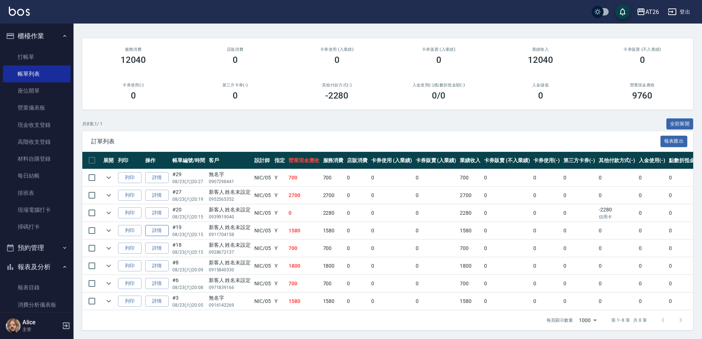
click at [151, 225] on link "詳情" at bounding box center [157, 230] width 24 height 11
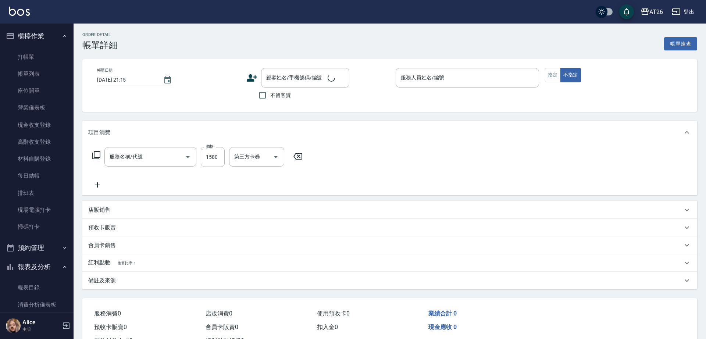
type input "2025/08/23 20:15"
type input "NIC-05"
type input "150"
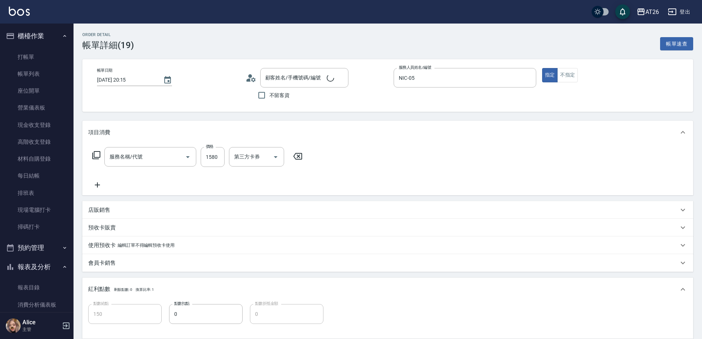
type input "新客人 姓名未設定/0911704158/null"
type input "燙髮(301)"
click at [362, 157] on icon "Clear" at bounding box center [362, 156] width 7 height 7
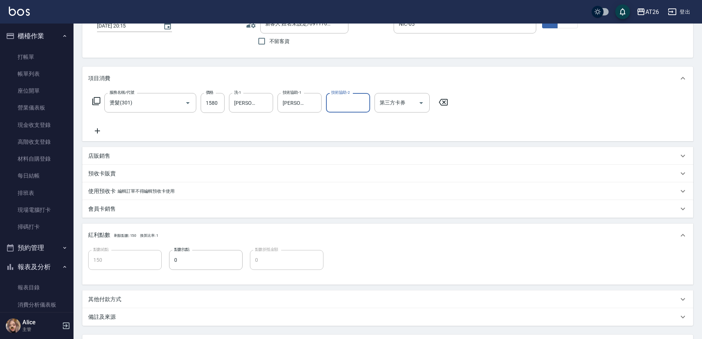
scroll to position [120, 0]
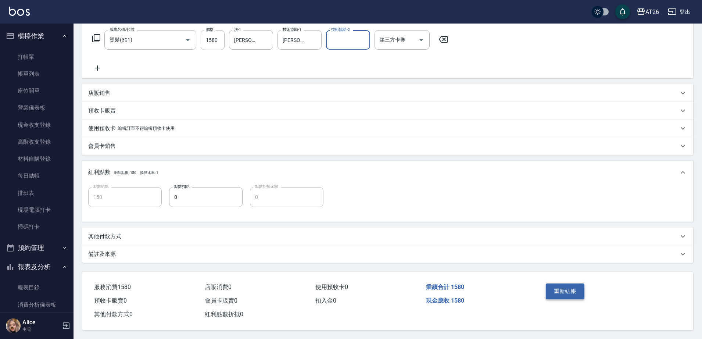
click at [565, 293] on button "重新結帳" at bounding box center [565, 290] width 39 height 15
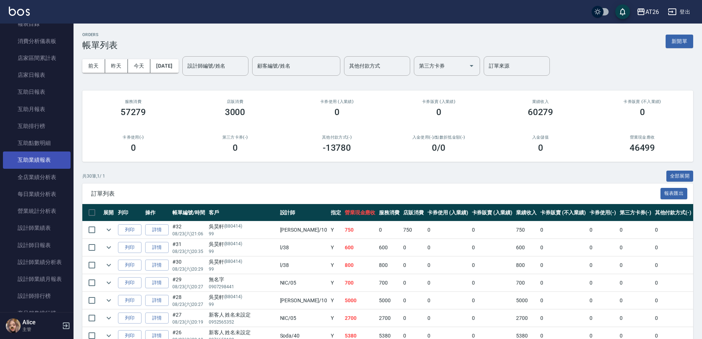
scroll to position [184, 0]
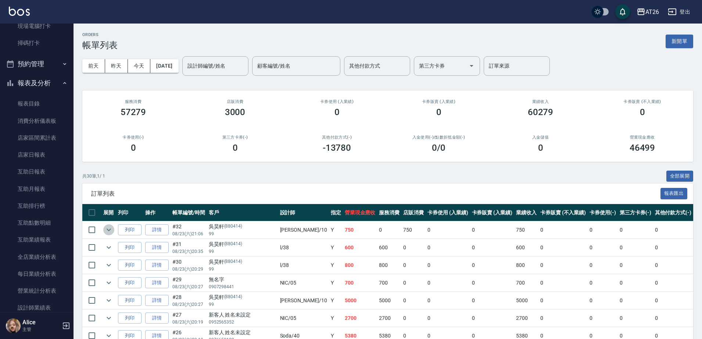
click at [111, 229] on icon "expand row" at bounding box center [109, 230] width 4 height 3
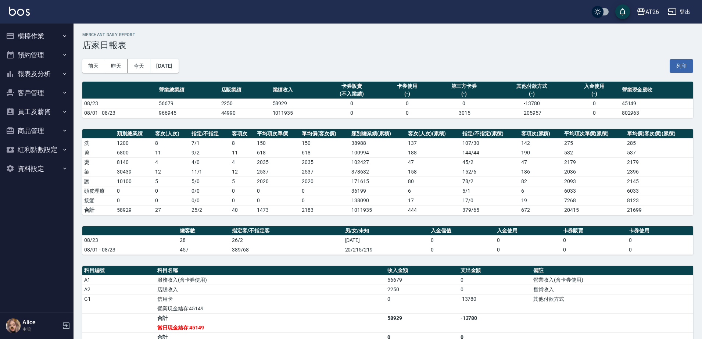
scroll to position [46, 0]
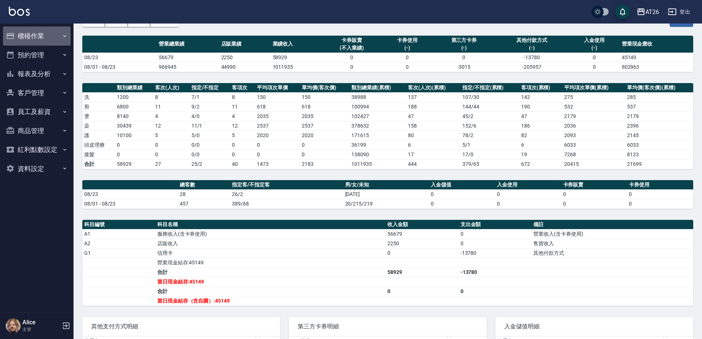
click at [49, 32] on button "櫃檯作業" at bounding box center [37, 35] width 68 height 19
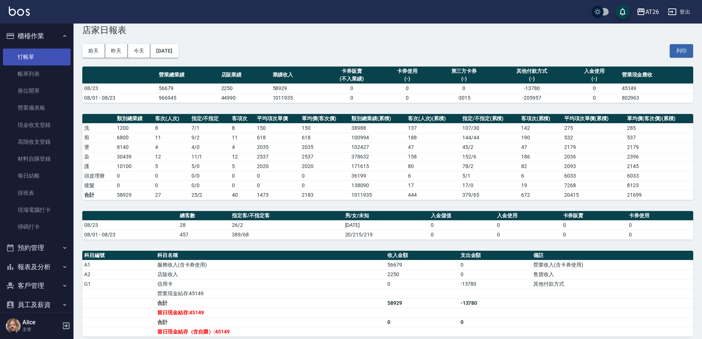
scroll to position [0, 0]
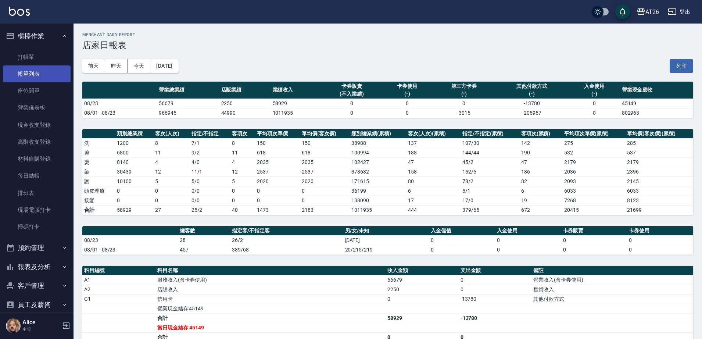
click at [40, 74] on link "帳單列表" at bounding box center [37, 73] width 68 height 17
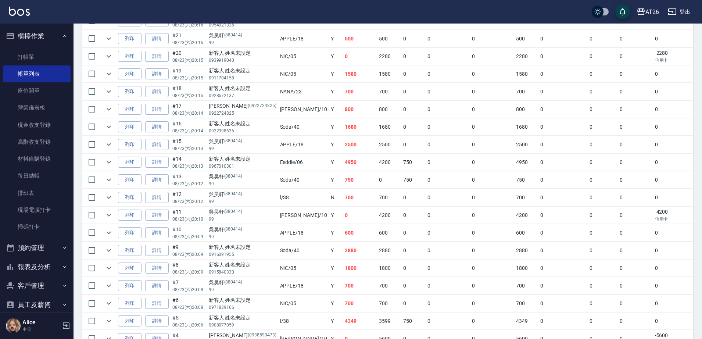
scroll to position [430, 0]
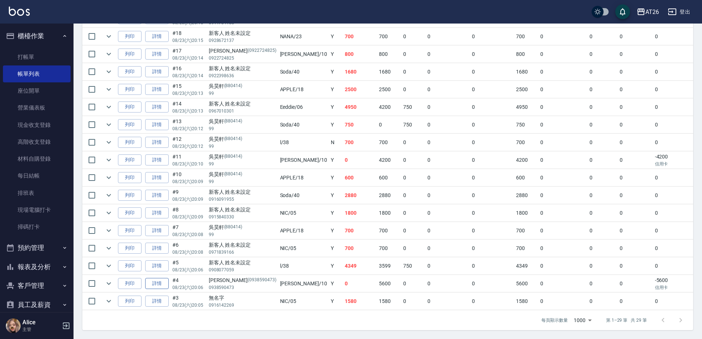
click at [153, 278] on link "詳情" at bounding box center [157, 283] width 24 height 11
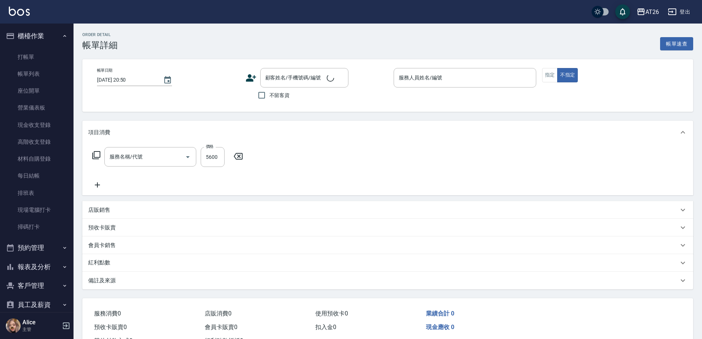
type input "[DATE] 20:06"
type input "[PERSON_NAME]-10"
type input "0"
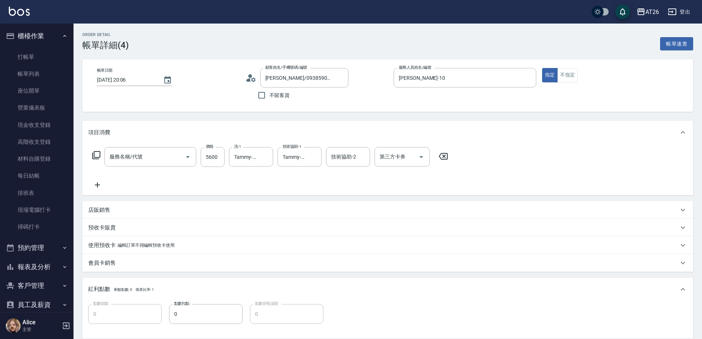
type input "[PERSON_NAME]/0938590473/0938590473"
type input "染髮(501)"
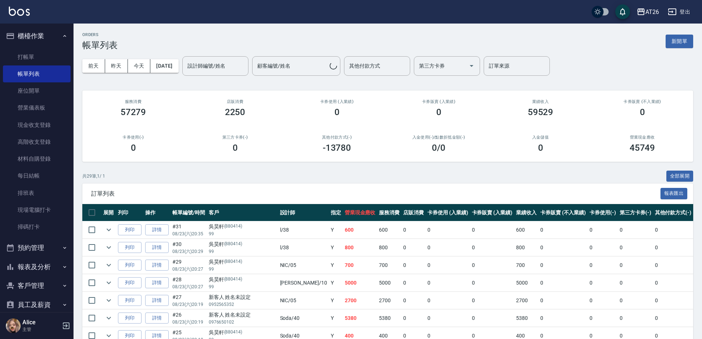
scroll to position [413, 0]
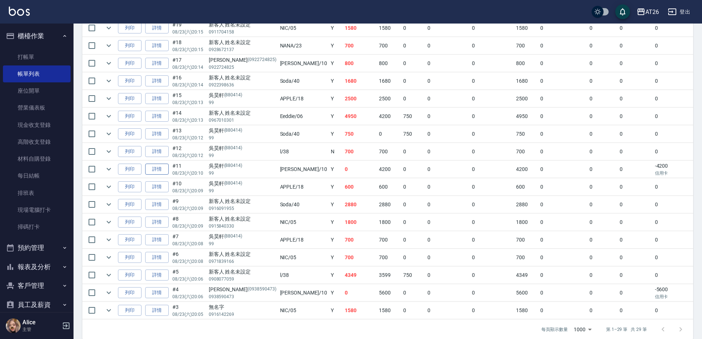
click at [154, 171] on link "詳情" at bounding box center [157, 169] width 24 height 11
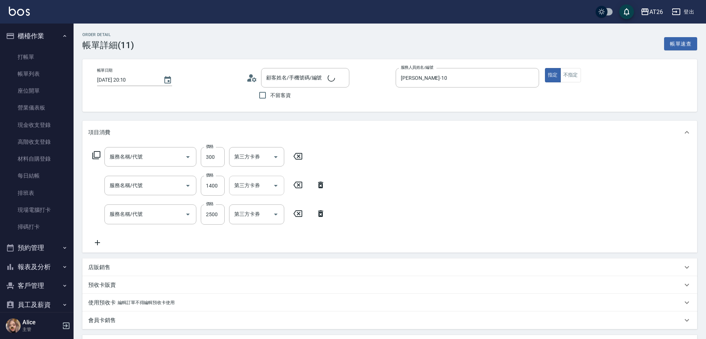
type input "[DATE] 20:10"
type input "[PERSON_NAME]-10"
type input "0"
type input "剪髮(401)"
type input "染髮(501)"
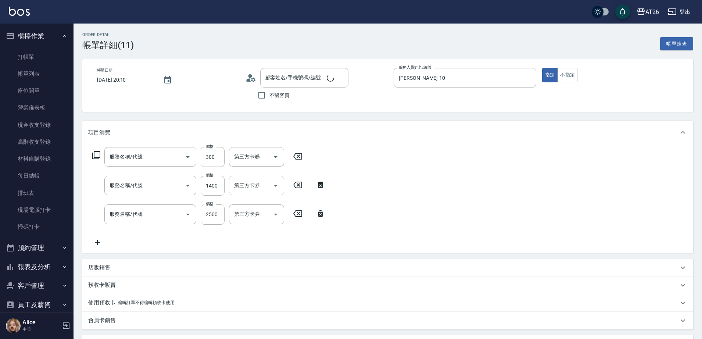
type input "自護髮(601)"
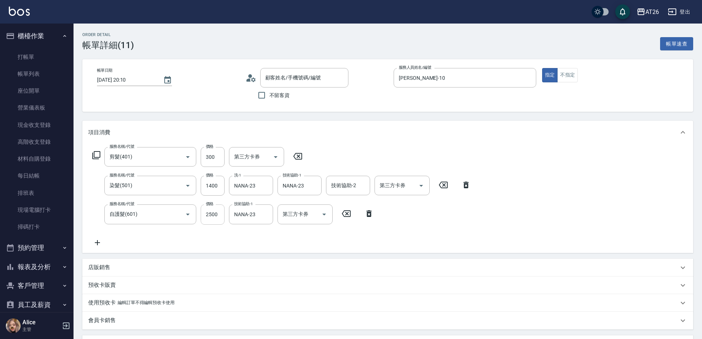
type input "吳昊軒/99/880414"
click at [242, 216] on input "NANA-23" at bounding box center [245, 214] width 26 height 13
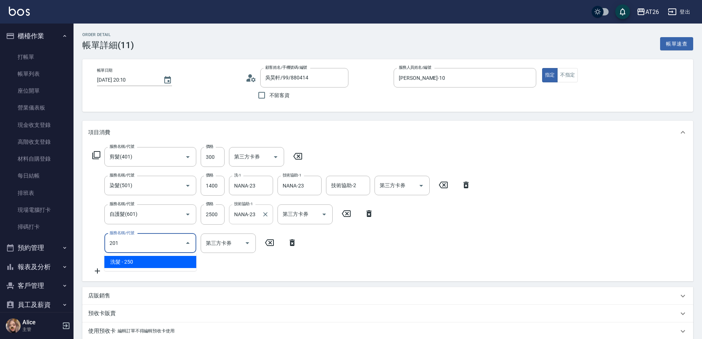
type input "201"
type input "20"
type input "洗髮(201)"
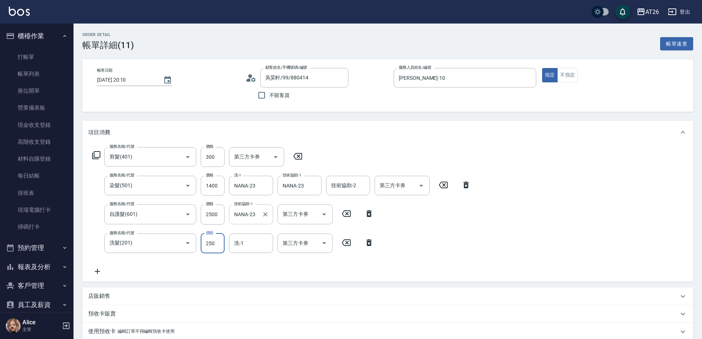
type input "0"
type input "NANA-23"
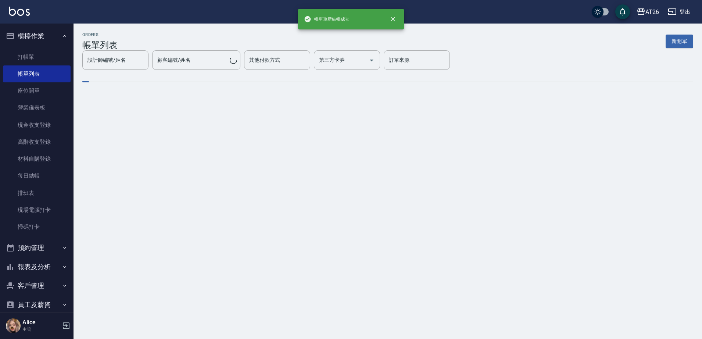
click at [315, 18] on div "帳單重新結帳成功" at bounding box center [351, 19] width 106 height 21
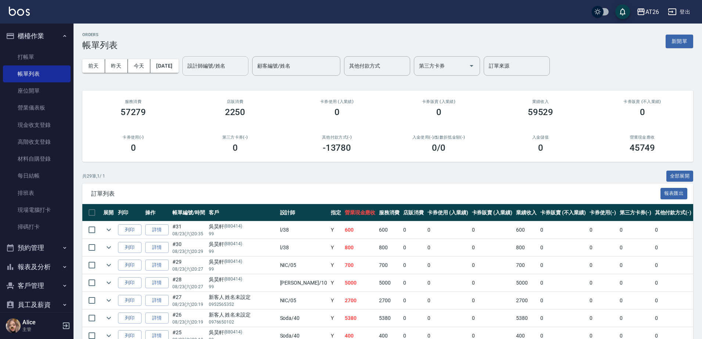
click at [232, 68] on input "設計師編號/姓名" at bounding box center [216, 66] width 60 height 13
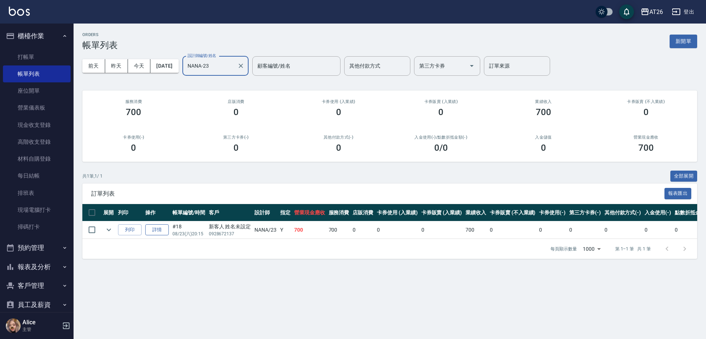
type input "NANA-23"
click at [158, 227] on link "詳情" at bounding box center [157, 229] width 24 height 11
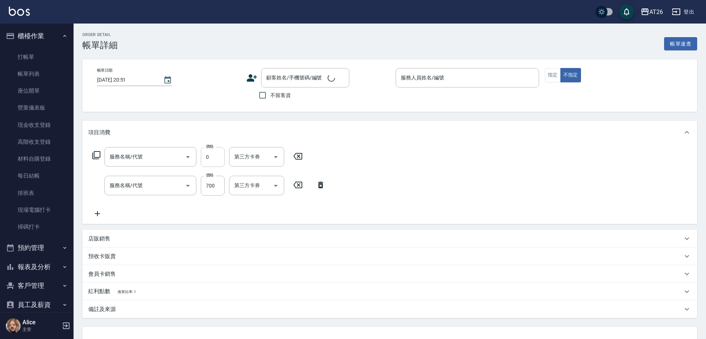
type input "[DATE] 20:15"
type input "NANA-23"
type input "70"
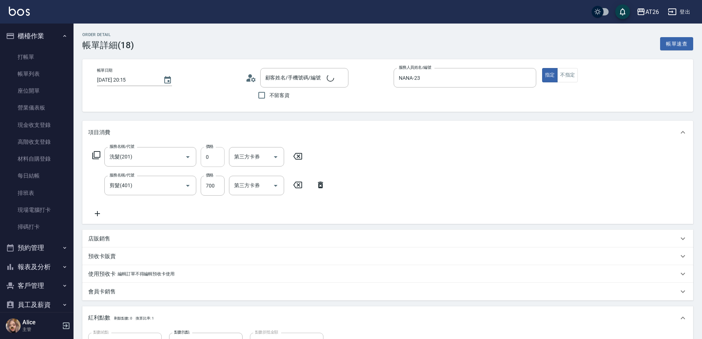
type input "洗髮(201)"
type input "剪髮(401)"
type input "新客人 姓名未設定/0928672137/null"
click at [462, 78] on input "NANA-23" at bounding box center [459, 77] width 125 height 13
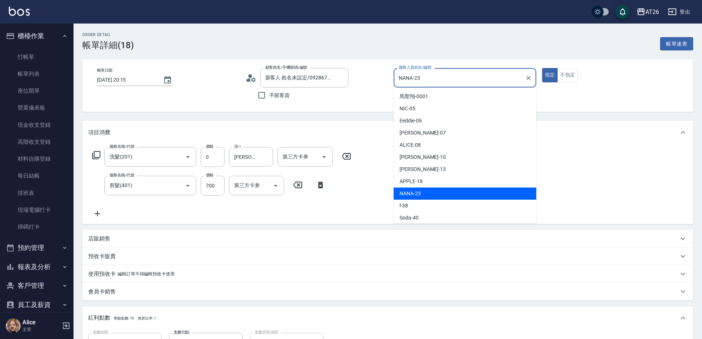
click at [502, 27] on div "Order detail 帳單詳細 (18) 帳單速查 帳單日期 [DATE] 20:15 顧客姓名/手機號碼/編號 新客人 姓名未設定/0928672137…" at bounding box center [388, 254] width 628 height 461
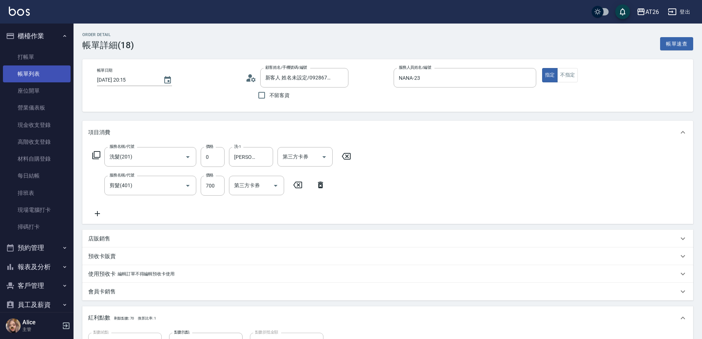
click at [21, 74] on link "帳單列表" at bounding box center [37, 73] width 68 height 17
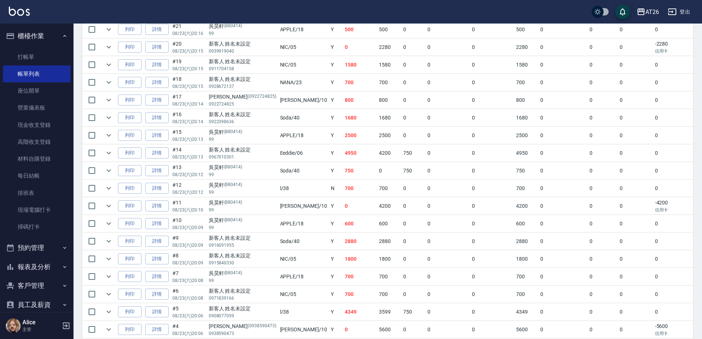
scroll to position [338, 0]
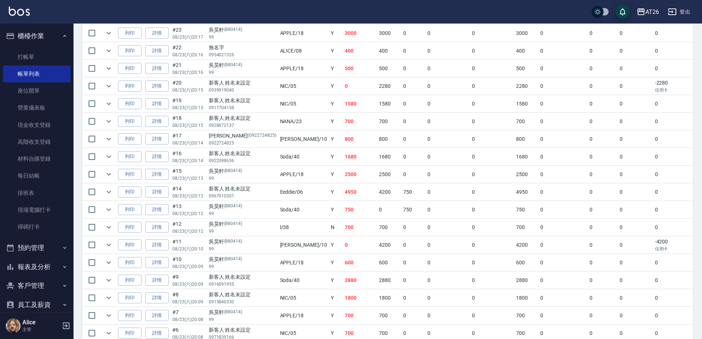
click at [278, 120] on td "NANA /23" at bounding box center [303, 121] width 51 height 17
click at [164, 121] on link "詳情" at bounding box center [157, 121] width 24 height 11
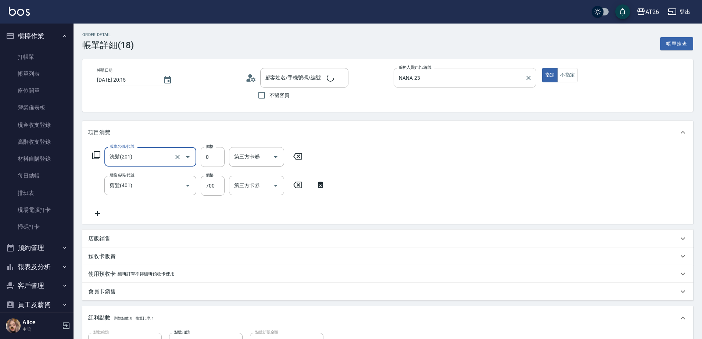
click at [433, 77] on input "NANA-23" at bounding box center [459, 77] width 125 height 13
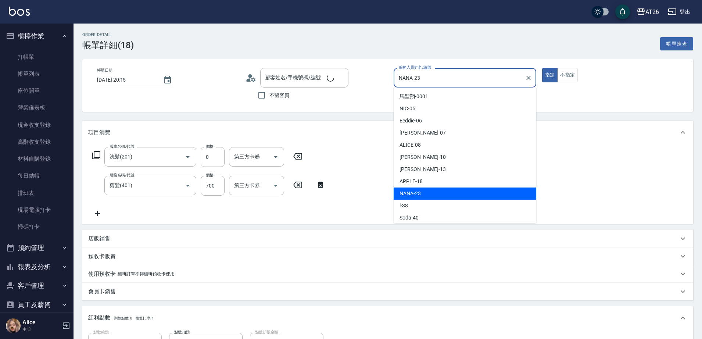
type input "70"
click at [432, 77] on input "NANA-23" at bounding box center [459, 77] width 125 height 13
type input "新客人 姓名未設定/0928672137/null"
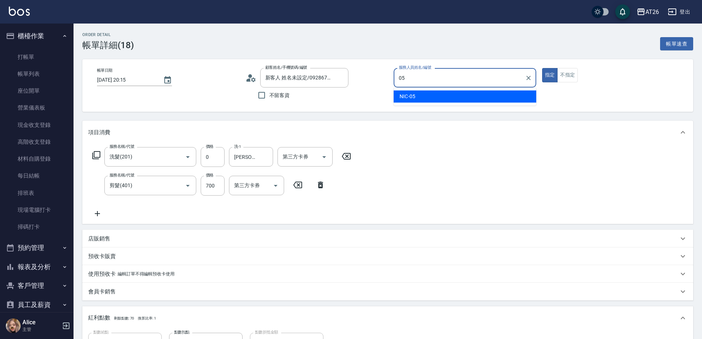
type input "05"
type button "true"
type input "NIC-05"
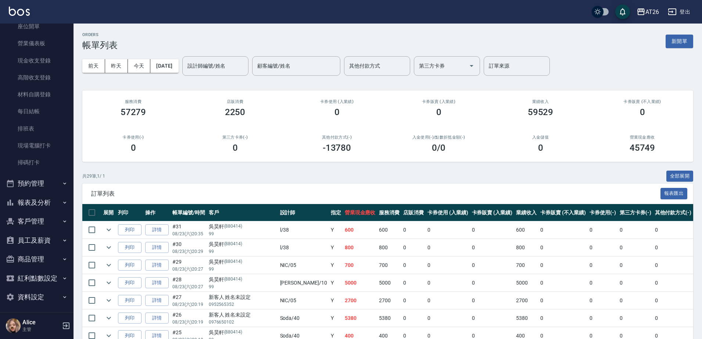
scroll to position [68, 0]
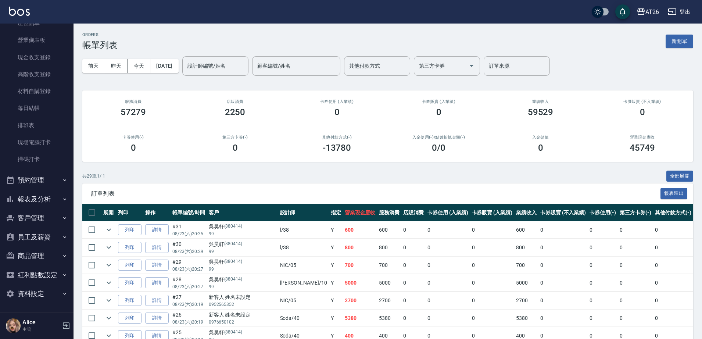
click at [34, 197] on button "報表及分析" at bounding box center [37, 199] width 68 height 19
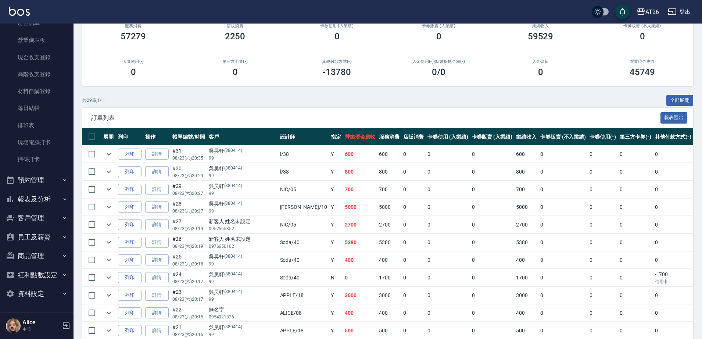
scroll to position [92, 0]
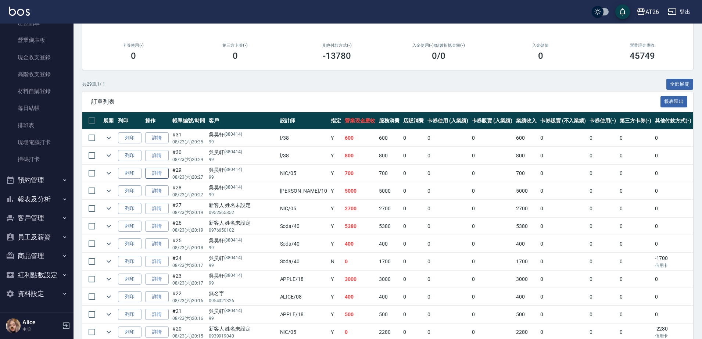
click at [161, 172] on link "詳情" at bounding box center [157, 173] width 24 height 11
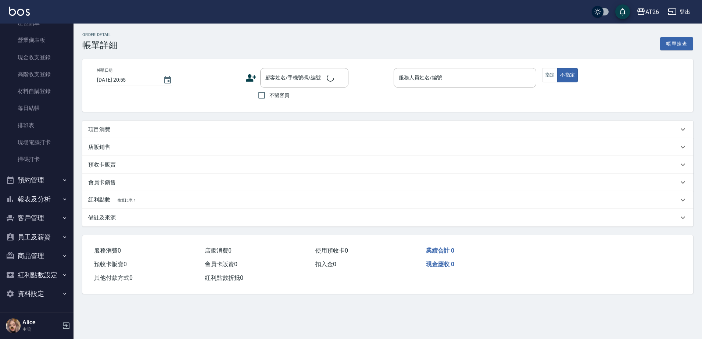
type input "2025/08/23 20:27"
type input "NIC-05"
type input "70"
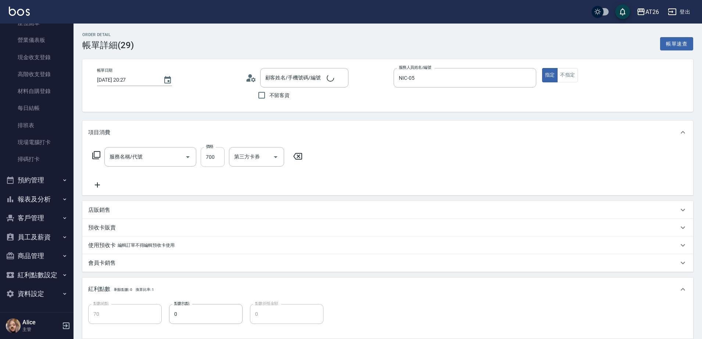
type input "剪髮(401)"
click at [307, 83] on input "吳昊軒/99/880414" at bounding box center [299, 77] width 71 height 13
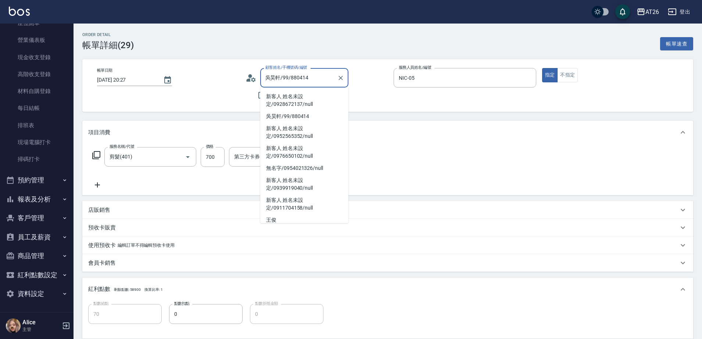
click at [307, 83] on input "吳昊軒/99/880414" at bounding box center [299, 77] width 71 height 13
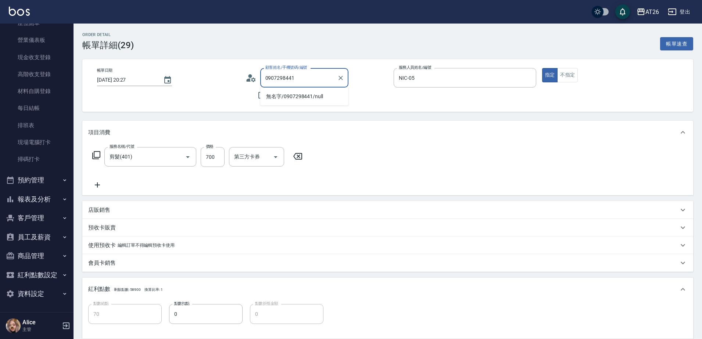
type input "0907298441"
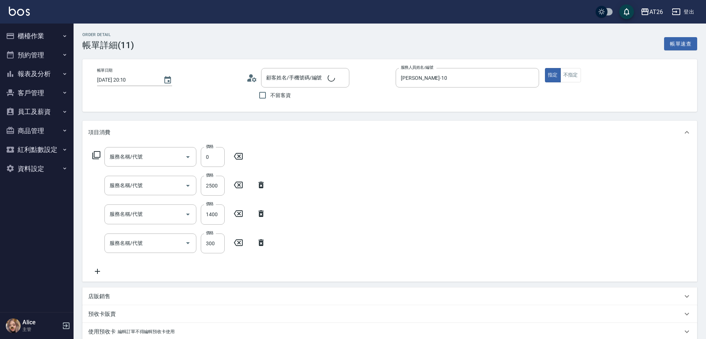
type input "[DATE] 20:10"
type input "[PERSON_NAME]-10"
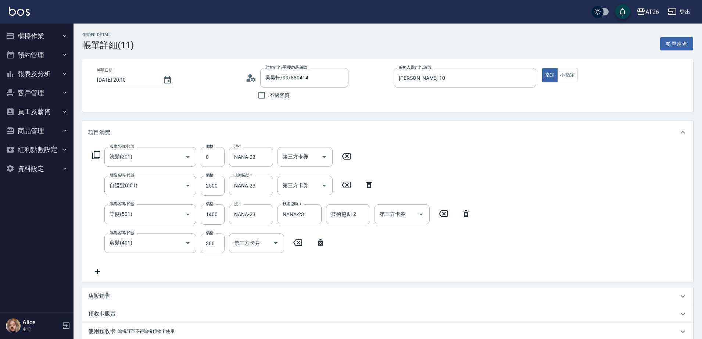
type input "吳昊軒/99/880414"
type input "洗髮(201)"
type input "自護髮(601)"
type input "染髮(501)"
type input "剪髮(401)"
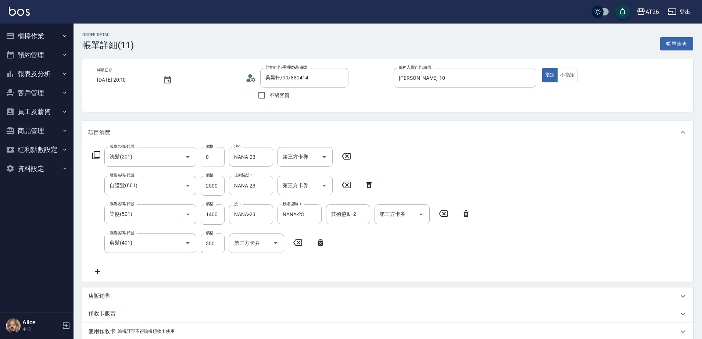
type input "信用卡"
click at [350, 152] on icon at bounding box center [346, 156] width 18 height 9
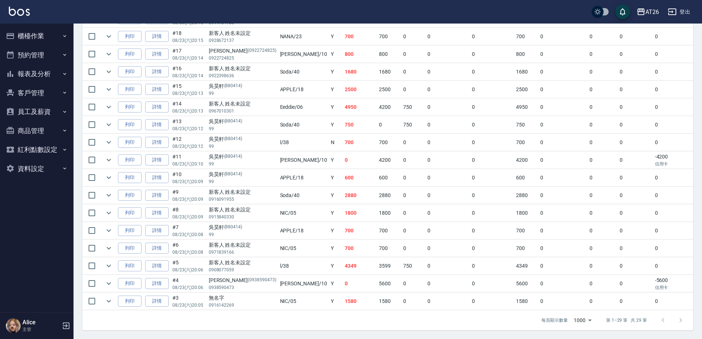
scroll to position [430, 0]
click at [161, 260] on link "詳情" at bounding box center [157, 265] width 24 height 11
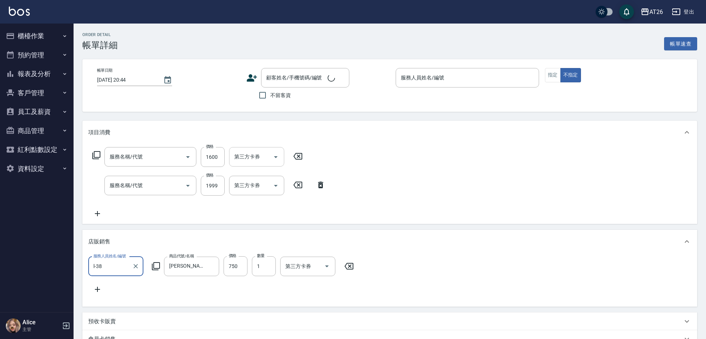
type input "[DATE] 20:06"
type input "l-38"
type input "430"
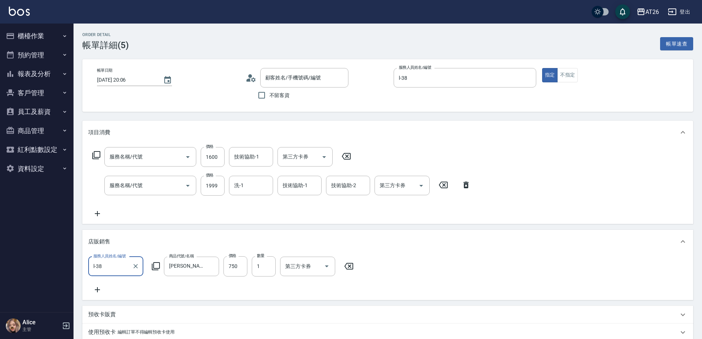
type input "新客人 姓名未設定/0908077059/null"
type input "自護髮(601)"
type input "染髮(501)"
click at [245, 189] on input "洗-1" at bounding box center [250, 185] width 37 height 13
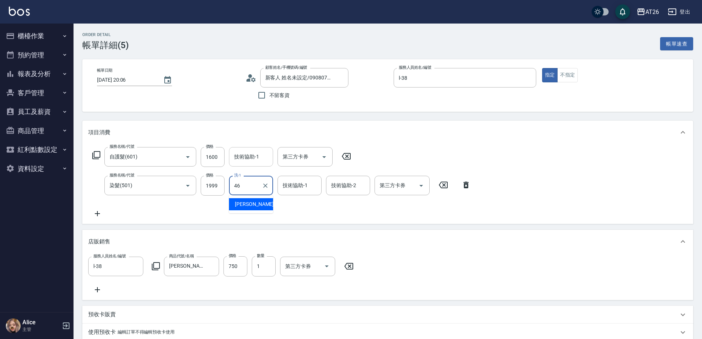
type input "[PERSON_NAME]-46"
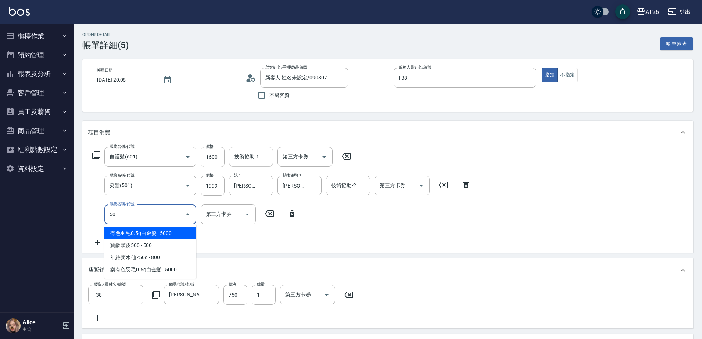
type input "502"
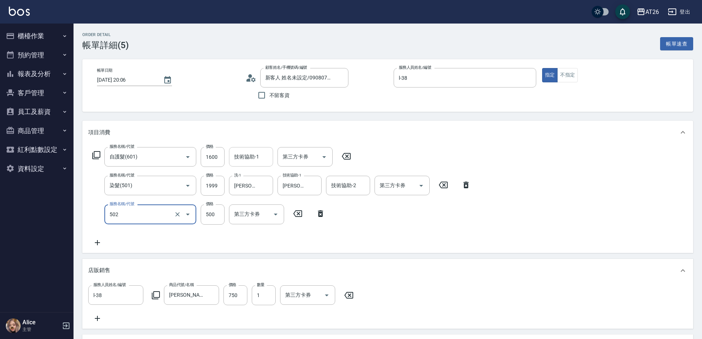
type input "480"
type input "漂髮(502)"
type input "0"
type input "430"
type input "0"
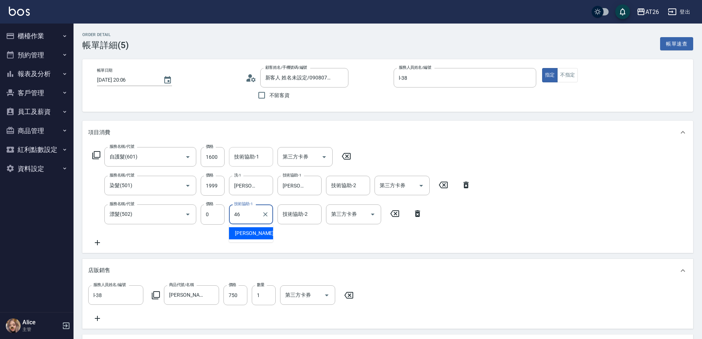
type input "[PERSON_NAME]-46"
click at [248, 165] on div "技術協助-1" at bounding box center [251, 156] width 44 height 19
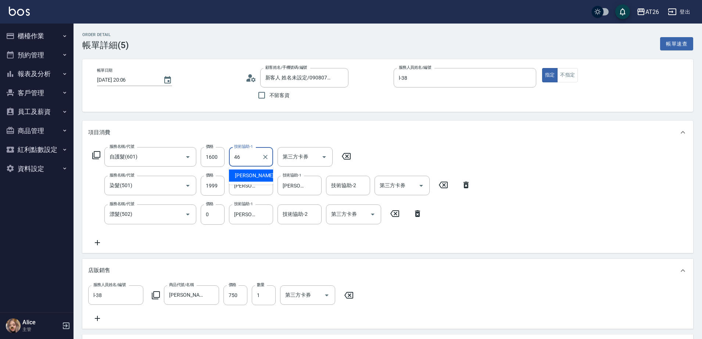
type input "[PERSON_NAME]-46"
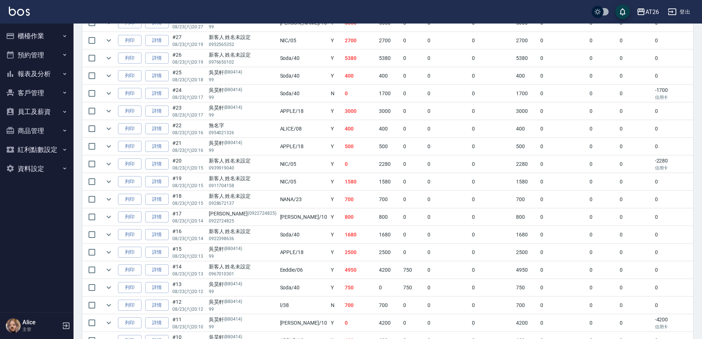
scroll to position [276, 0]
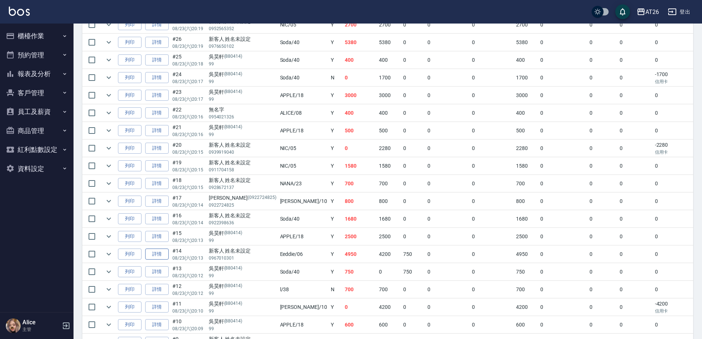
click at [157, 255] on link "詳情" at bounding box center [157, 253] width 24 height 11
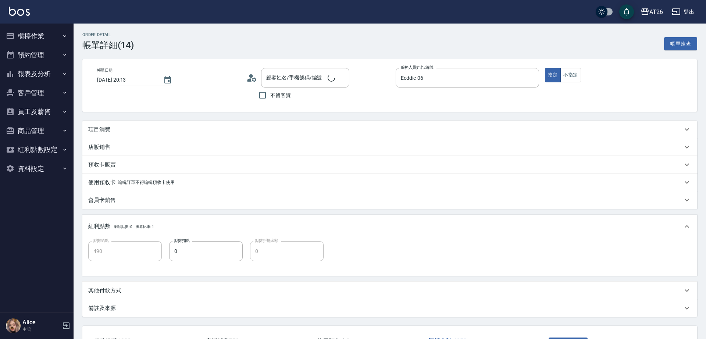
type input "[DATE] 20:13"
type input "Eeddie-06"
type input "490"
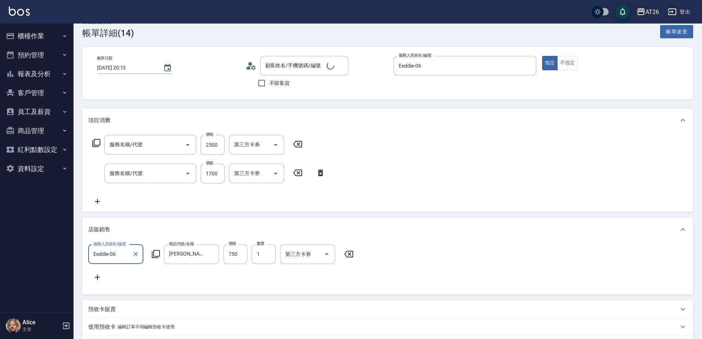
type input "新客人 姓名未設定/0967010301/null"
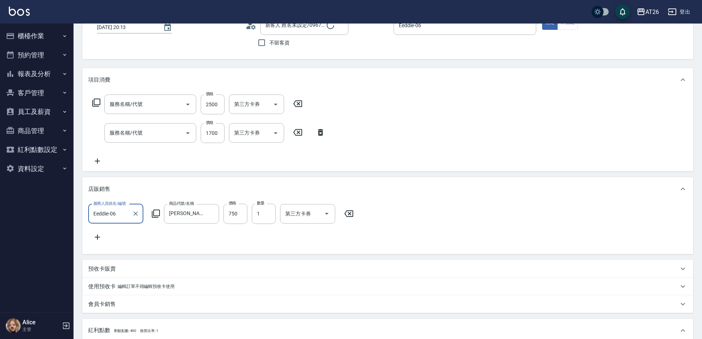
type input "自護髮(601)"
type input "染髮(501)"
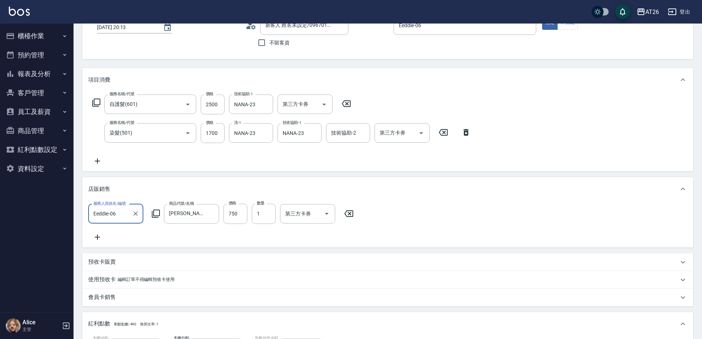
scroll to position [92, 0]
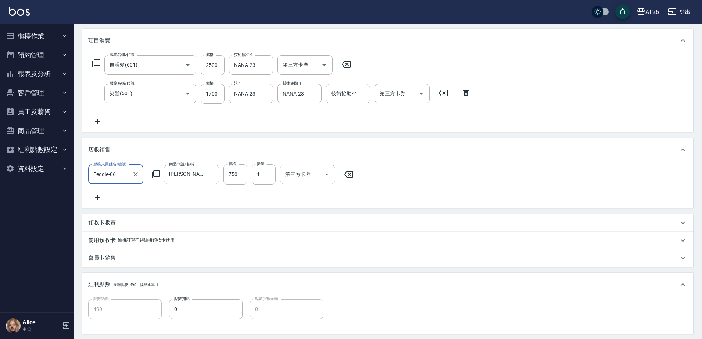
click at [117, 174] on input "Eeddie-06" at bounding box center [110, 174] width 37 height 13
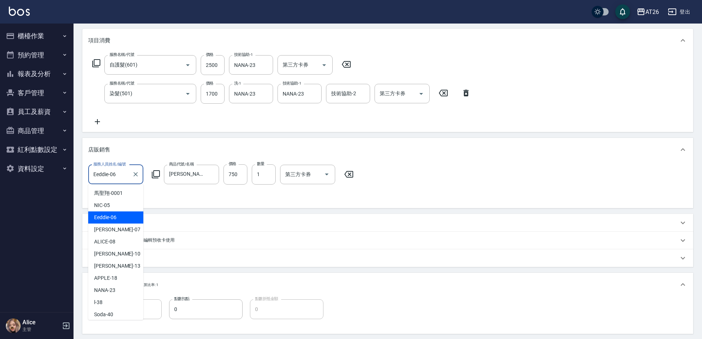
click at [117, 174] on input "Eeddie-06" at bounding box center [110, 174] width 37 height 13
click at [115, 173] on input "Eeddie-06" at bounding box center [110, 174] width 37 height 13
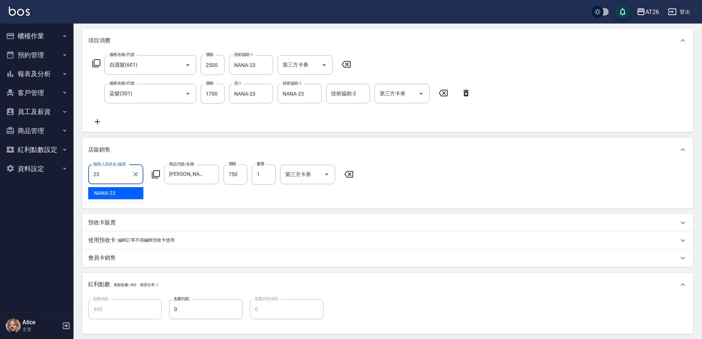
type input "NANA-23"
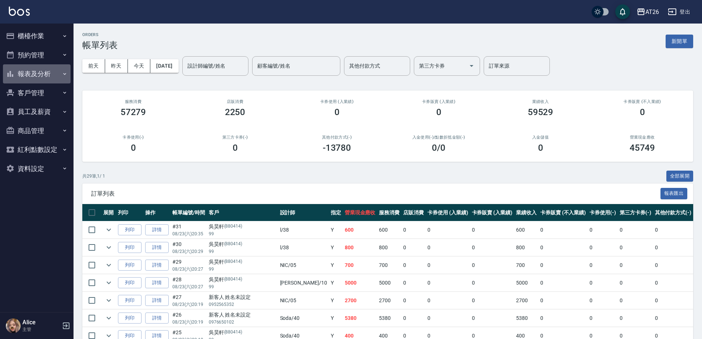
click at [42, 68] on button "報表及分析" at bounding box center [37, 73] width 68 height 19
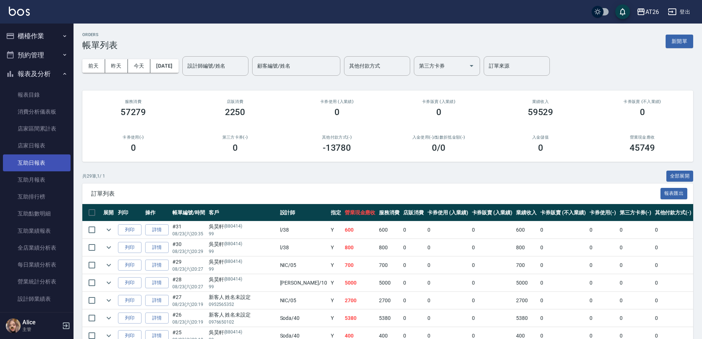
click at [43, 165] on link "互助日報表" at bounding box center [37, 162] width 68 height 17
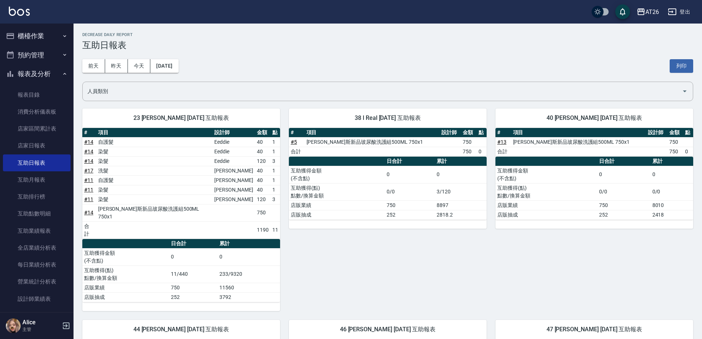
scroll to position [184, 0]
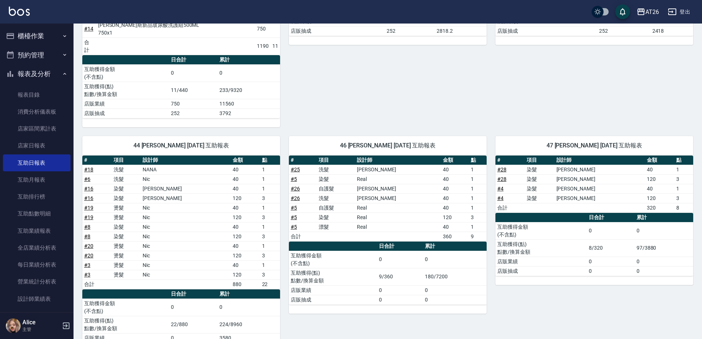
click at [593, 274] on div "47 [PERSON_NAME] [DATE] 互助報表 # 項目 設計師 金額 點 # 28 染髮 [PERSON_NAME] 40 1 # 28 染髮 […" at bounding box center [590, 244] width 207 height 234
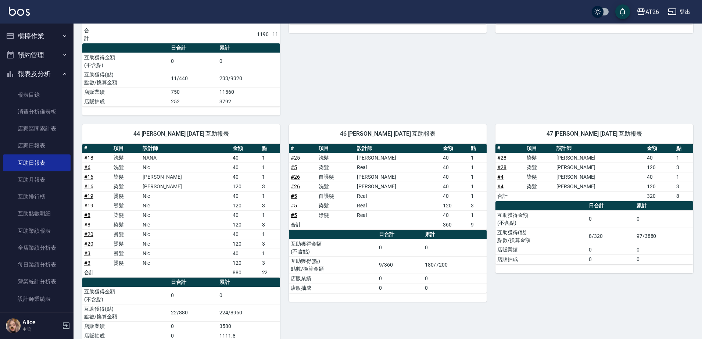
scroll to position [200, 0]
